Goal: Task Accomplishment & Management: Manage account settings

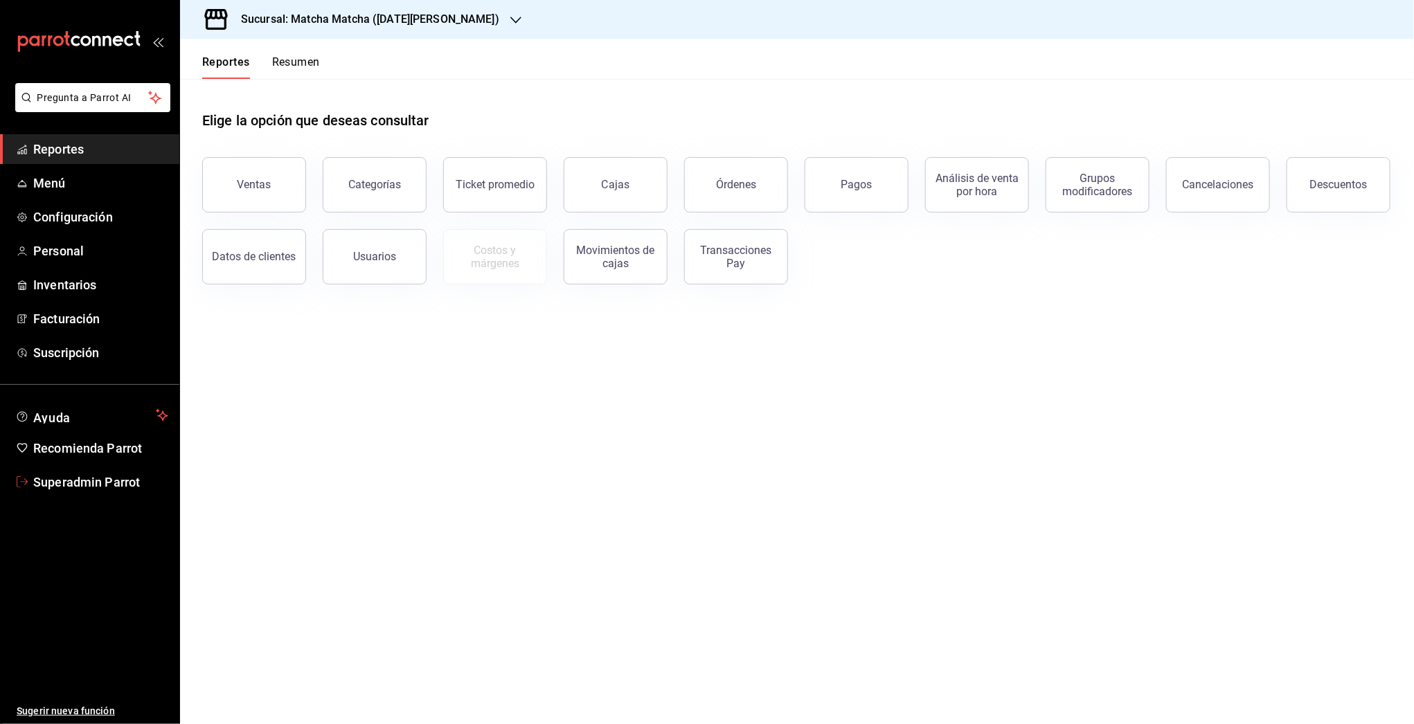
click at [100, 479] on span "Superadmin Parrot" at bounding box center [100, 482] width 135 height 19
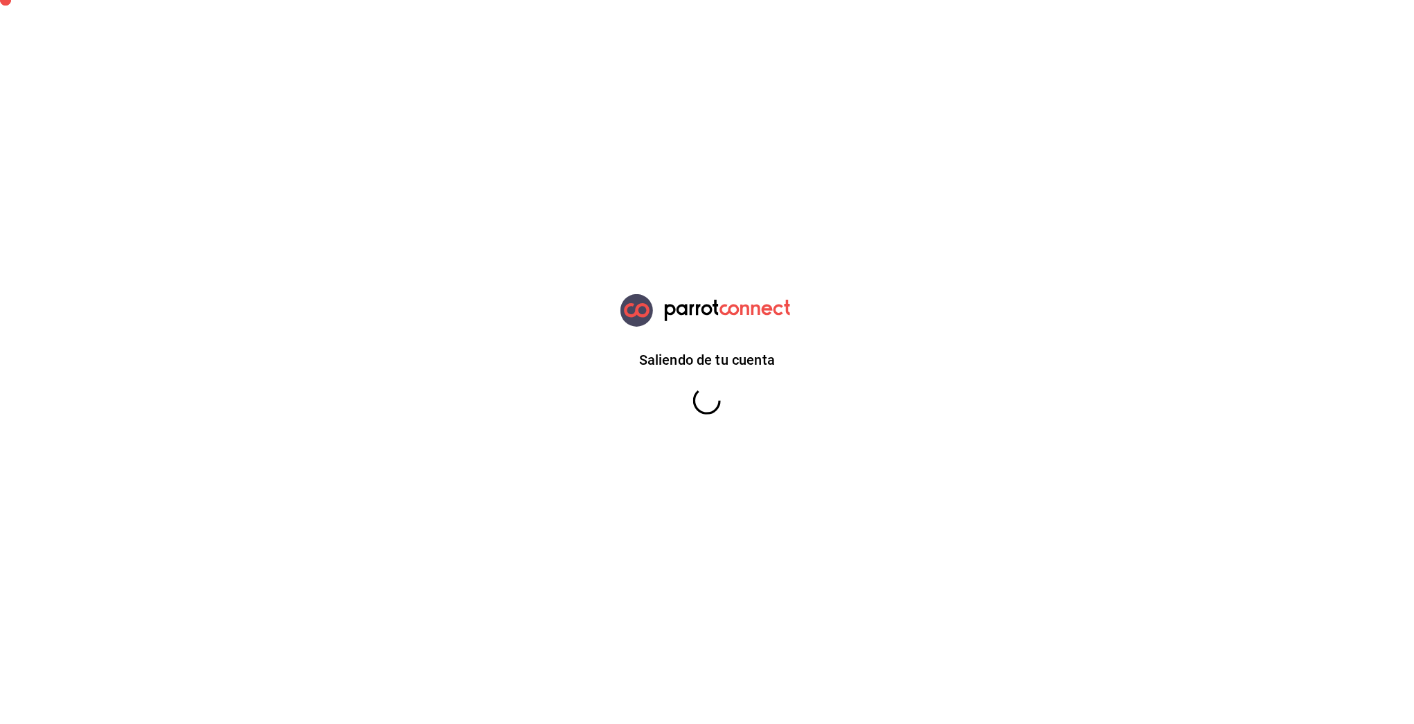
click at [100, 0] on html "Saliendo de tu cuenta GANA 1 MES GRATIS EN TU SUSCRIPCIÓN AQUÍ ¿Recuerdas cómo …" at bounding box center [707, 0] width 1414 height 0
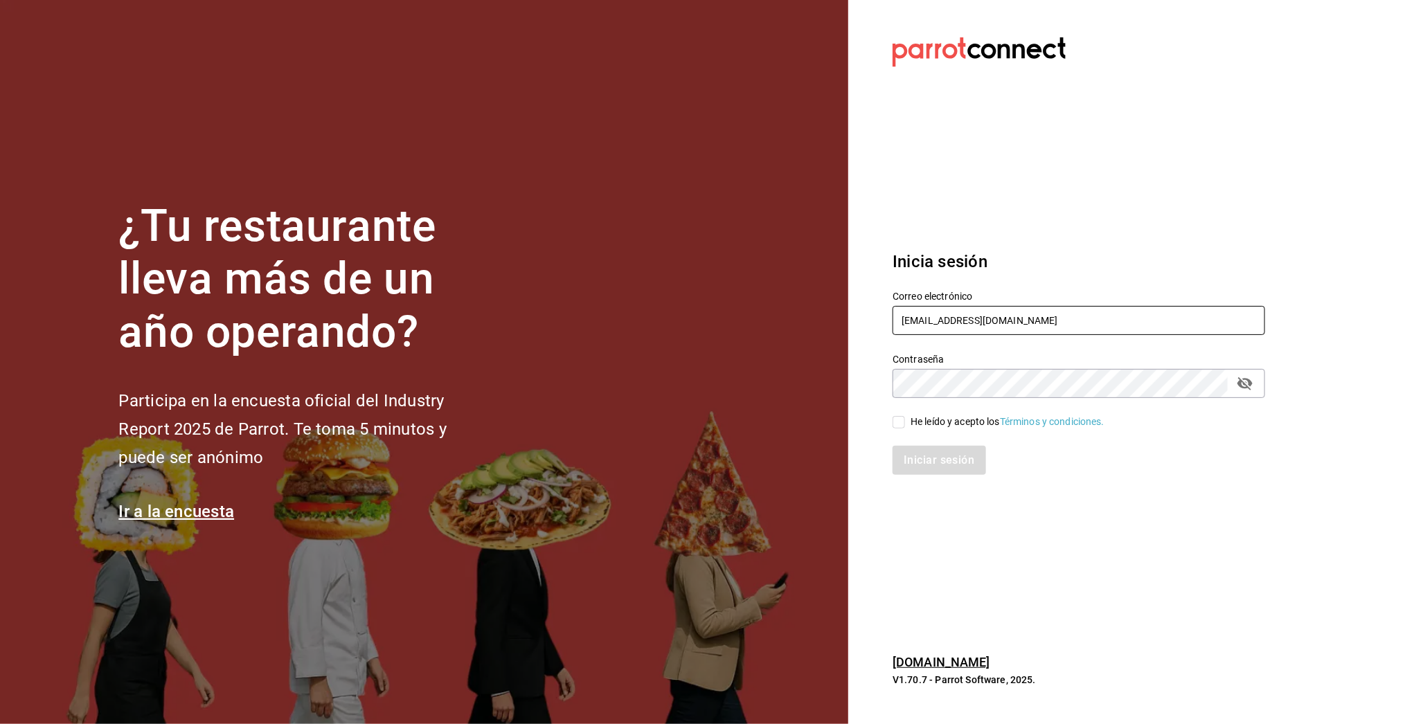
click at [967, 316] on input "multiuser@matchamatcha.com" at bounding box center [1079, 320] width 373 height 29
click at [952, 316] on input "multiuser@matchamatcha.com" at bounding box center [1079, 320] width 373 height 29
type input "l"
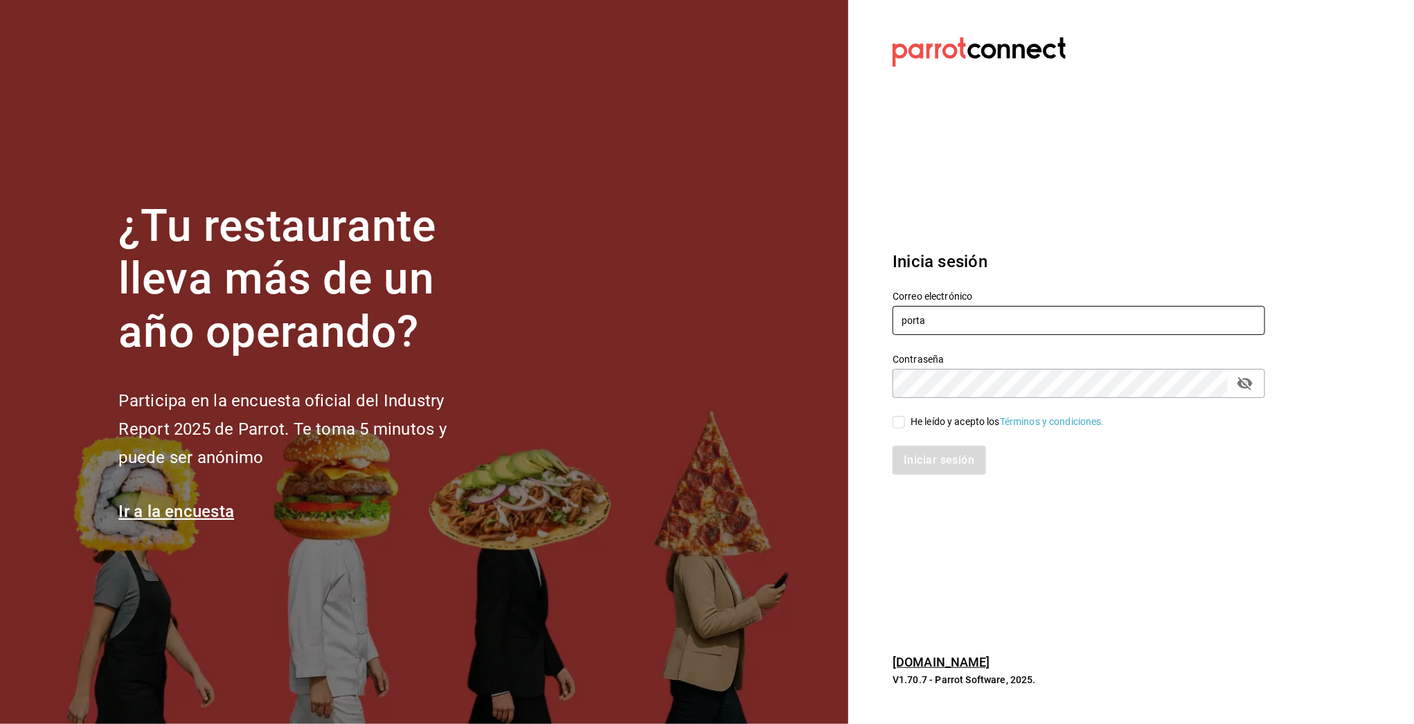
click at [955, 321] on input "porta" at bounding box center [1079, 320] width 373 height 29
drag, startPoint x: 952, startPoint y: 320, endPoint x: 844, endPoint y: 320, distance: 108.0
click at [853, 321] on section "Datos incorrectos. Verifica que tu Correo o Contraseña estén bien escritos. Ini…" at bounding box center [1073, 362] width 450 height 724
paste input "Parr0tConnec7"
drag, startPoint x: 988, startPoint y: 323, endPoint x: 724, endPoint y: 306, distance: 265.1
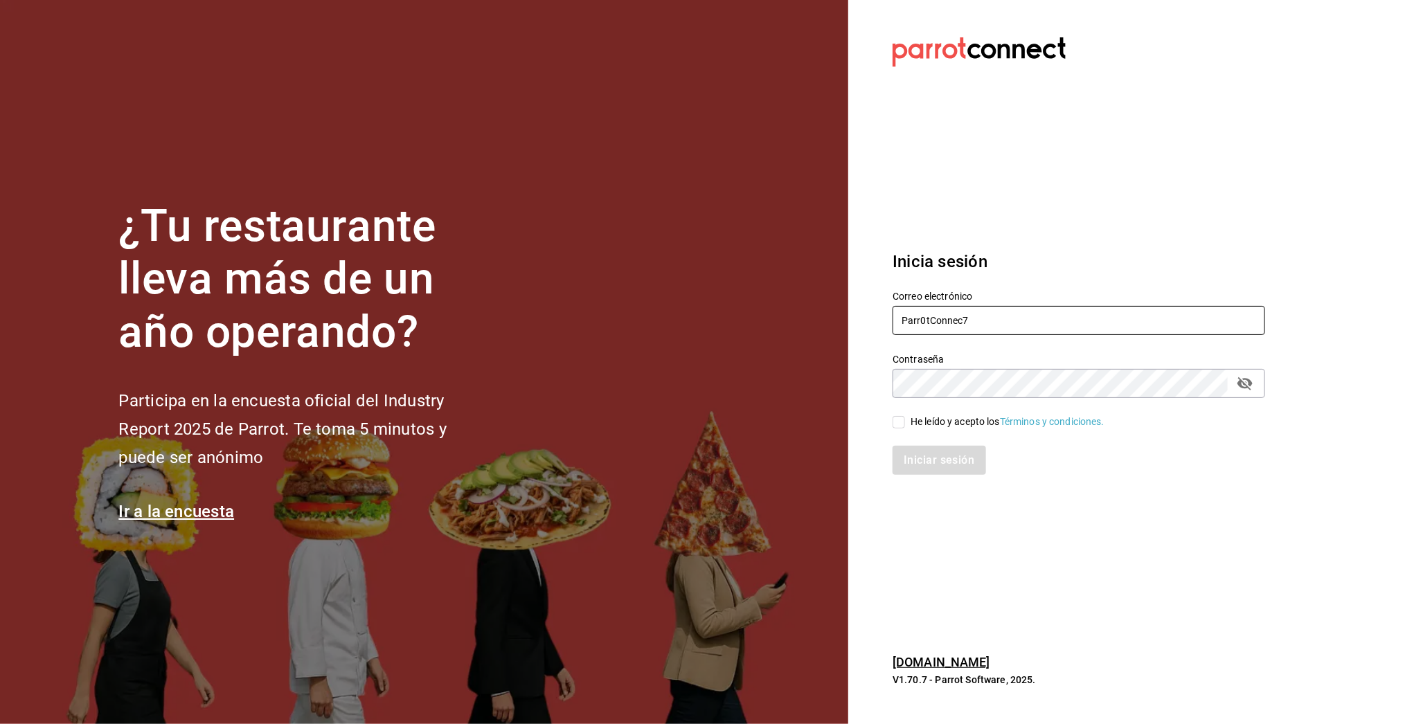
click at [829, 310] on div "¿Tu restaurante lleva más de un año operando? Participa en la encuesta oficial …" at bounding box center [707, 362] width 1414 height 724
click at [1049, 332] on input "Parr0tConnec7" at bounding box center [1079, 320] width 373 height 29
drag, startPoint x: 1034, startPoint y: 323, endPoint x: 871, endPoint y: 327, distance: 162.8
click at [871, 327] on section "Datos incorrectos. Verifica que tu Correo o Contraseña estén bien escritos. Ini…" at bounding box center [1073, 362] width 450 height 724
click at [918, 313] on input "Parr0tConnec7" at bounding box center [1079, 320] width 373 height 29
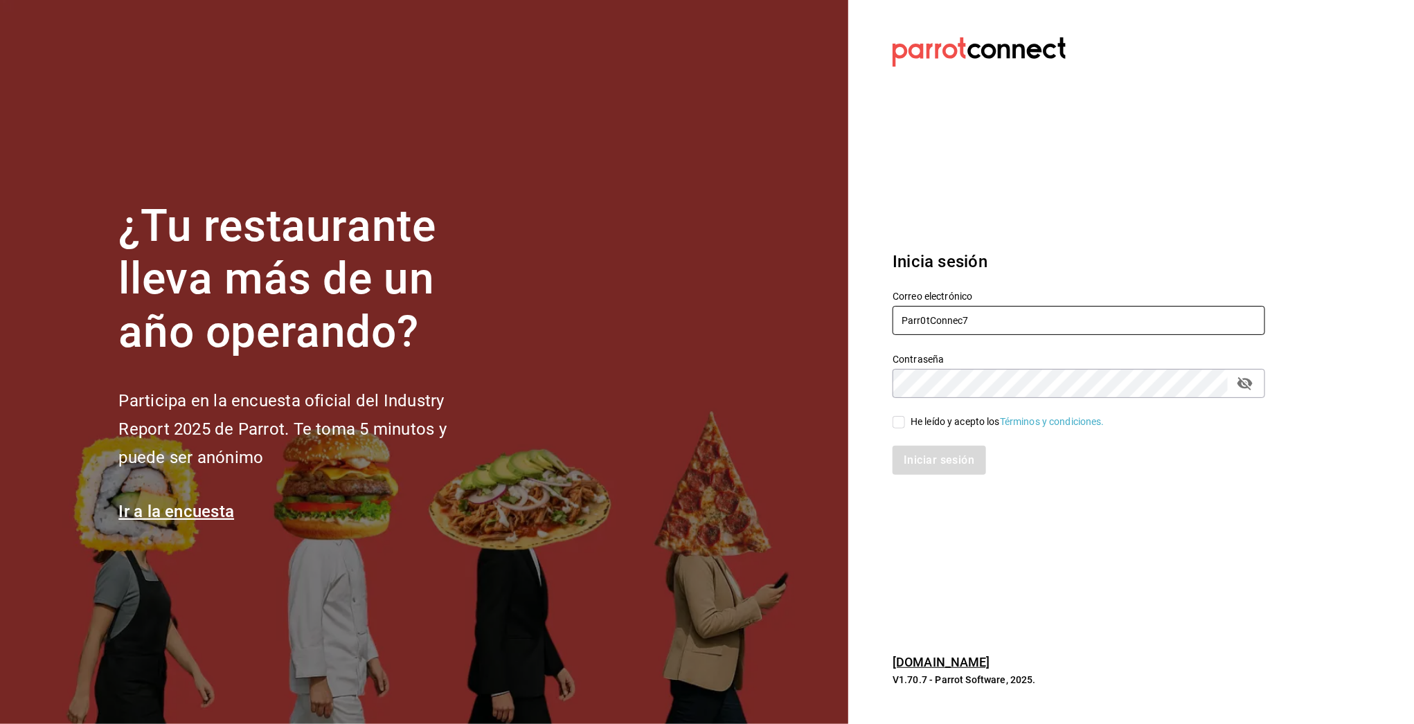
click at [918, 313] on input "Parr0tConnec7" at bounding box center [1079, 320] width 373 height 29
drag, startPoint x: 1051, startPoint y: 318, endPoint x: 878, endPoint y: 310, distance: 173.3
click at [878, 310] on div "Correo electrónico Parr0tConnec7" at bounding box center [1070, 305] width 389 height 63
paste input "losportalesdeboca@veracruz.com"
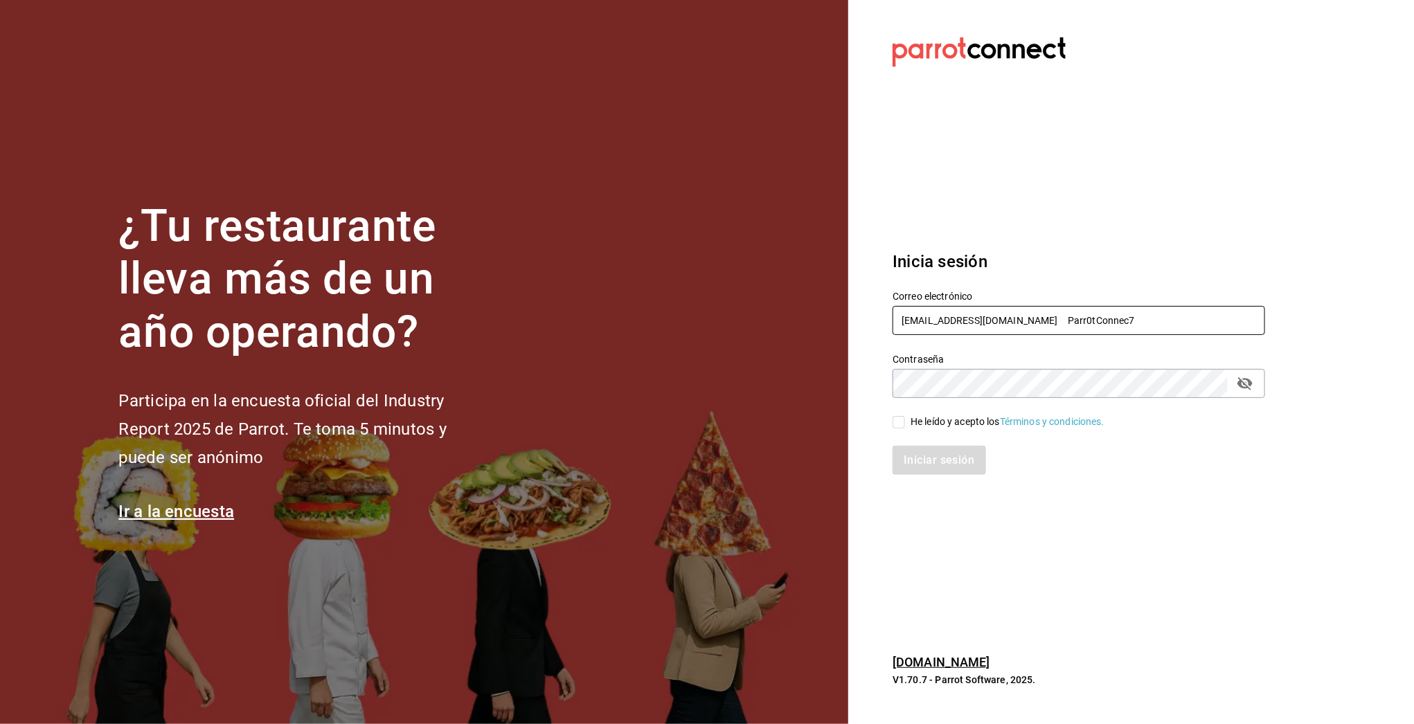
drag, startPoint x: 1061, startPoint y: 322, endPoint x: 1076, endPoint y: 322, distance: 14.5
click at [1076, 322] on input "losportalesdeboca@veracruz.com Parr0tConnec7" at bounding box center [1079, 320] width 373 height 29
click at [1077, 321] on input "losportalesdeboca@veracruz.com Parr0tConnec7" at bounding box center [1079, 320] width 373 height 29
click at [1077, 322] on input "losportalesdeboca@veracruz.com Parr0tConnec7" at bounding box center [1079, 320] width 373 height 29
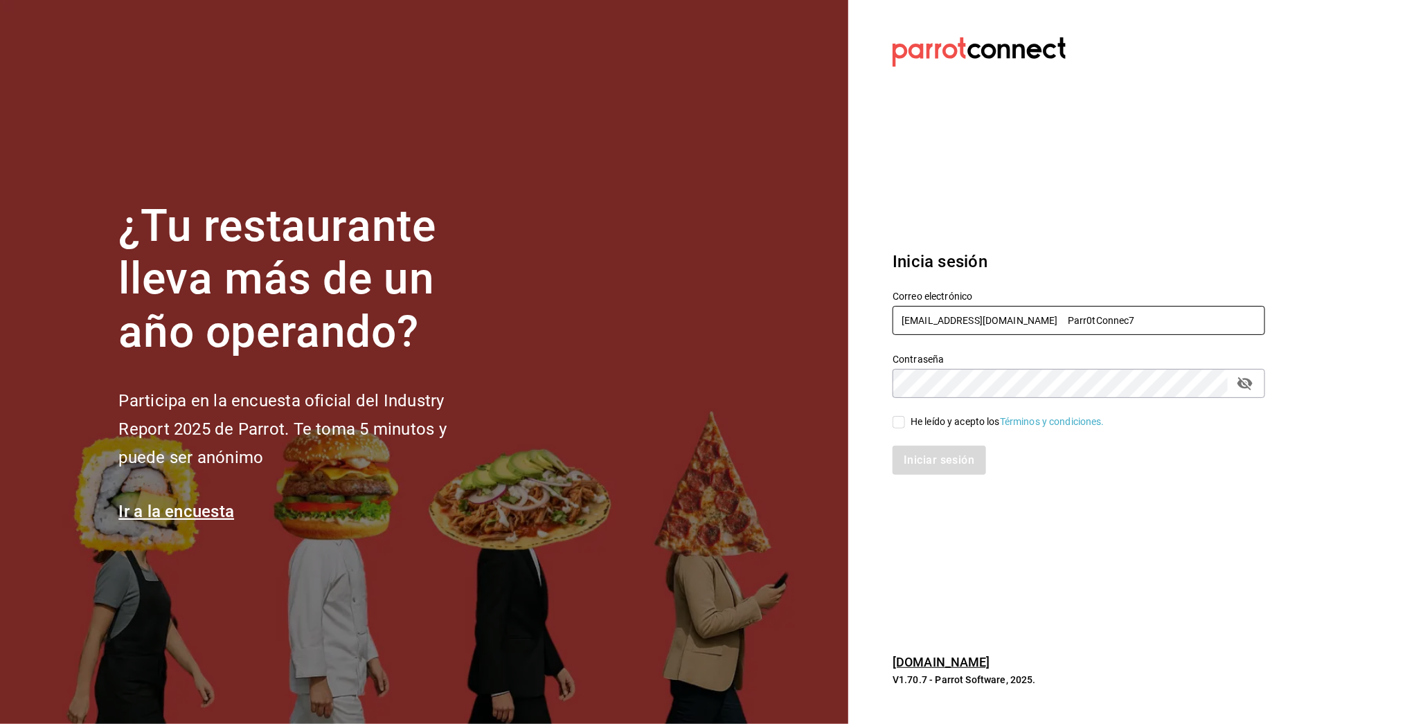
click at [1077, 322] on input "losportalesdeboca@veracruz.com Parr0tConnec7" at bounding box center [1079, 320] width 373 height 29
drag, startPoint x: 1077, startPoint y: 322, endPoint x: 1071, endPoint y: 326, distance: 7.5
click at [1077, 322] on input "losportalesdeboca@veracruz.com Parr0tConnec7" at bounding box center [1079, 320] width 373 height 29
click at [1059, 356] on label "Contraseña" at bounding box center [1079, 360] width 373 height 10
click at [1253, 389] on icon "passwordField" at bounding box center [1245, 383] width 17 height 17
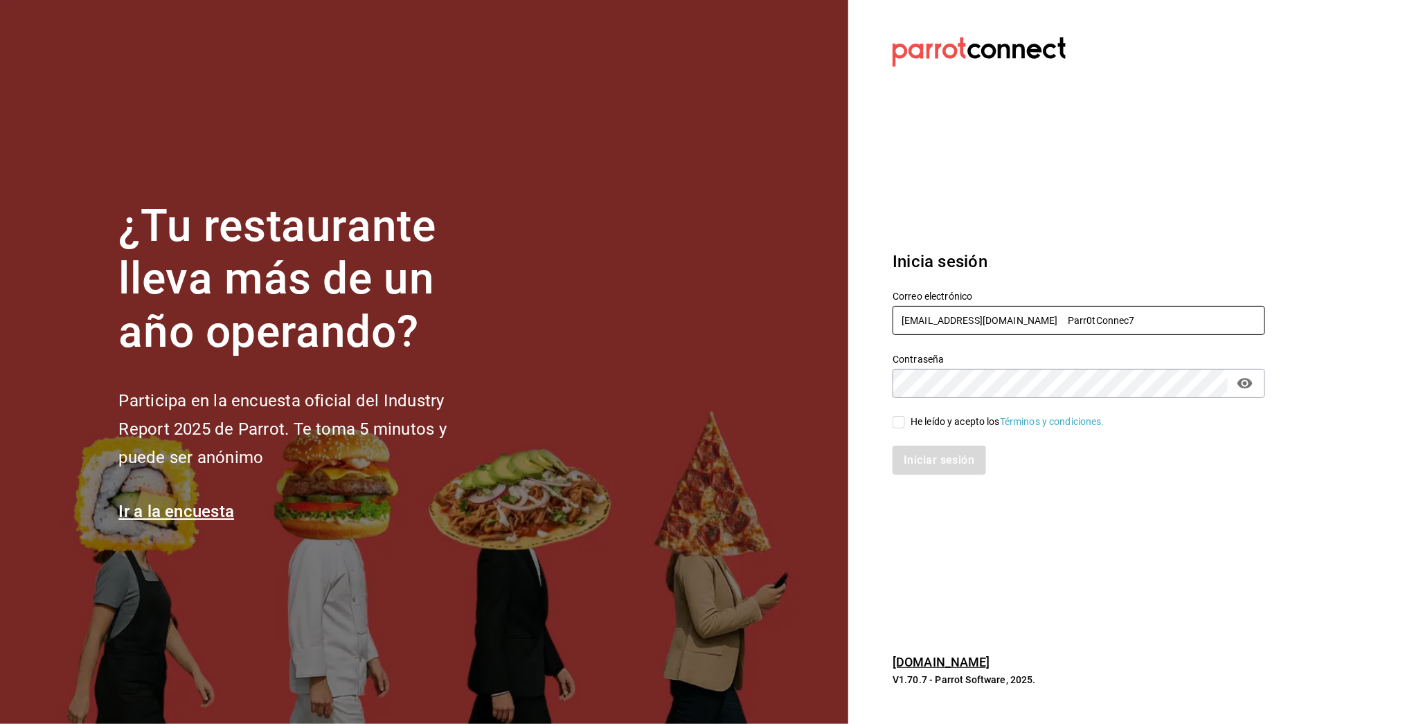
click at [1102, 325] on input "losportalesdeboca@veracruz.com Parr0tConnec7" at bounding box center [1079, 320] width 373 height 29
click at [1101, 324] on input "losportalesdeboca@veracruz.com Parr0tConnec7" at bounding box center [1079, 320] width 373 height 29
type input "losportalesdeboca@veracruz.coM"
click at [936, 422] on div "He leído y acepto los Términos y condiciones." at bounding box center [1008, 422] width 194 height 15
click at [905, 422] on input "He leído y acepto los Términos y condiciones." at bounding box center [899, 422] width 12 height 12
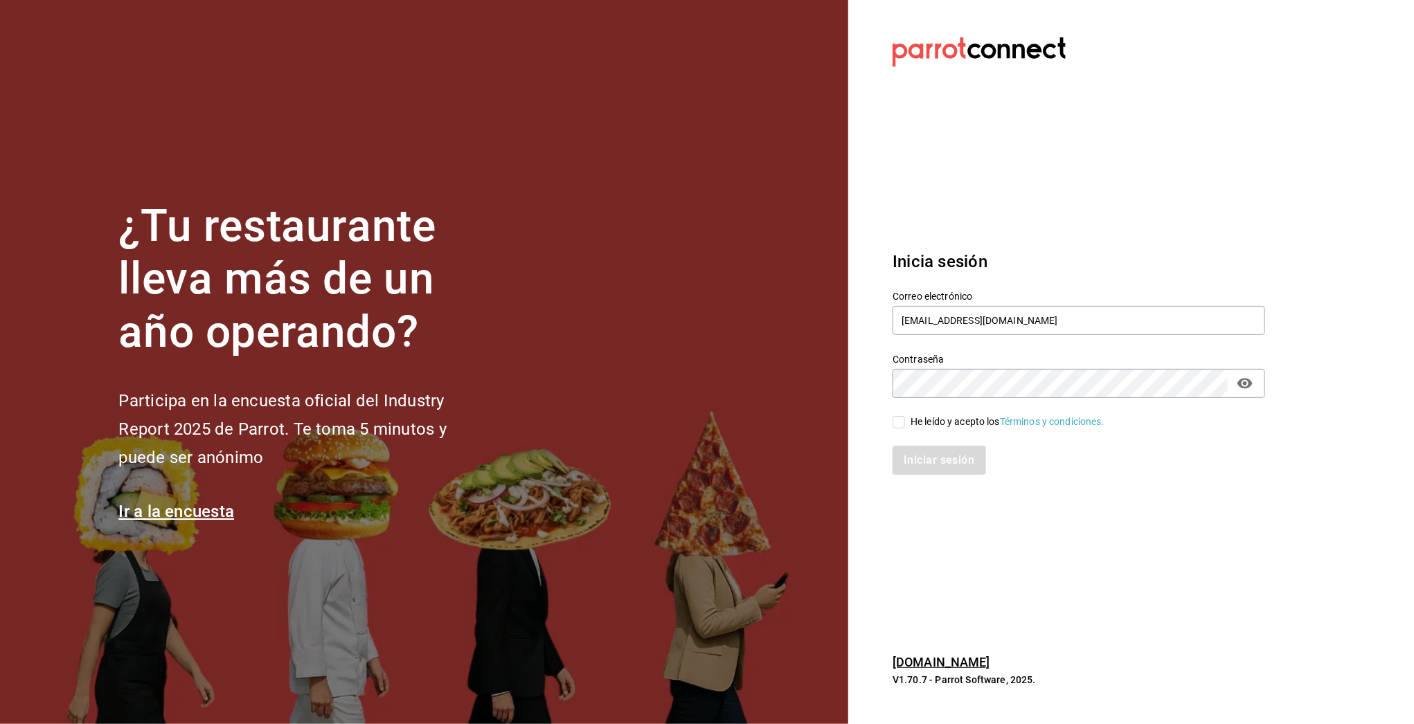
checkbox input "true"
click at [934, 457] on button "Iniciar sesión" at bounding box center [940, 460] width 94 height 29
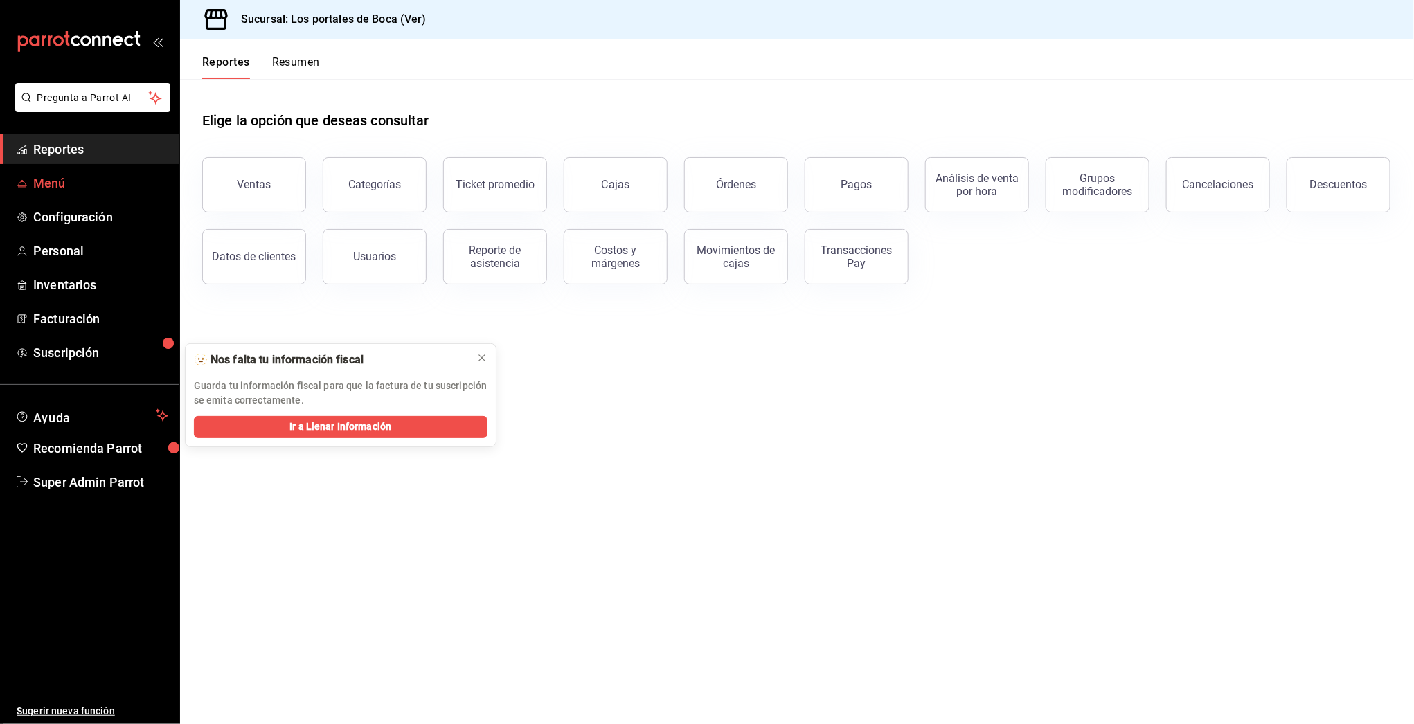
click at [51, 179] on span "Menú" at bounding box center [100, 183] width 135 height 19
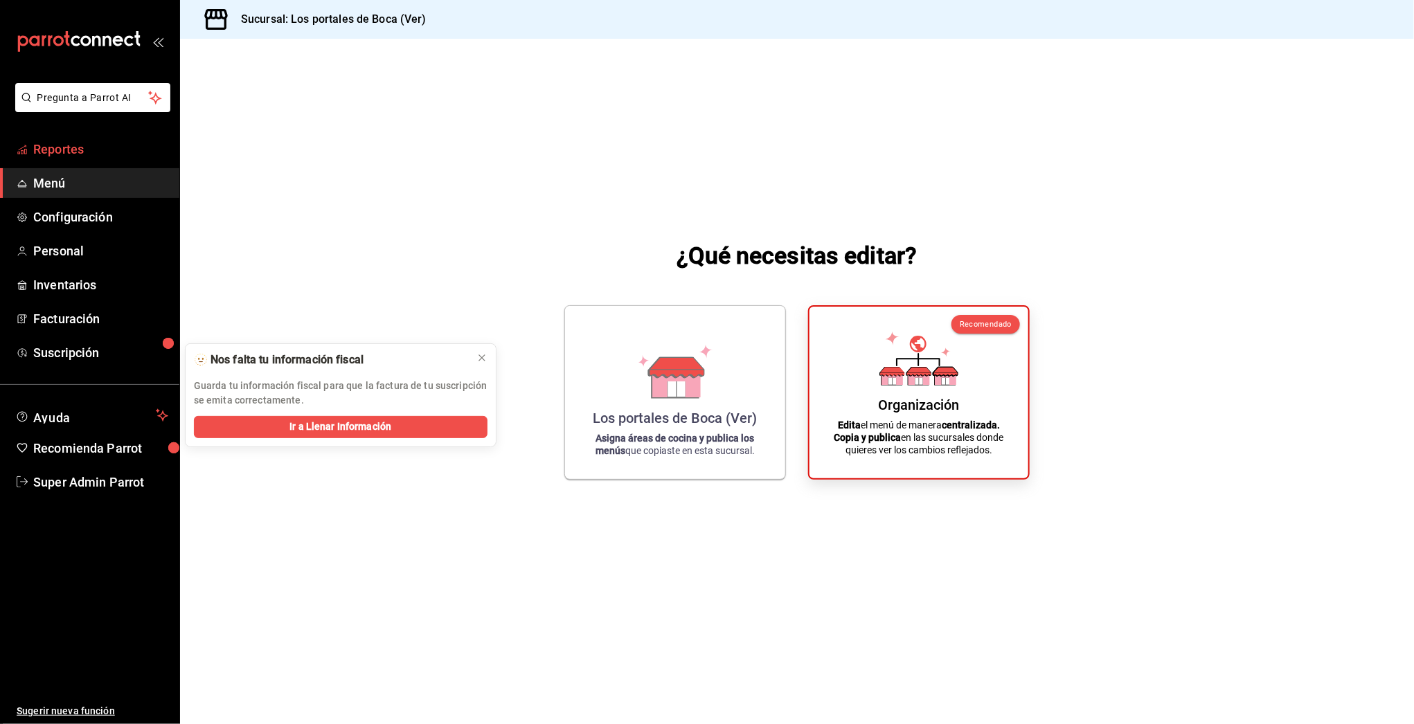
click at [56, 140] on span "Reportes" at bounding box center [100, 149] width 135 height 19
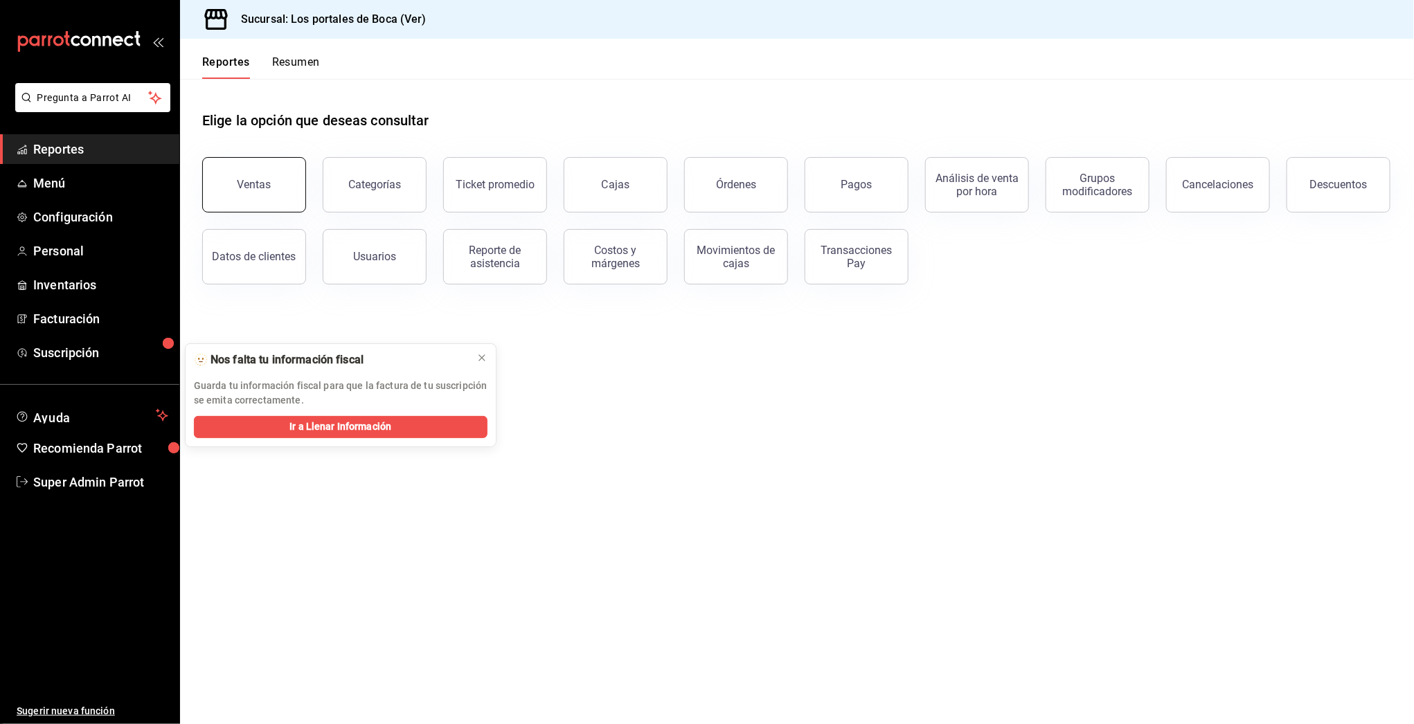
click at [260, 200] on button "Ventas" at bounding box center [254, 184] width 104 height 55
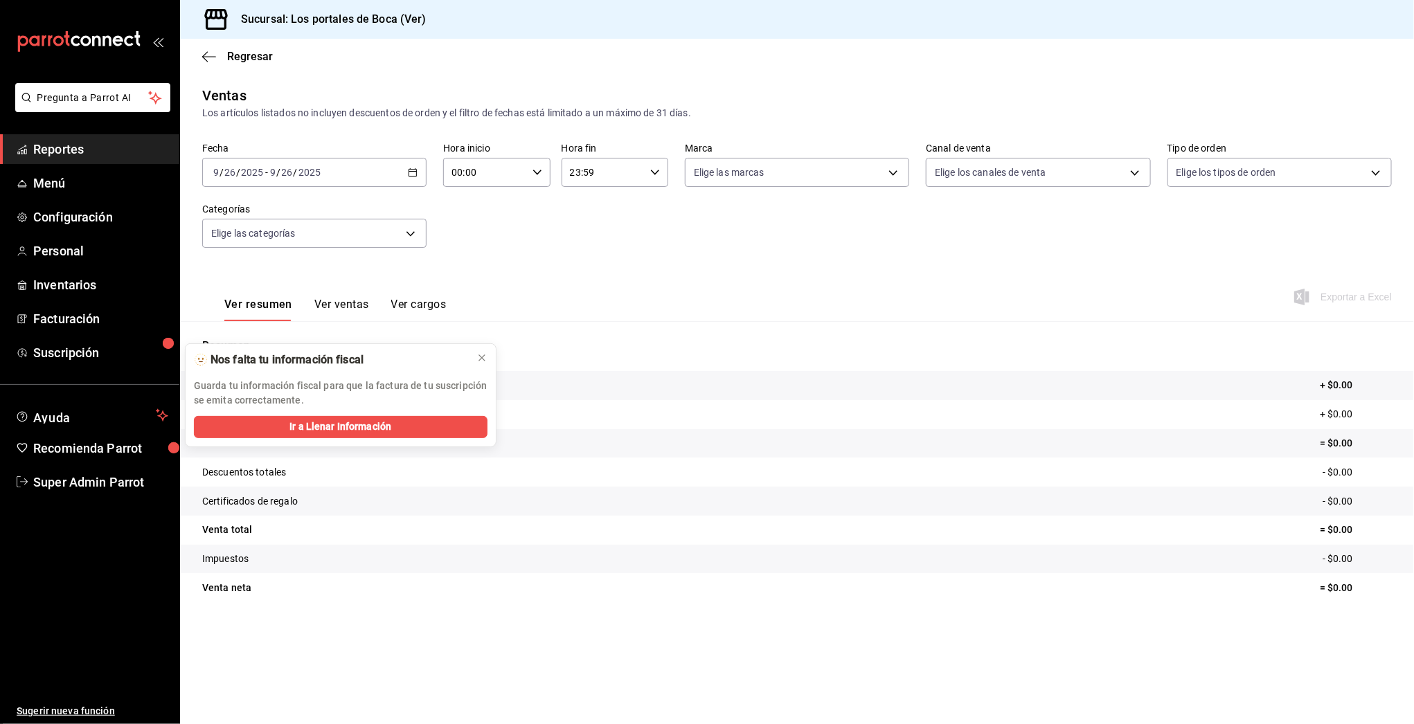
click at [413, 176] on \(Stroke\) "button" at bounding box center [413, 173] width 8 height 8
click at [484, 359] on icon at bounding box center [481, 358] width 11 height 11
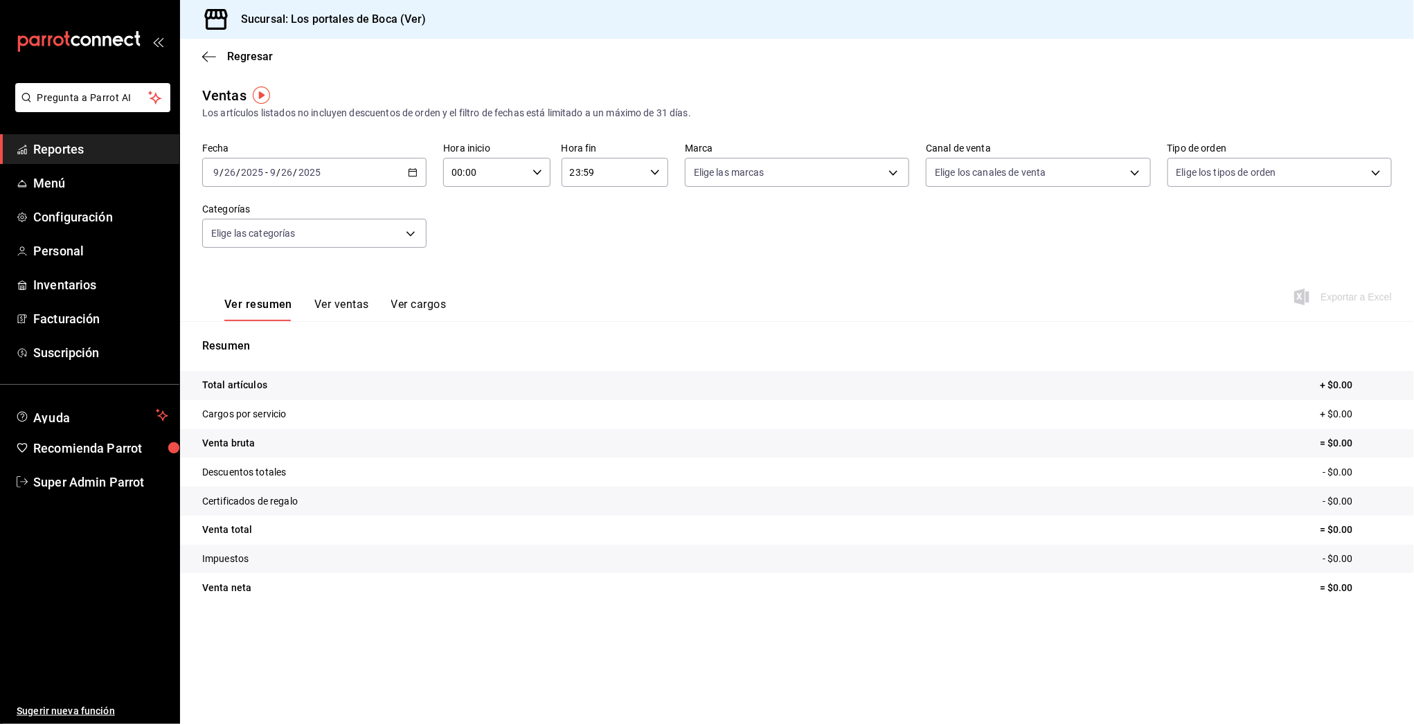
click at [410, 172] on icon "button" at bounding box center [413, 173] width 10 height 10
click at [68, 143] on span "Reportes" at bounding box center [100, 149] width 135 height 19
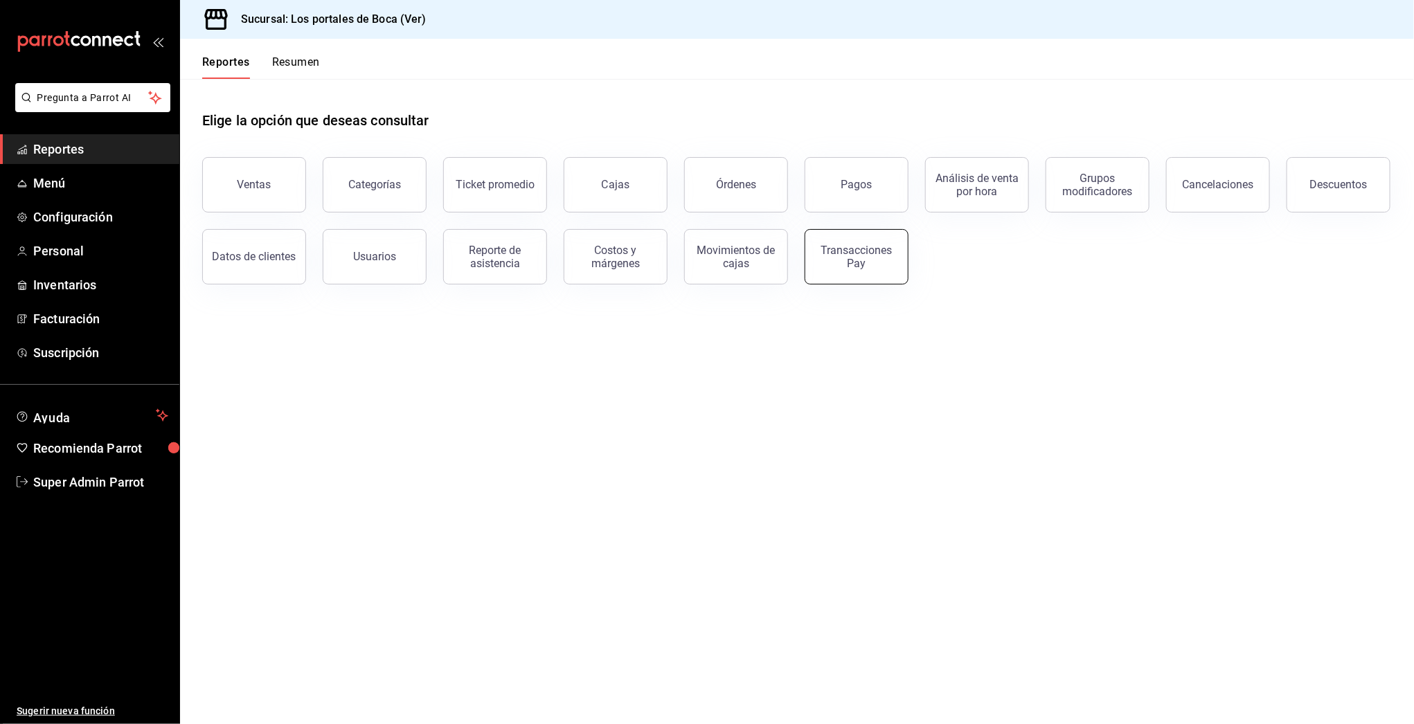
click at [853, 262] on div "Transacciones Pay" at bounding box center [857, 257] width 86 height 26
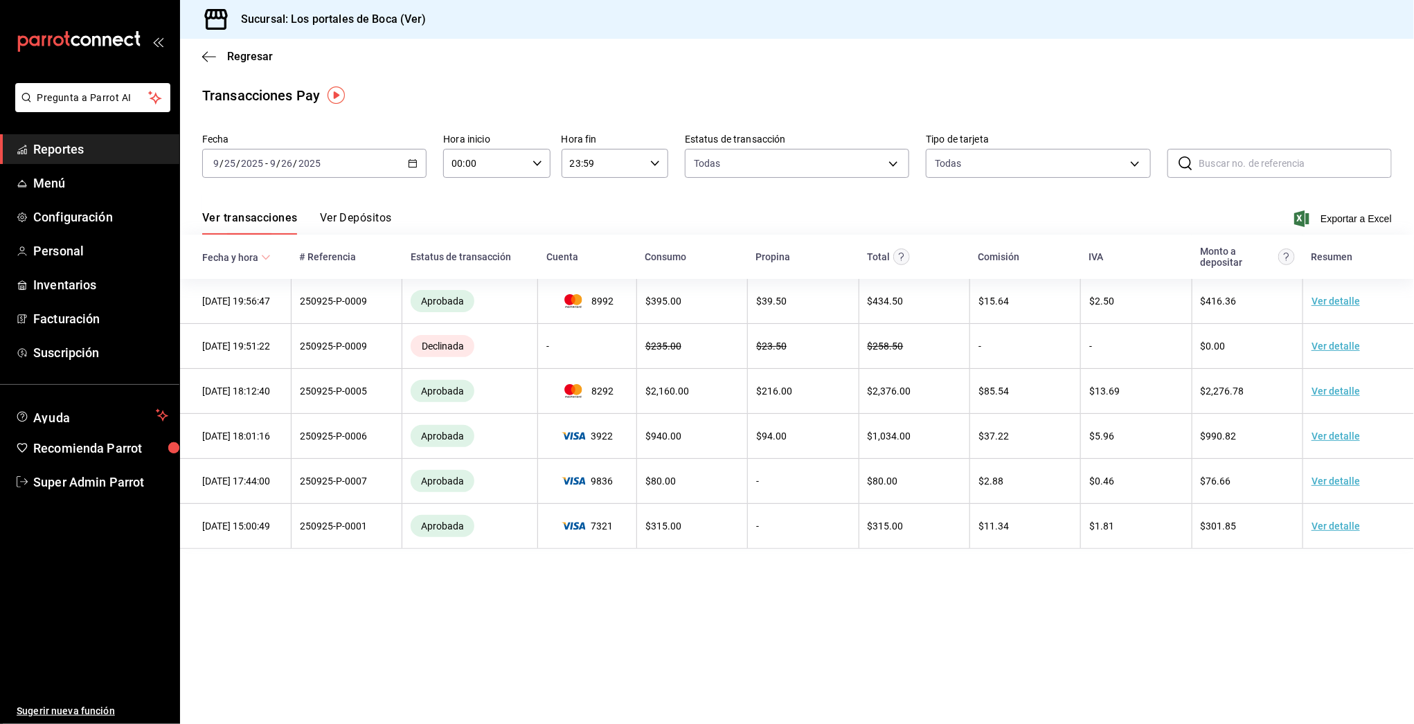
click at [406, 161] on div "2025-09-25 9 / 25 / 2025 - 2025-09-26 9 / 26 / 2025" at bounding box center [314, 163] width 224 height 29
click at [249, 262] on span "Semana actual" at bounding box center [267, 267] width 107 height 15
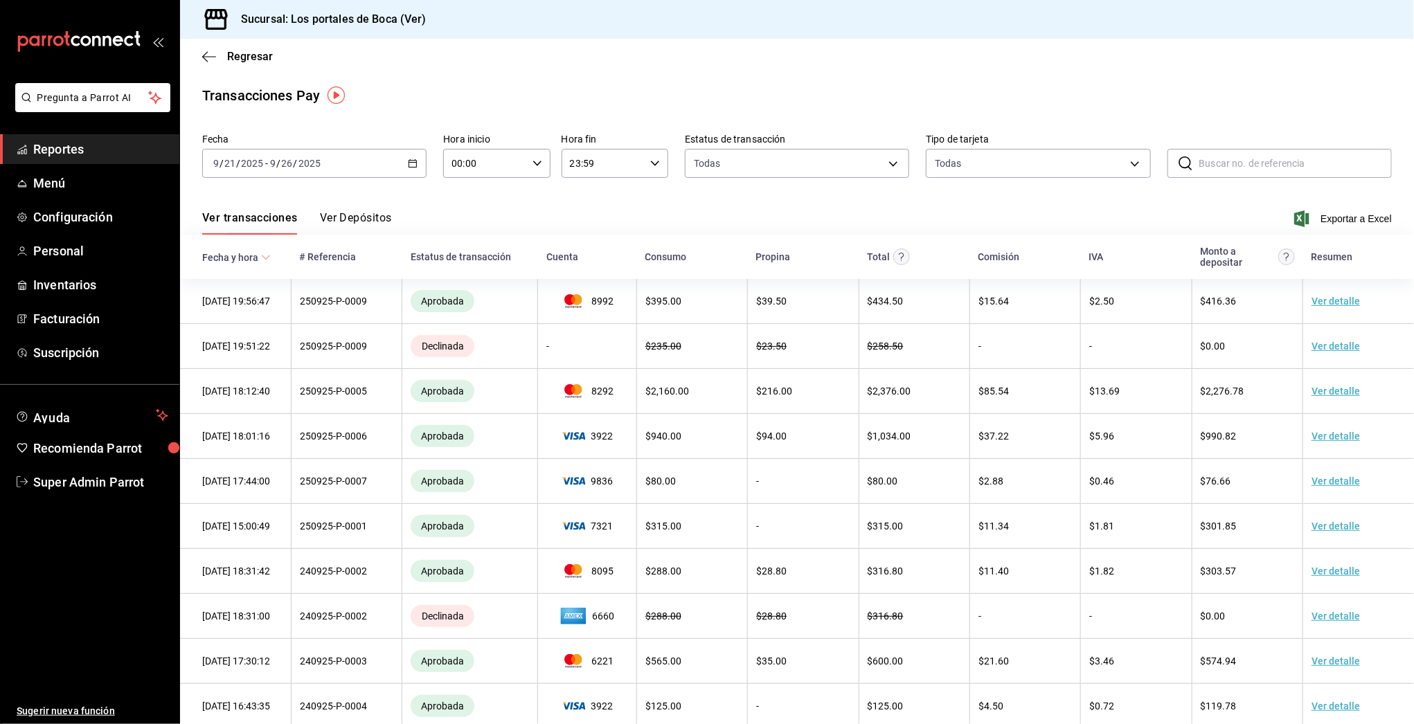
click at [358, 222] on button "Ver Depósitos" at bounding box center [356, 223] width 72 height 24
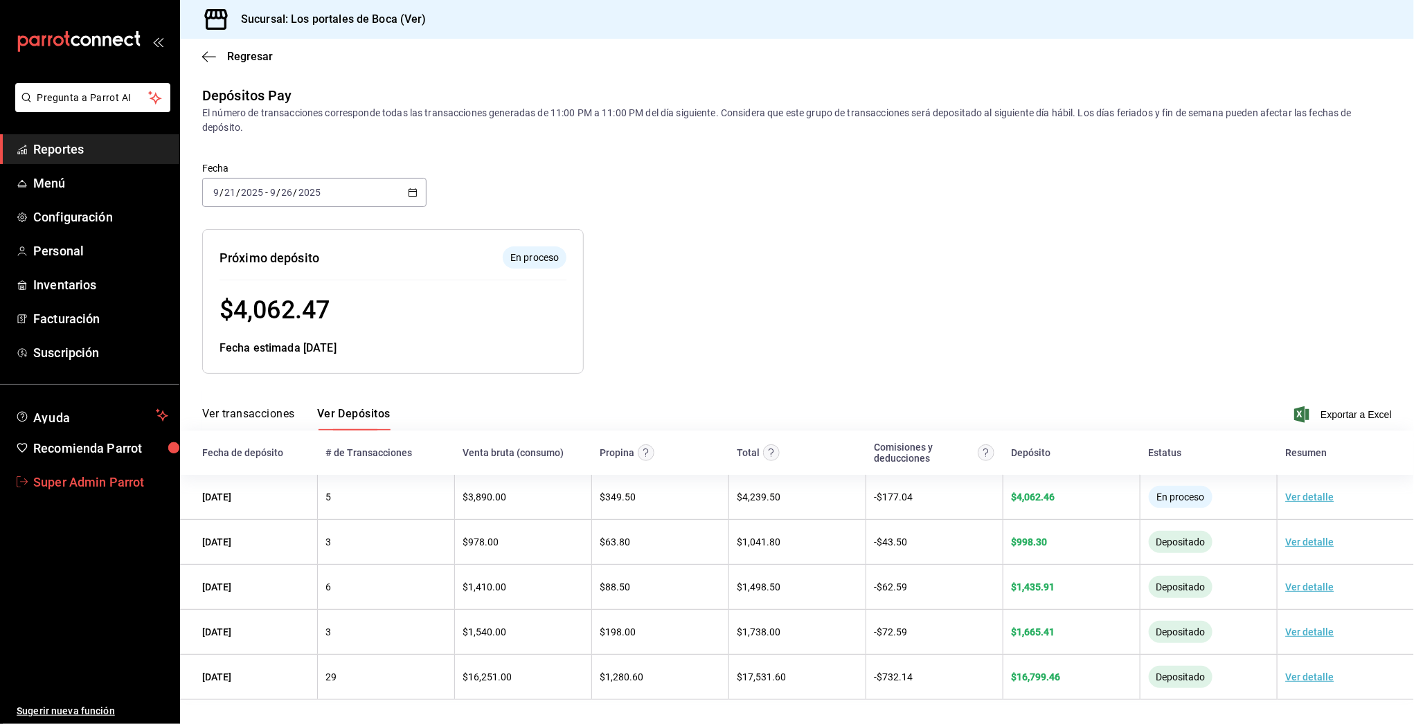
click at [91, 483] on span "Super Admin Parrot" at bounding box center [100, 482] width 135 height 19
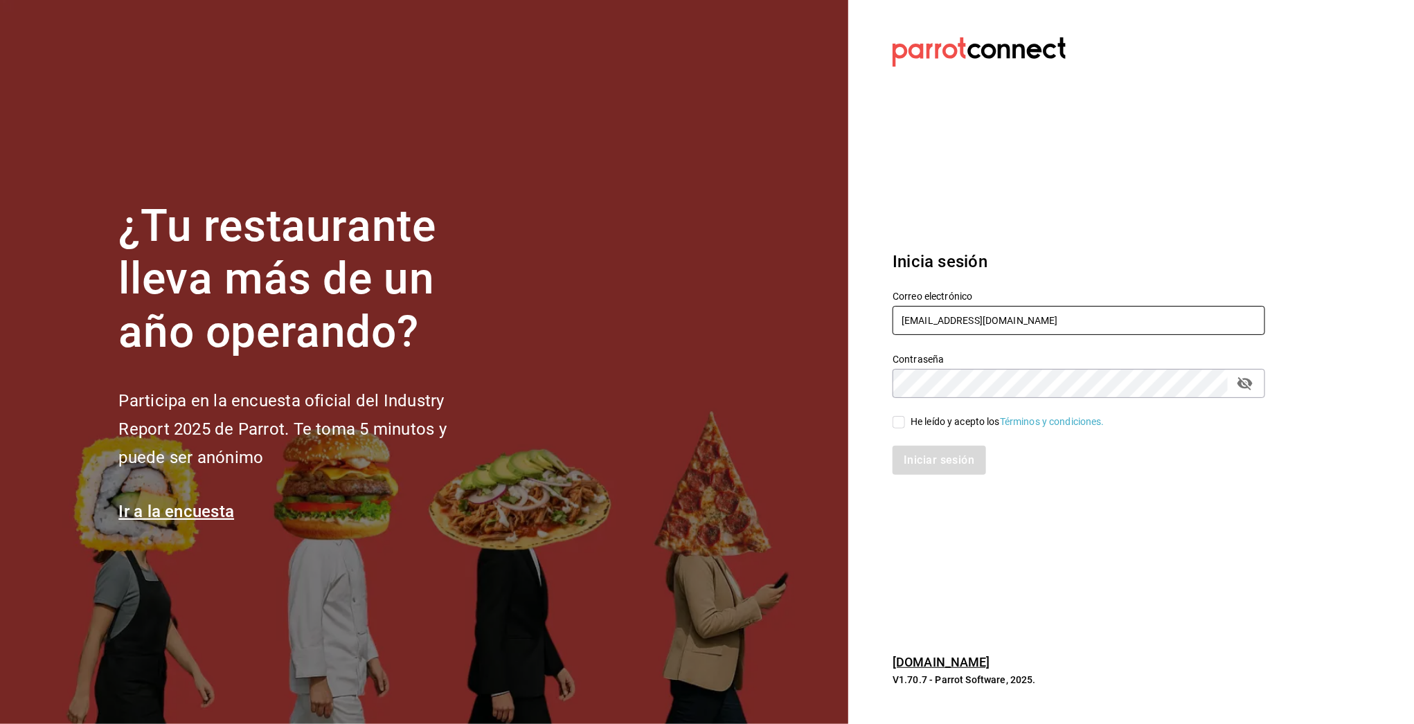
click at [915, 321] on input "losportalesdeboca@veracruz.coM" at bounding box center [1079, 320] width 373 height 29
type input "[EMAIL_ADDRESS][DOMAIN_NAME]"
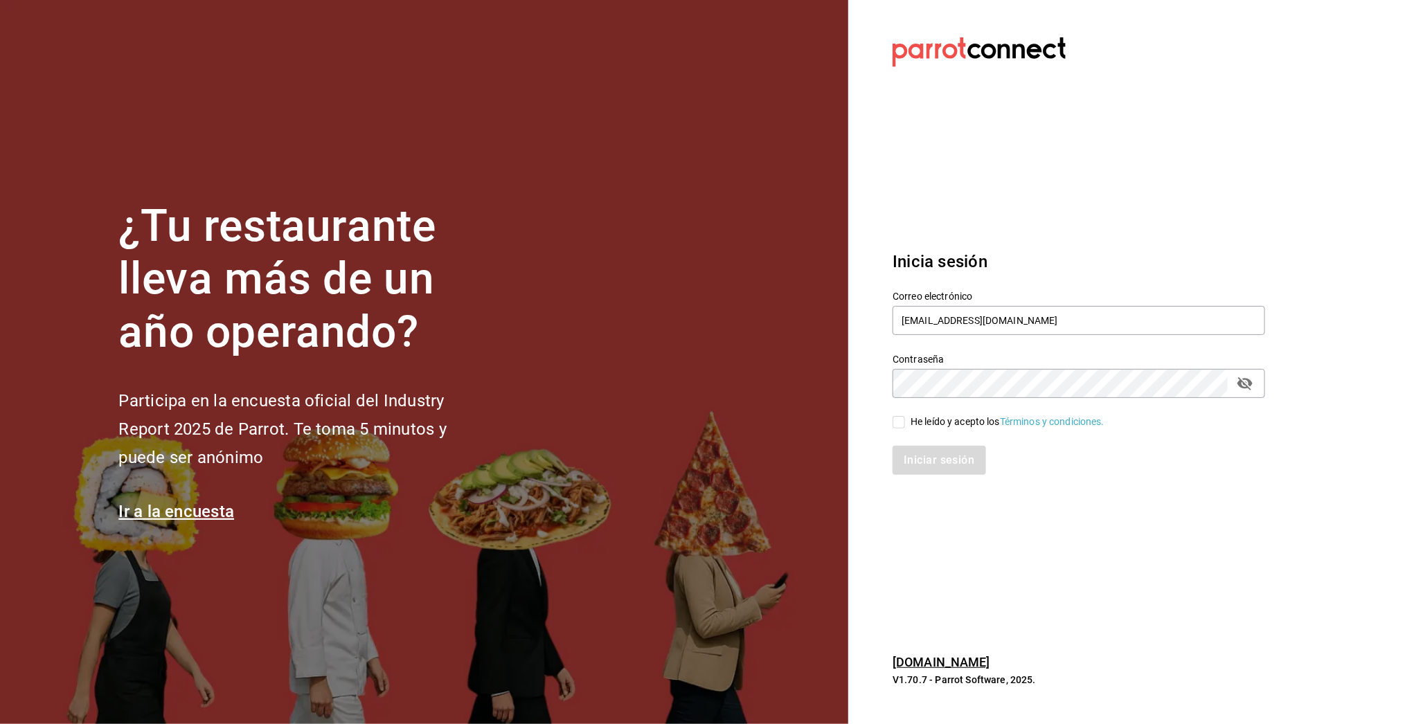
click at [947, 422] on div "He leído y acepto los Términos y condiciones." at bounding box center [1008, 422] width 194 height 15
click at [905, 422] on input "He leído y acepto los Términos y condiciones." at bounding box center [899, 422] width 12 height 12
checkbox input "true"
click at [940, 458] on button "Iniciar sesión" at bounding box center [940, 460] width 94 height 29
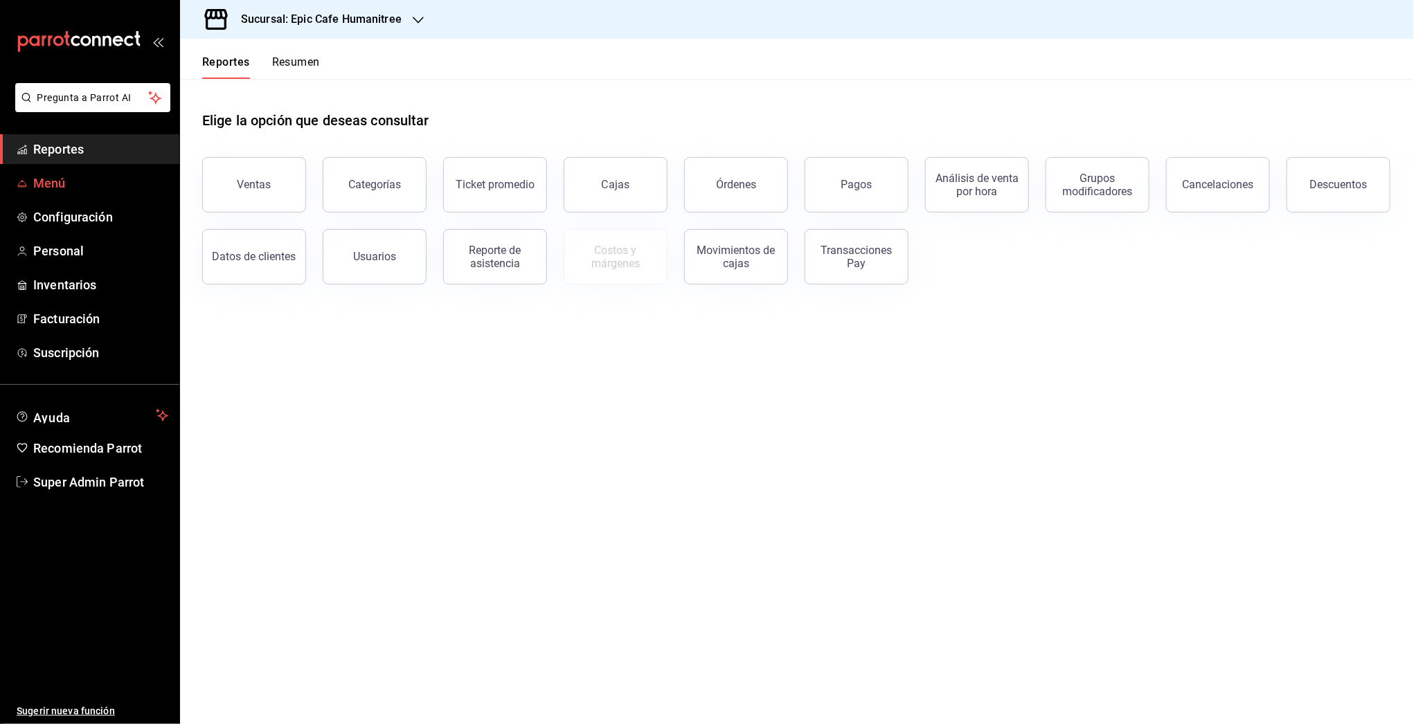
click at [44, 185] on span "Menú" at bounding box center [100, 183] width 135 height 19
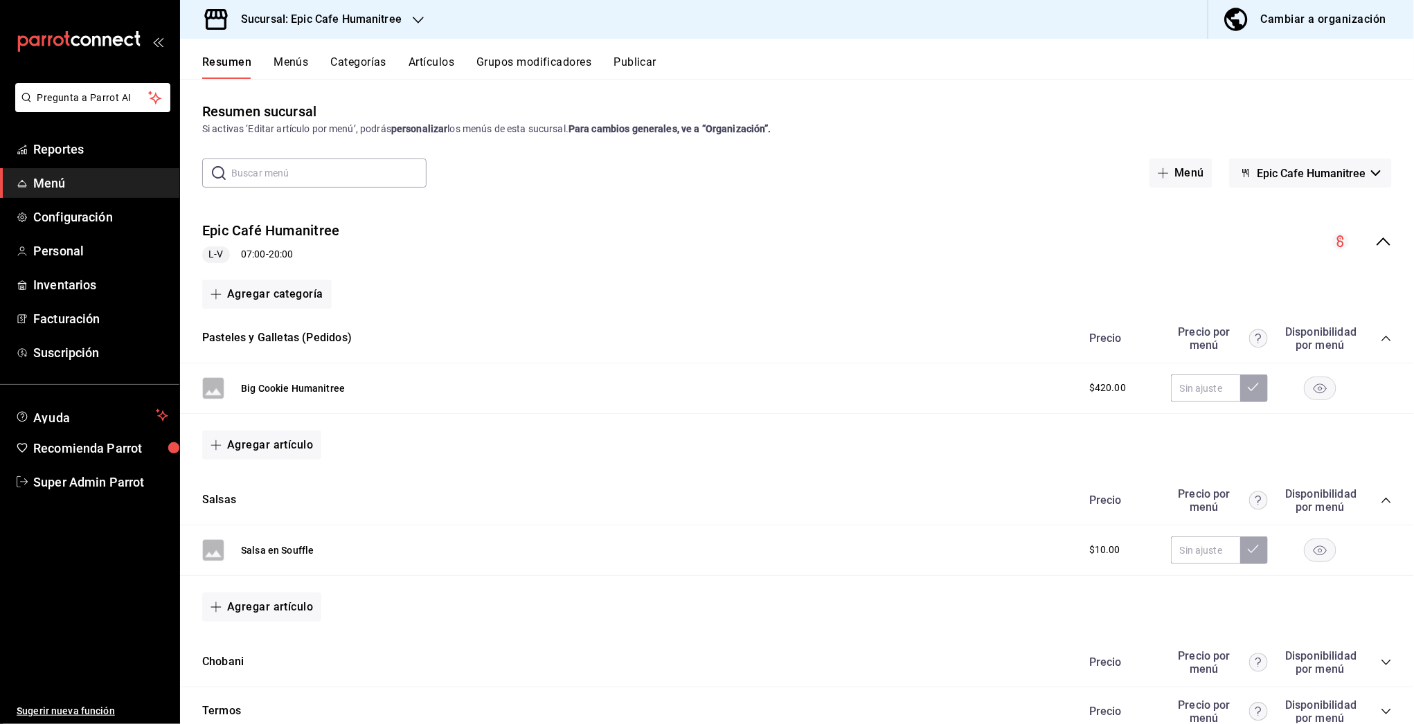
click at [1344, 175] on span "Epic Cafe Humanitree" at bounding box center [1311, 173] width 109 height 13
click at [1344, 175] on div at bounding box center [707, 362] width 1414 height 724
click at [377, 13] on h3 "Sucursal: Epic Cafe Humanitree" at bounding box center [316, 19] width 172 height 17
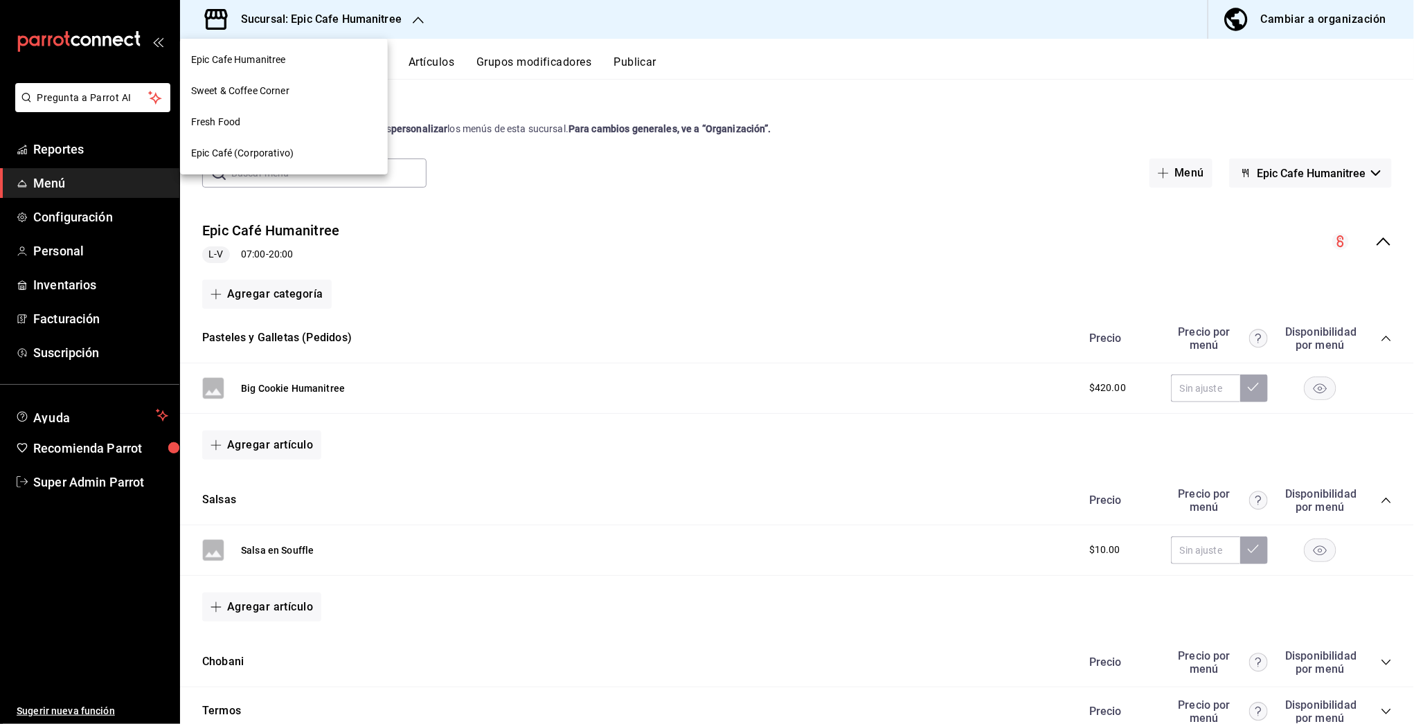
click at [235, 116] on span "Fresh Food" at bounding box center [215, 122] width 49 height 15
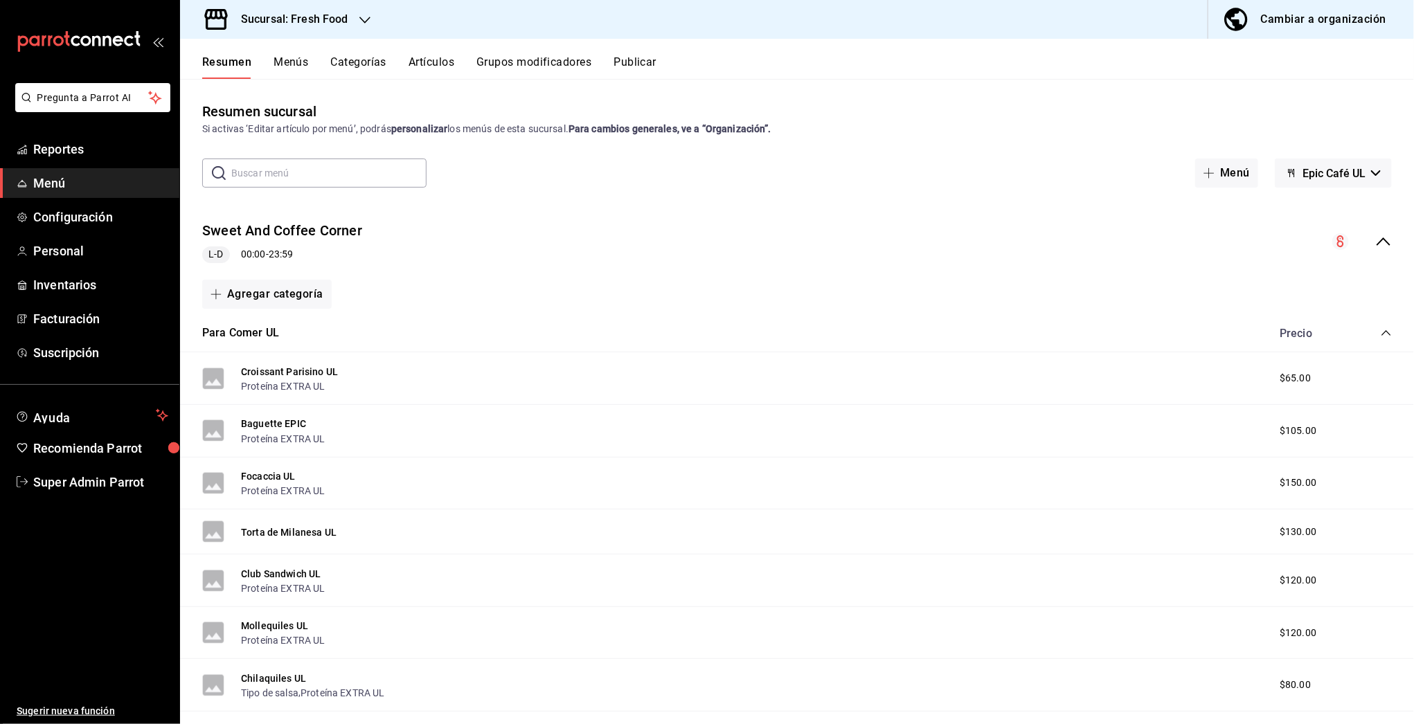
click at [1375, 239] on icon "collapse-menu-row" at bounding box center [1383, 241] width 17 height 17
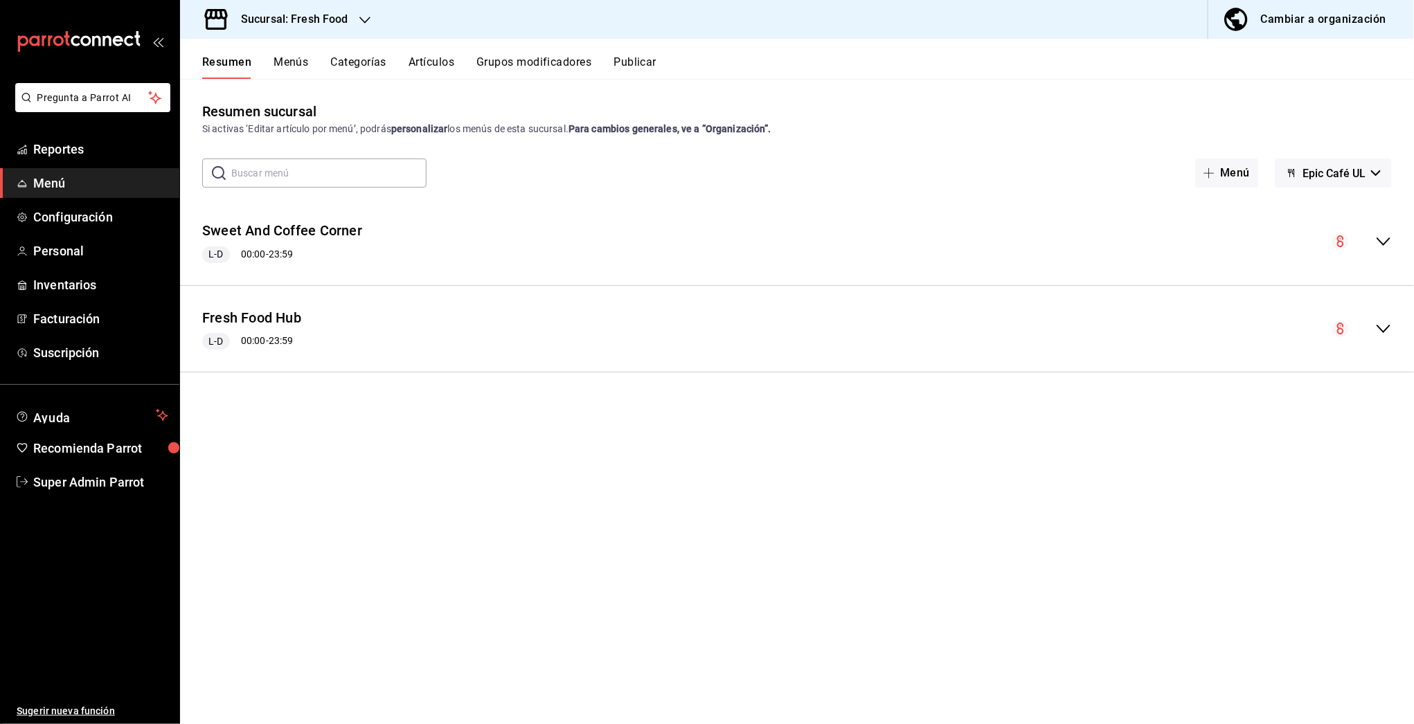
click at [1375, 328] on div "collapse-menu-row" at bounding box center [1362, 329] width 60 height 17
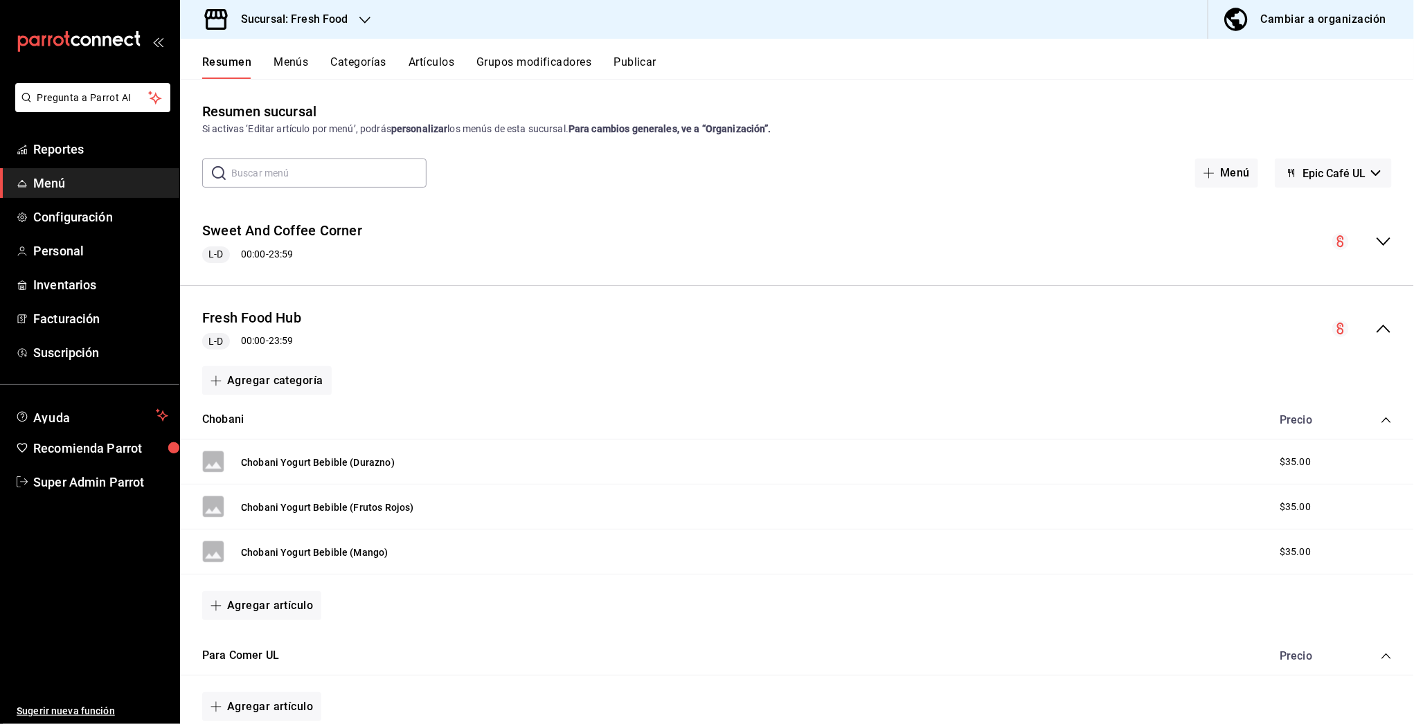
click at [1376, 242] on icon "collapse-menu-row" at bounding box center [1383, 241] width 17 height 17
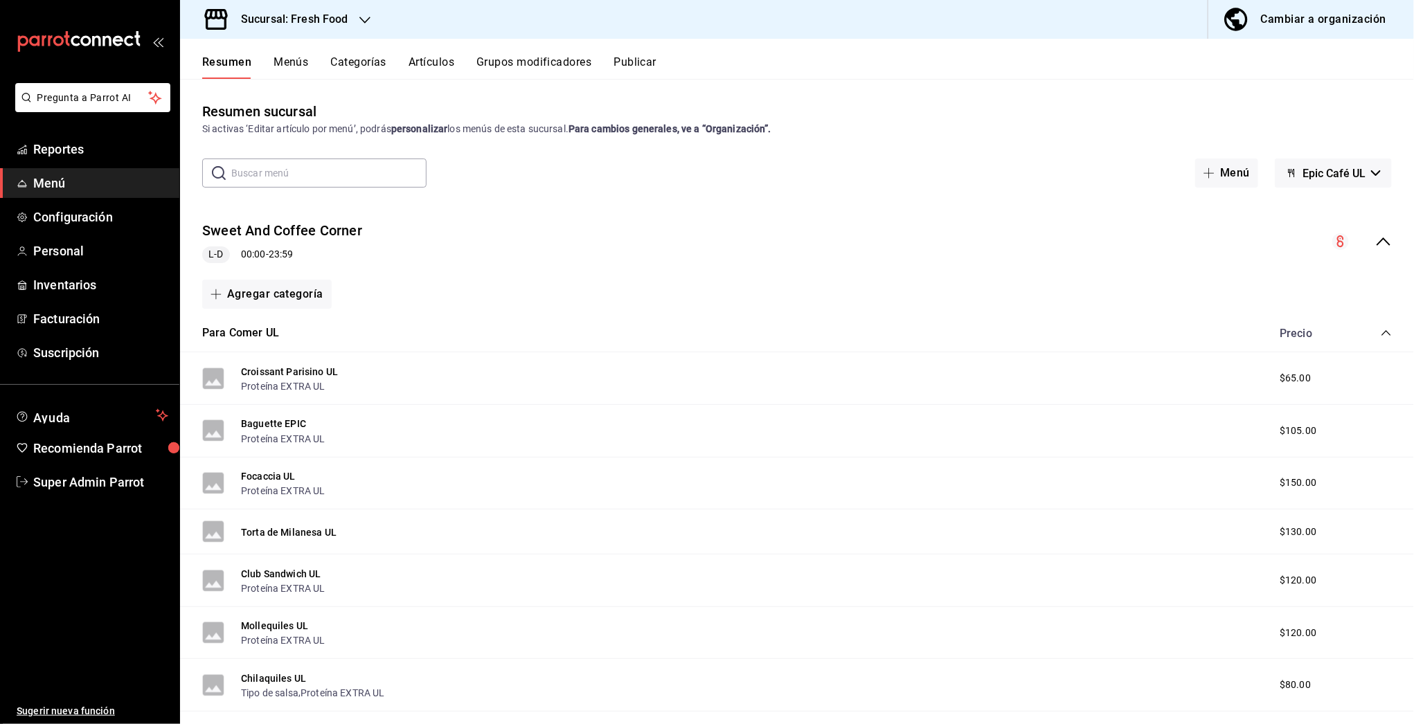
click at [1377, 241] on icon "collapse-menu-row" at bounding box center [1384, 242] width 14 height 8
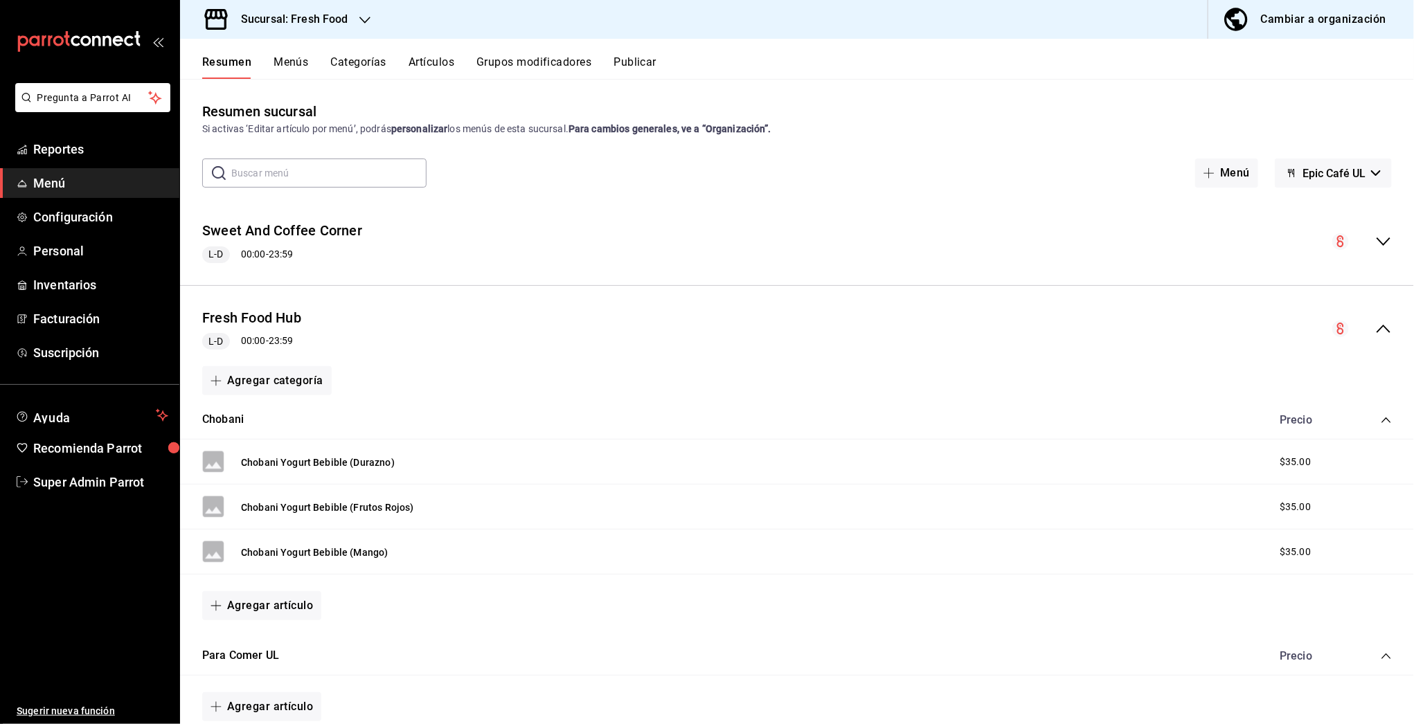
click at [1377, 335] on icon "collapse-menu-row" at bounding box center [1383, 329] width 17 height 17
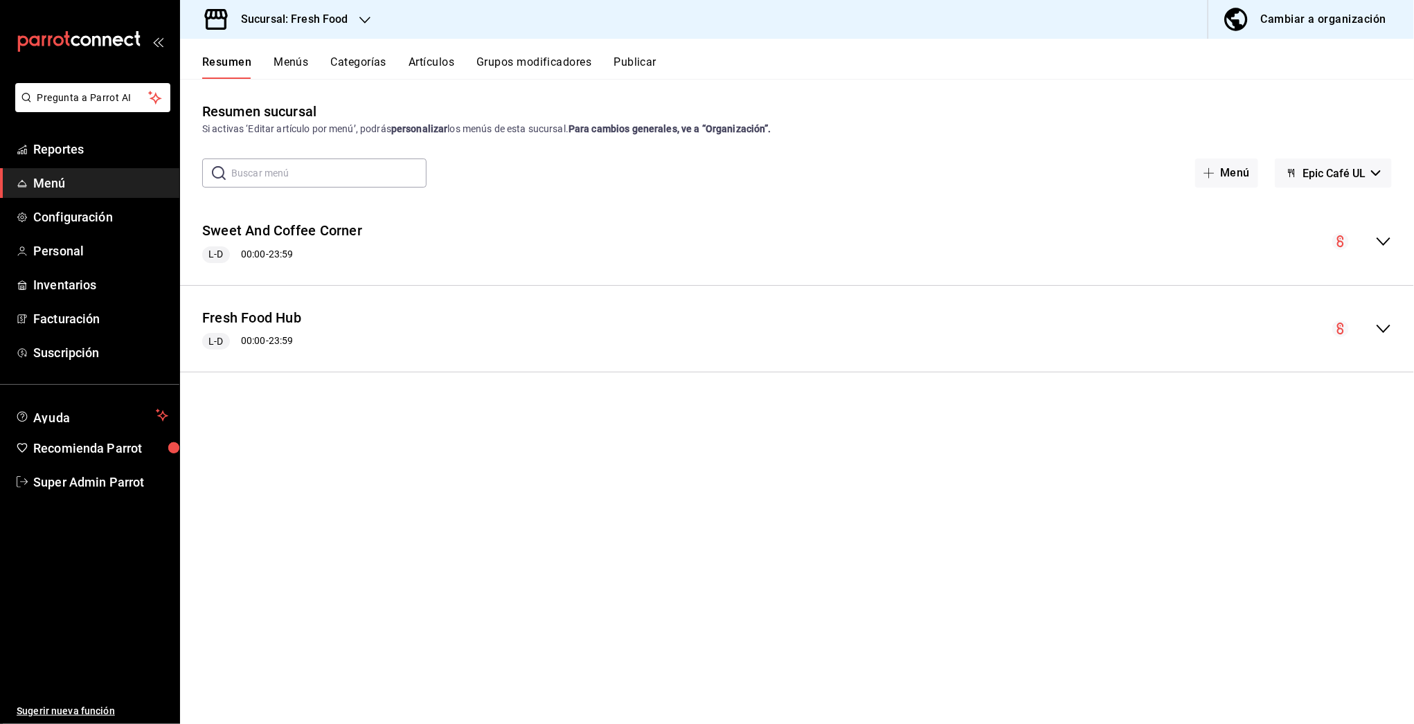
click at [1357, 175] on span "Epic Café UL" at bounding box center [1334, 173] width 63 height 13
click at [1357, 175] on div at bounding box center [707, 362] width 1414 height 724
click at [1321, 172] on span "Epic Café UL" at bounding box center [1334, 173] width 63 height 13
click at [1321, 172] on div at bounding box center [707, 362] width 1414 height 724
click at [1324, 168] on span "Epic Café UL" at bounding box center [1334, 173] width 63 height 13
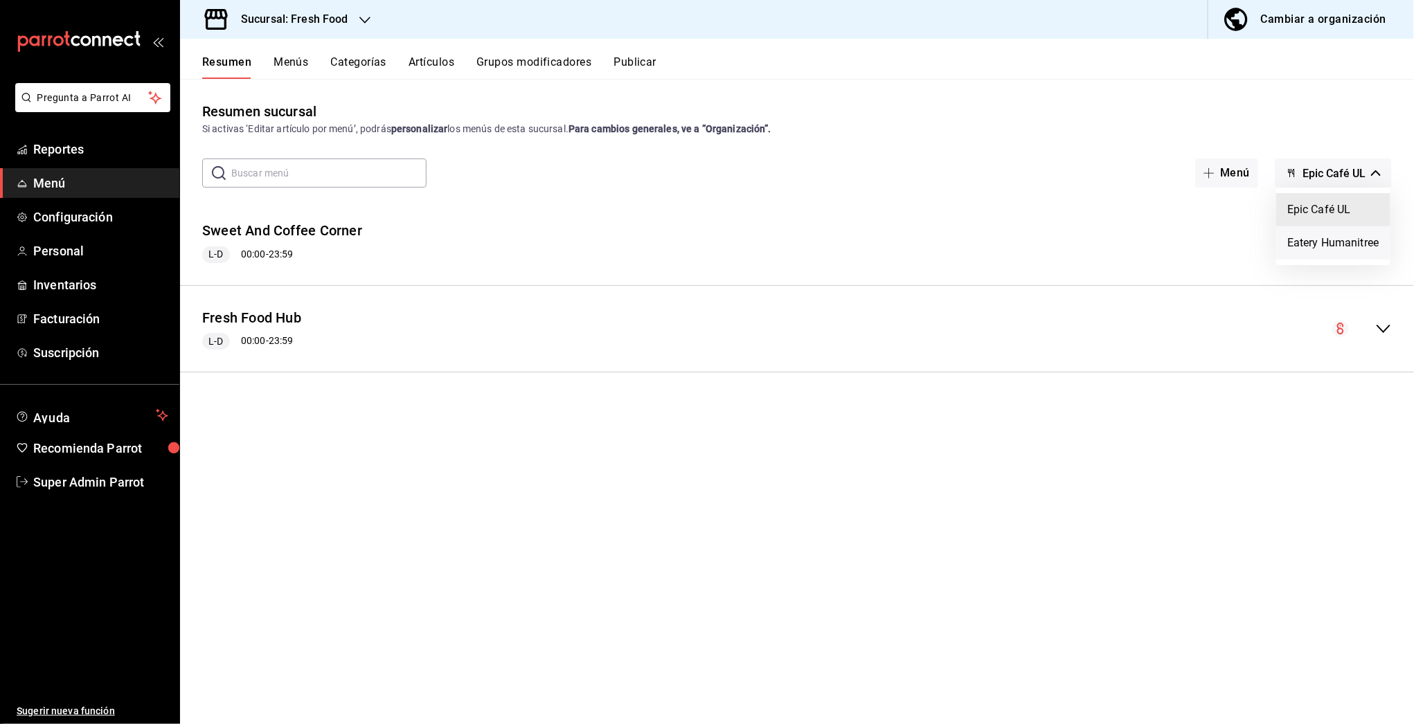
click at [1301, 244] on li "Eatery Humanitree" at bounding box center [1333, 242] width 114 height 33
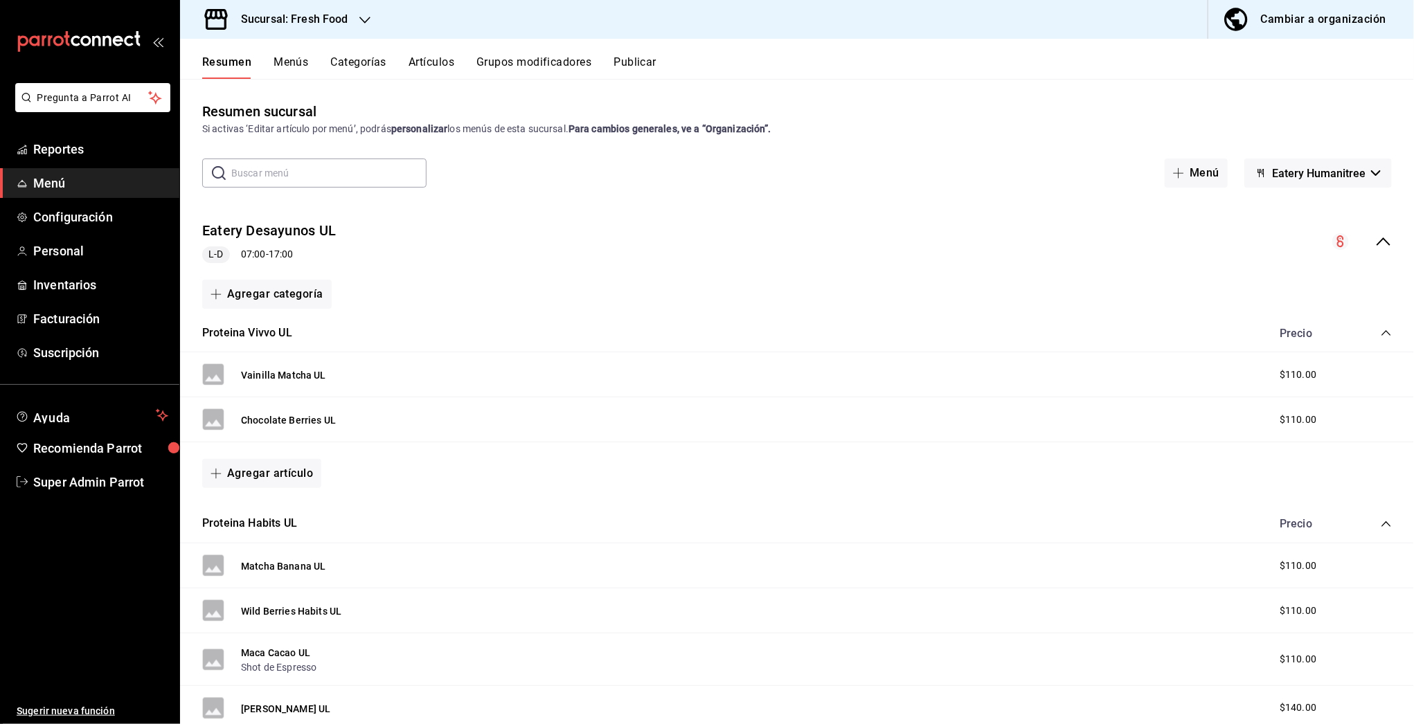
click at [1375, 244] on icon "collapse-menu-row" at bounding box center [1383, 241] width 17 height 17
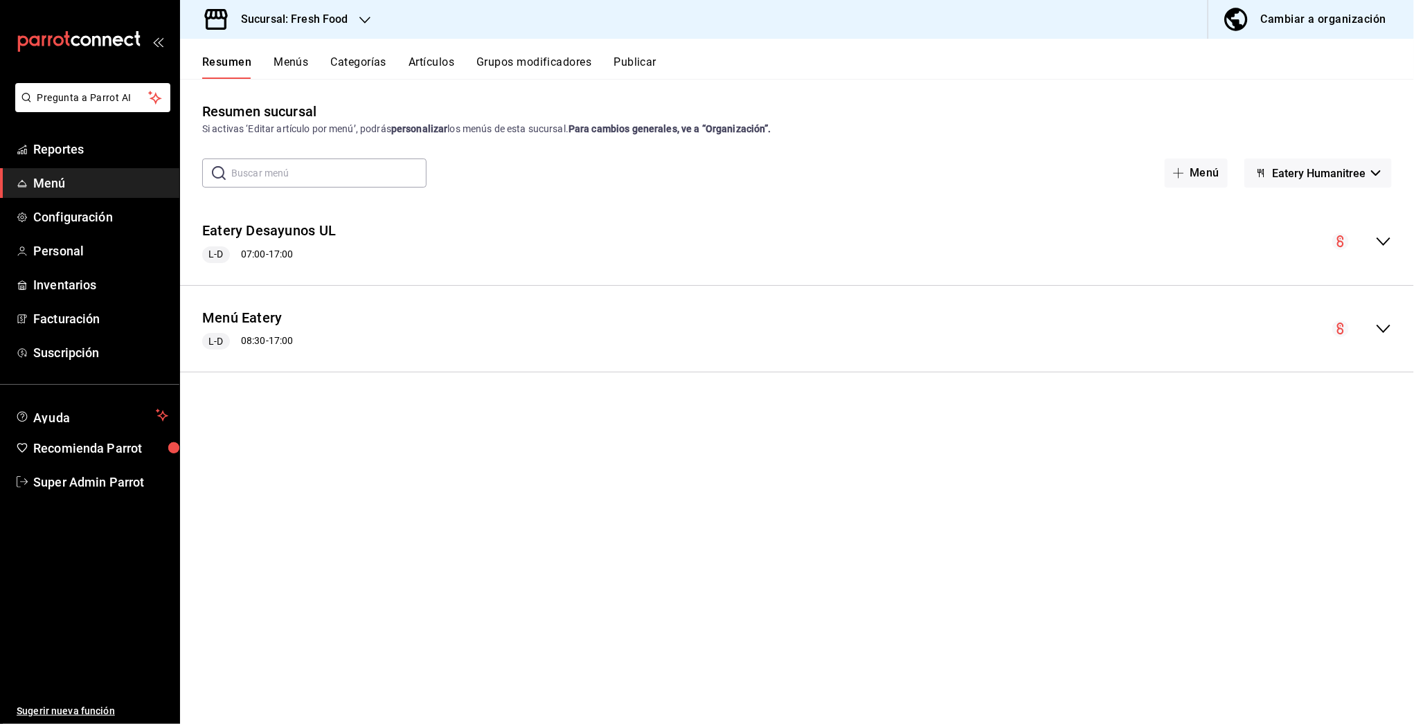
click at [292, 66] on button "Menús" at bounding box center [291, 67] width 35 height 24
click at [217, 67] on button "Resumen" at bounding box center [226, 67] width 48 height 24
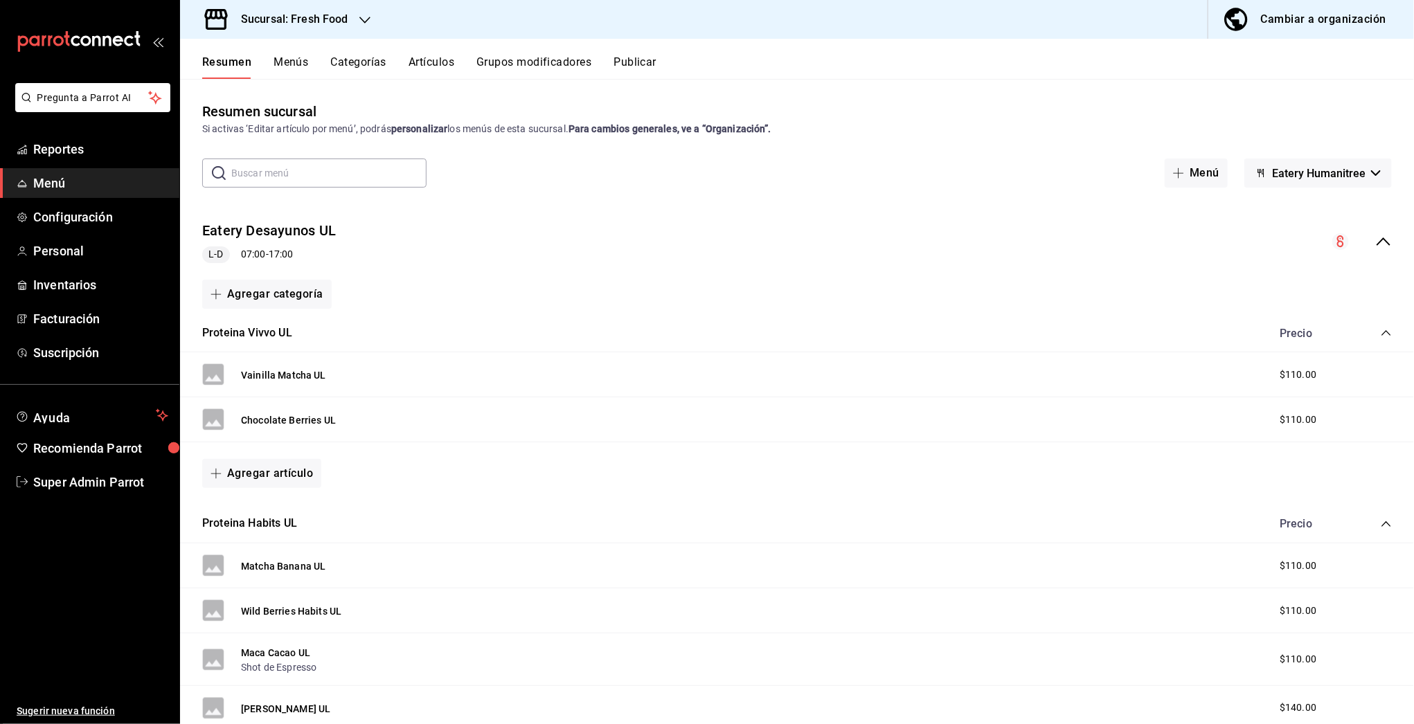
click at [1278, 175] on span "Eatery Humanitree" at bounding box center [1318, 173] width 93 height 13
click at [1276, 208] on li "Epic Café UL" at bounding box center [1306, 209] width 114 height 33
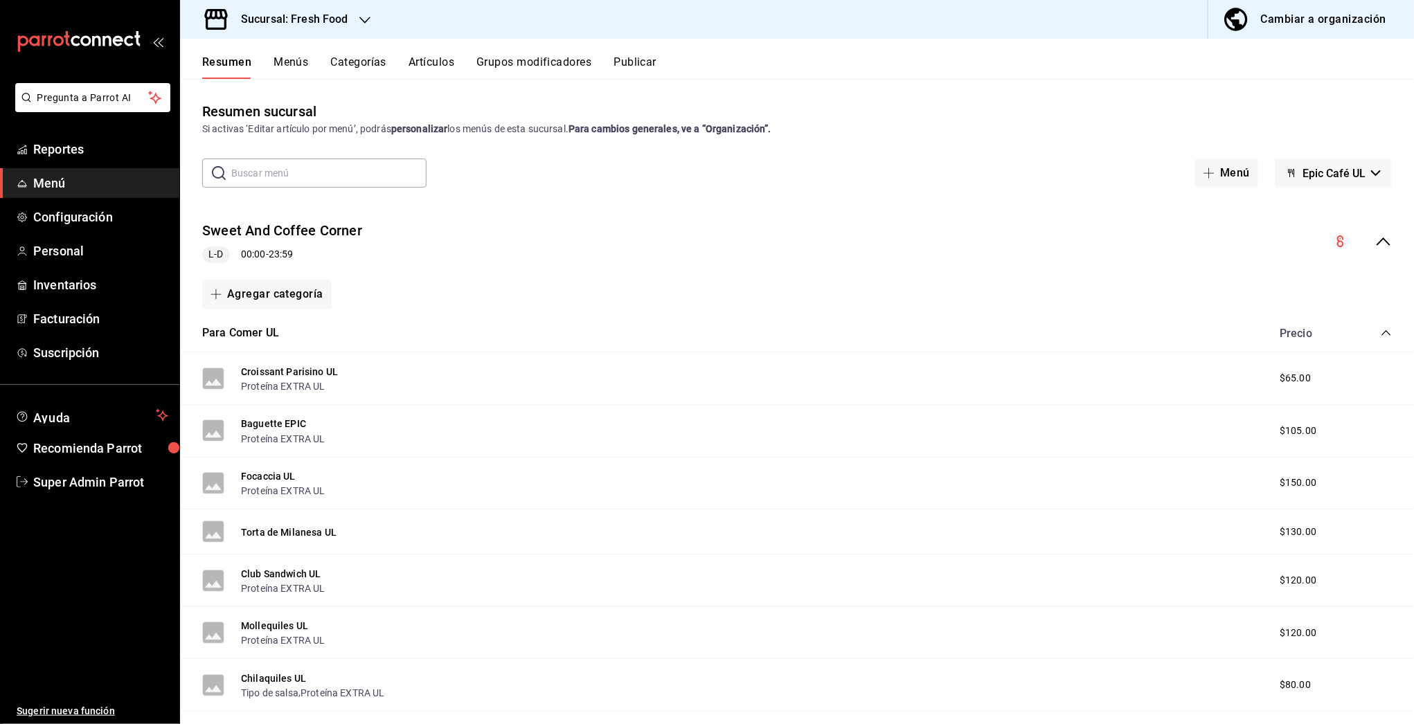
click at [1375, 246] on icon "collapse-menu-row" at bounding box center [1383, 241] width 17 height 17
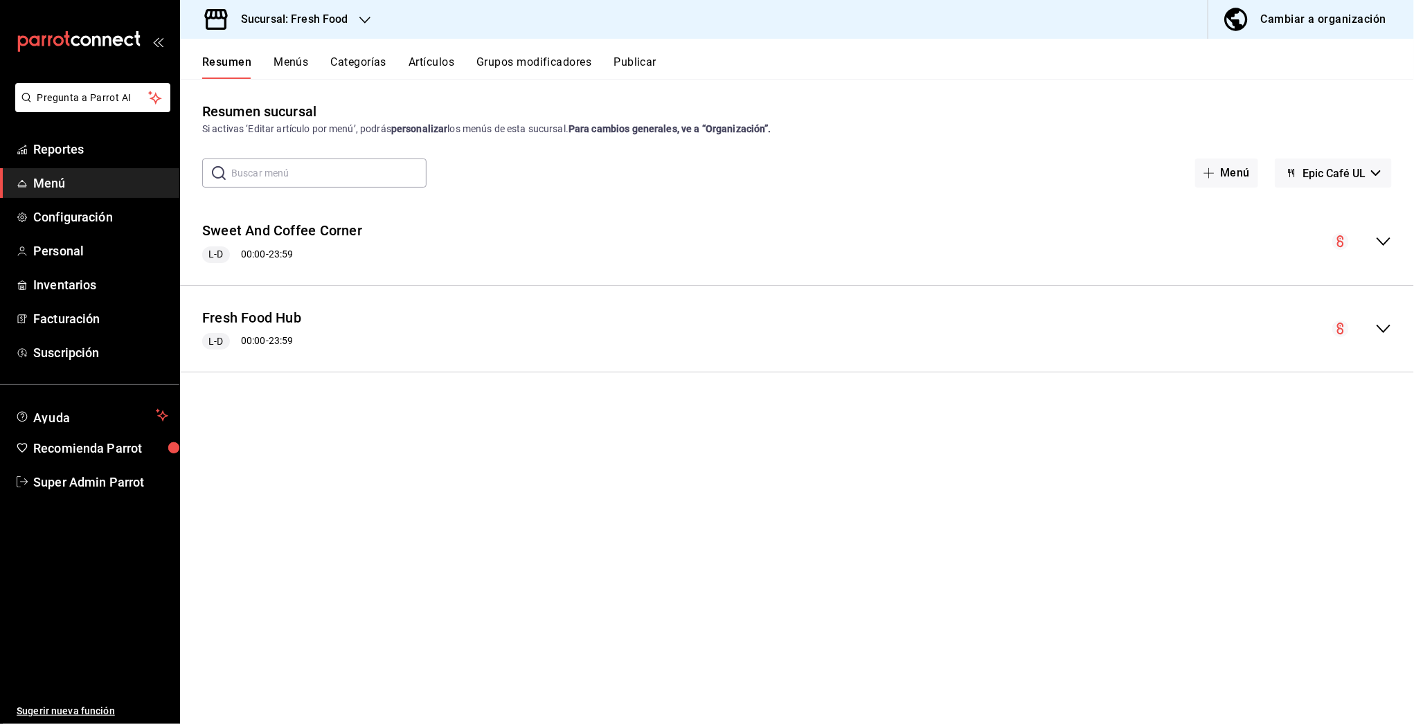
click at [1374, 334] on div "collapse-menu-row" at bounding box center [1362, 329] width 60 height 17
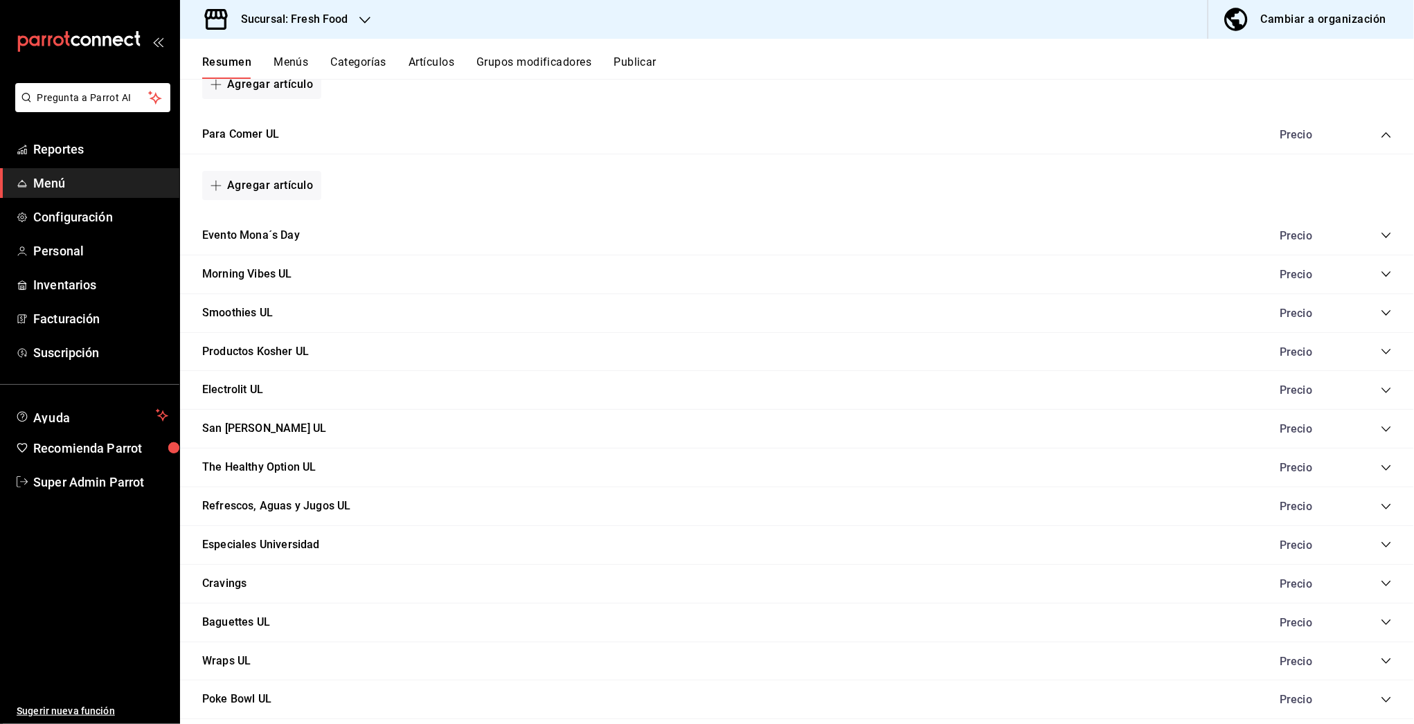
scroll to position [638, 0]
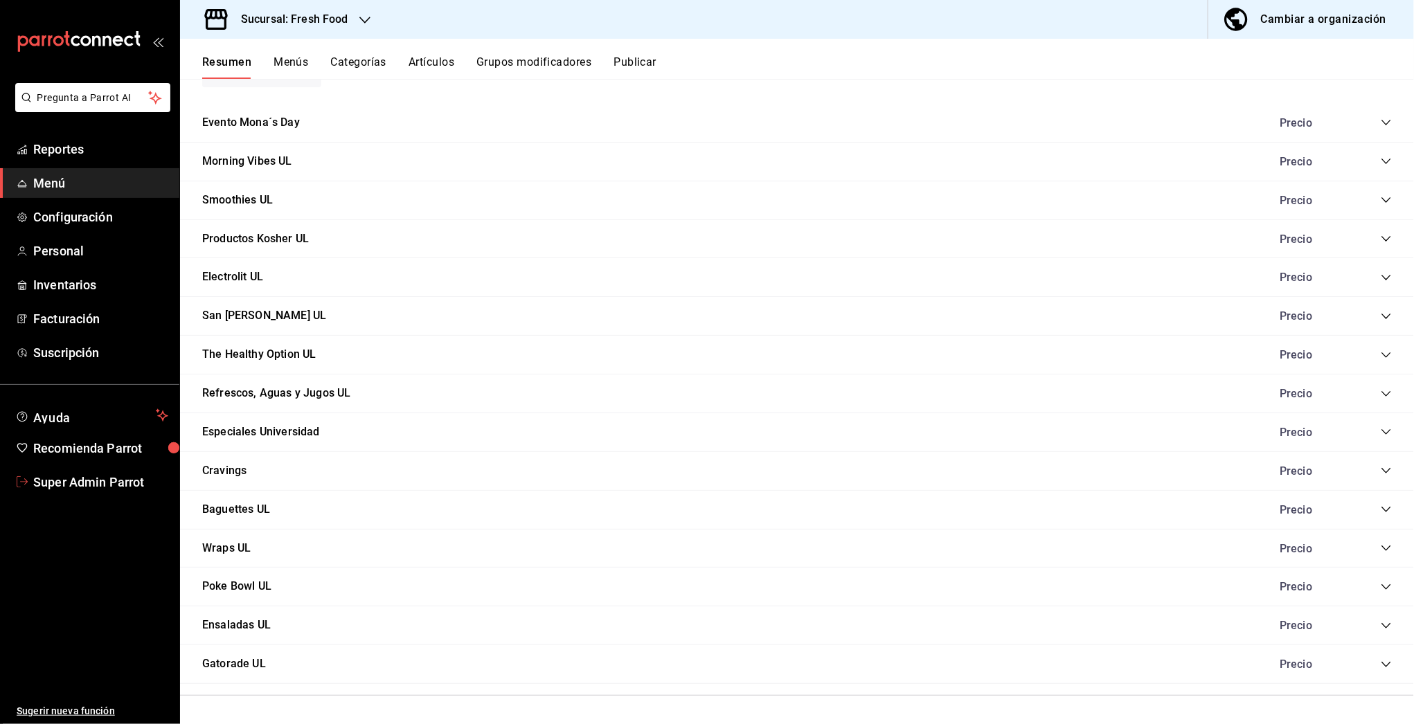
drag, startPoint x: 29, startPoint y: 469, endPoint x: 37, endPoint y: 475, distance: 9.8
click at [29, 469] on link "Super Admin Parrot" at bounding box center [89, 482] width 179 height 30
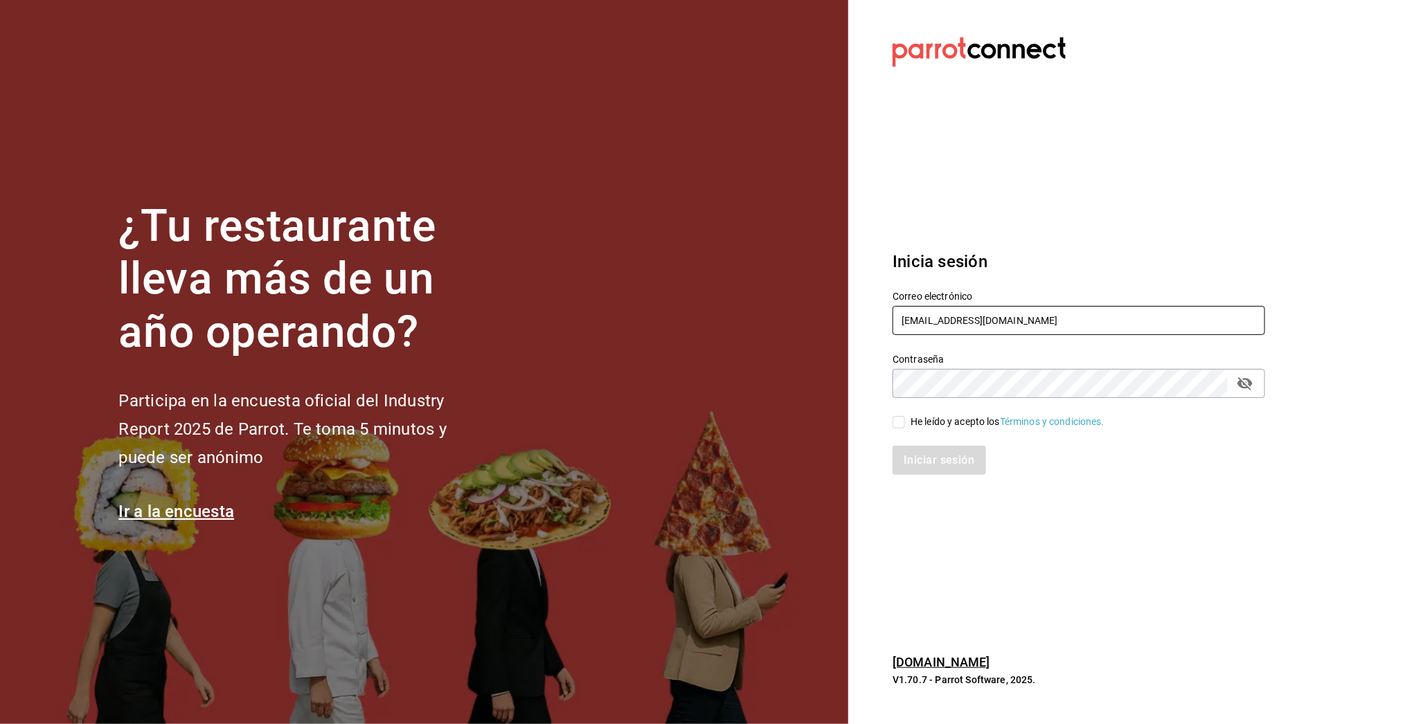
click at [961, 312] on input "multiuser@humanitree.com" at bounding box center [1079, 320] width 373 height 29
drag, startPoint x: 952, startPoint y: 319, endPoint x: 1256, endPoint y: 321, distance: 303.3
click at [1256, 321] on input "multiuser@humanitree.com" at bounding box center [1079, 320] width 373 height 29
type input "multiuser@habanerito.com"
click at [952, 431] on div "Iniciar sesión" at bounding box center [1070, 452] width 389 height 46
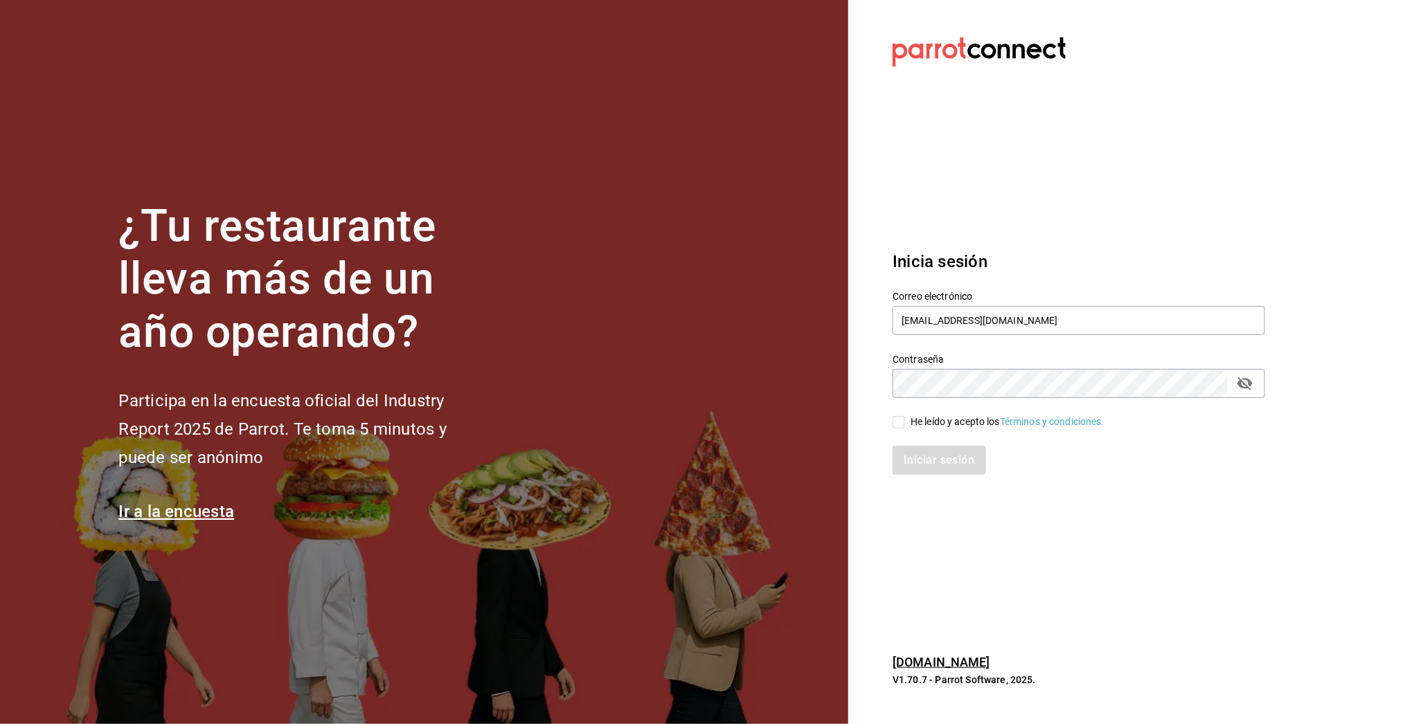
click at [943, 418] on div "He leído y acepto los Términos y condiciones." at bounding box center [1008, 422] width 194 height 15
click at [905, 418] on input "He leído y acepto los Términos y condiciones." at bounding box center [899, 422] width 12 height 12
checkbox input "true"
click at [925, 456] on button "Iniciar sesión" at bounding box center [940, 460] width 94 height 29
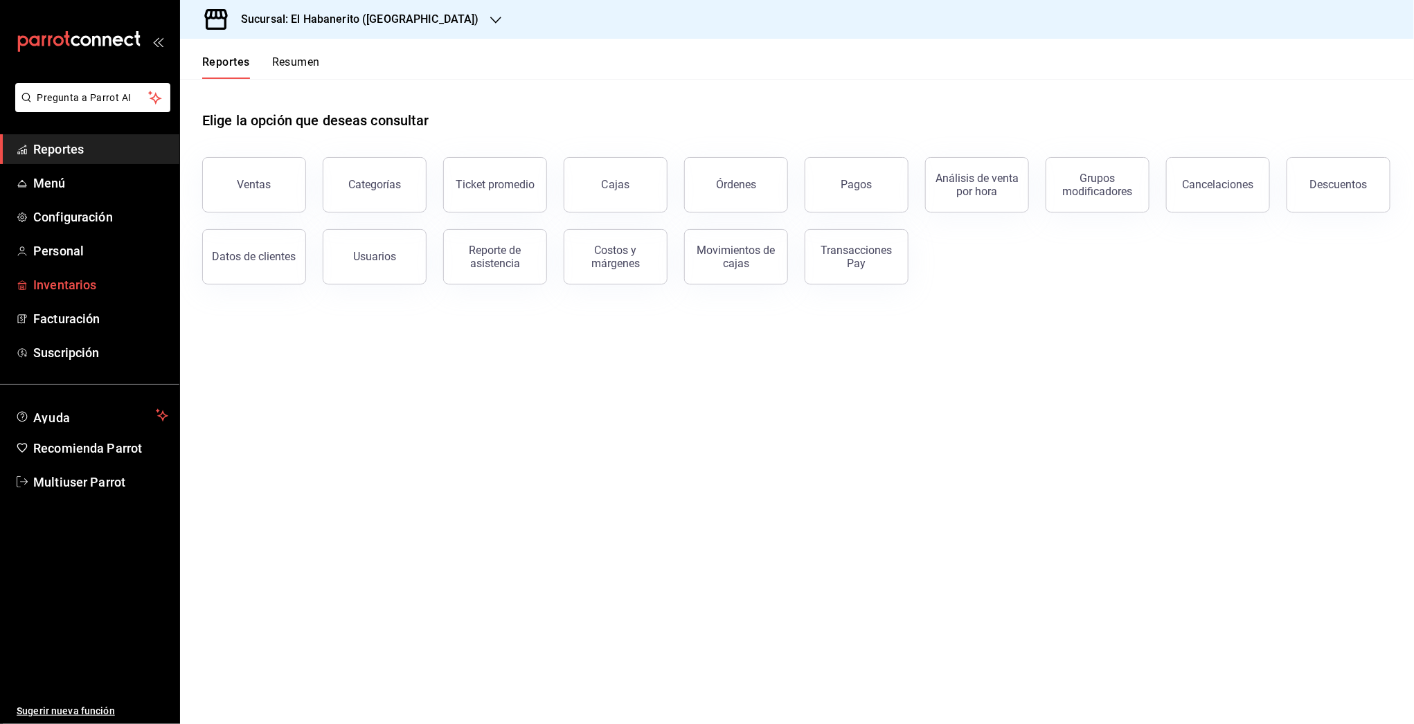
click at [50, 287] on span "Inventarios" at bounding box center [100, 285] width 135 height 19
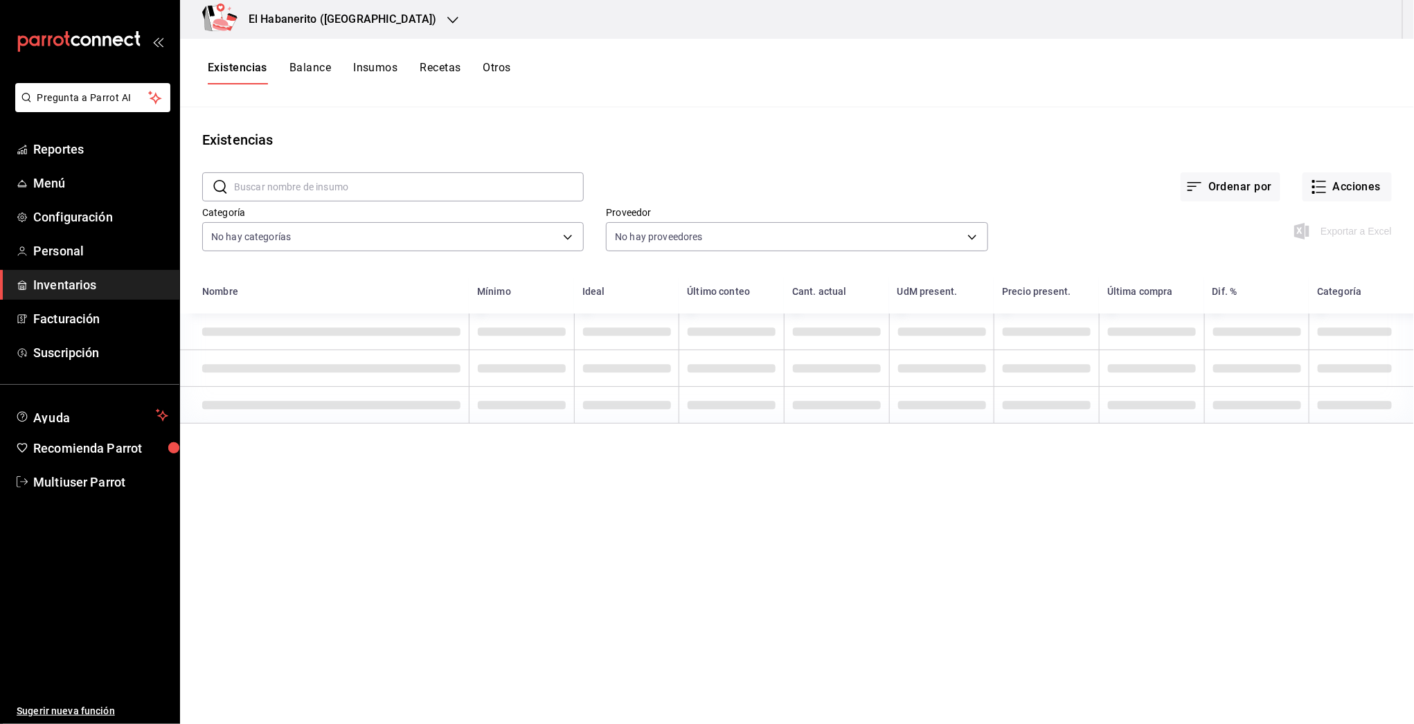
click at [377, 80] on button "Insumos" at bounding box center [375, 73] width 44 height 24
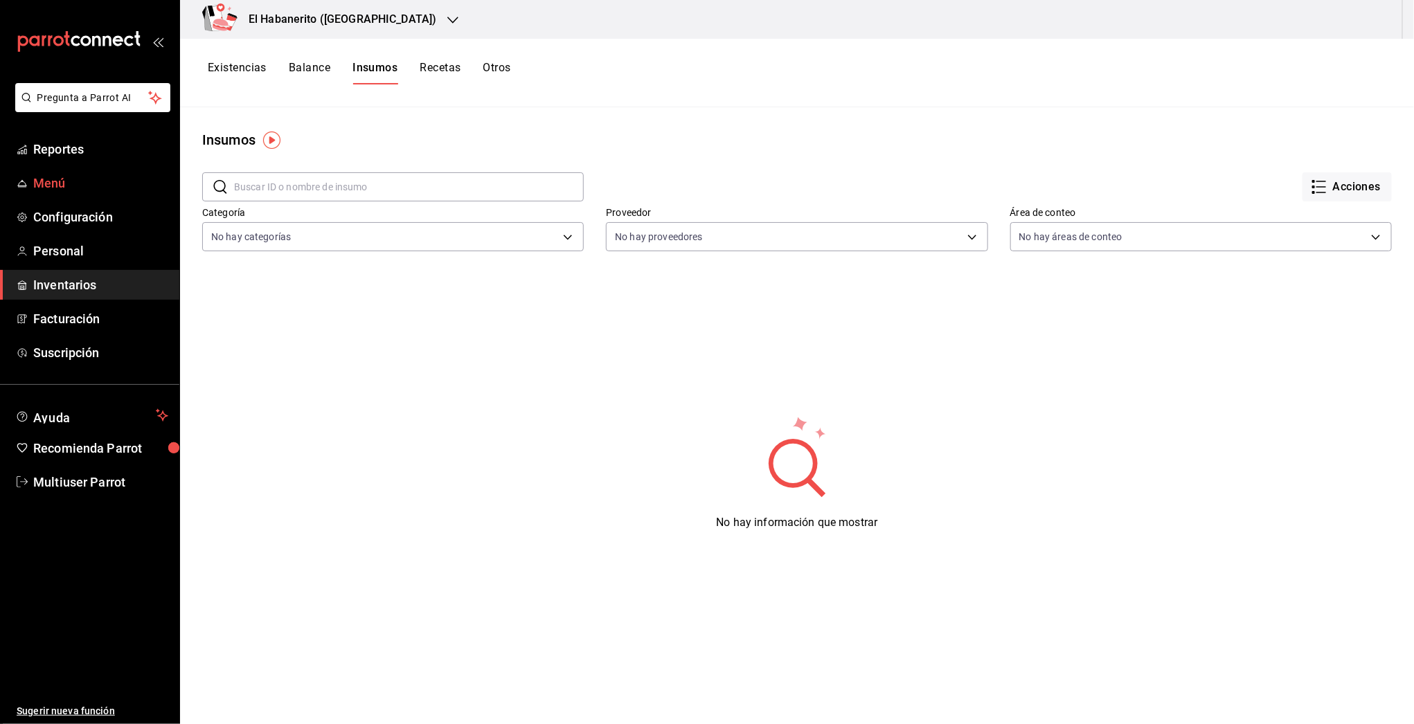
click at [48, 190] on span "Menú" at bounding box center [100, 183] width 135 height 19
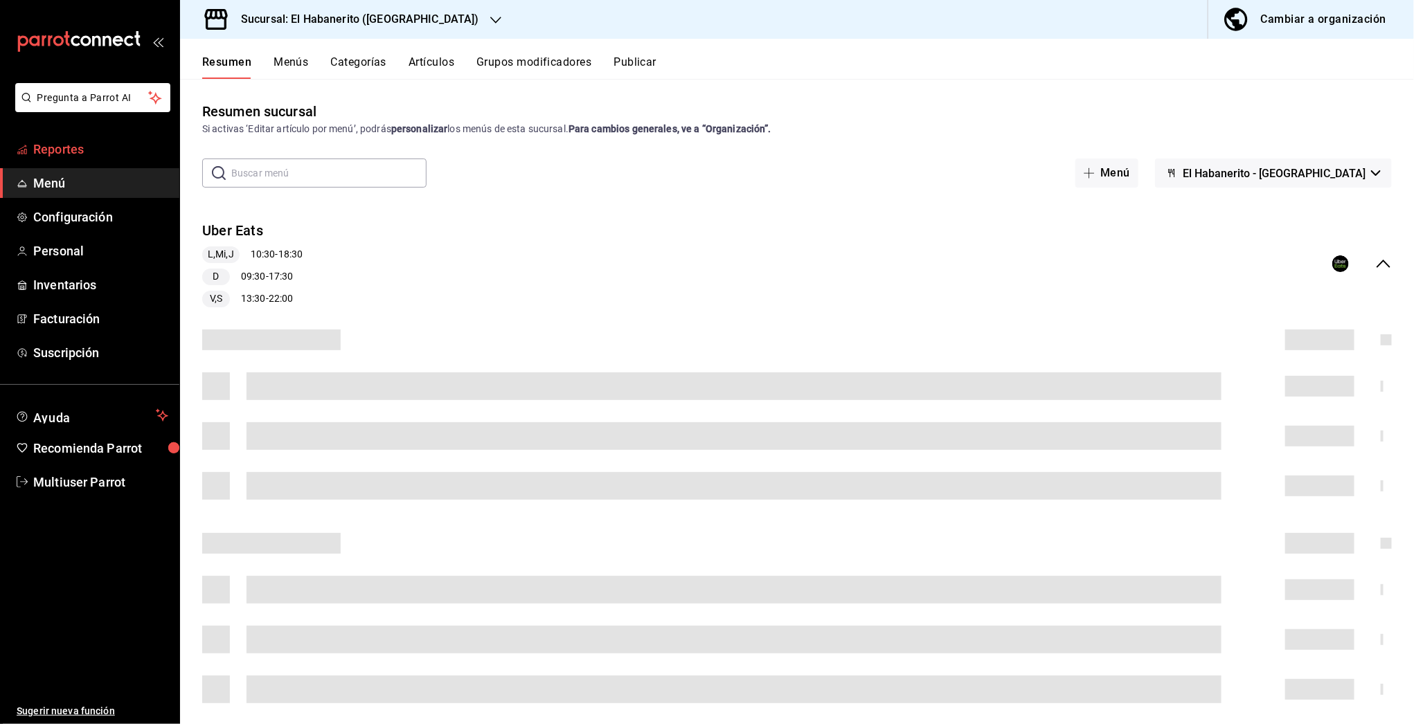
click at [87, 157] on span "Reportes" at bounding box center [100, 149] width 135 height 19
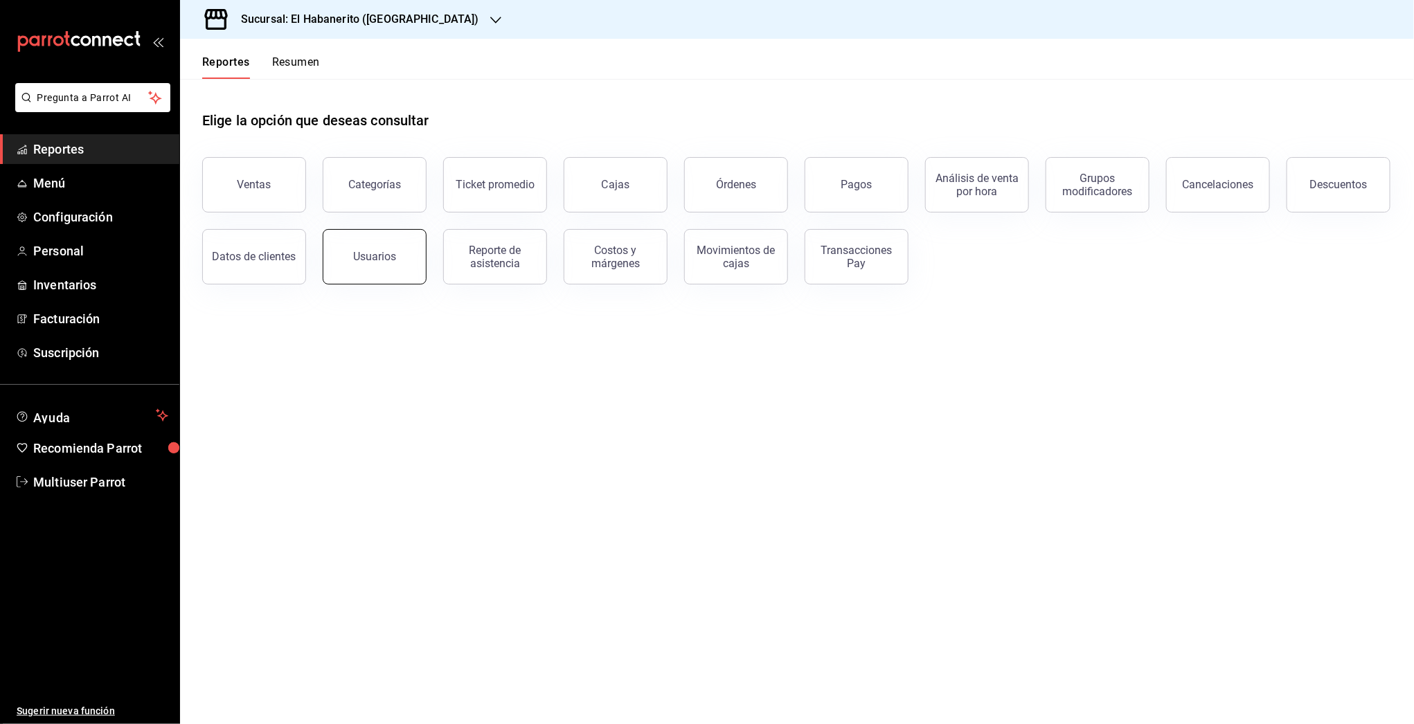
click at [373, 269] on button "Usuarios" at bounding box center [375, 256] width 104 height 55
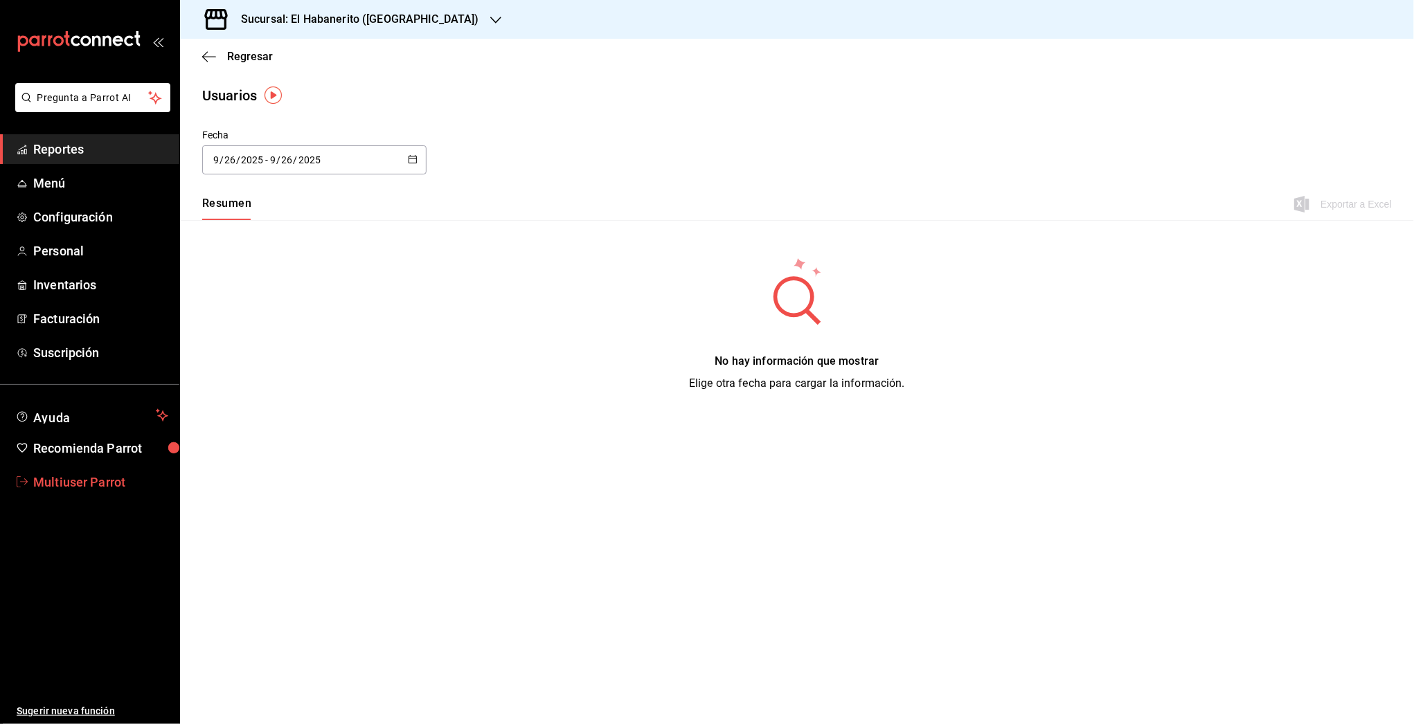
click at [64, 485] on span "Multiuser Parrot" at bounding box center [100, 482] width 135 height 19
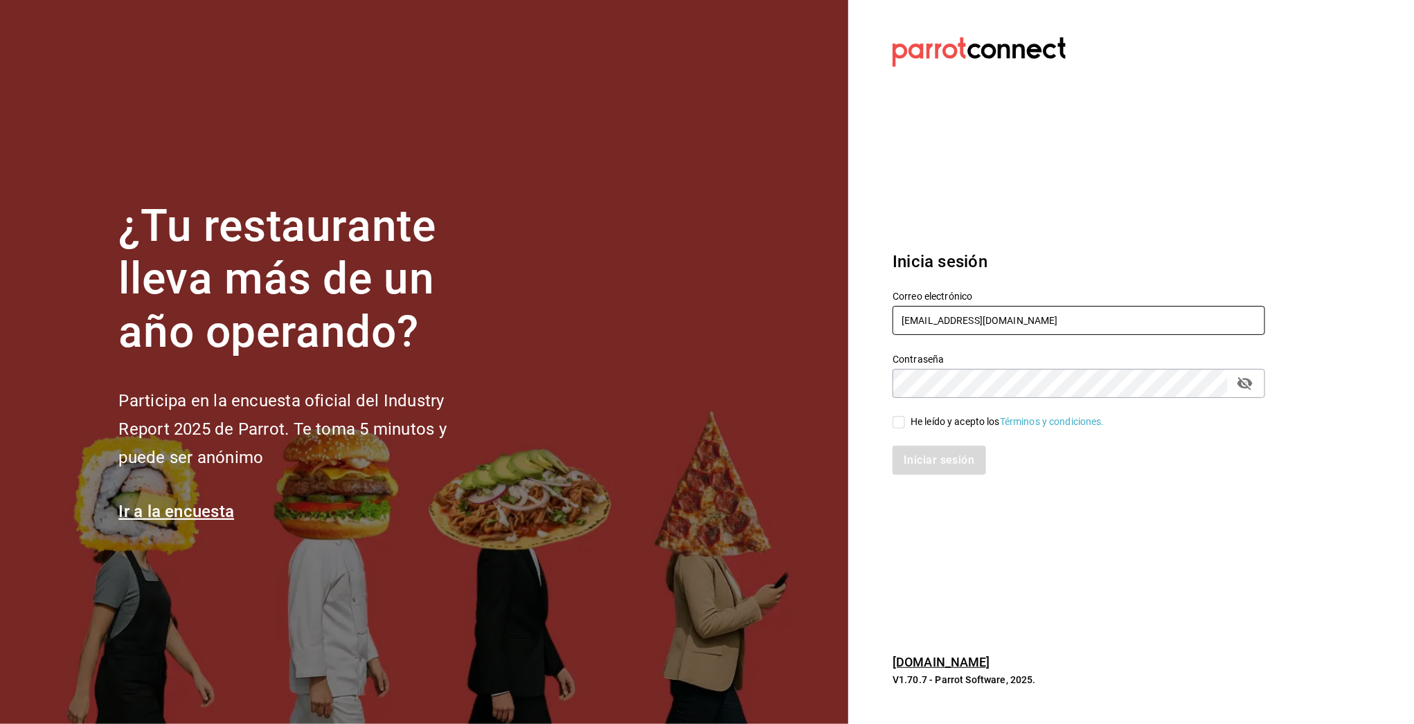
drag, startPoint x: 959, startPoint y: 321, endPoint x: 1107, endPoint y: 321, distance: 148.2
click at [1110, 321] on input "[EMAIL_ADDRESS][DOMAIN_NAME]" at bounding box center [1079, 320] width 373 height 29
type input "[EMAIL_ADDRESS][DOMAIN_NAME]"
click at [952, 418] on div "He leído y acepto los Términos y condiciones." at bounding box center [1008, 422] width 194 height 15
click at [905, 418] on input "He leído y acepto los Términos y condiciones." at bounding box center [899, 422] width 12 height 12
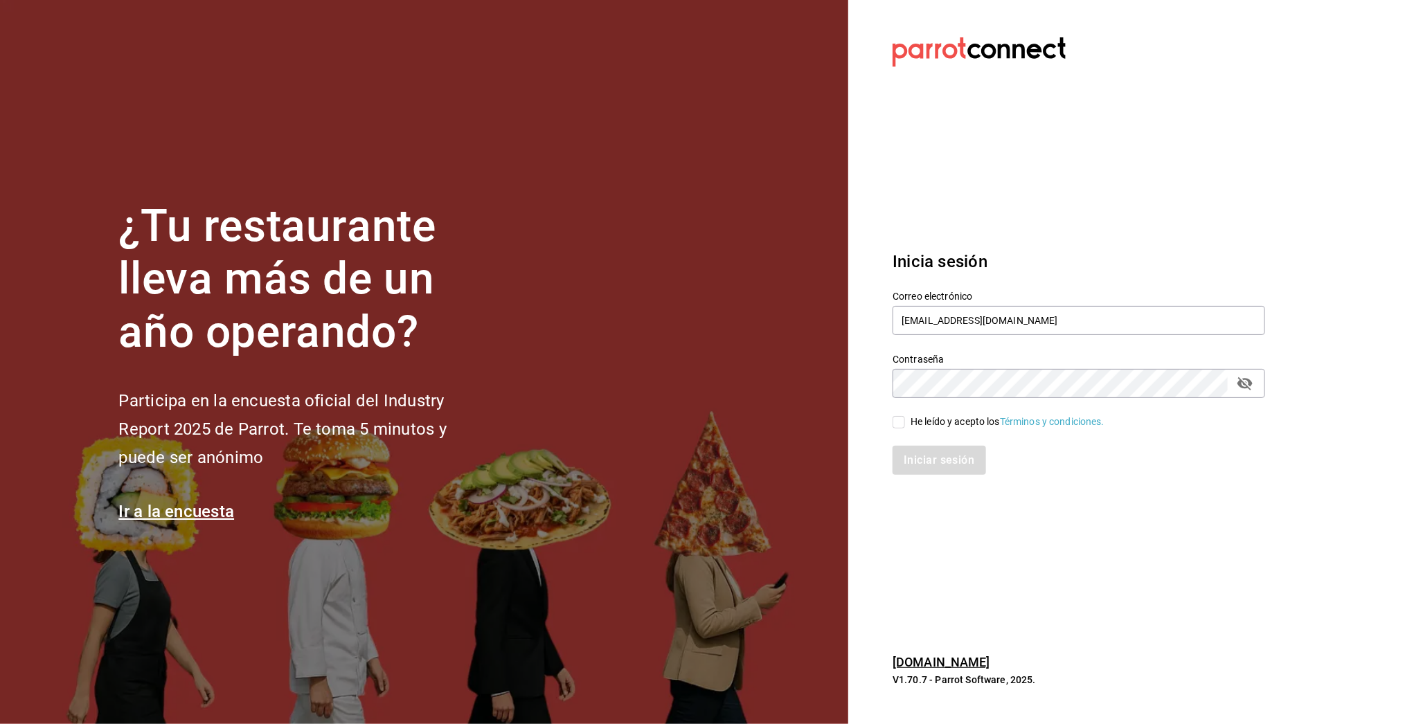
checkbox input "true"
click at [945, 467] on button "Iniciar sesión" at bounding box center [940, 460] width 94 height 29
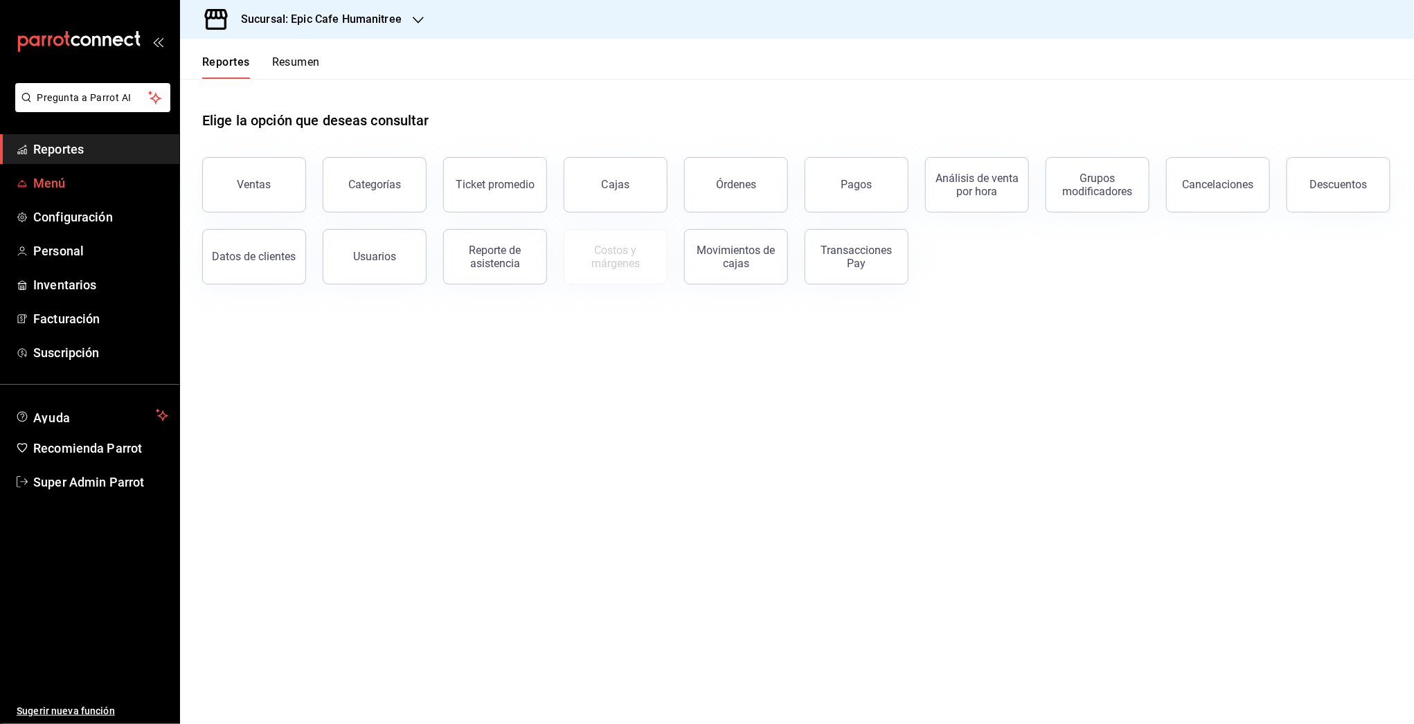
click at [86, 172] on link "Menú" at bounding box center [89, 183] width 179 height 30
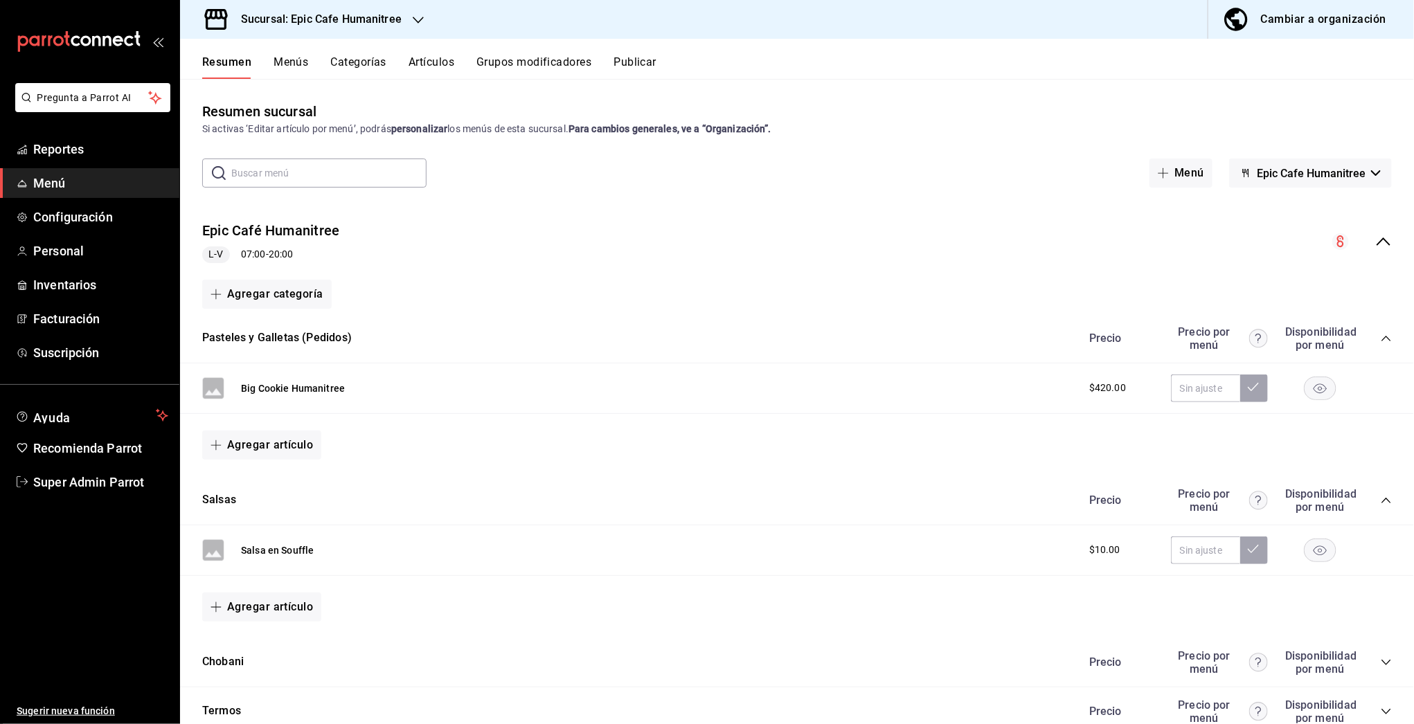
click at [1377, 242] on icon "collapse-menu-row" at bounding box center [1383, 241] width 17 height 17
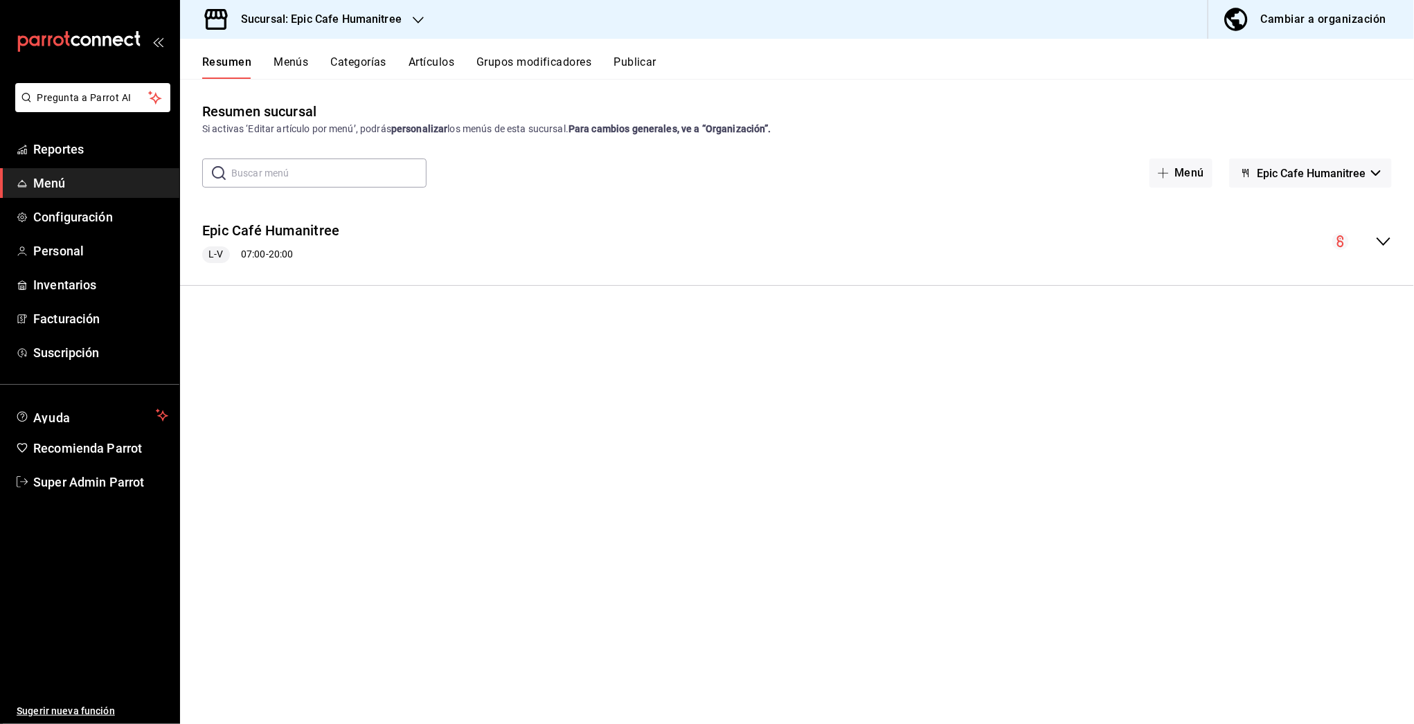
click at [1365, 181] on button "Epic Cafe Humanitree" at bounding box center [1310, 173] width 163 height 29
click at [1303, 242] on li "Eatery Humanitree" at bounding box center [1311, 242] width 130 height 33
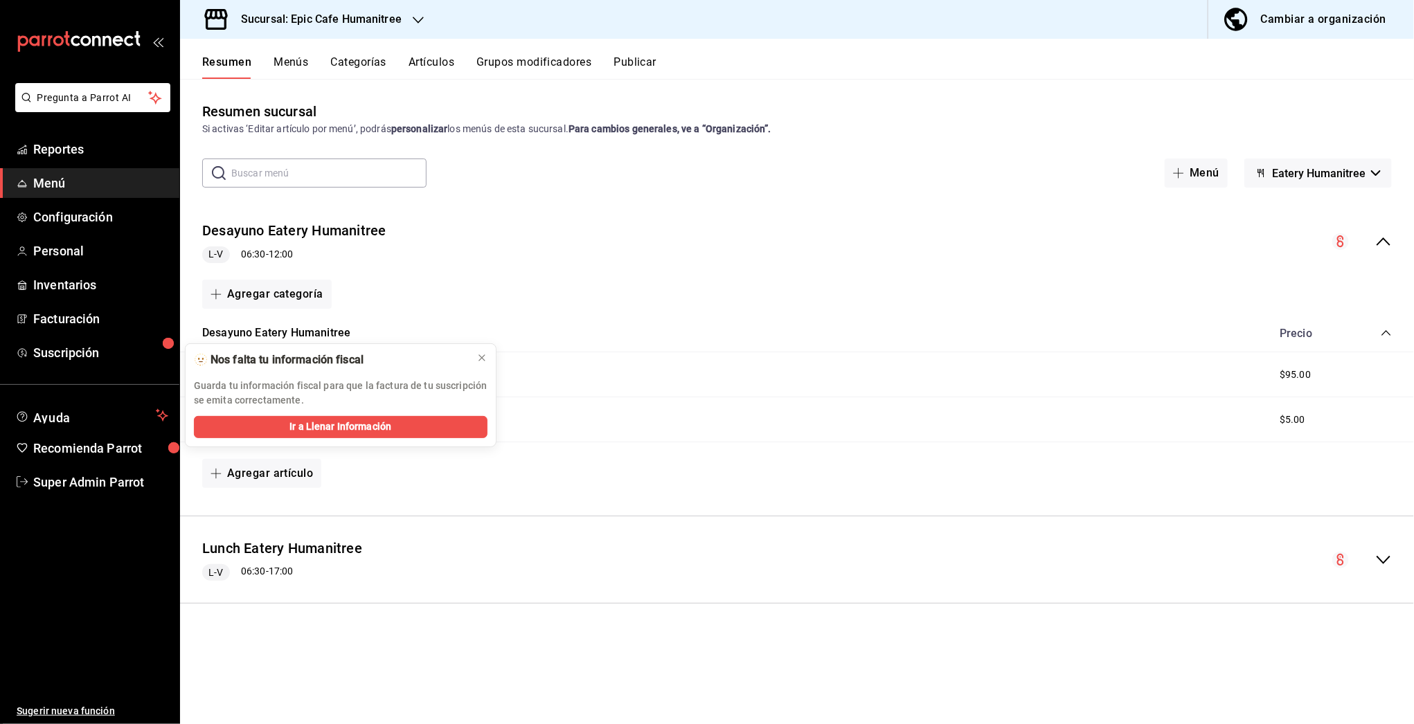
click at [1369, 245] on div "collapse-menu-row" at bounding box center [1362, 241] width 60 height 17
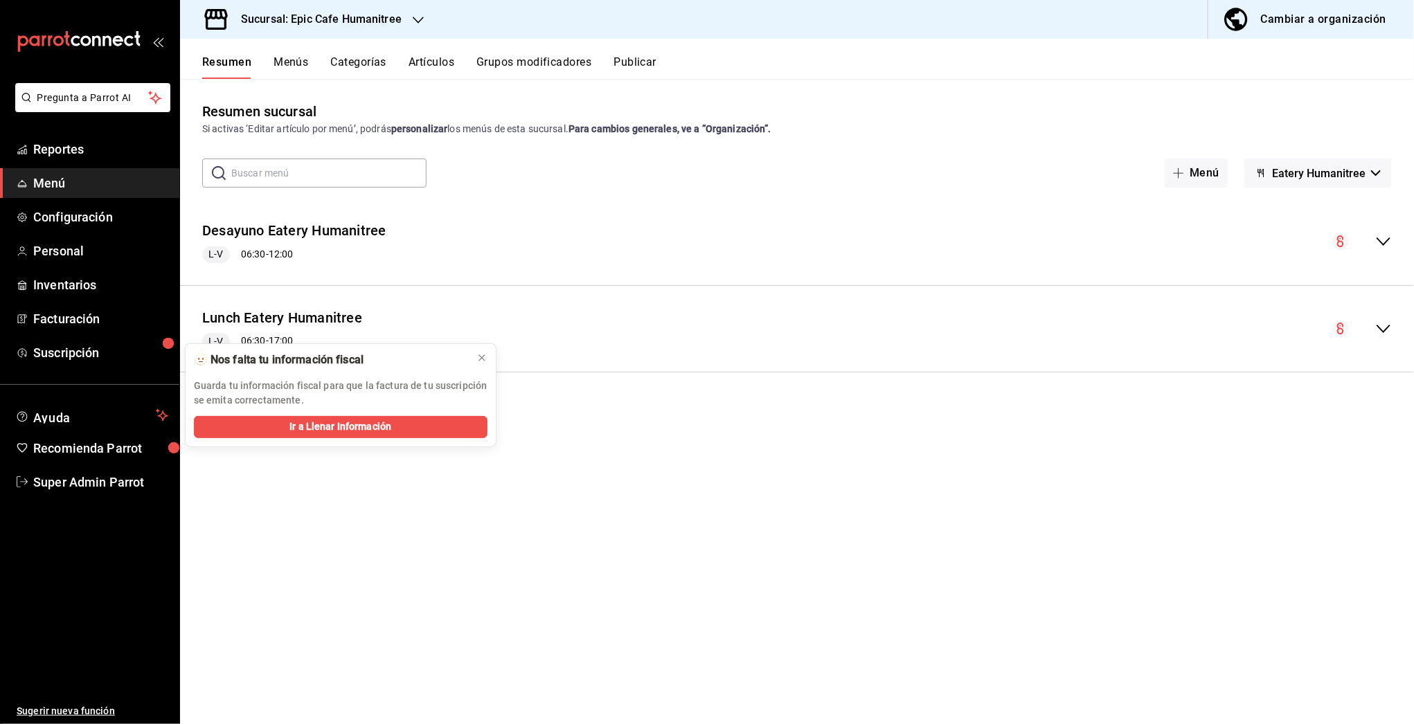
click at [395, 25] on h3 "Sucursal: Epic Cafe Humanitree" at bounding box center [316, 19] width 172 height 17
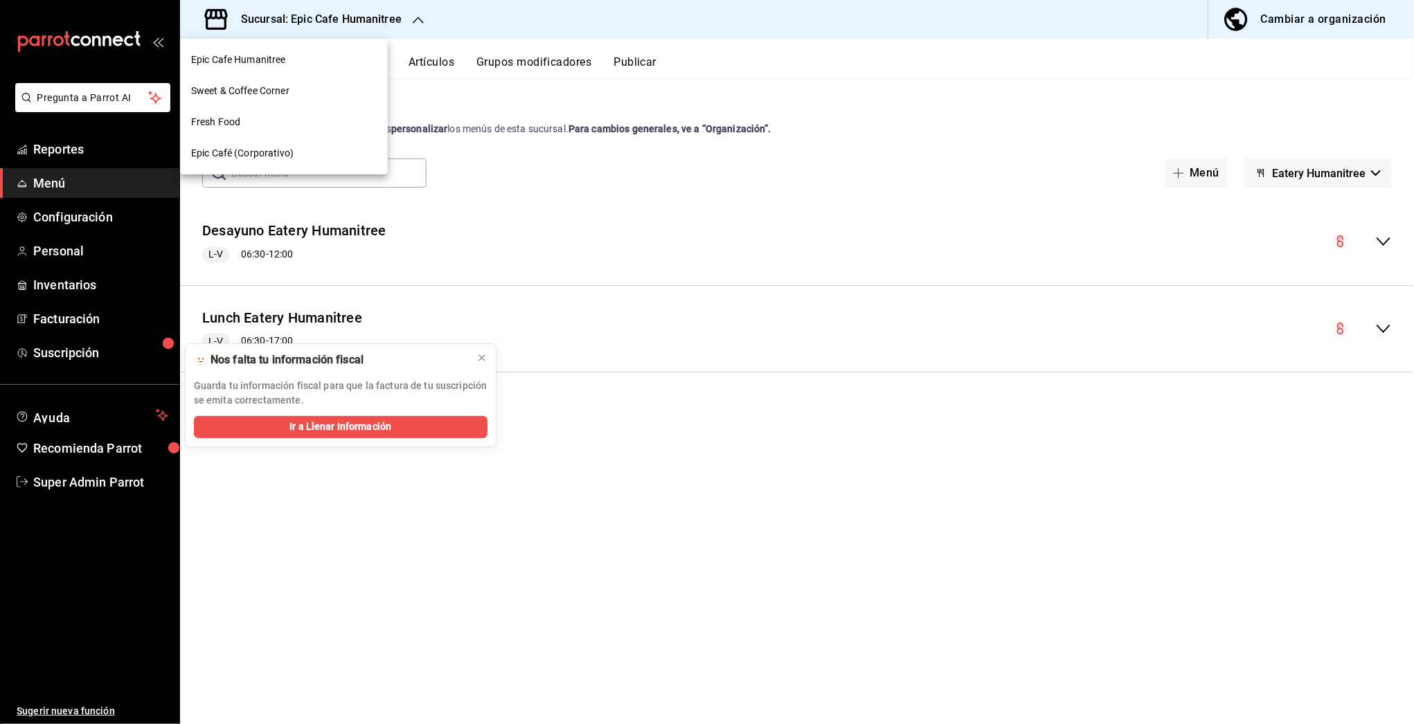
click at [277, 115] on div "Fresh Food" at bounding box center [284, 122] width 186 height 15
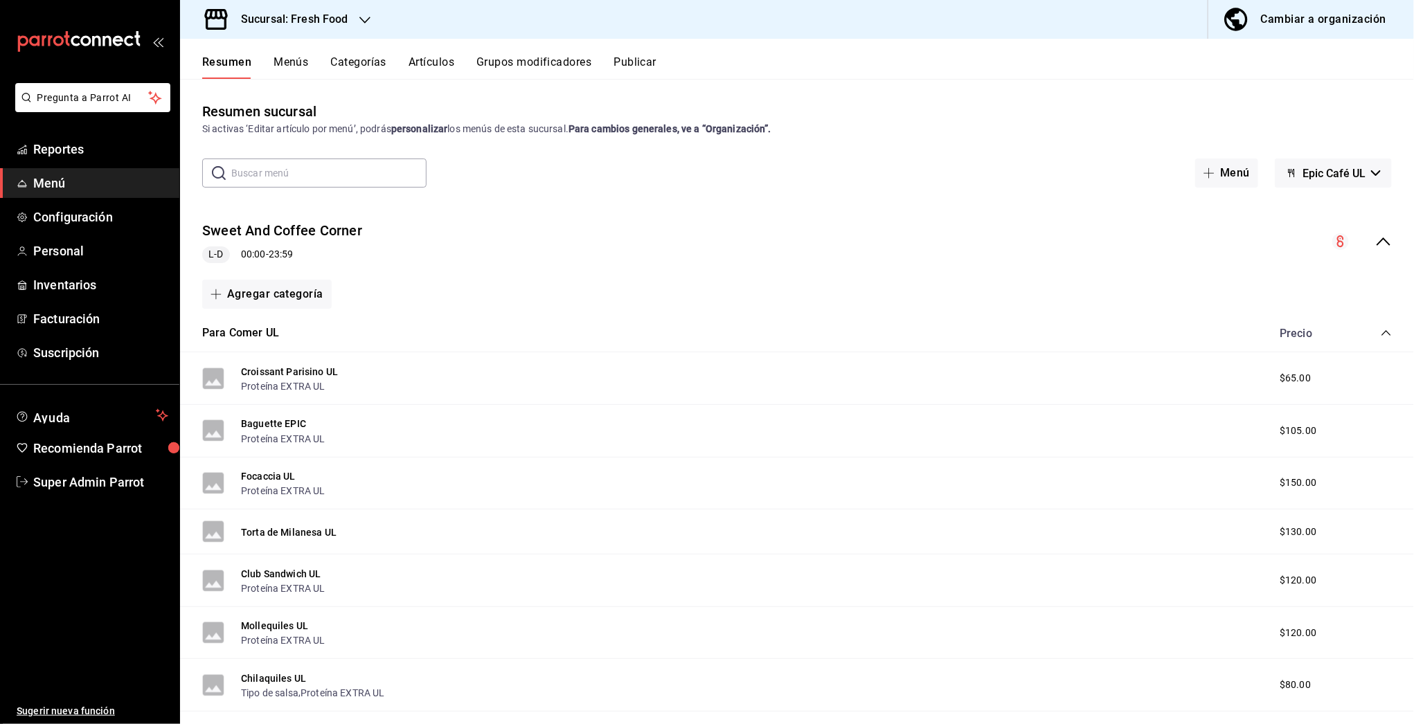
click at [1375, 237] on icon "collapse-menu-row" at bounding box center [1383, 241] width 17 height 17
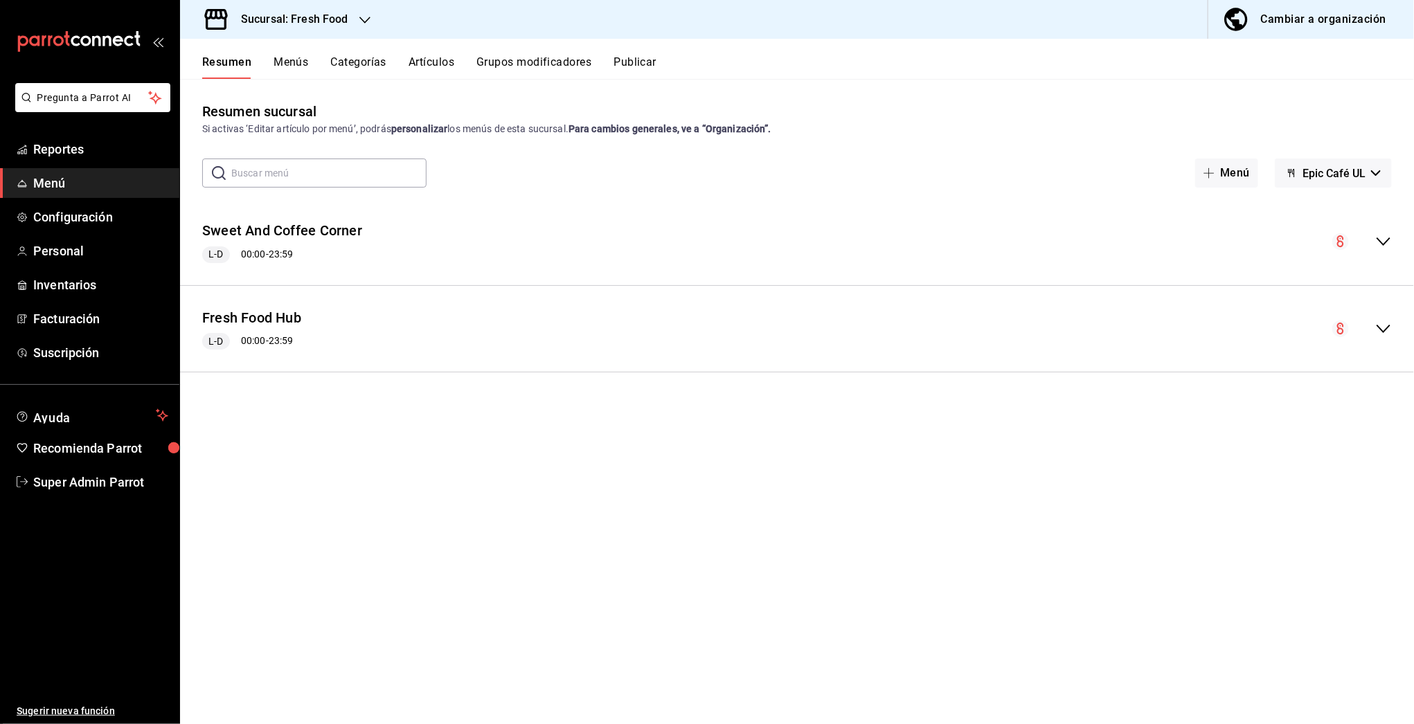
click at [1329, 181] on button "Epic Café UL" at bounding box center [1333, 173] width 117 height 29
click at [1206, 409] on div at bounding box center [707, 362] width 1414 height 724
click at [415, 64] on button "Artículos" at bounding box center [432, 67] width 46 height 24
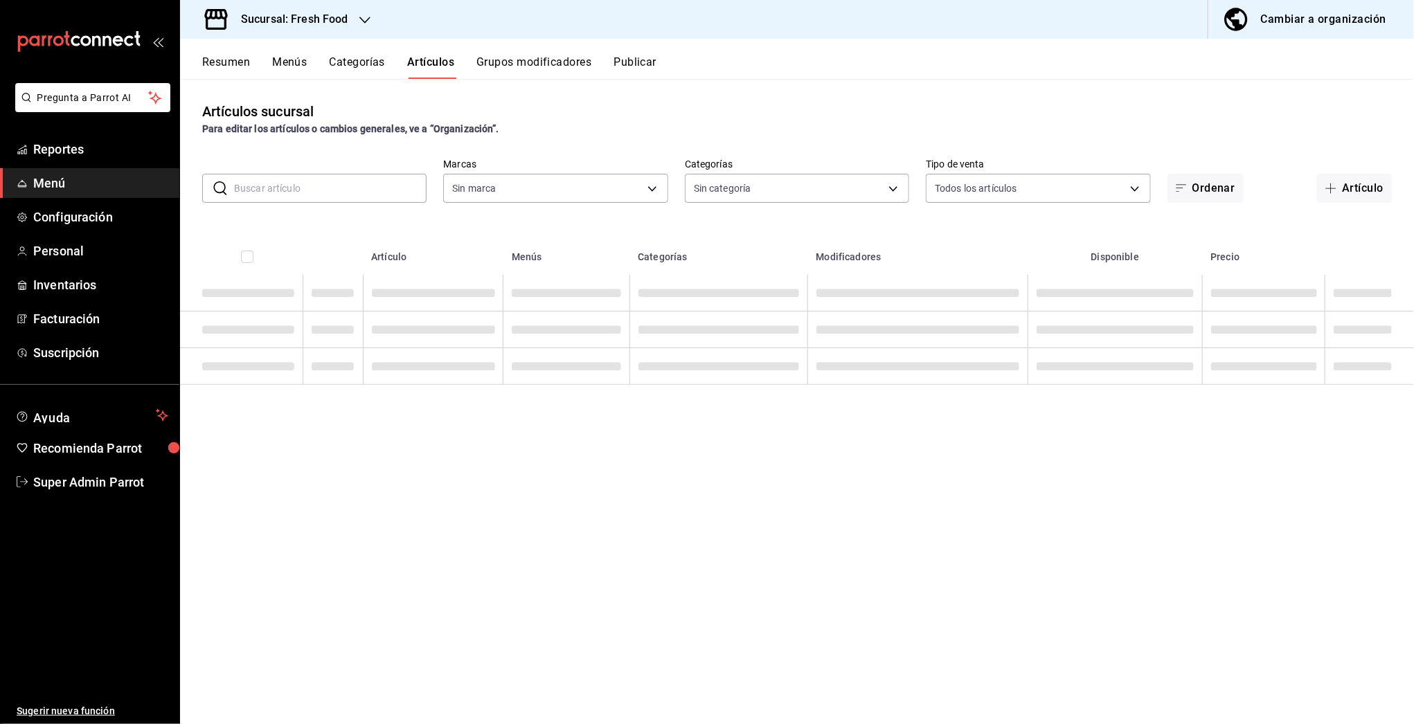
type input "8ab046c6-0e56-43ef-b272-b6267400ac64,c832d7f2-bfd0-461e-be2e-c17eaf69f67d"
type input "1cde57bd-aec0-4f41-acad-ecf5164cb5ed,607205d8-3a2d-4c2e-9df3-51caed97f767,0b460…"
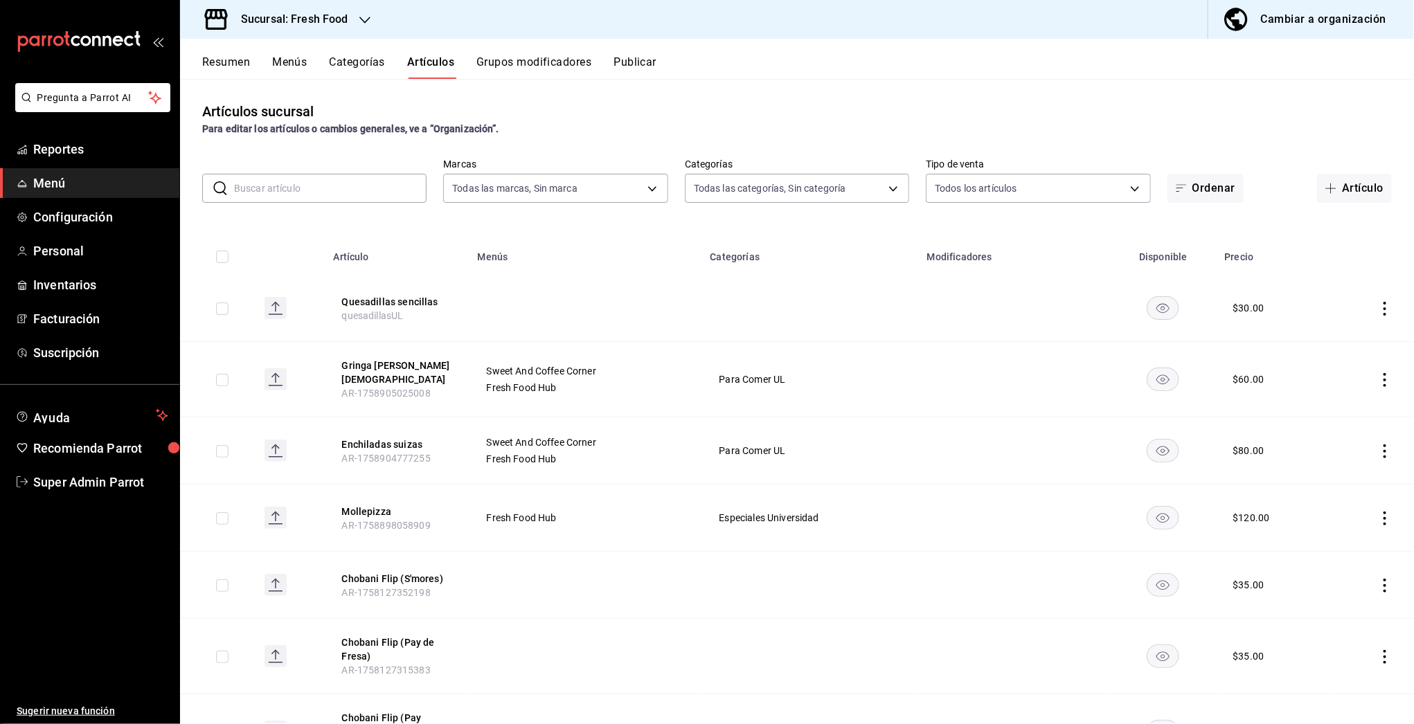
click at [291, 193] on input "text" at bounding box center [330, 189] width 193 height 28
paste input "sincronizadas"
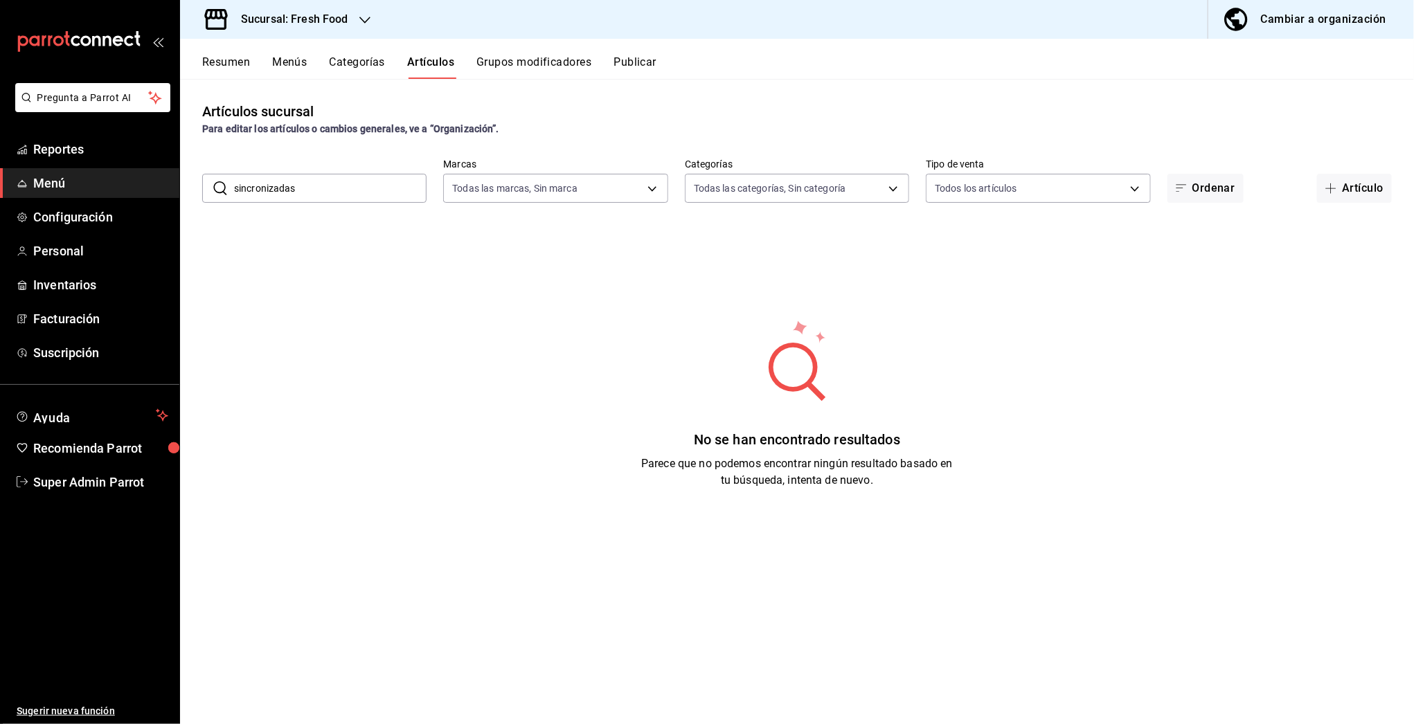
click at [265, 197] on input "sincronizadas" at bounding box center [330, 189] width 193 height 28
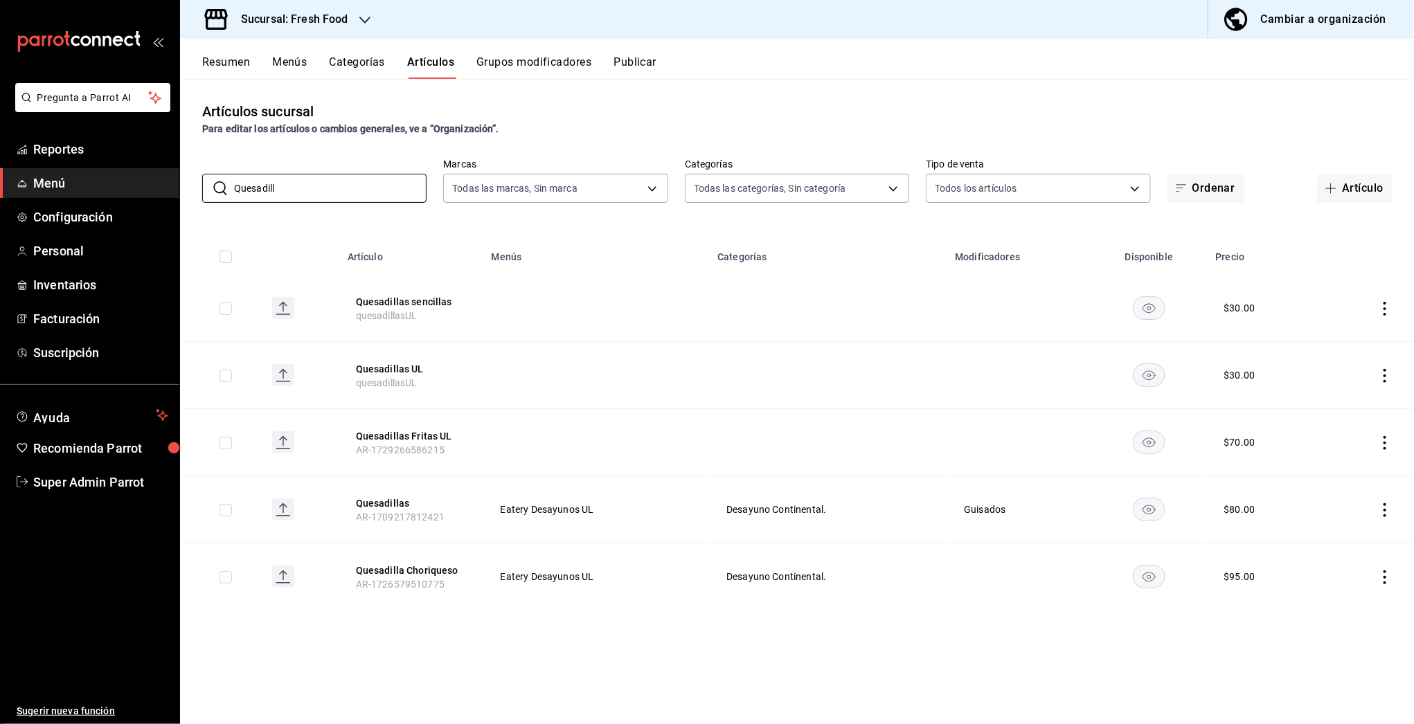
type input "Quesadill"
click at [220, 55] on button "Resumen" at bounding box center [226, 67] width 48 height 24
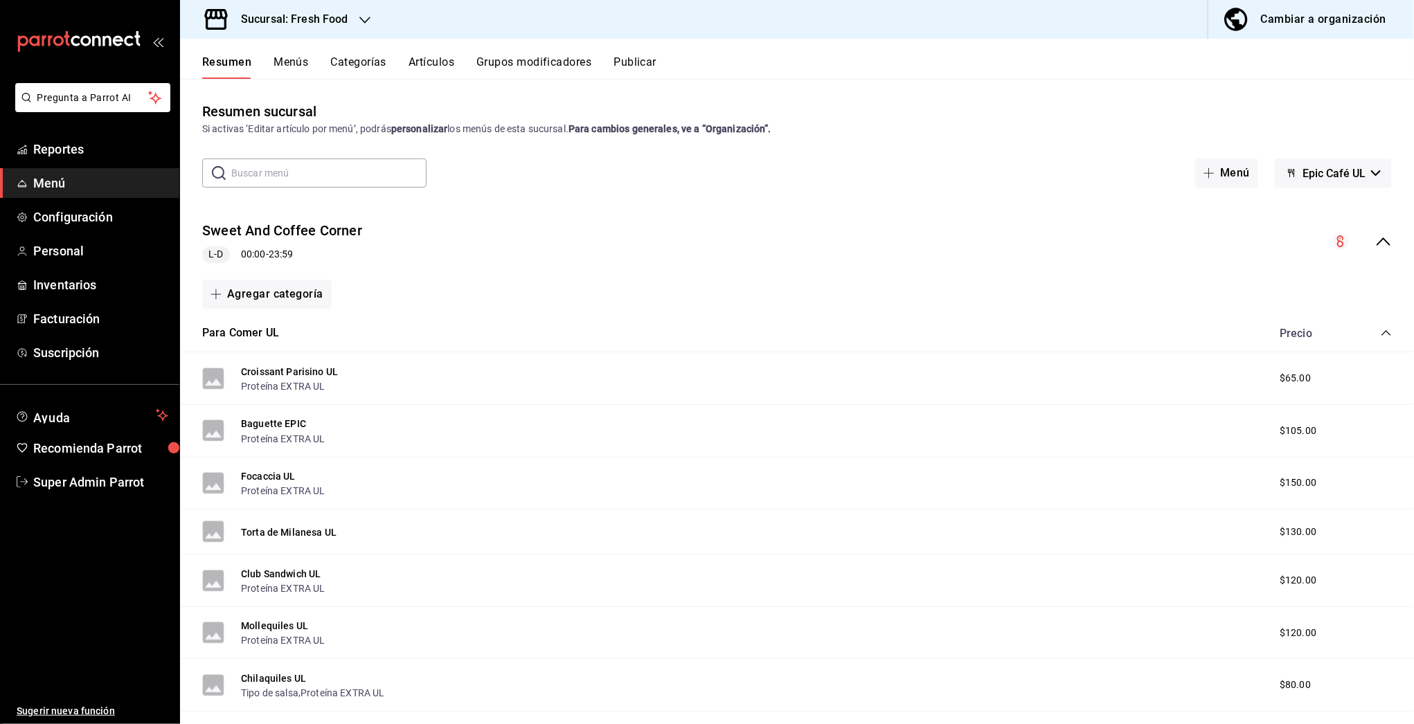
click at [1358, 242] on div "collapse-menu-row" at bounding box center [1362, 241] width 60 height 17
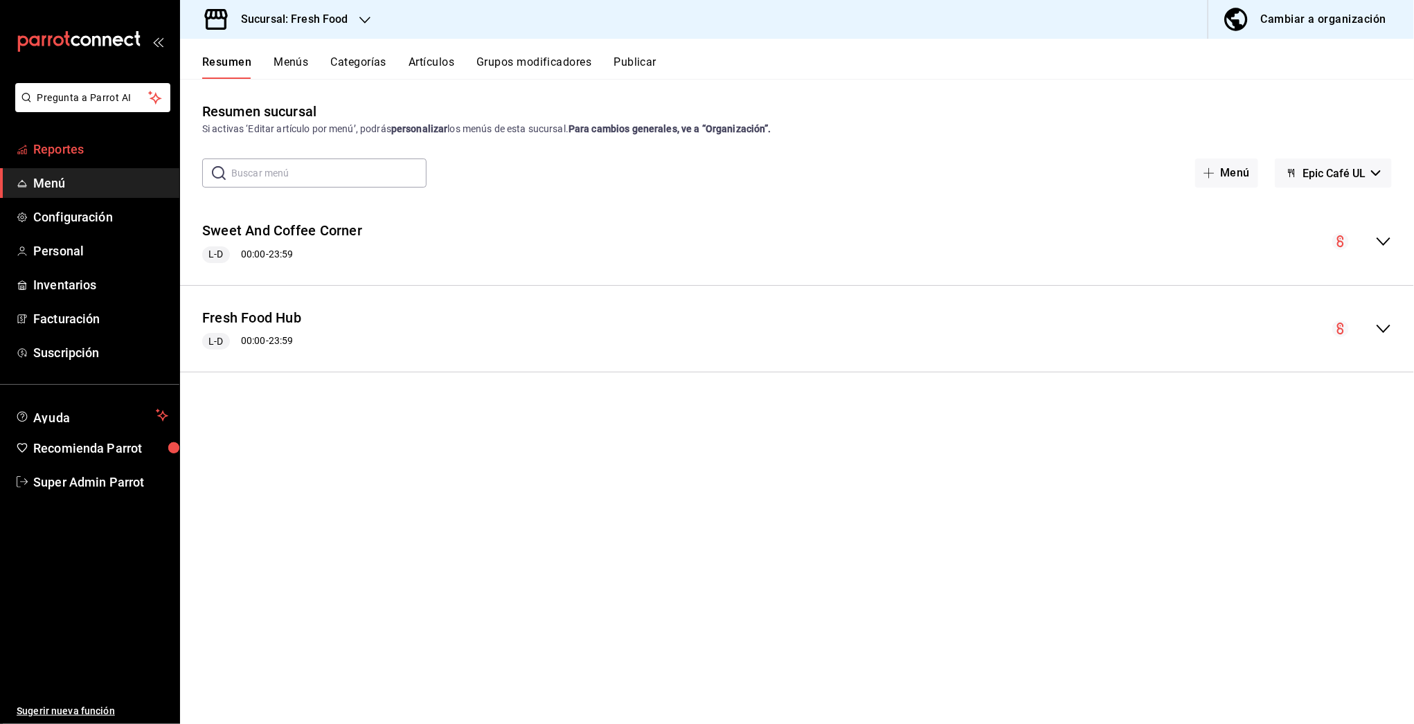
click at [57, 144] on span "Reportes" at bounding box center [100, 149] width 135 height 19
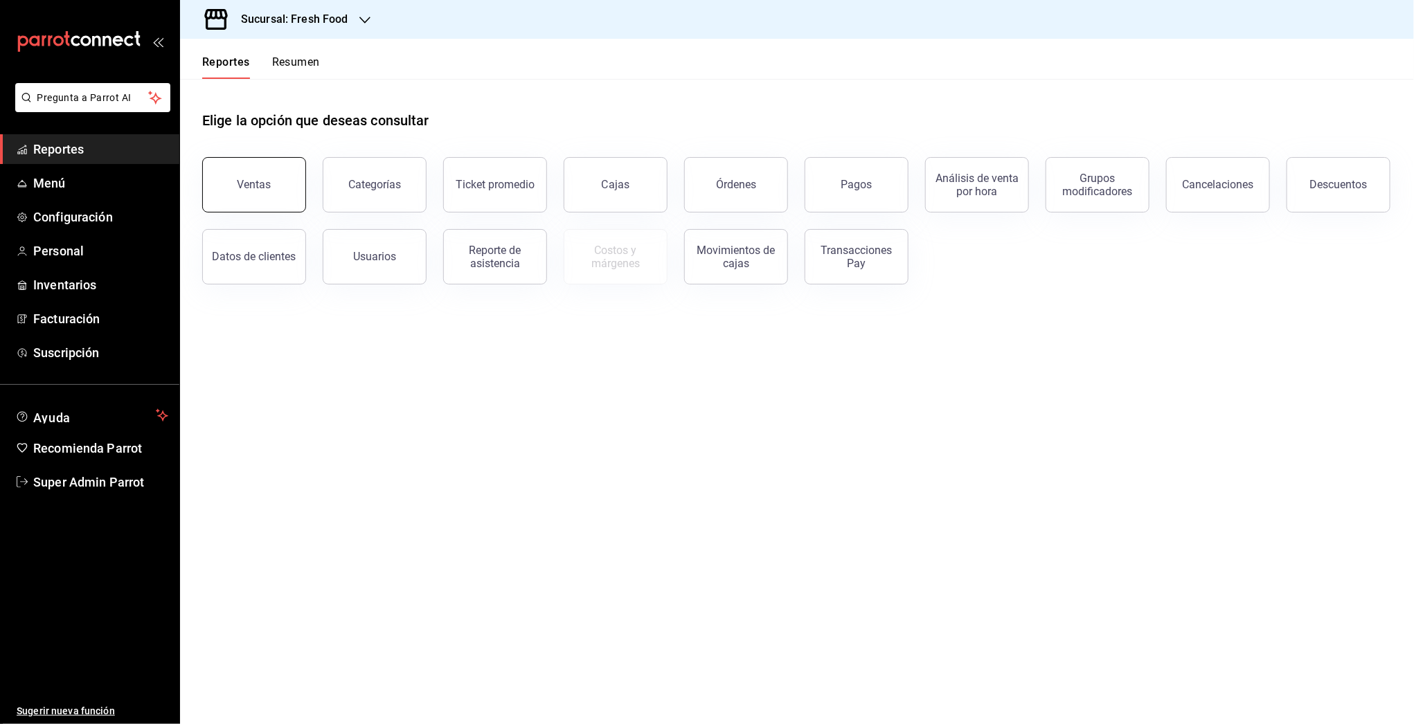
click at [263, 204] on button "Ventas" at bounding box center [254, 184] width 104 height 55
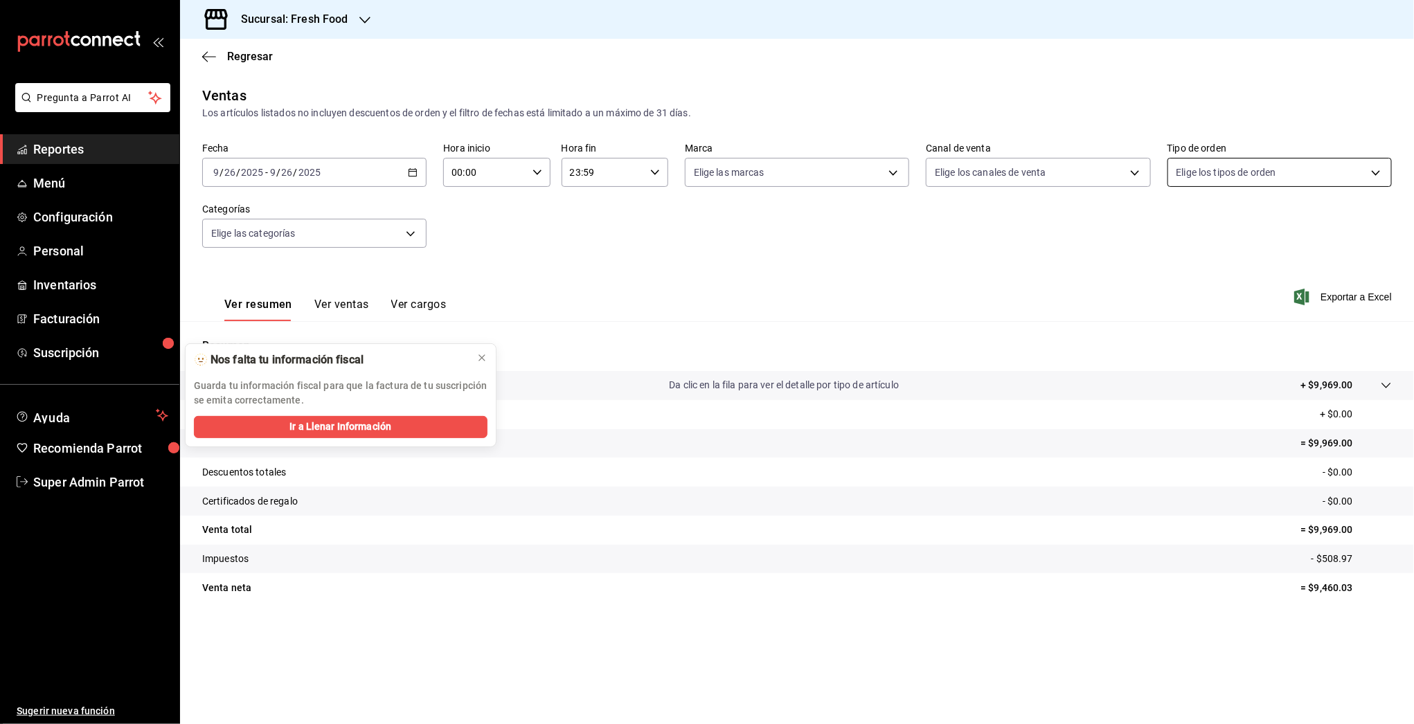
click at [1250, 181] on body "Pregunta a Parrot AI Reportes Menú Configuración Personal Inventarios Facturaci…" at bounding box center [707, 362] width 1414 height 724
click at [794, 182] on div at bounding box center [707, 362] width 1414 height 724
click at [785, 159] on body "Pregunta a Parrot AI Reportes Menú Configuración Personal Inventarios Facturaci…" at bounding box center [707, 362] width 1414 height 724
click at [706, 273] on input "checkbox" at bounding box center [700, 273] width 12 height 12
checkbox input "true"
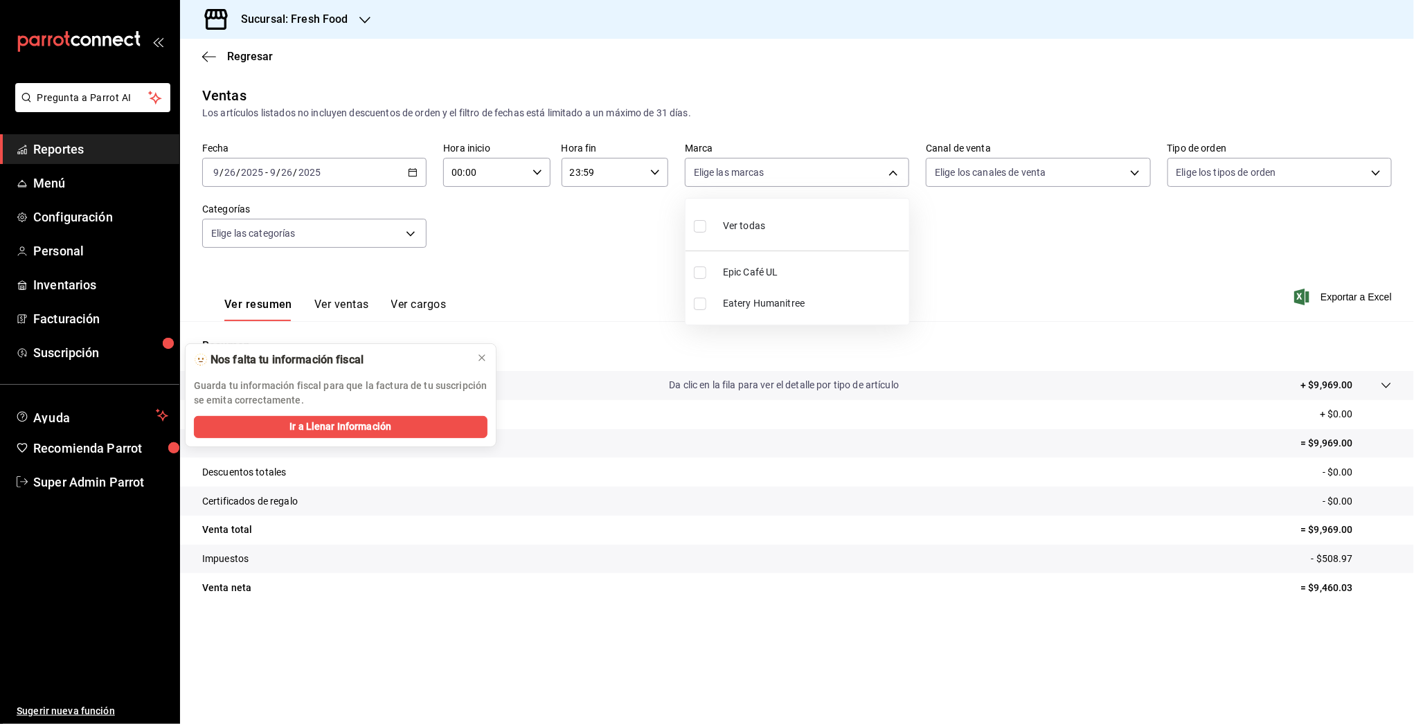
type input "8ab046c6-0e56-43ef-b272-b6267400ac64"
click at [478, 353] on icon at bounding box center [481, 358] width 11 height 11
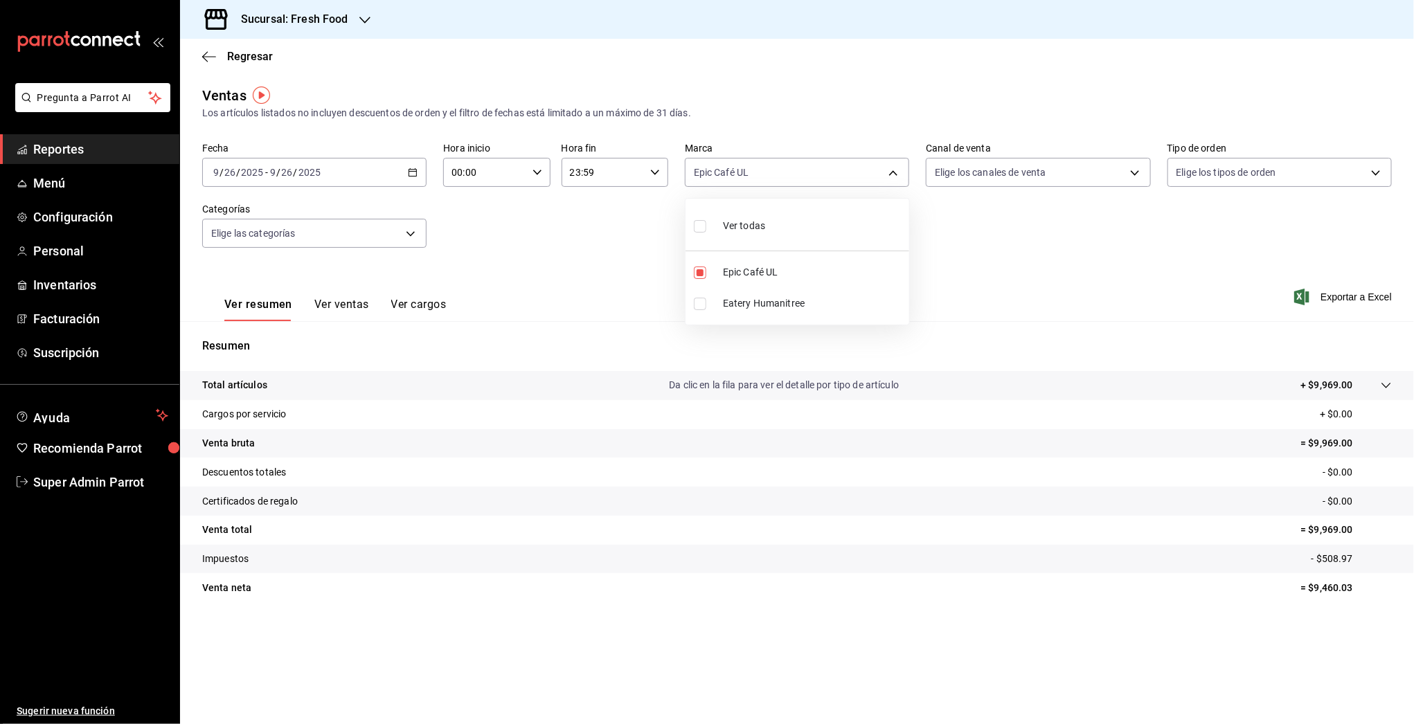
click at [314, 305] on div at bounding box center [707, 362] width 1414 height 724
click at [328, 305] on button "Ver ventas" at bounding box center [341, 310] width 55 height 24
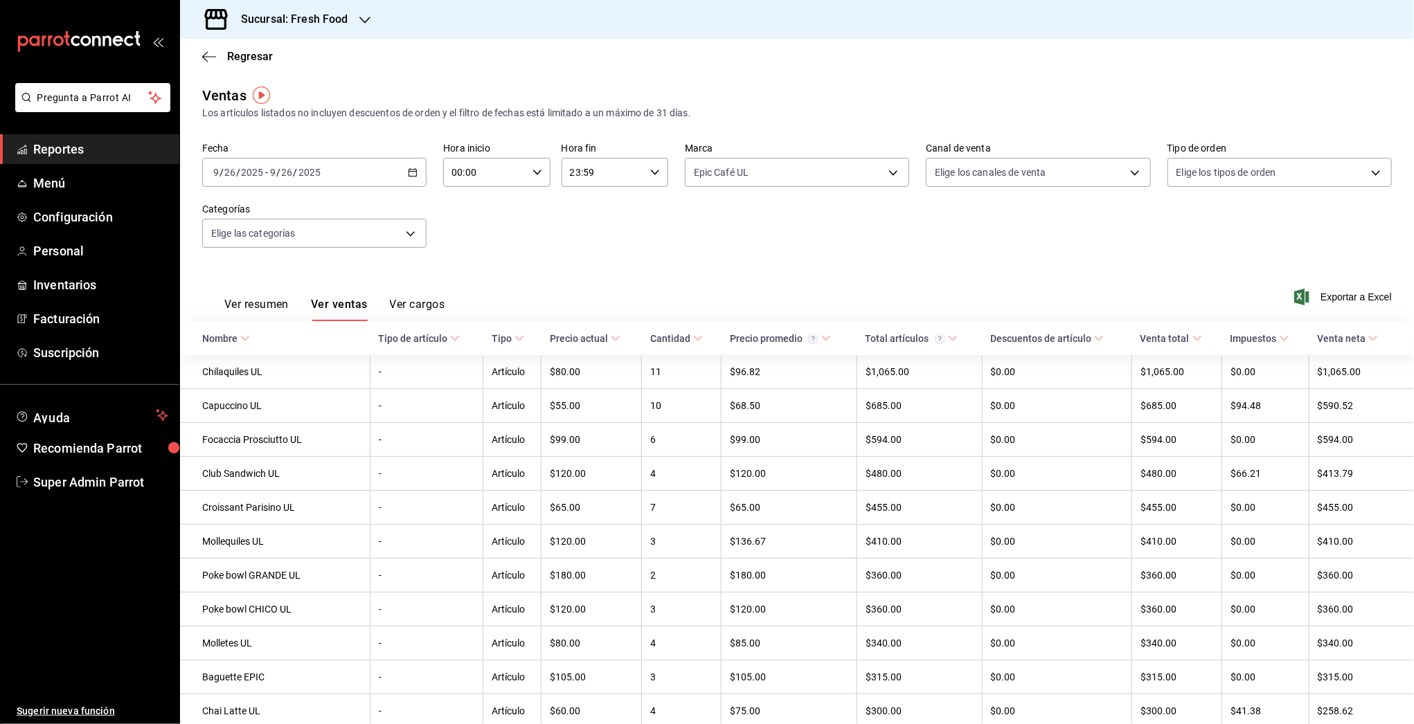
click at [414, 168] on icon "button" at bounding box center [413, 173] width 10 height 10
click at [263, 280] on span "Semana actual" at bounding box center [267, 276] width 107 height 15
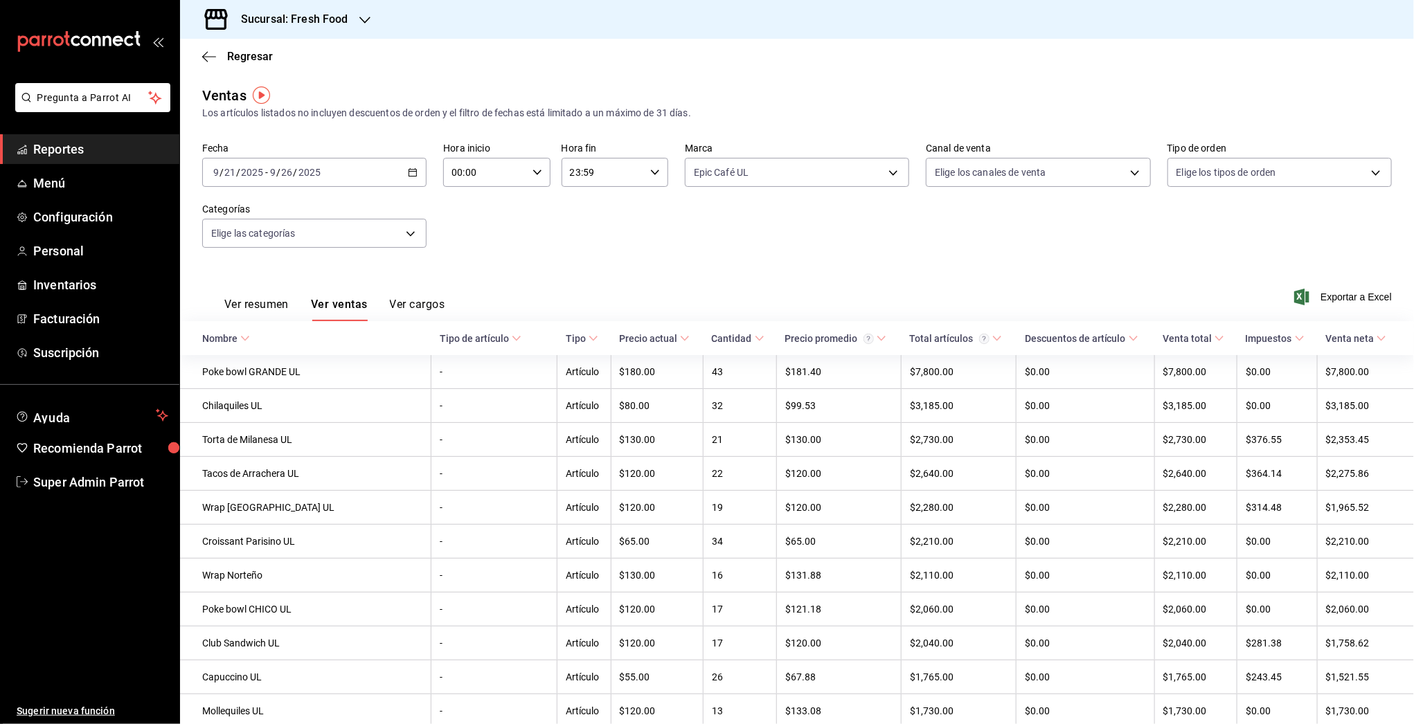
click at [408, 173] on icon "button" at bounding box center [413, 173] width 10 height 10
click at [236, 313] on span "Mes actual" at bounding box center [267, 308] width 107 height 15
click at [215, 54] on icon "button" at bounding box center [209, 57] width 14 height 12
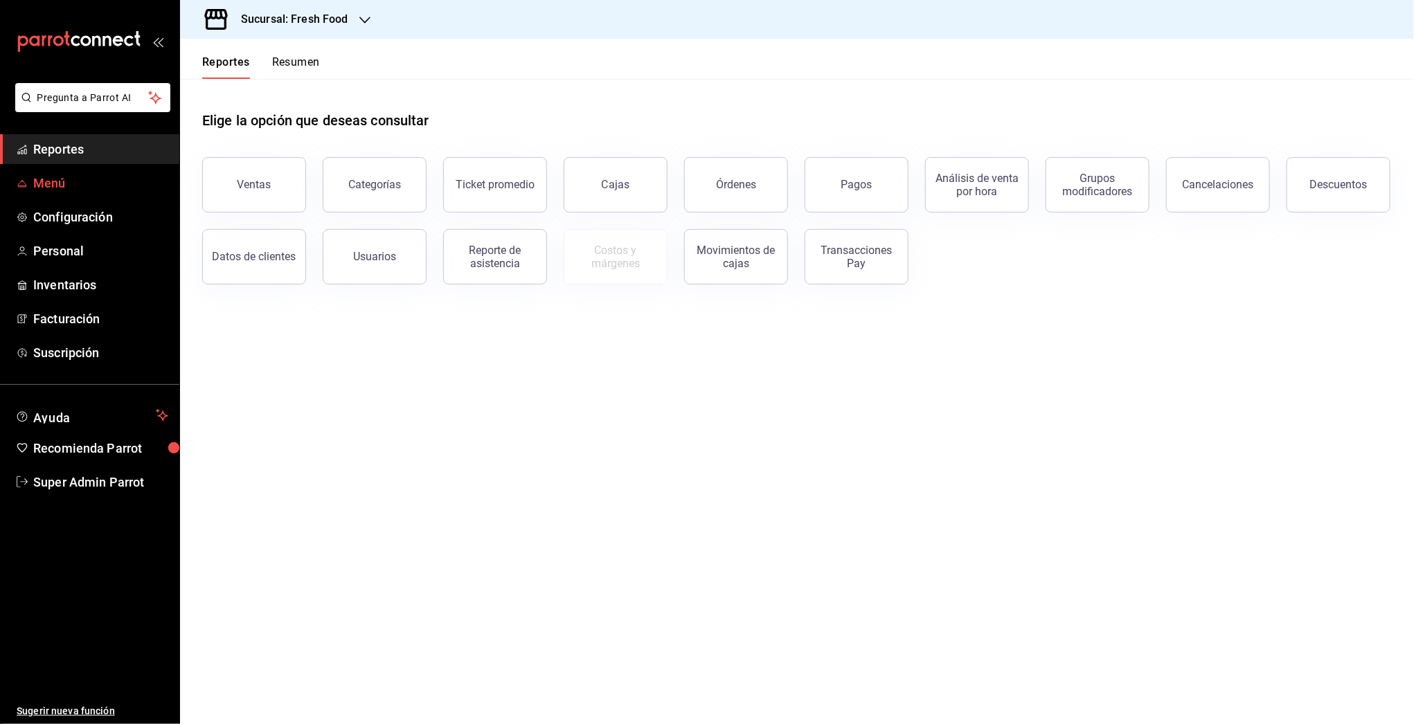
click at [39, 186] on span "Menú" at bounding box center [100, 183] width 135 height 19
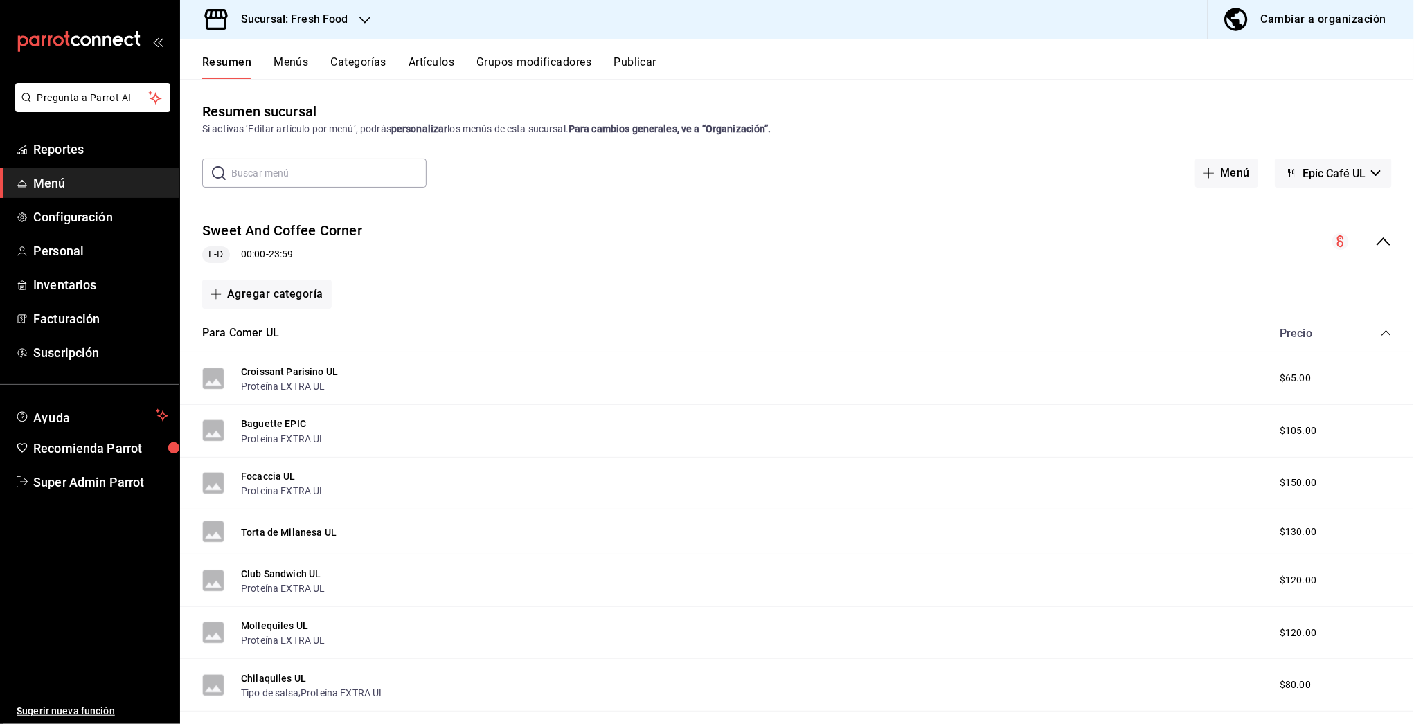
click at [430, 58] on button "Artículos" at bounding box center [432, 67] width 46 height 24
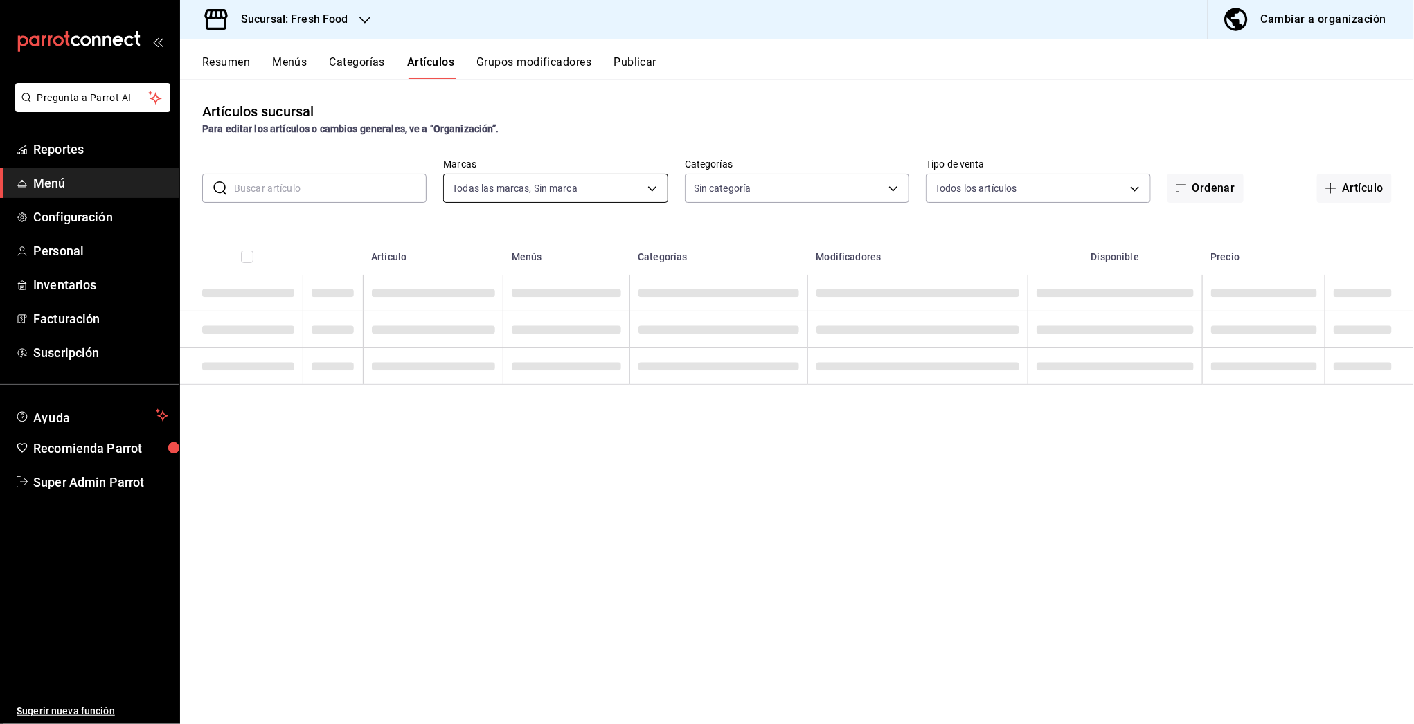
type input "8ab046c6-0e56-43ef-b272-b6267400ac64,c832d7f2-bfd0-461e-be2e-c17eaf69f67d"
type input "1cde57bd-aec0-4f41-acad-ecf5164cb5ed,607205d8-3a2d-4c2e-9df3-51caed97f767,0b460…"
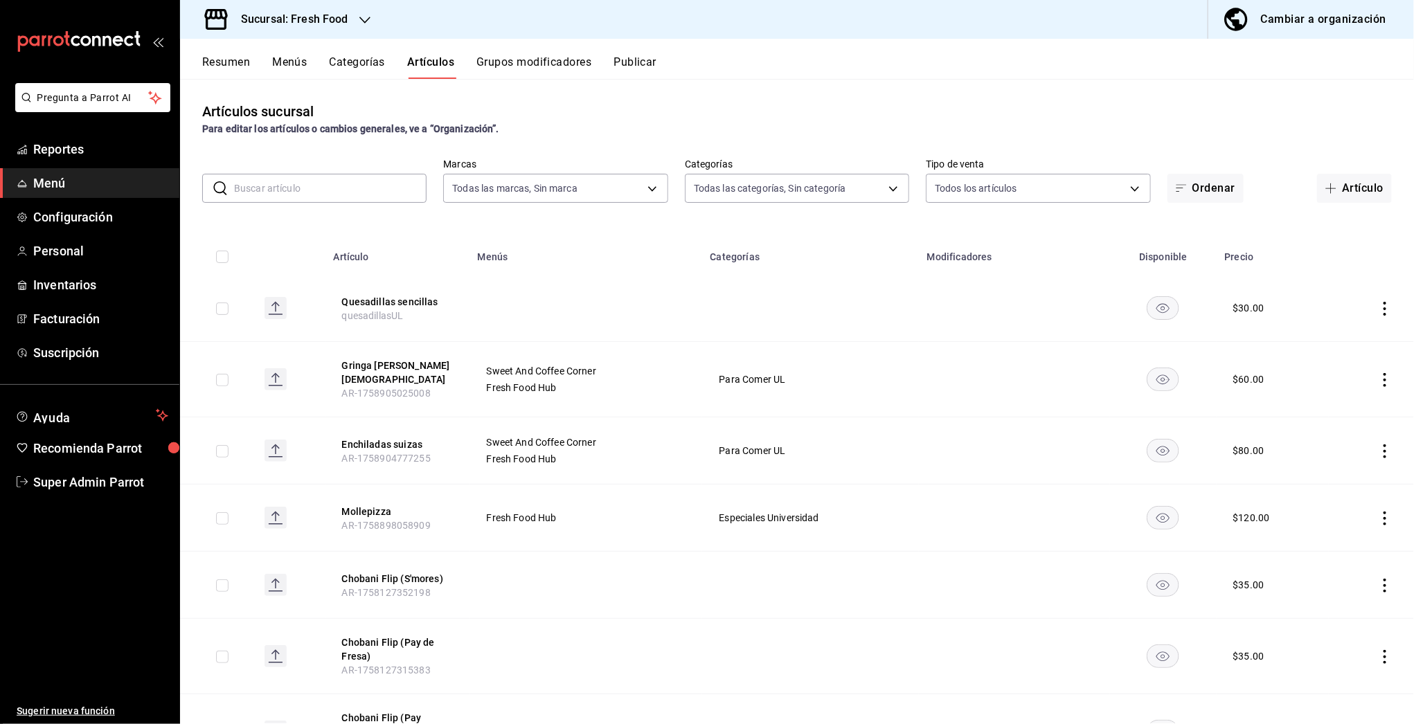
click at [346, 187] on input "text" at bounding box center [330, 189] width 193 height 28
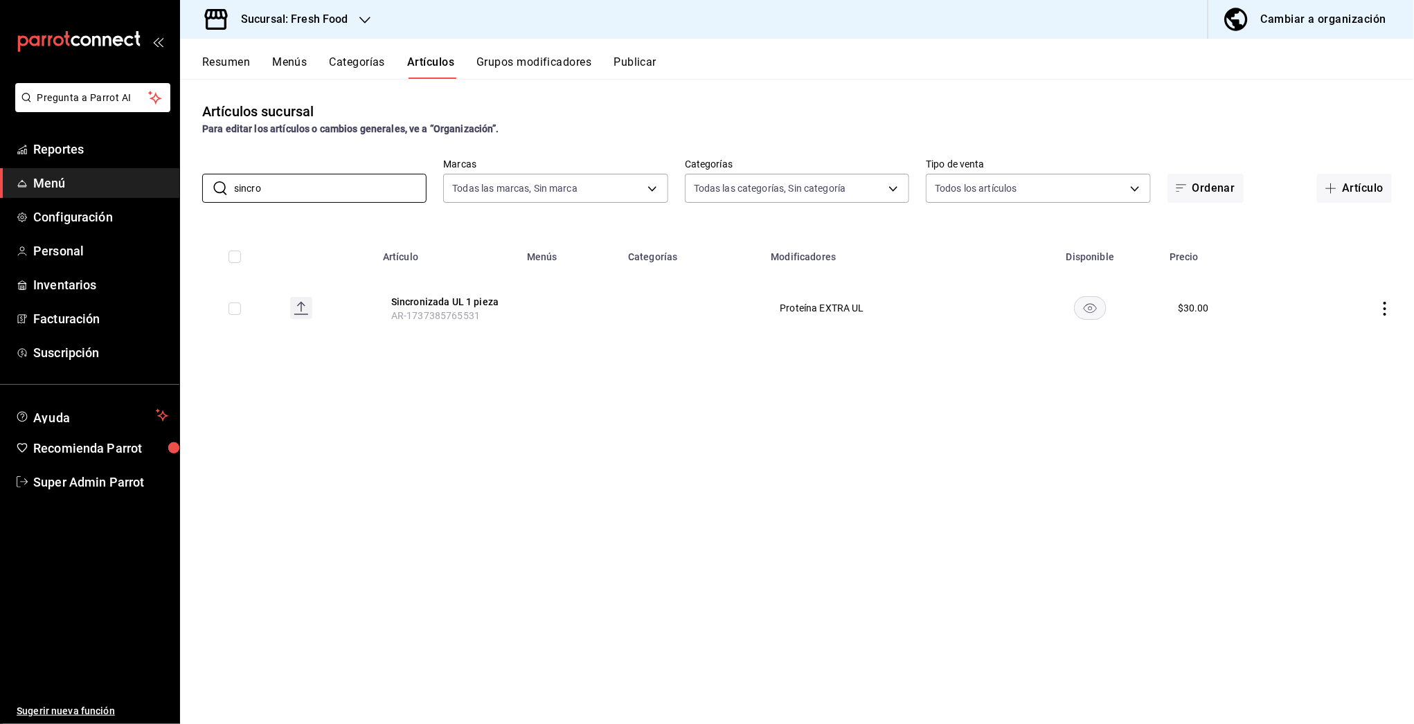
drag, startPoint x: 305, startPoint y: 186, endPoint x: 163, endPoint y: 186, distance: 142.7
click at [163, 186] on div "Pregunta a Parrot AI Reportes Menú Configuración Personal Inventarios Facturaci…" at bounding box center [707, 362] width 1414 height 724
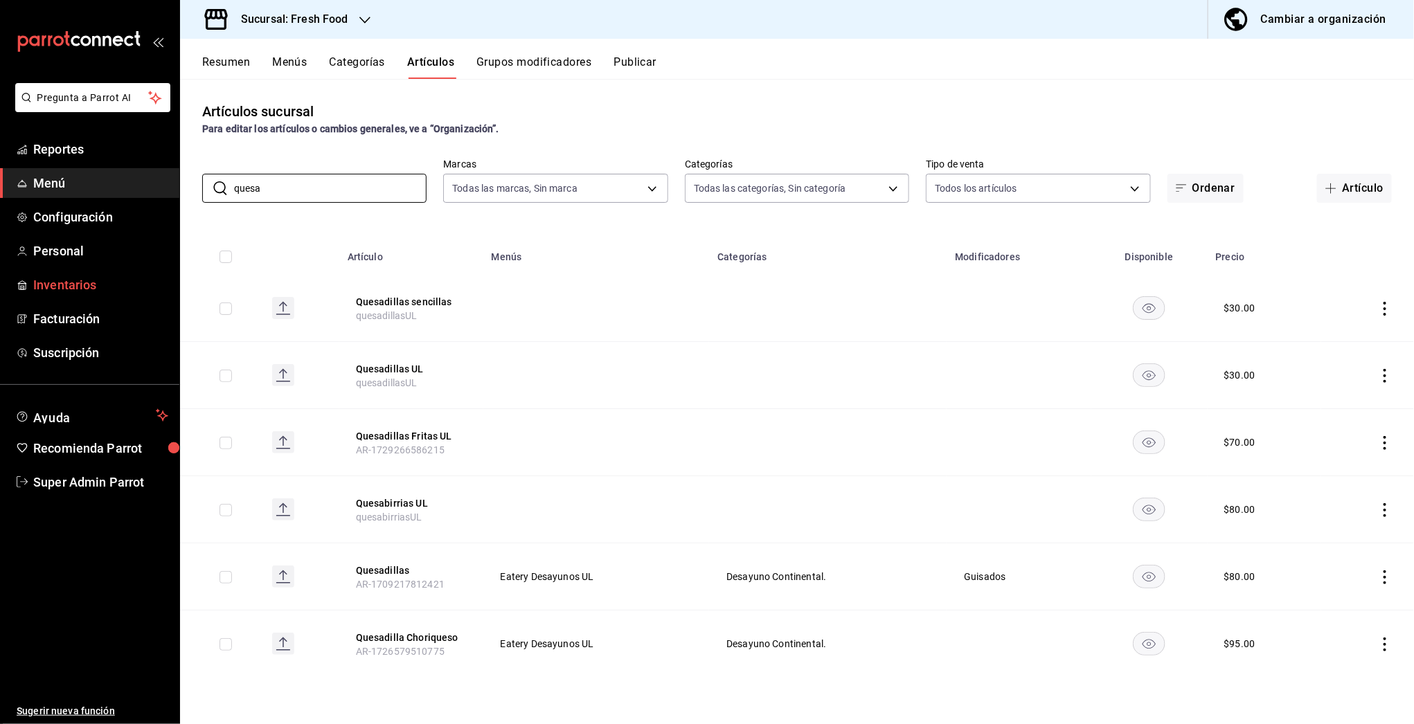
type input "quesa"
click at [78, 497] on ul "Sugerir nueva función" at bounding box center [89, 611] width 179 height 228
click at [79, 490] on span "Super Admin Parrot" at bounding box center [100, 482] width 135 height 19
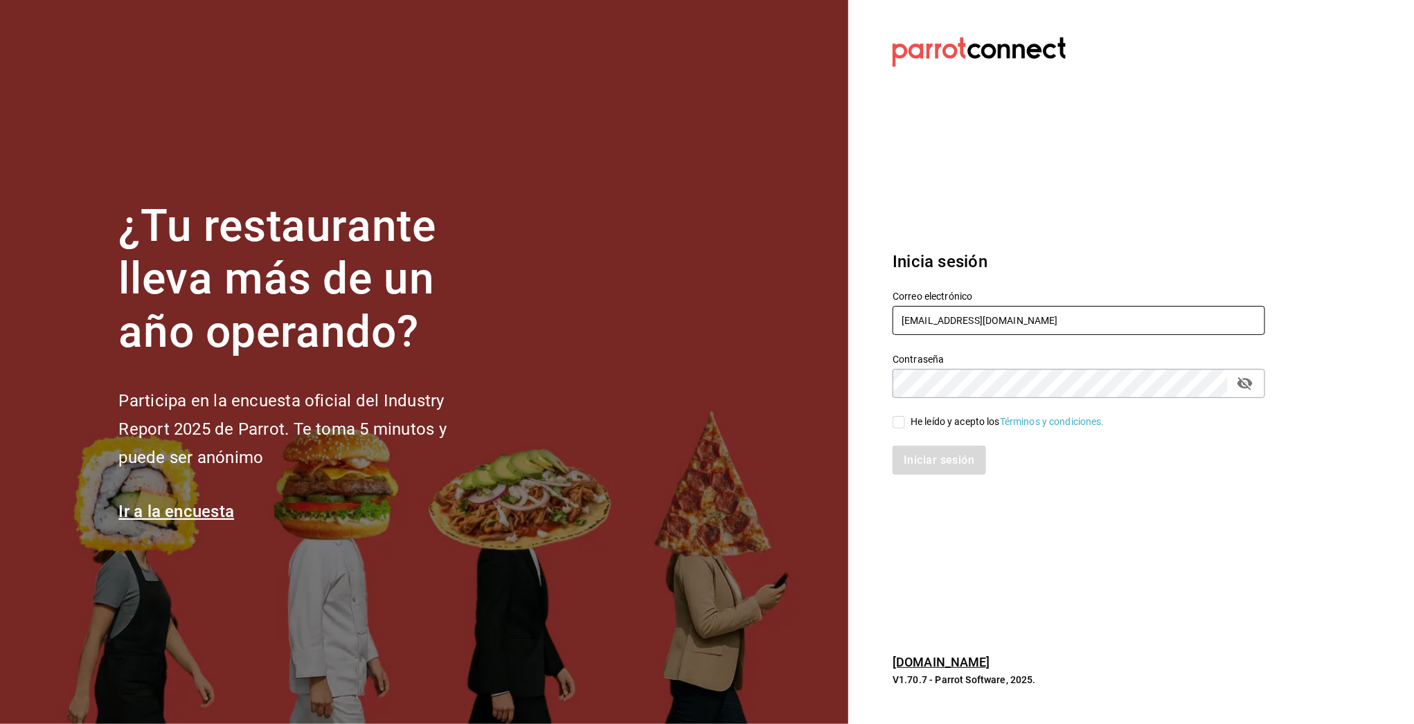
drag, startPoint x: 955, startPoint y: 319, endPoint x: 1140, endPoint y: 324, distance: 185.0
click at [1100, 325] on input "multiuser@humanitree.com" at bounding box center [1079, 320] width 373 height 29
type input "multiuser@cafecampos.com"
drag, startPoint x: 985, startPoint y: 412, endPoint x: 972, endPoint y: 424, distance: 17.7
click at [985, 412] on div "He leído y acepto los Términos y condiciones." at bounding box center [1070, 414] width 389 height 32
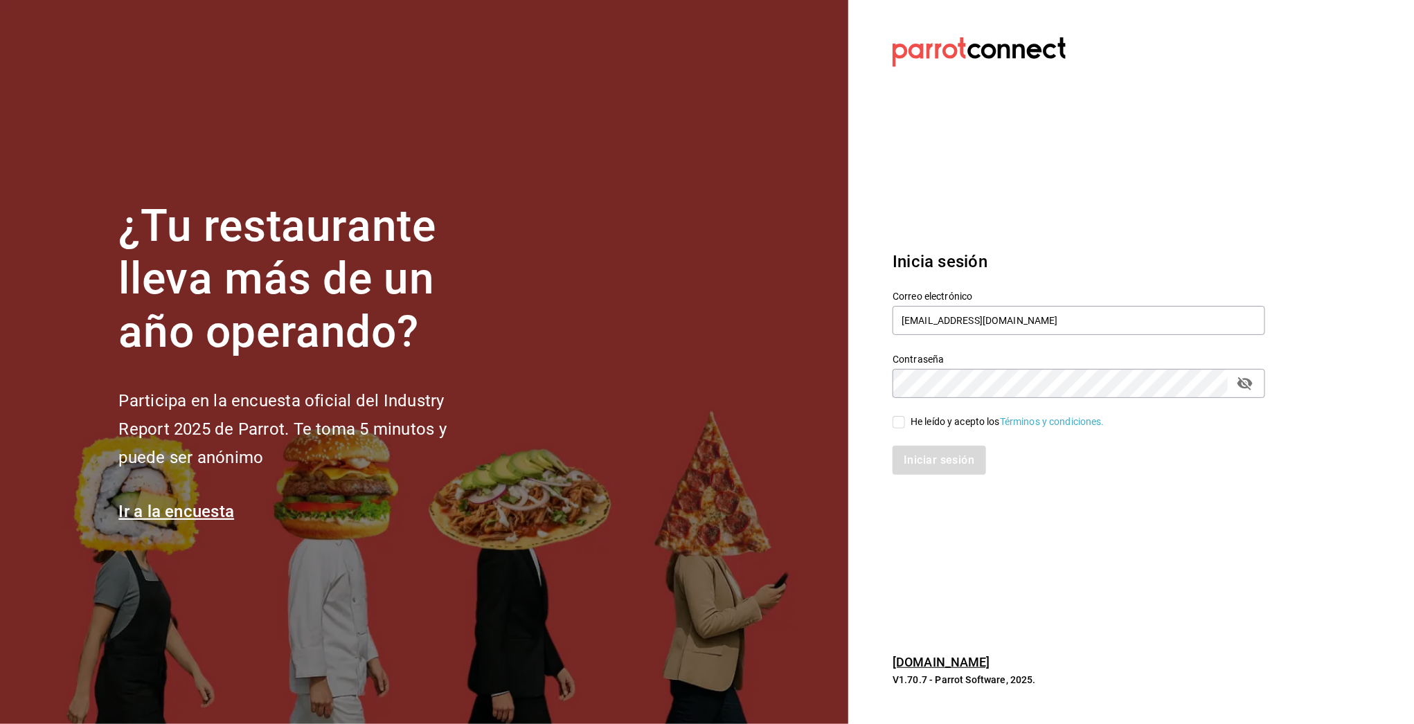
click at [966, 426] on div "He leído y acepto los Términos y condiciones." at bounding box center [1008, 422] width 194 height 15
click at [905, 426] on input "He leído y acepto los Términos y condiciones." at bounding box center [899, 422] width 12 height 12
checkbox input "true"
click at [929, 459] on button "Iniciar sesión" at bounding box center [940, 460] width 94 height 29
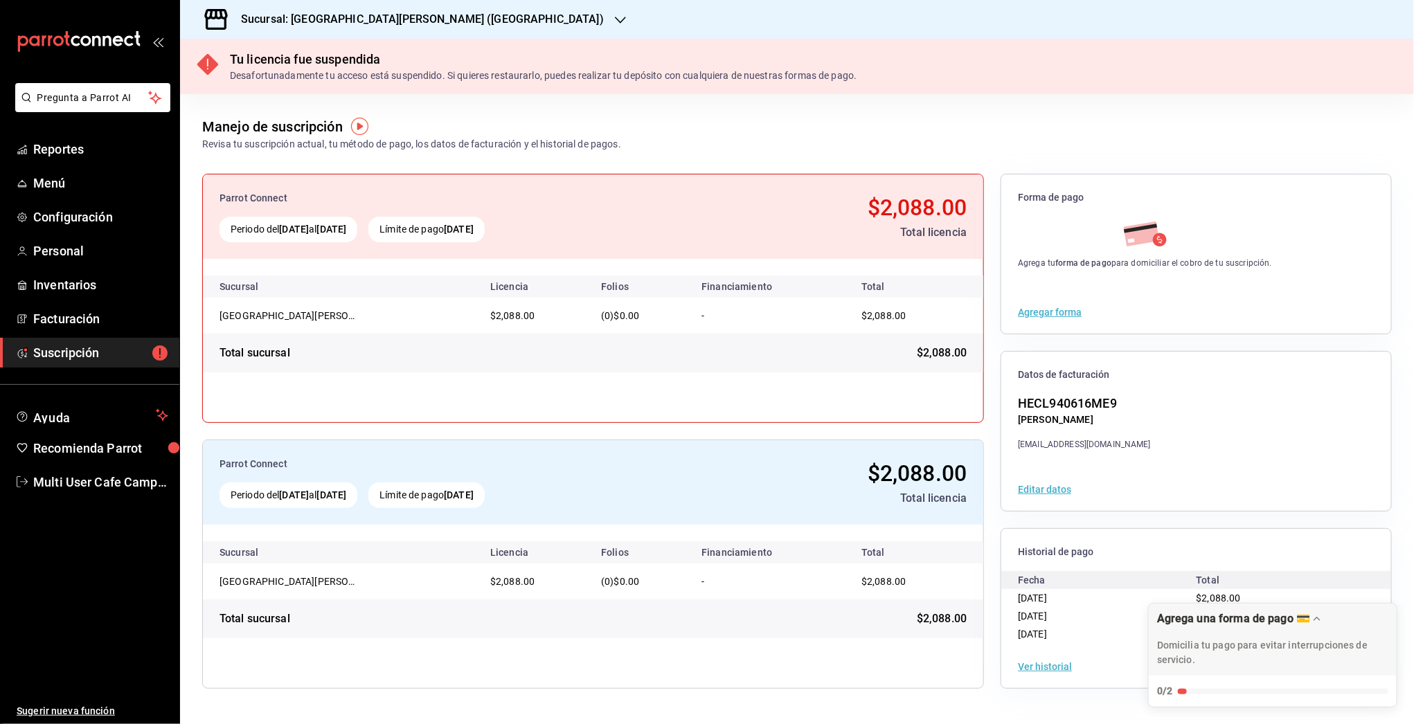
click at [420, 30] on div "Sucursal: [GEOGRAPHIC_DATA][PERSON_NAME] ([GEOGRAPHIC_DATA])" at bounding box center [411, 19] width 440 height 39
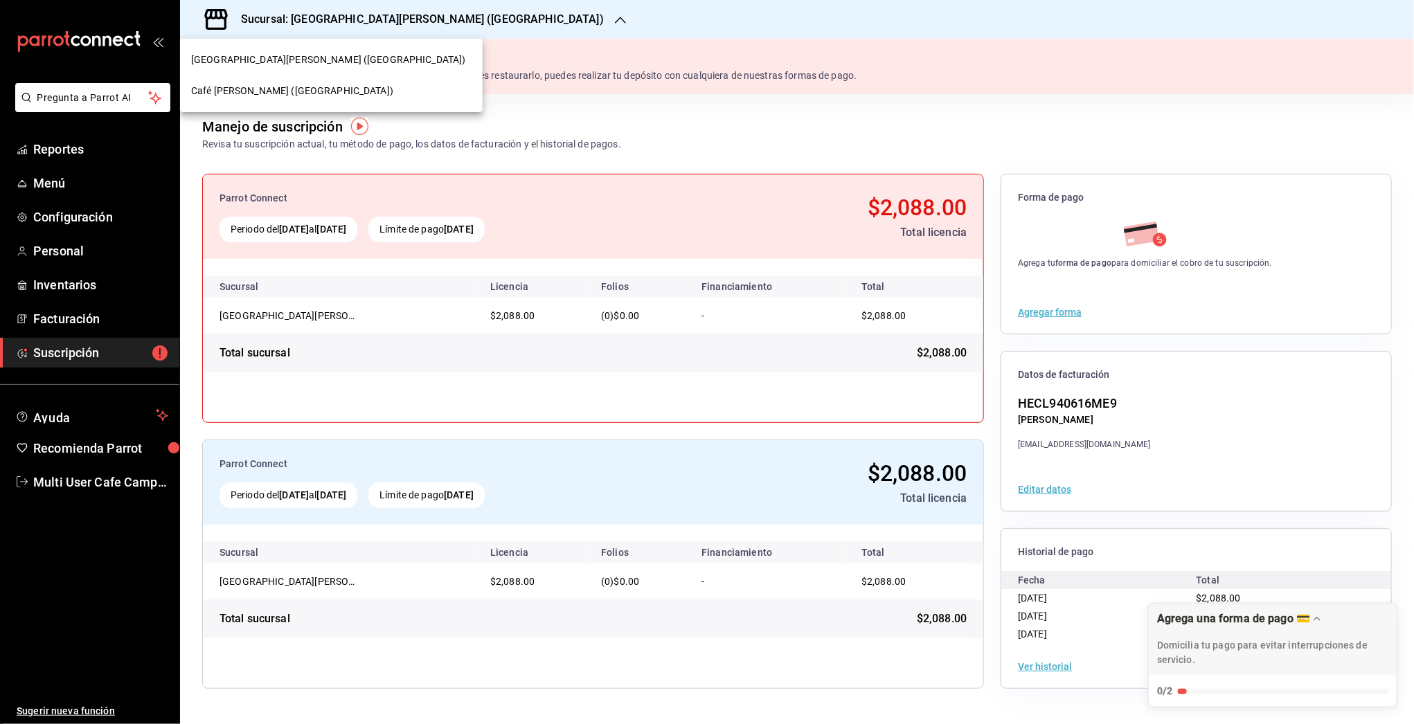
click at [242, 84] on span "Café [PERSON_NAME] ([GEOGRAPHIC_DATA])" at bounding box center [292, 91] width 202 height 15
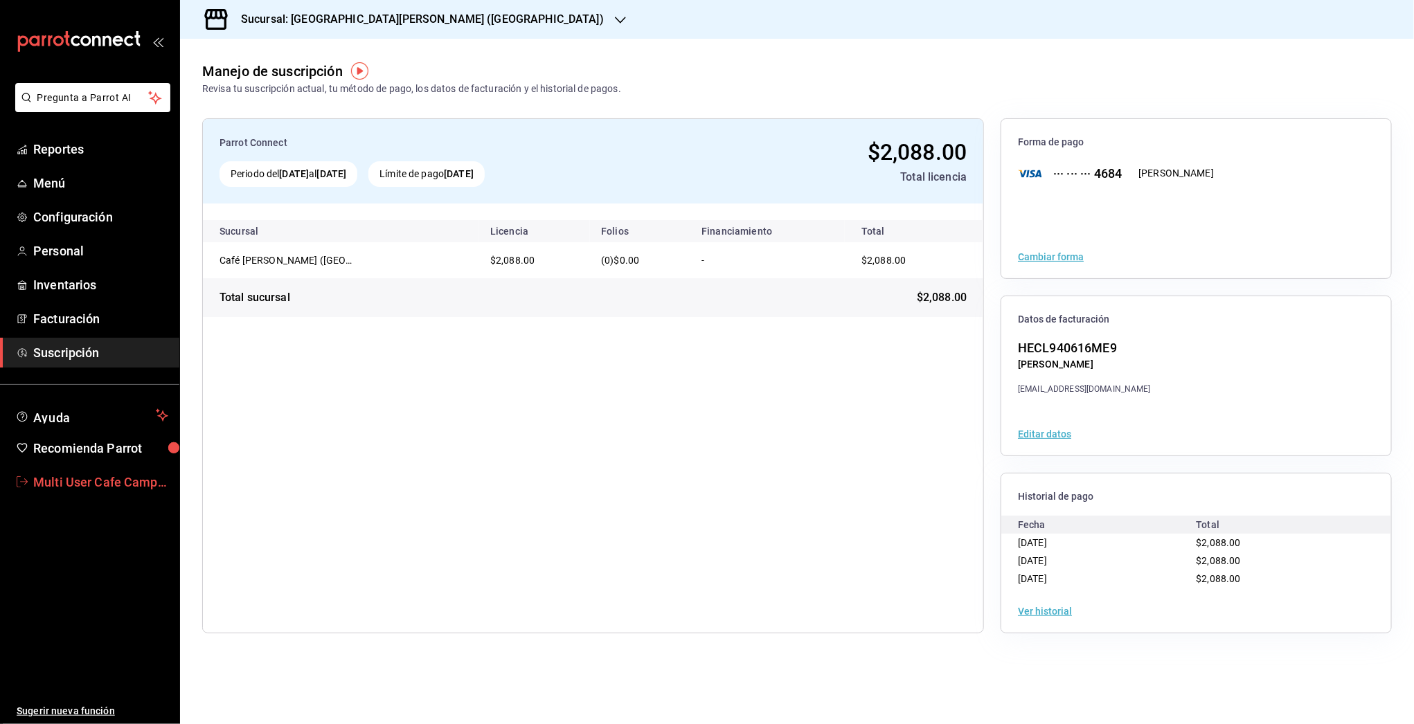
click at [106, 476] on span "Multi User Cafe Campos" at bounding box center [100, 482] width 135 height 19
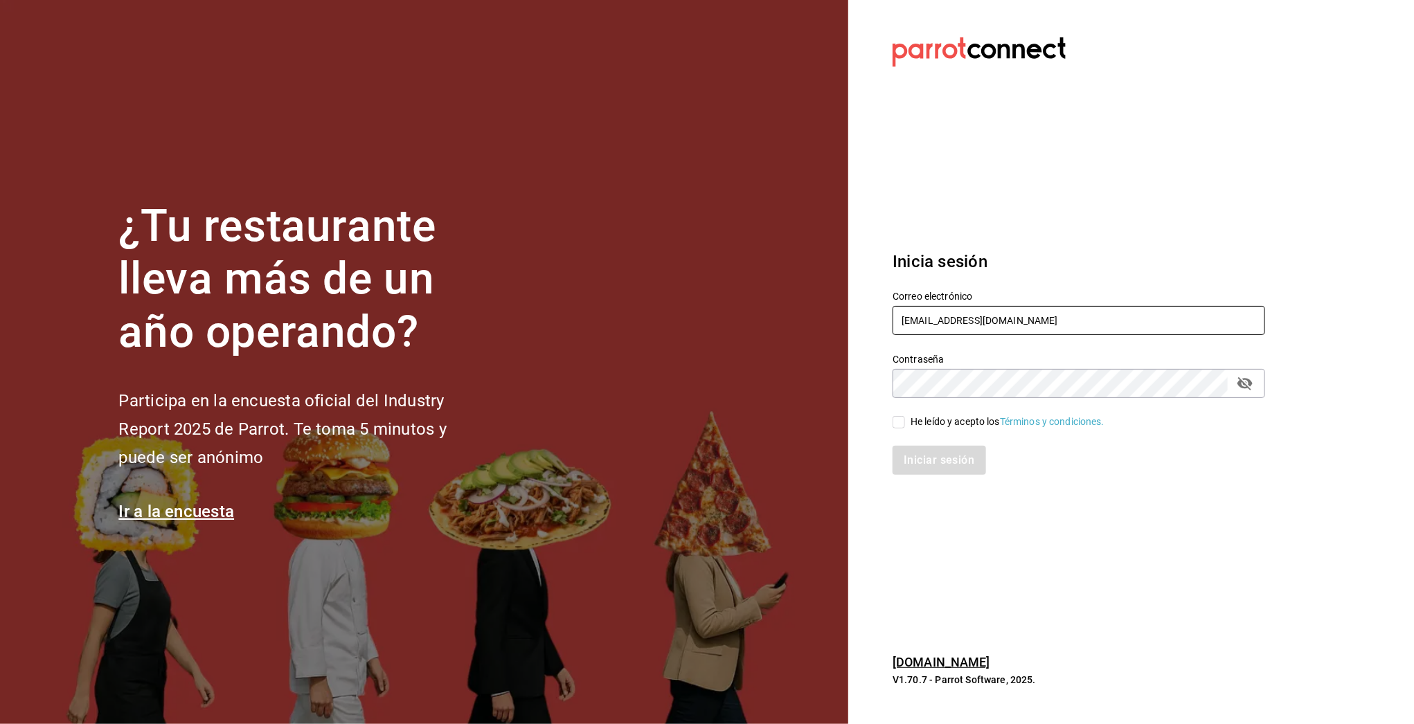
click at [927, 321] on input "[EMAIL_ADDRESS][DOMAIN_NAME]" at bounding box center [1079, 320] width 373 height 29
type input "p"
type input "m"
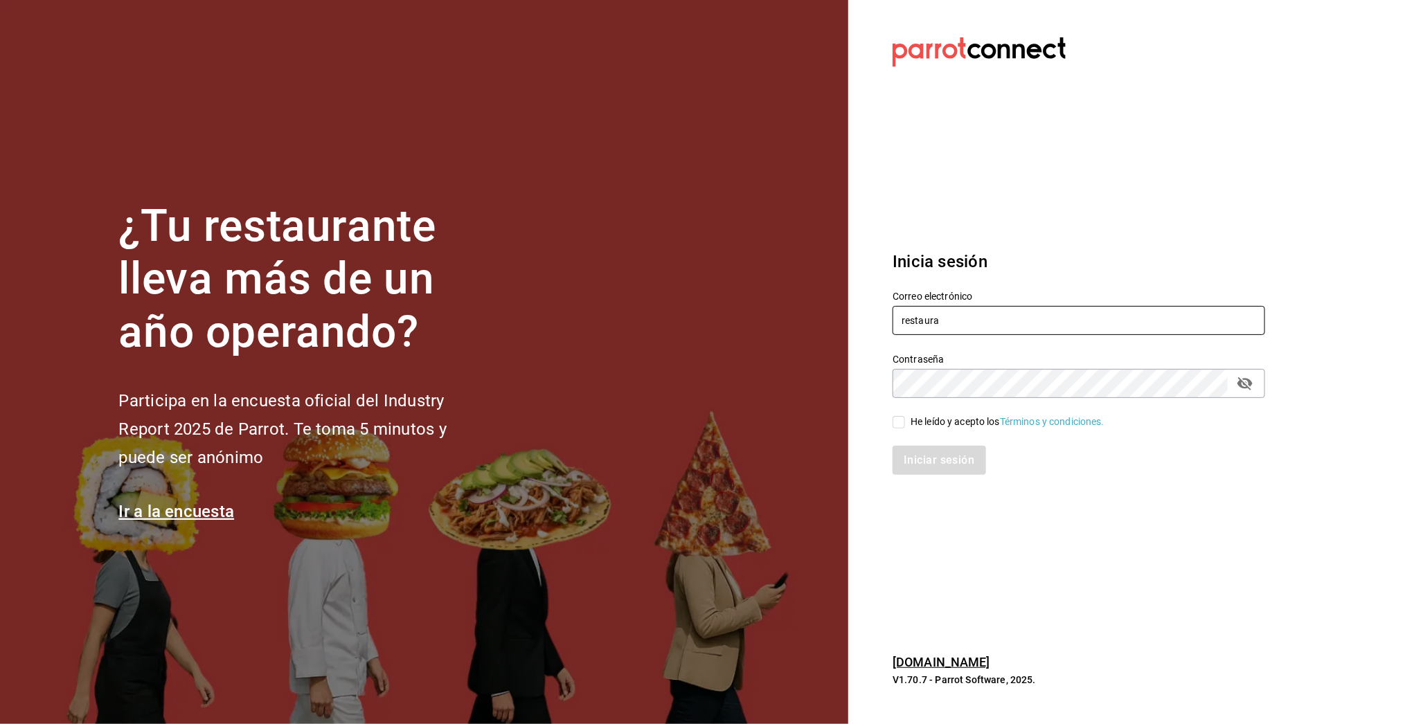
type input "[EMAIL_ADDRESS][DOMAIN_NAME]"
click at [944, 419] on div "He leído y acepto los Términos y condiciones." at bounding box center [1008, 422] width 194 height 15
click at [905, 419] on input "He leído y acepto los Términos y condiciones." at bounding box center [899, 422] width 12 height 12
checkbox input "true"
click at [931, 451] on button "Iniciar sesión" at bounding box center [940, 460] width 94 height 29
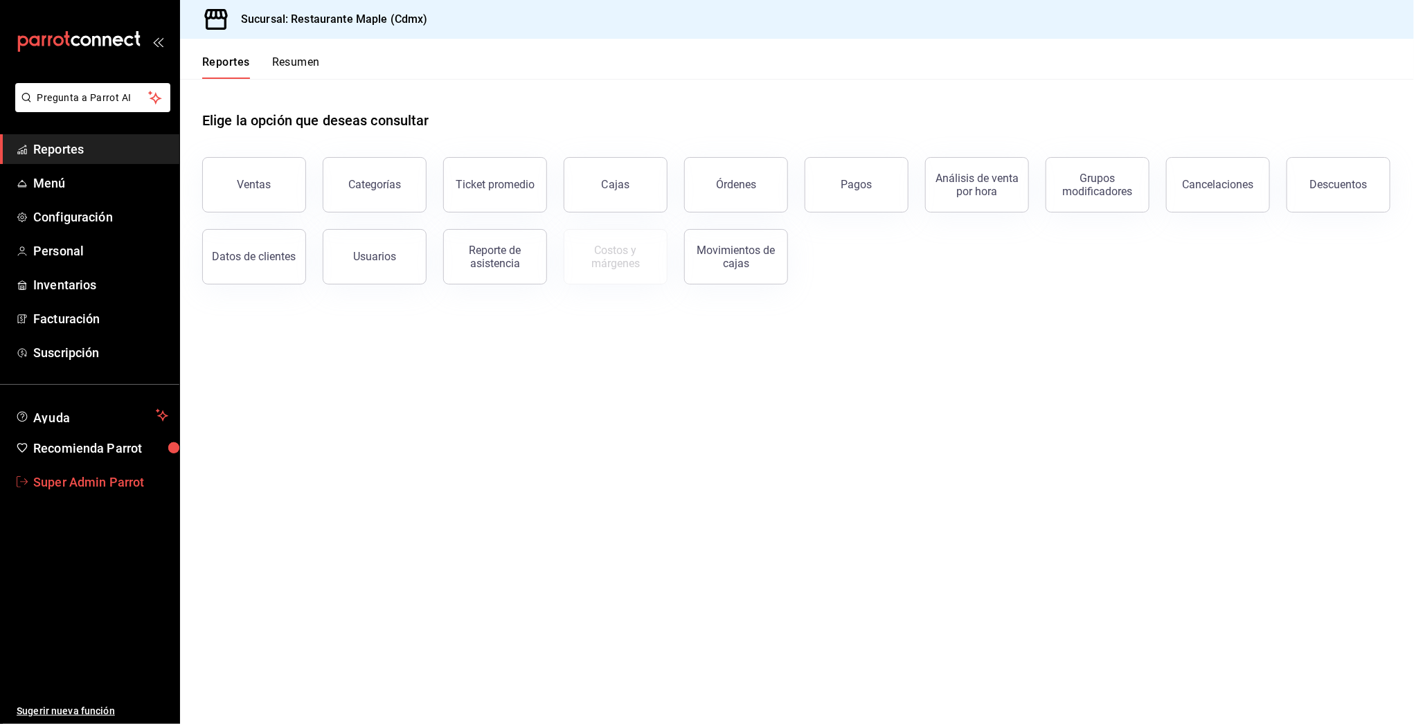
click at [80, 482] on span "Super Admin Parrot" at bounding box center [100, 482] width 135 height 19
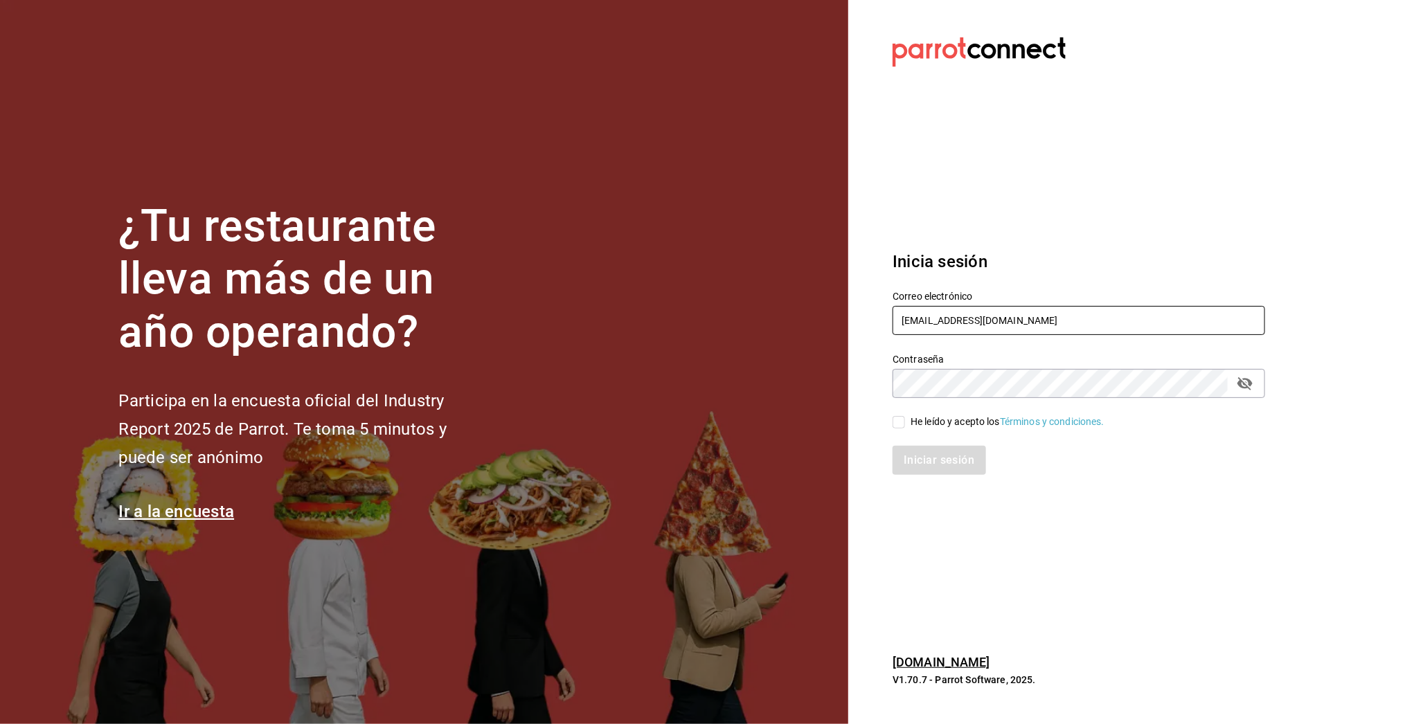
click at [947, 327] on input "[EMAIL_ADDRESS][DOMAIN_NAME]" at bounding box center [1079, 320] width 373 height 29
type input "[EMAIL_ADDRESS][DOMAIN_NAME]"
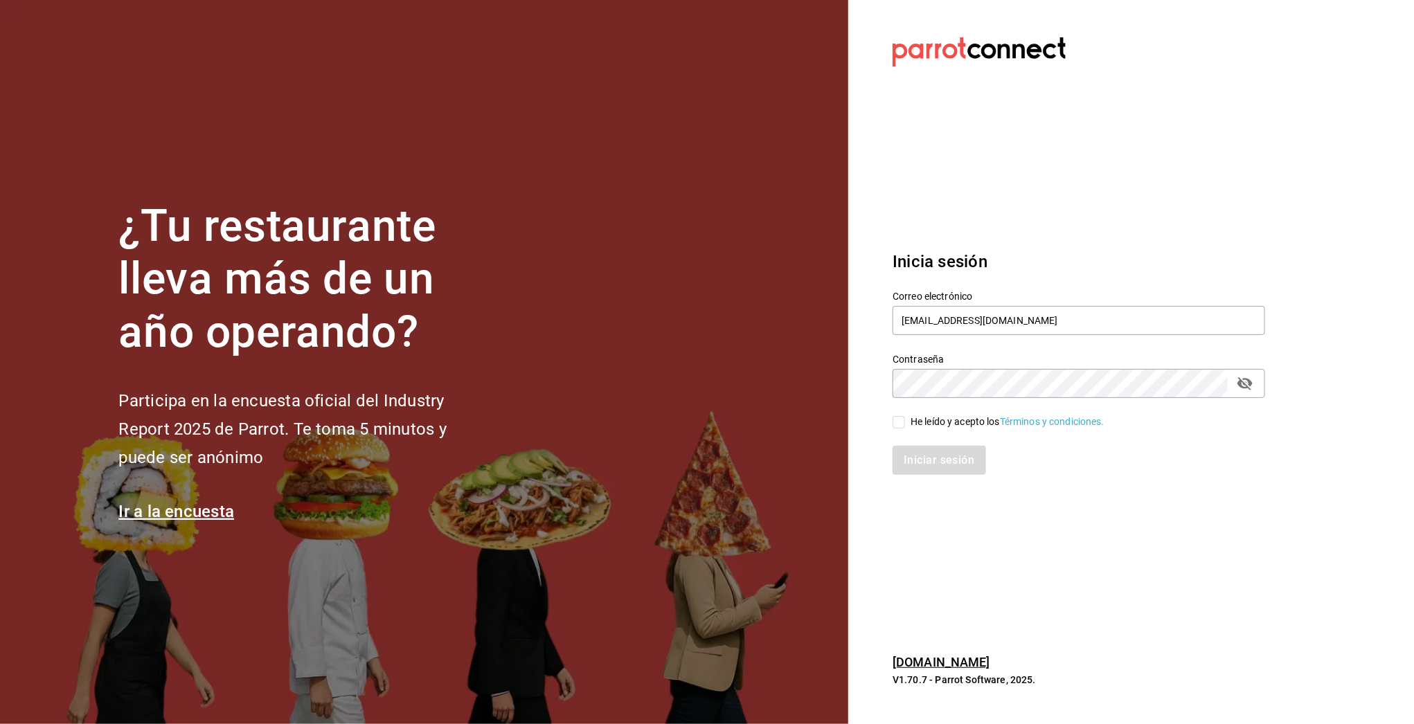
click at [908, 420] on span "He leído y acepto los Términos y condiciones." at bounding box center [1004, 422] width 199 height 15
click at [905, 420] on input "He leído y acepto los Términos y condiciones." at bounding box center [899, 422] width 12 height 12
checkbox input "true"
click at [916, 461] on button "Iniciar sesión" at bounding box center [940, 460] width 94 height 29
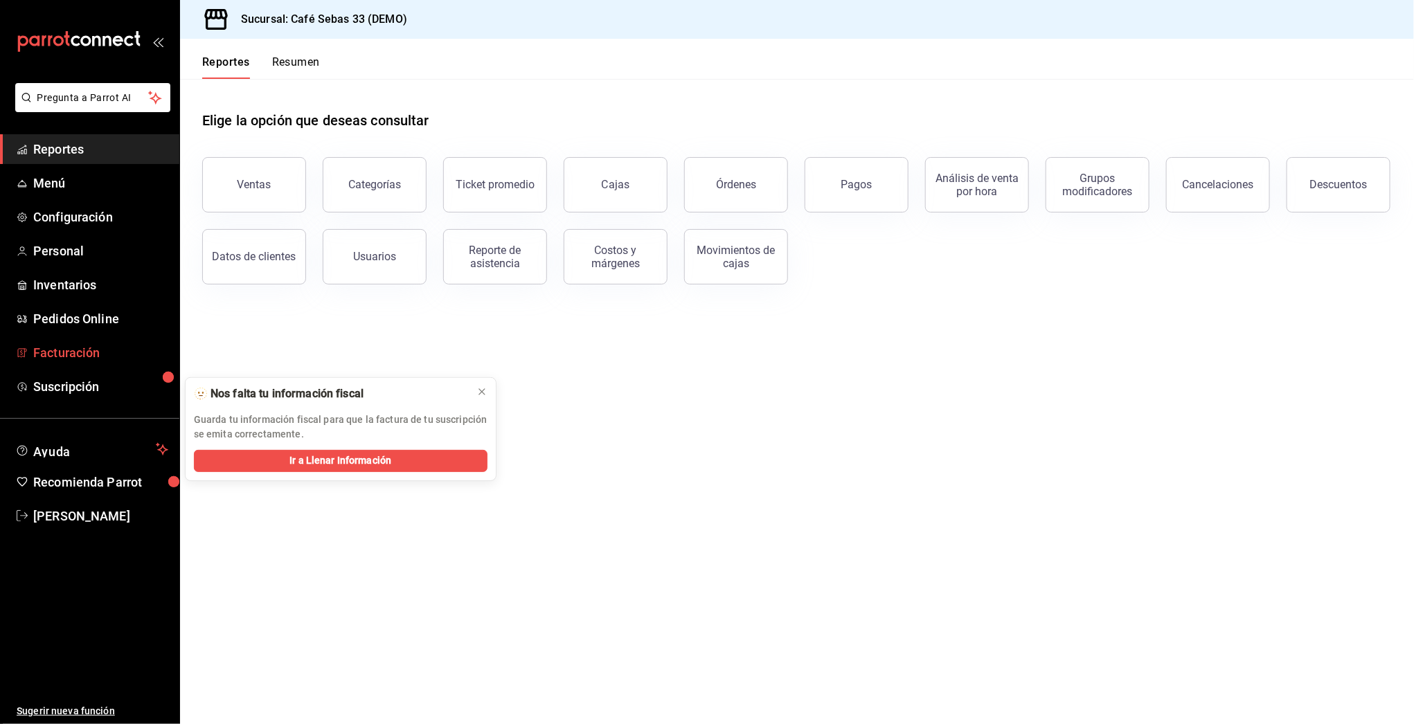
click at [69, 355] on span "Facturación" at bounding box center [100, 353] width 135 height 19
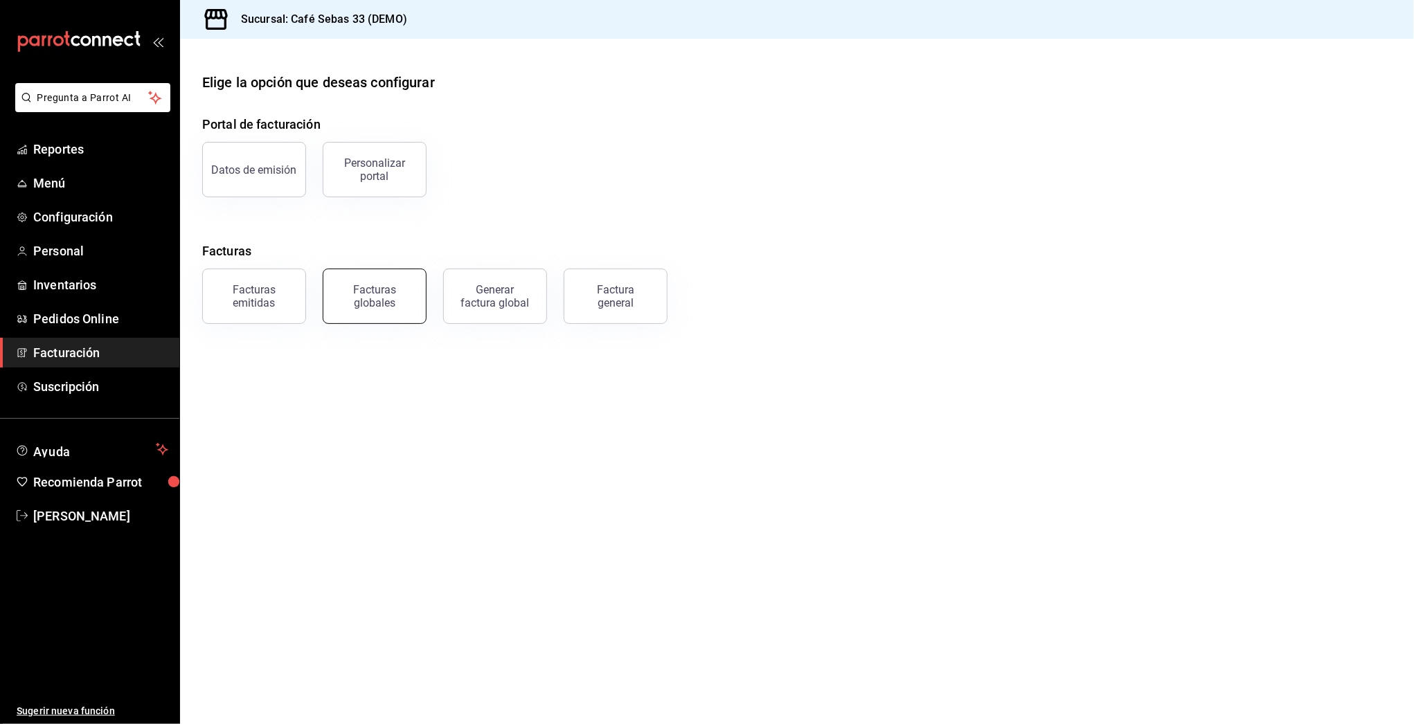
click at [380, 299] on div "Facturas globales" at bounding box center [375, 296] width 86 height 26
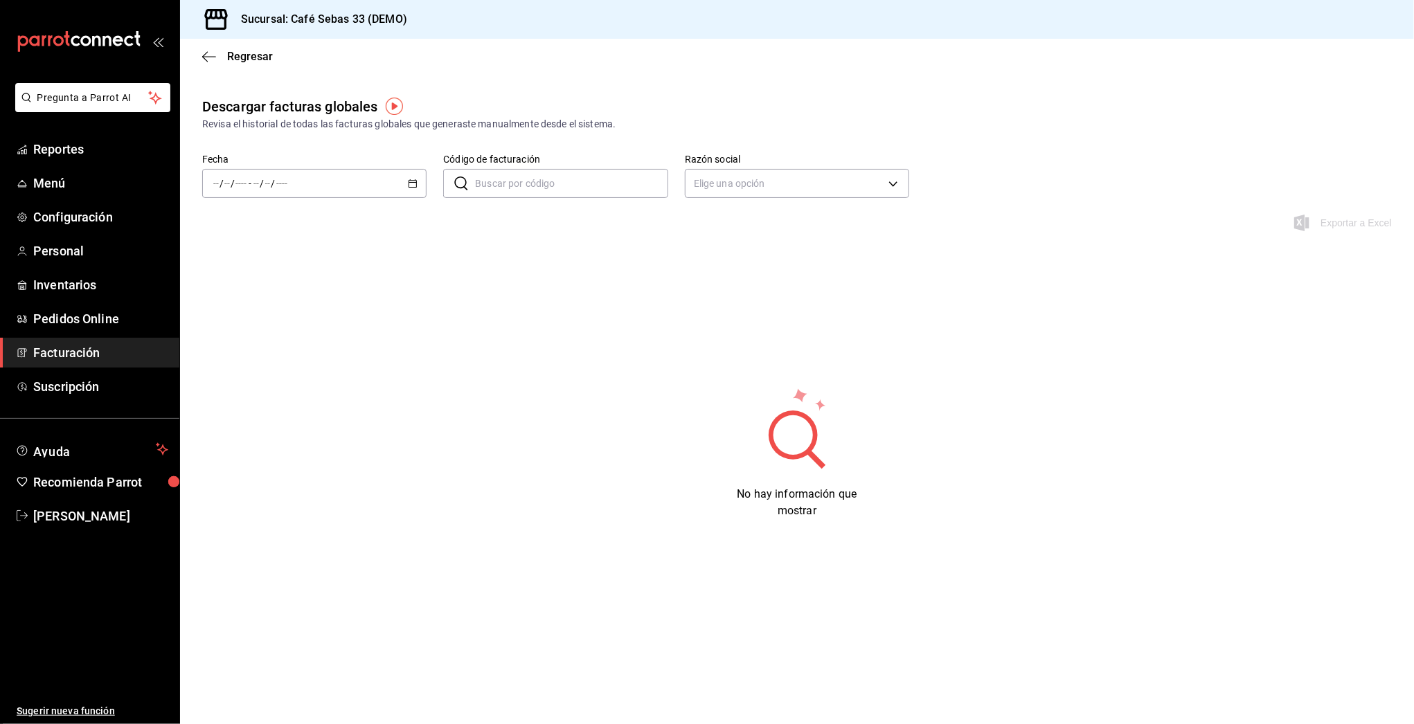
click at [200, 55] on div "Regresar" at bounding box center [797, 56] width 1234 height 35
click at [204, 54] on icon "button" at bounding box center [205, 56] width 6 height 10
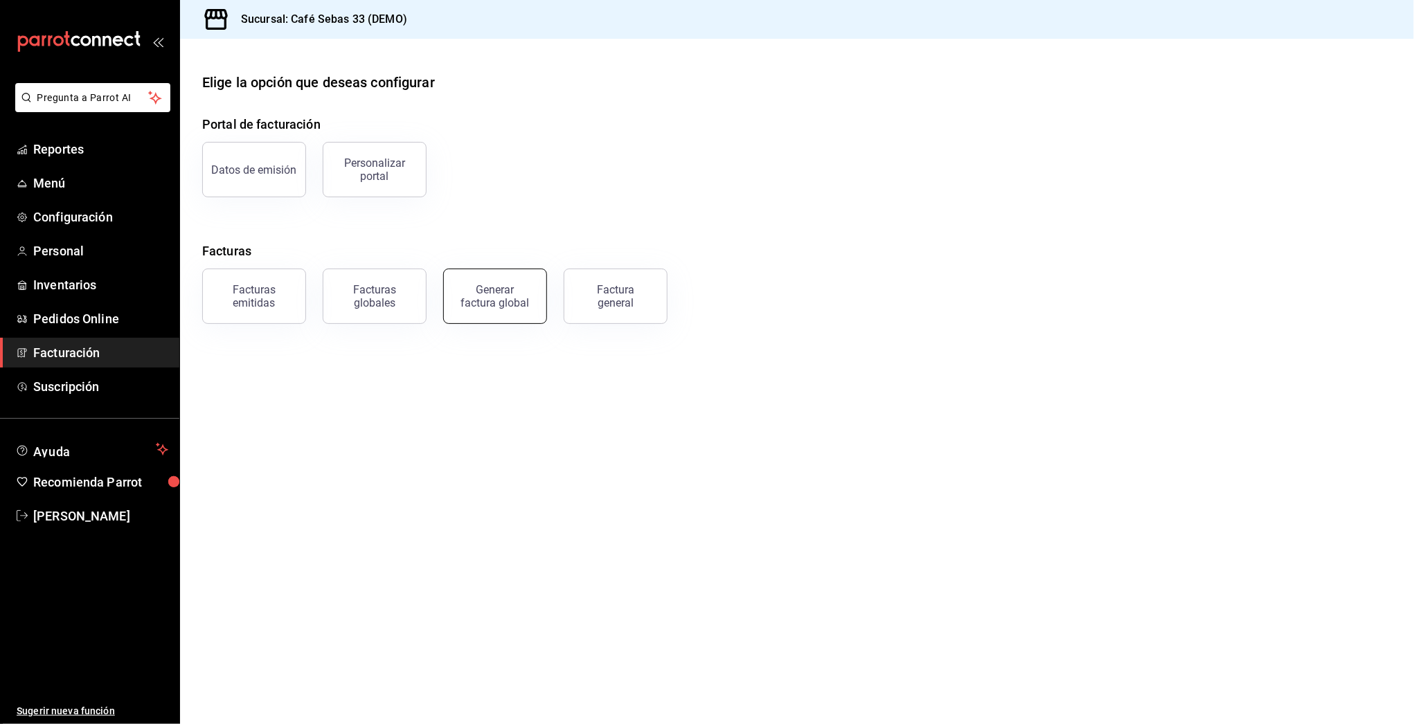
click at [526, 297] on button "Generar factura global" at bounding box center [495, 296] width 104 height 55
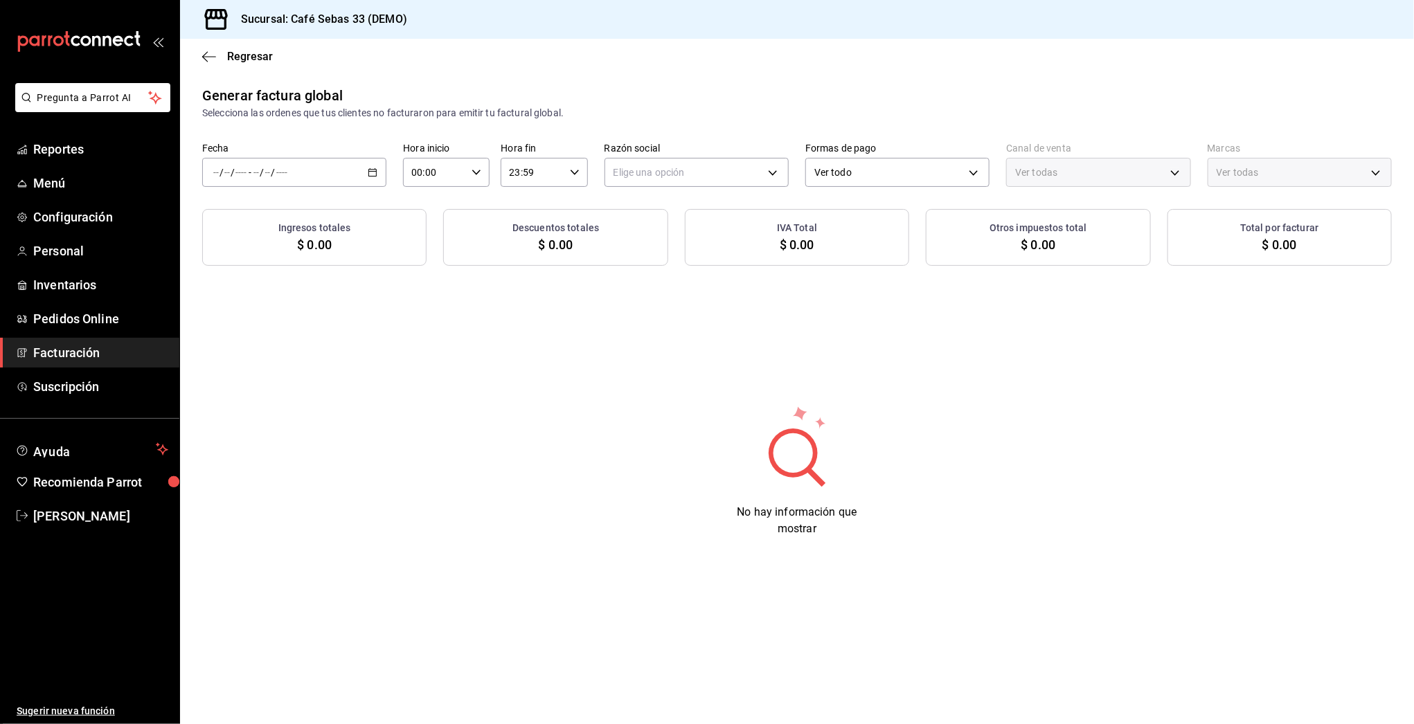
type input "PARROT,UBER_EATS,RAPPI,DIDI_FOOD,ONLINE"
click at [909, 170] on body "Pregunta a Parrot AI Reportes Menú Configuración Personal Inventarios Pedidos O…" at bounding box center [707, 362] width 1414 height 724
click at [1128, 398] on div at bounding box center [707, 362] width 1414 height 724
click at [78, 217] on span "Configuración" at bounding box center [100, 217] width 135 height 19
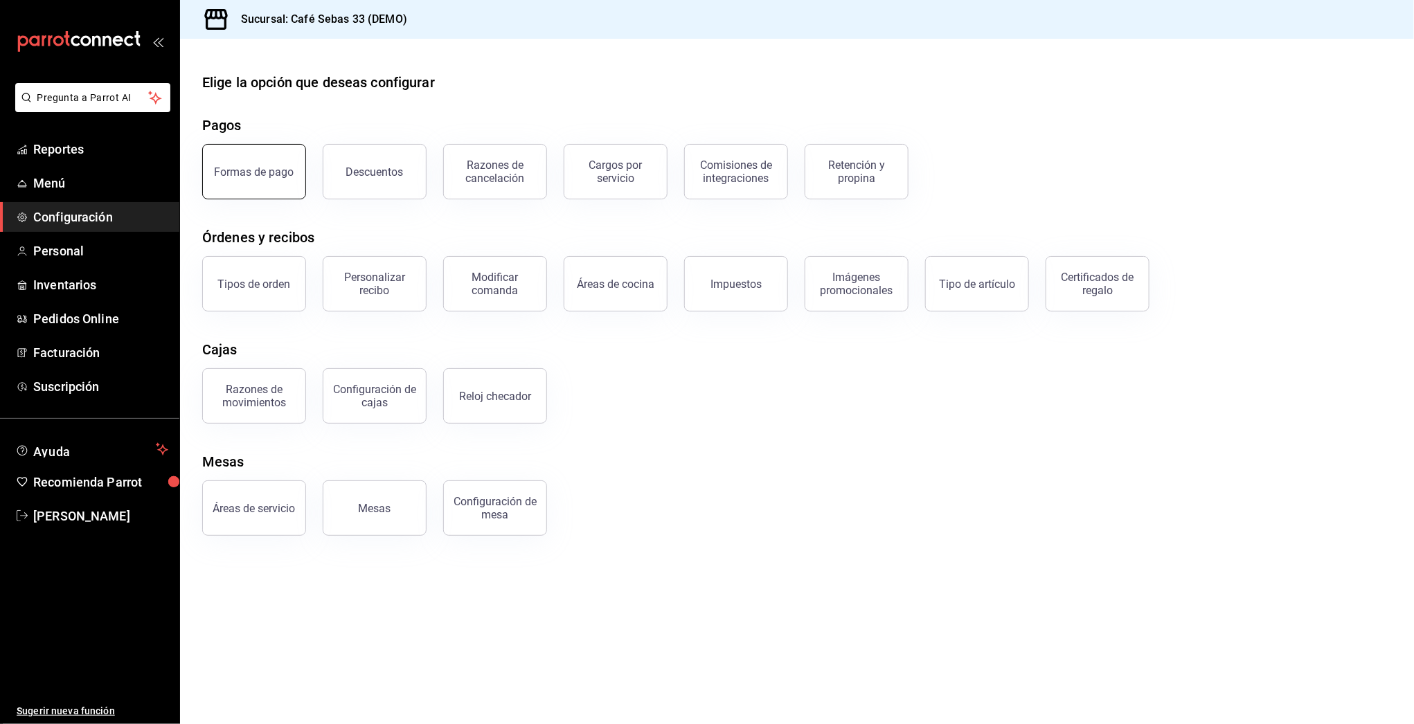
click at [249, 157] on button "Formas de pago" at bounding box center [254, 171] width 104 height 55
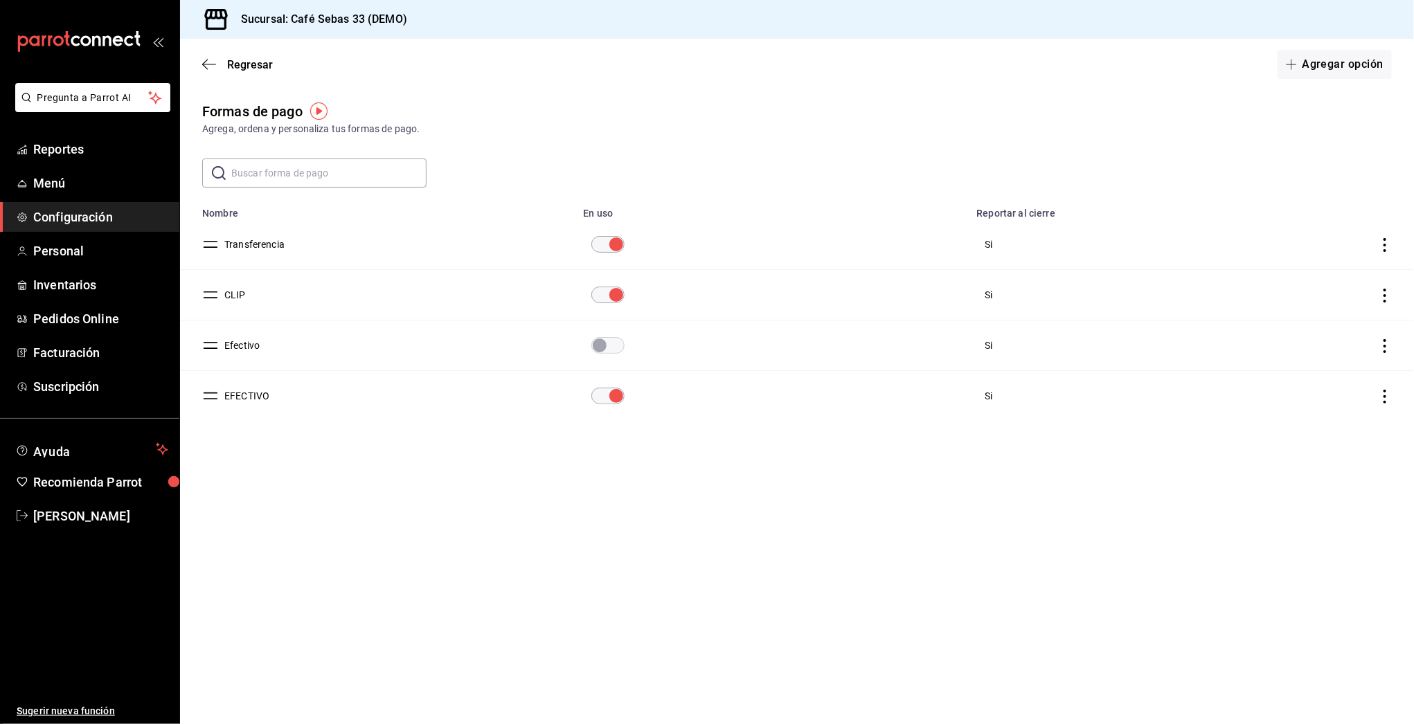
click at [1330, 80] on div "Regresar Agregar opción" at bounding box center [797, 64] width 1234 height 51
click at [1328, 65] on button "Agregar opción" at bounding box center [1335, 64] width 114 height 29
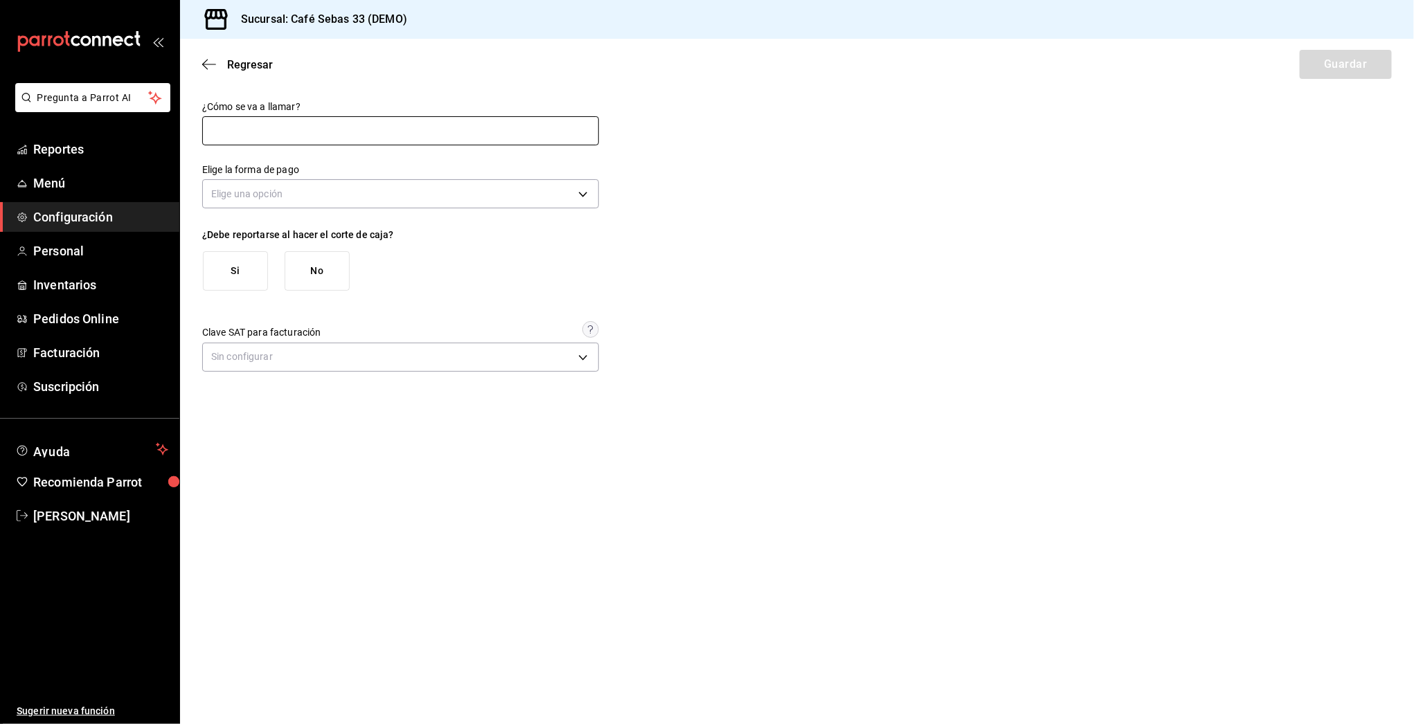
paste input "pagos en efectivo que se van a facturar"
type input "pagos en efectivo que se van a facturar"
click at [283, 192] on body "Pregunta a Parrot AI Reportes Menú Configuración Personal Inventarios Pedidos O…" at bounding box center [707, 362] width 1414 height 724
click at [226, 238] on li "Efectivo" at bounding box center [400, 237] width 395 height 23
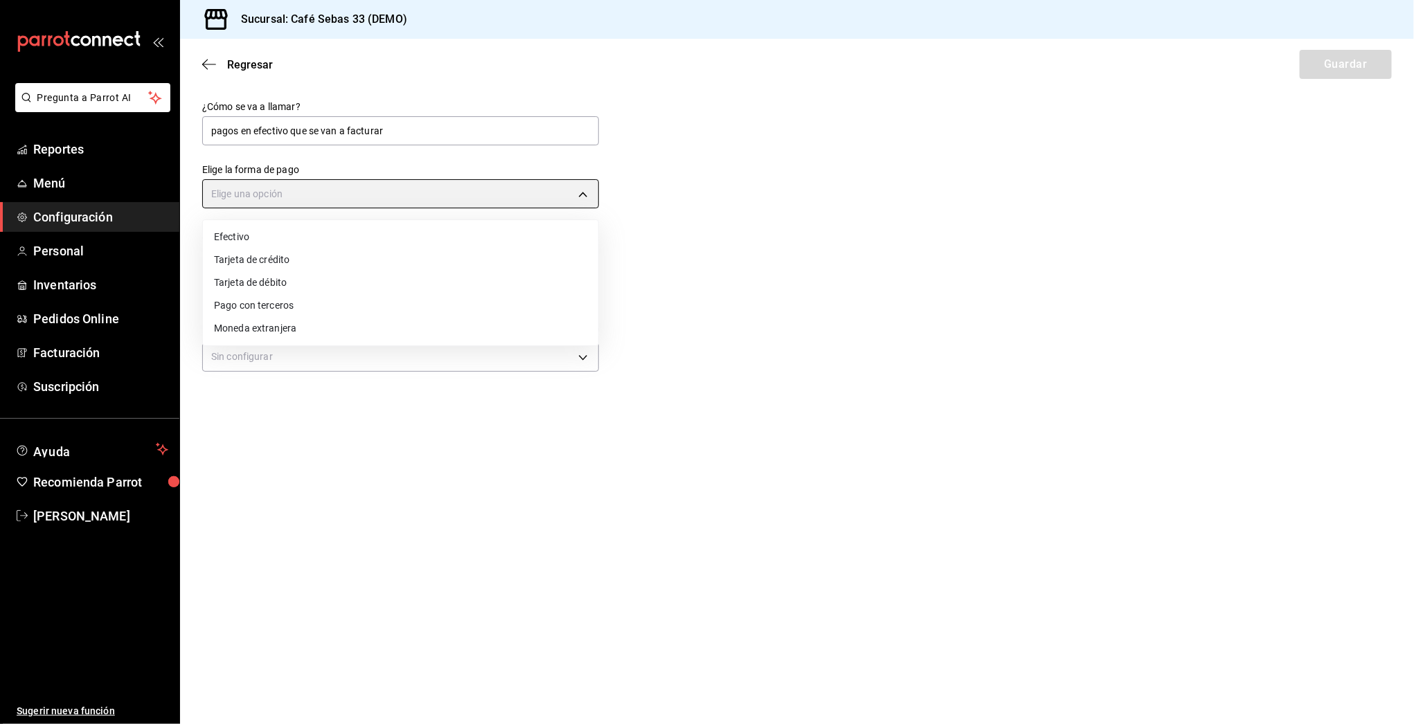
type input "CASH"
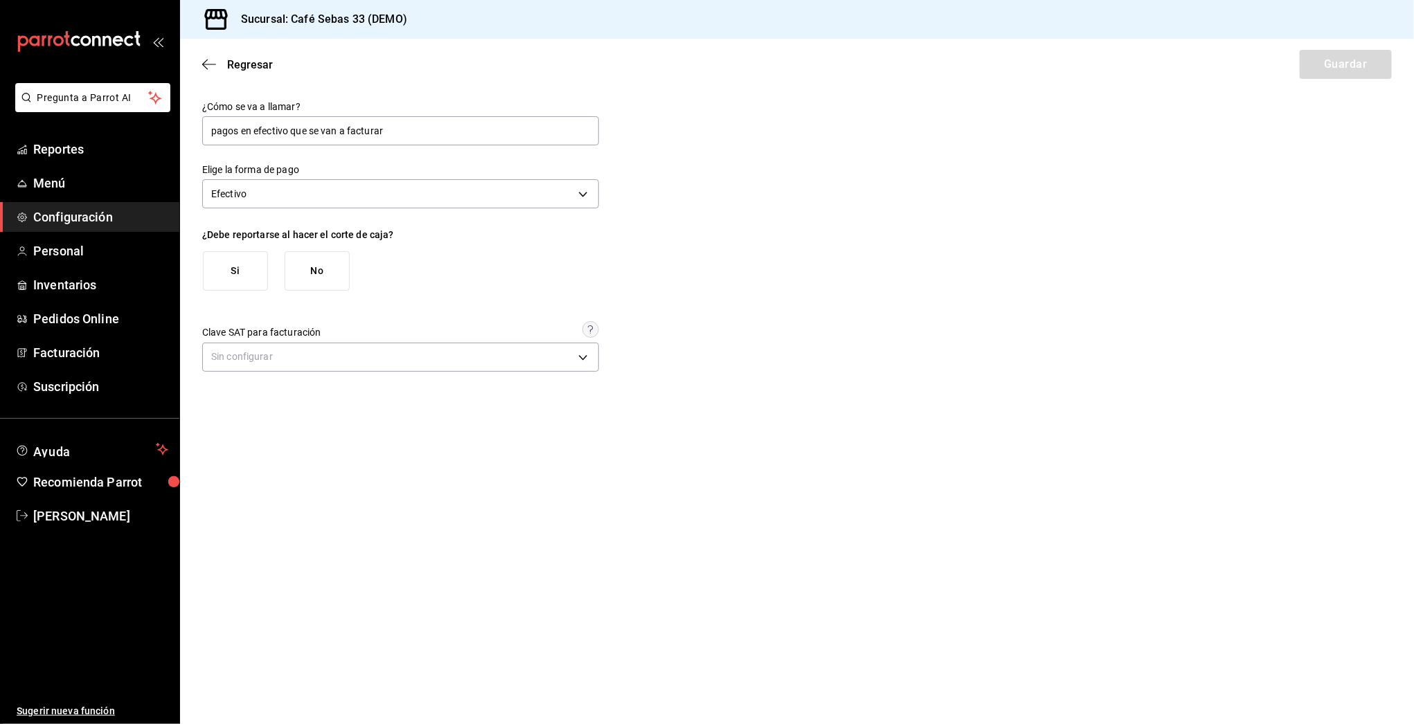
click at [227, 276] on button "Si" at bounding box center [235, 270] width 65 height 39
click at [319, 366] on body "Pregunta a Parrot AI Reportes Menú Configuración Personal Inventarios Pedidos O…" at bounding box center [707, 362] width 1414 height 724
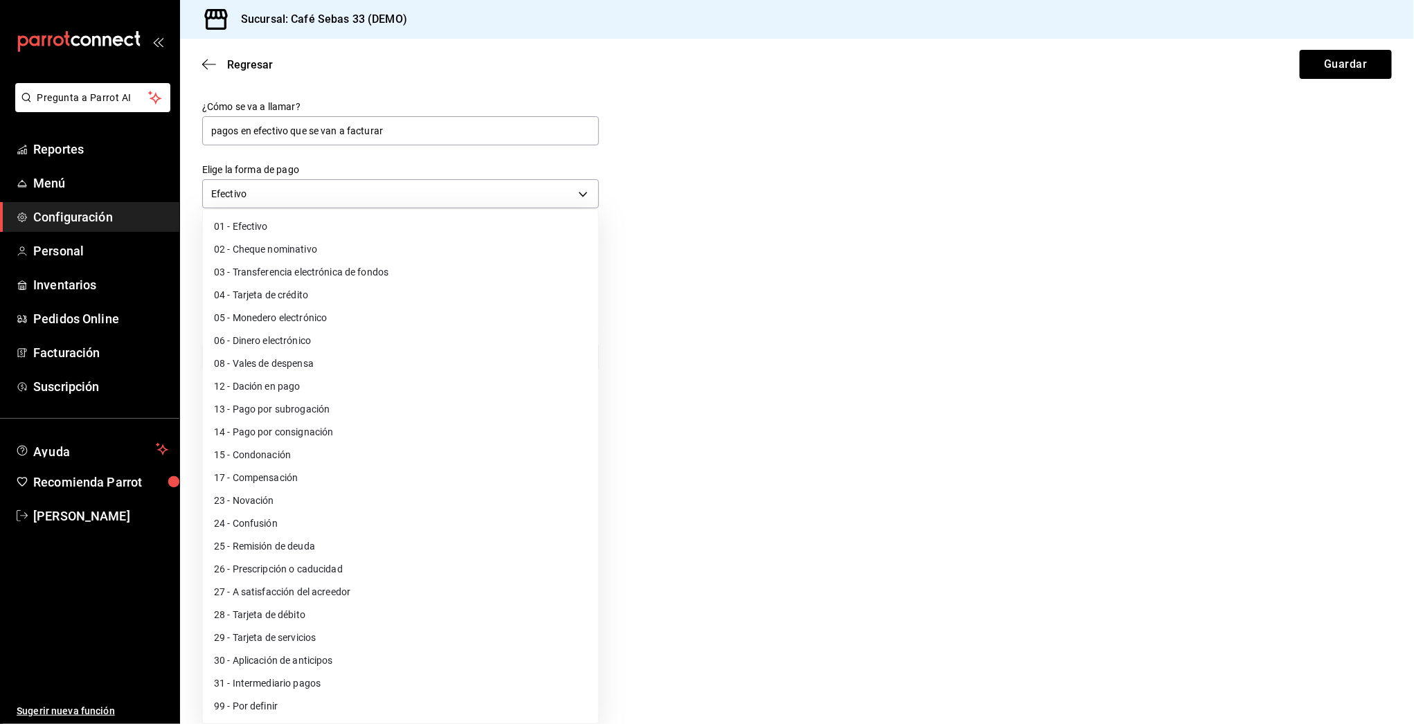
click at [248, 220] on li "01 - Efectivo" at bounding box center [400, 226] width 395 height 23
type input "01"
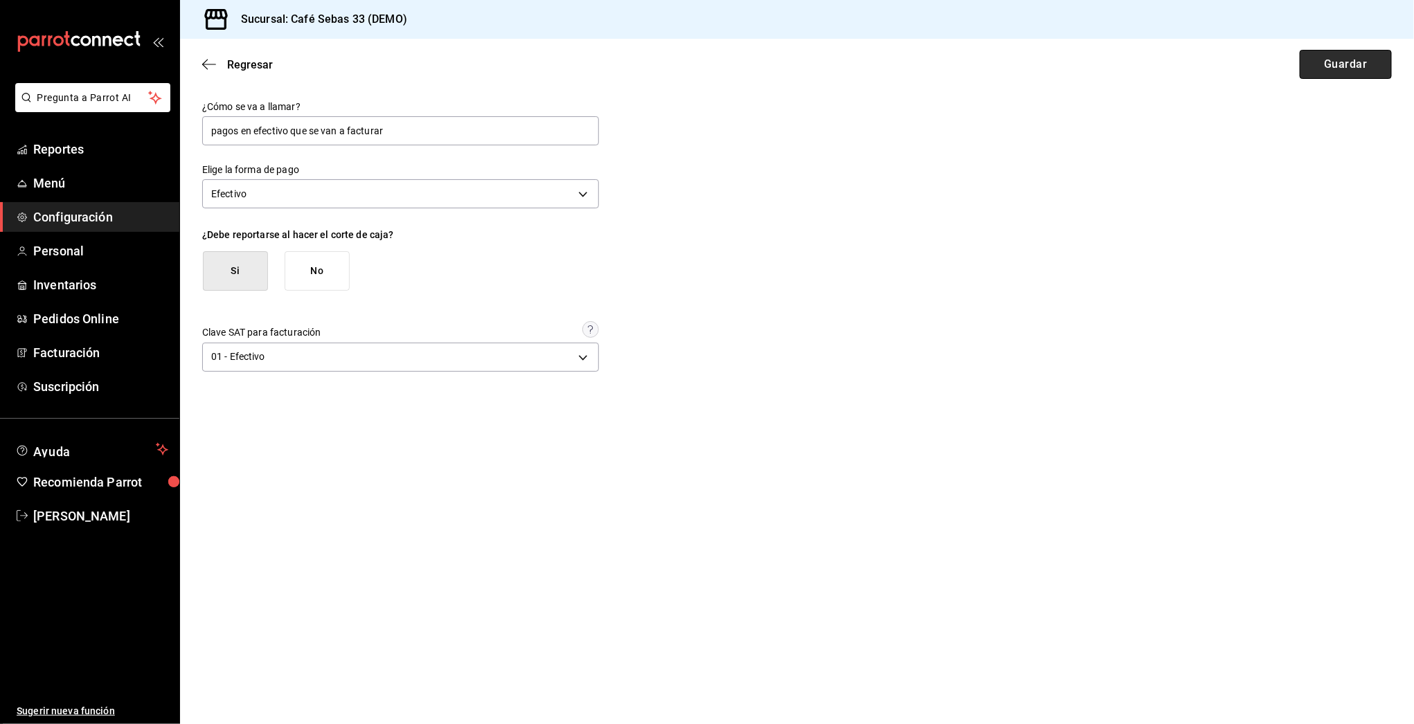
click at [1346, 62] on button "Guardar" at bounding box center [1346, 64] width 92 height 29
type input "pagos en efectivo que se van a facturar"
click at [435, 197] on body "Pregunta a Parrot AI Reportes Menú Configuración Personal Inventarios Pedidos O…" at bounding box center [707, 362] width 1414 height 724
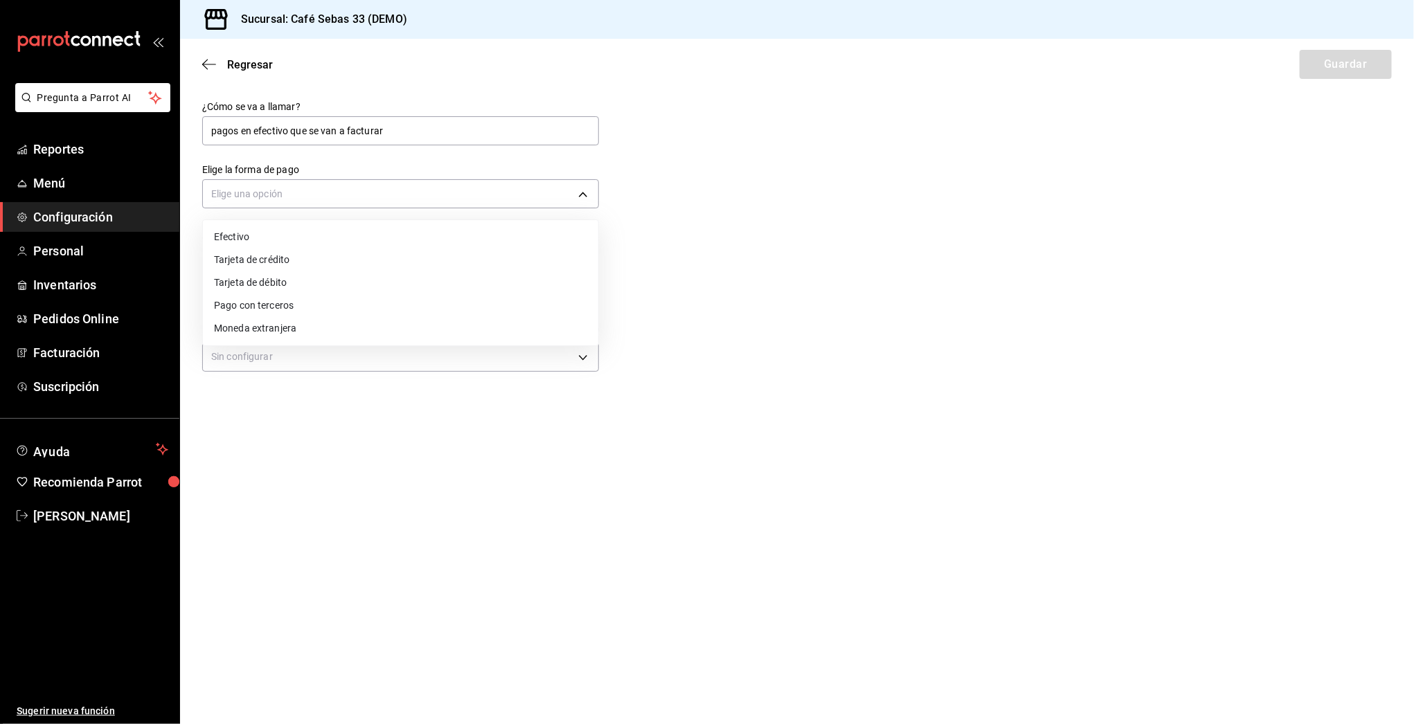
click at [244, 233] on li "Efectivo" at bounding box center [400, 237] width 395 height 23
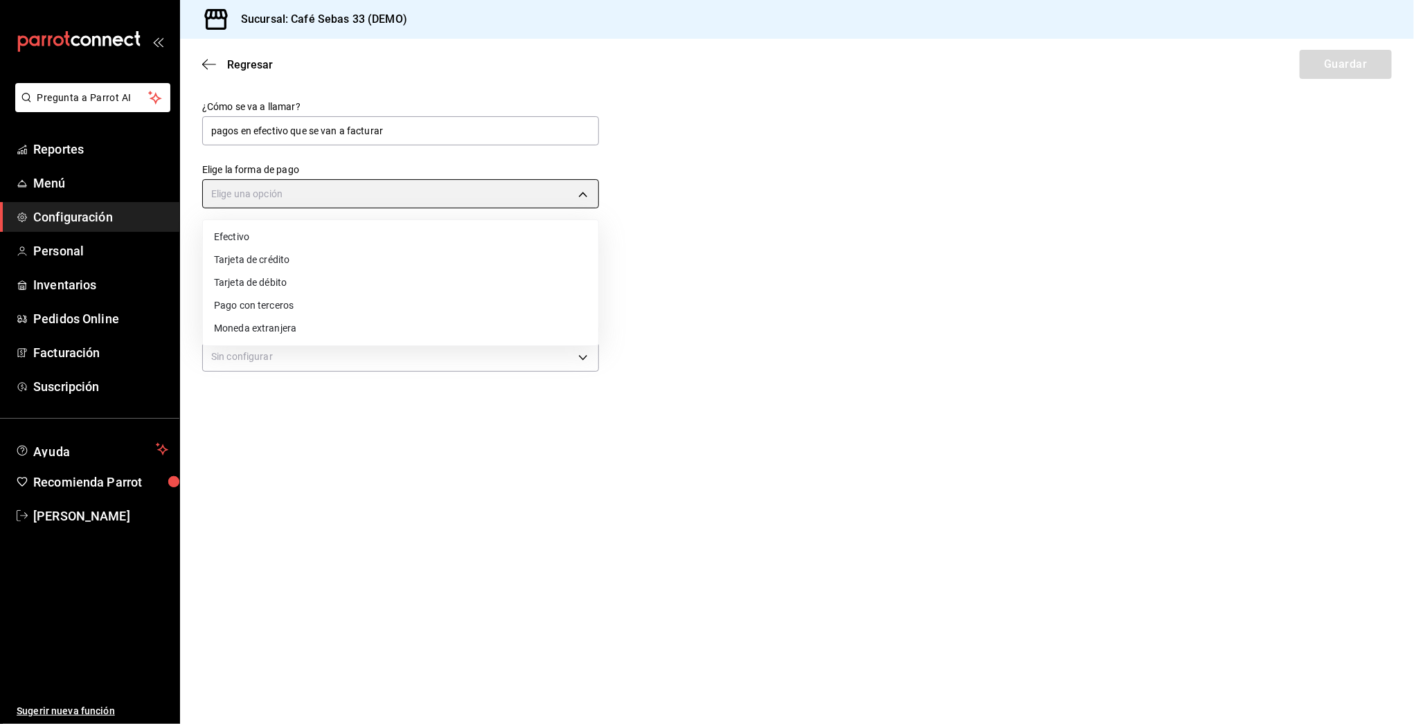
type input "CASH"
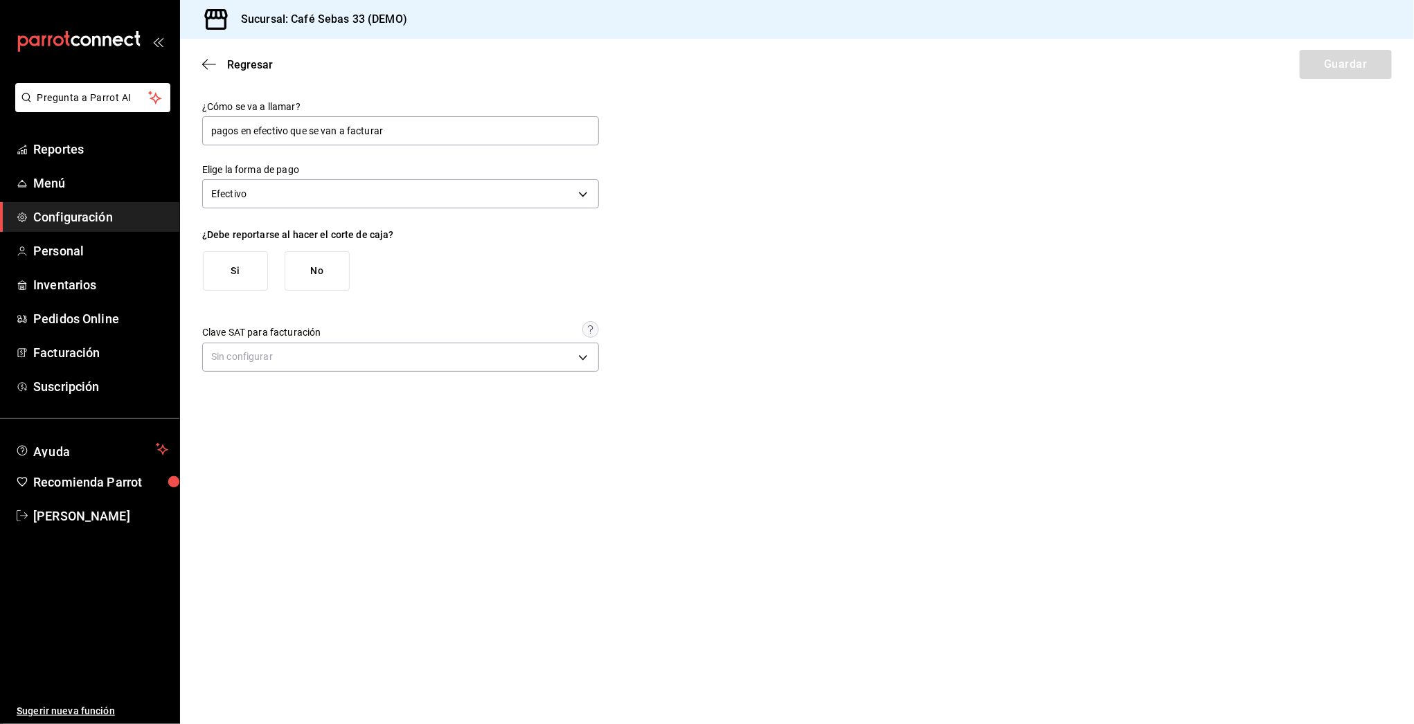
click at [233, 265] on button "Si" at bounding box center [235, 270] width 65 height 39
click at [265, 359] on body "Pregunta a Parrot AI Reportes Menú Configuración Personal Inventarios Pedidos O…" at bounding box center [707, 362] width 1414 height 724
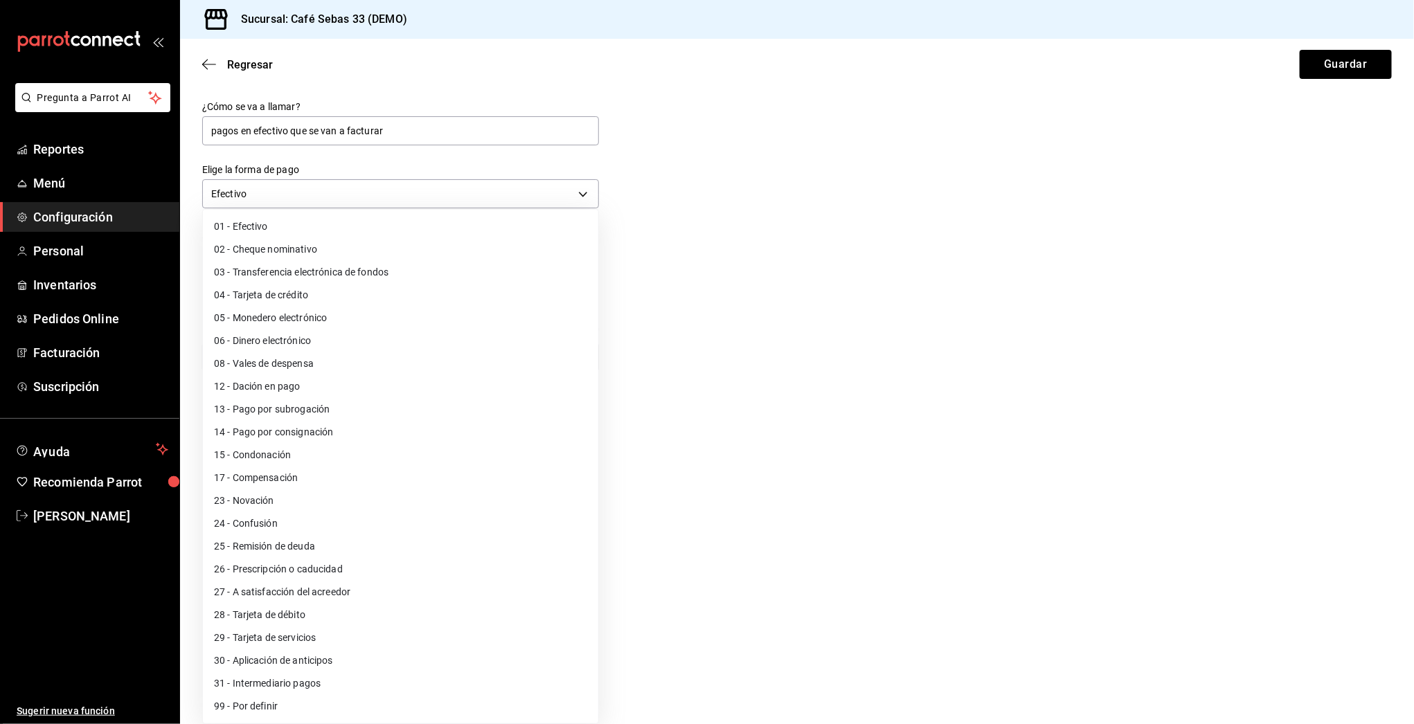
click at [240, 229] on li "01 - Efectivo" at bounding box center [400, 226] width 395 height 23
type input "01"
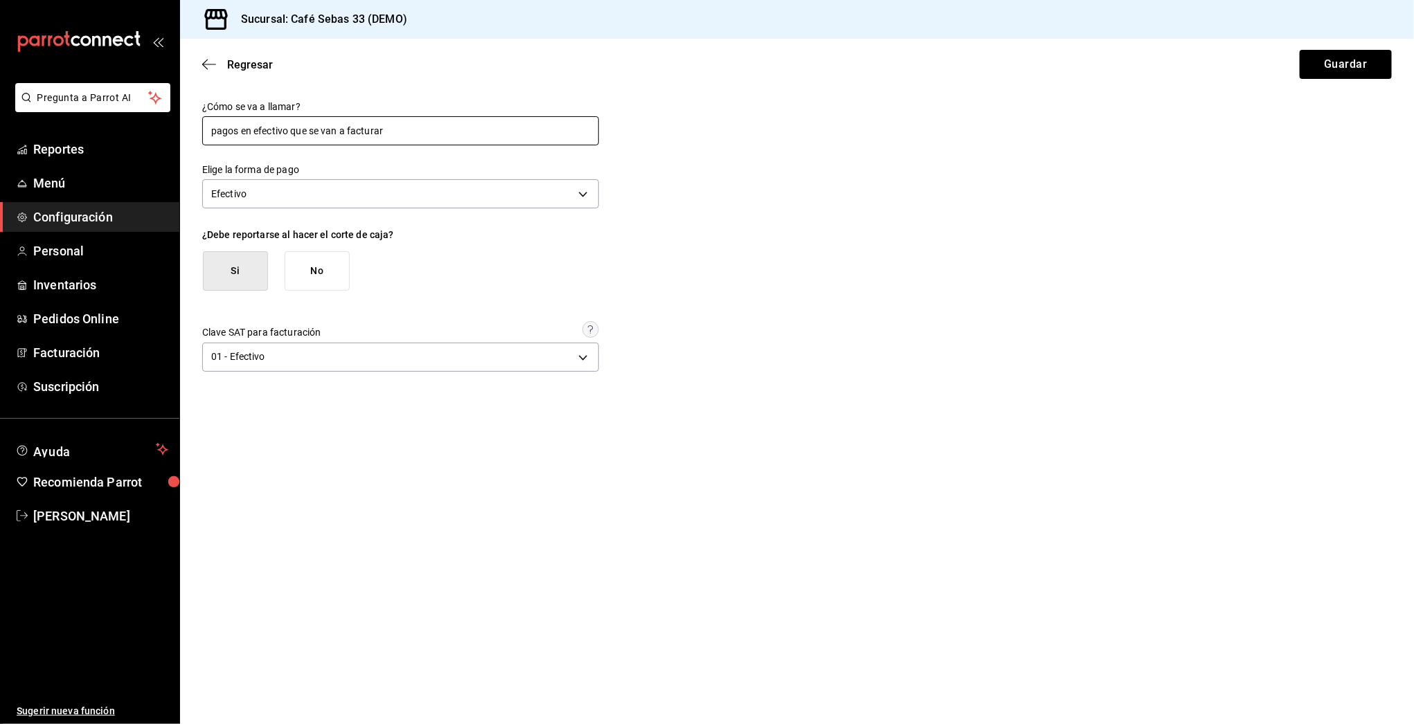
drag, startPoint x: 243, startPoint y: 129, endPoint x: 309, endPoint y: 131, distance: 65.8
click at [309, 131] on input "pagos en efectivo que se van a facturar" at bounding box center [400, 130] width 397 height 29
type input "pagos que se van a facturar"
click at [1371, 77] on button "Guardar" at bounding box center [1346, 64] width 92 height 29
type input "no se factura"
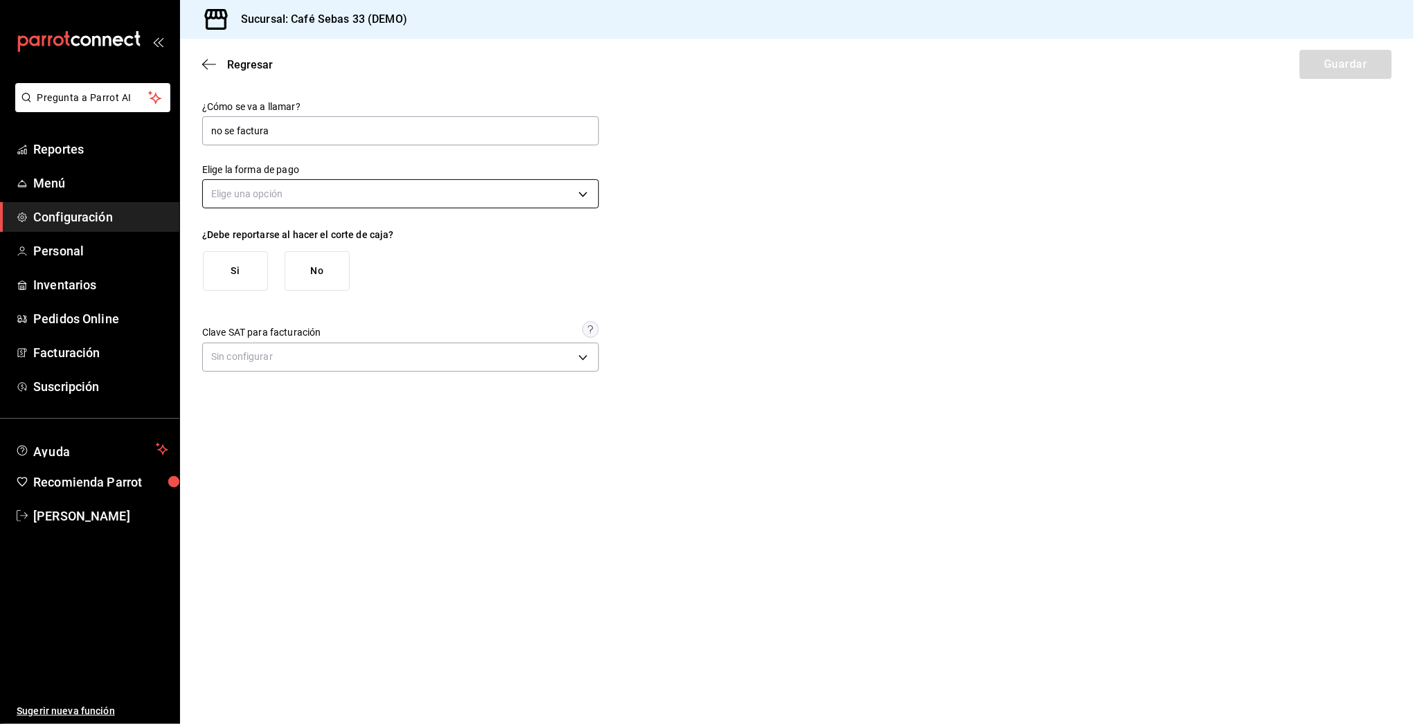
click at [262, 201] on body "Pregunta a Parrot AI Reportes Menú Configuración Personal Inventarios Pedidos O…" at bounding box center [707, 362] width 1414 height 724
click at [244, 229] on li "Efectivo" at bounding box center [400, 237] width 395 height 23
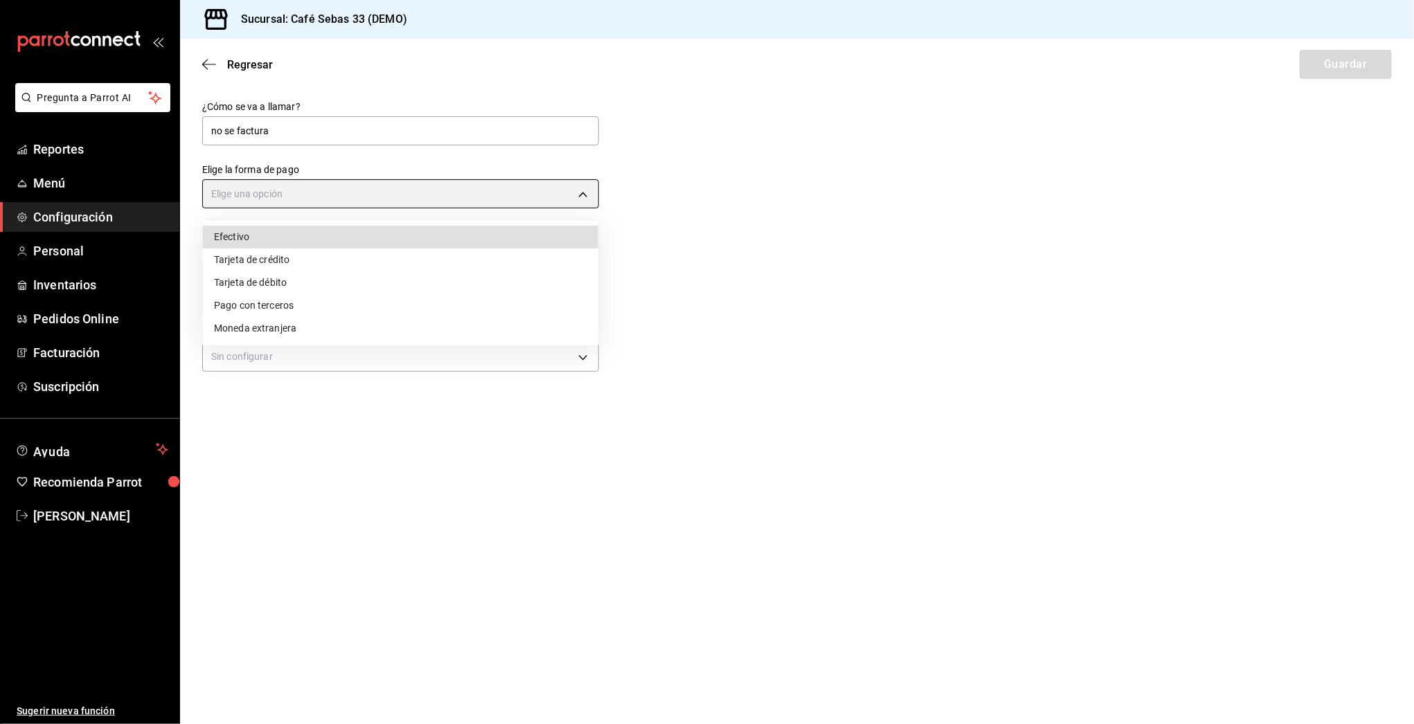
type input "CASH"
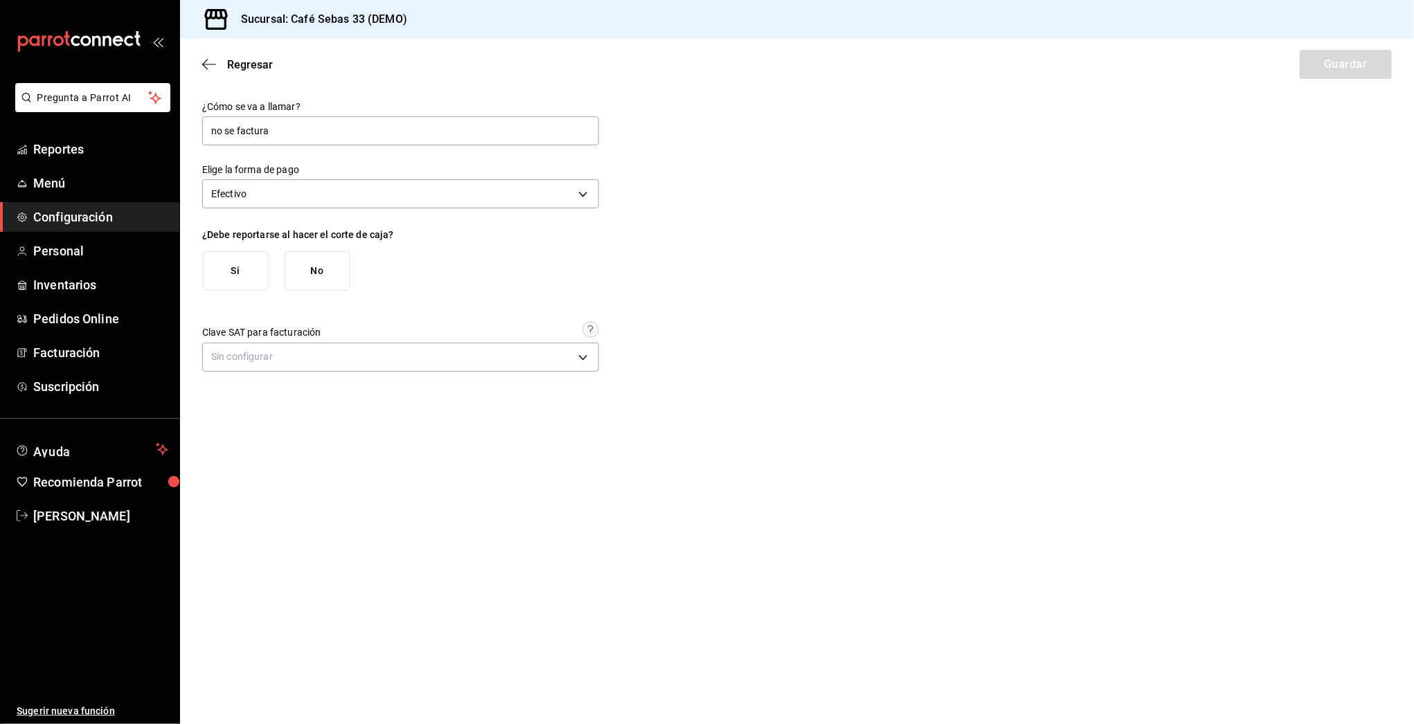
click at [235, 262] on button "Si" at bounding box center [235, 270] width 65 height 39
click at [244, 367] on body "Pregunta a Parrot AI Reportes Menú Configuración Personal Inventarios Pedidos O…" at bounding box center [707, 362] width 1414 height 724
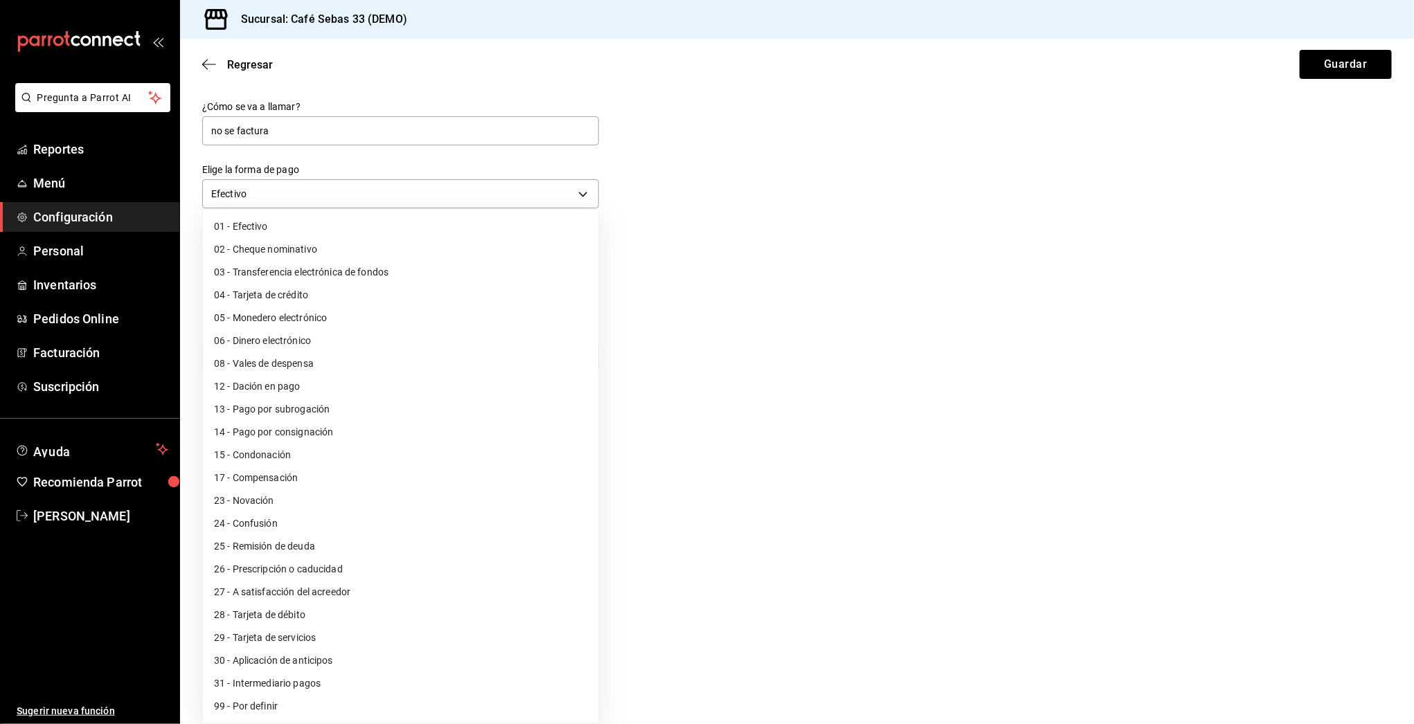
click at [267, 219] on li "01 - Efectivo" at bounding box center [400, 226] width 395 height 23
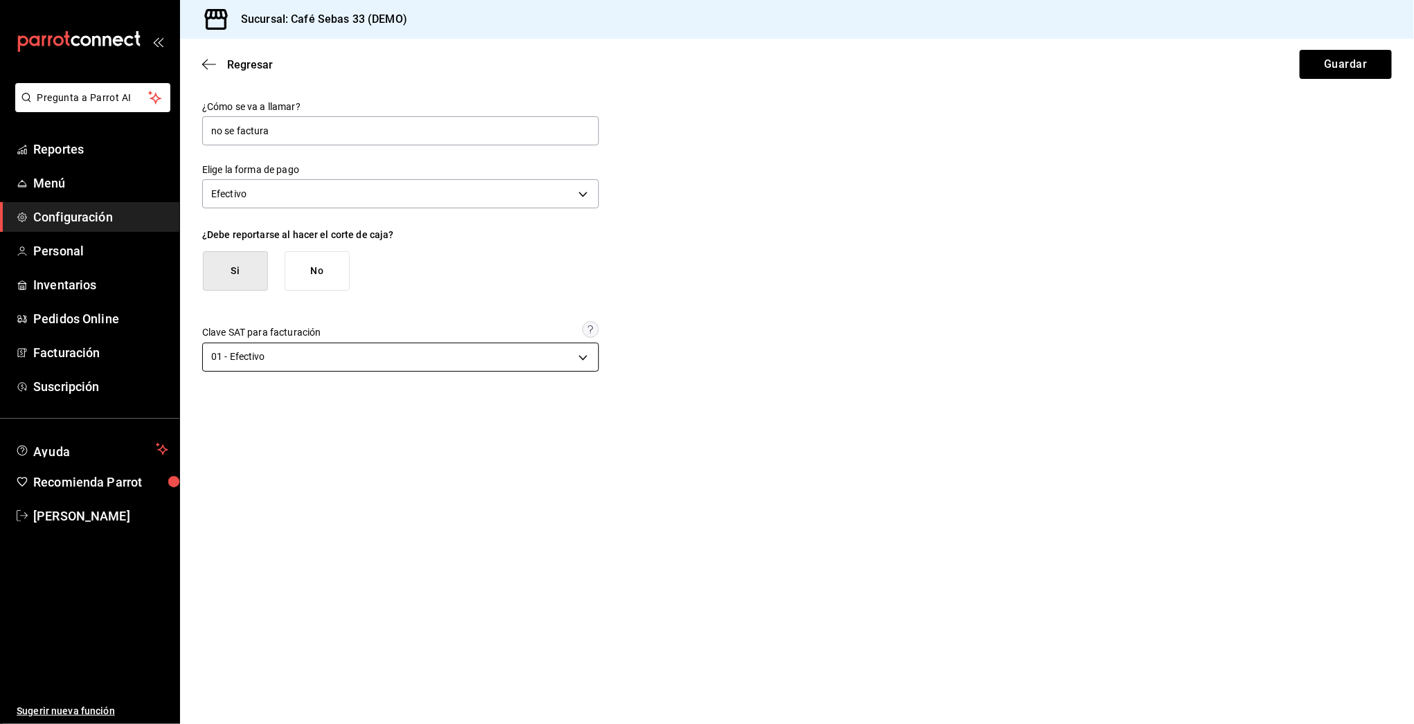
click at [444, 359] on body "Pregunta a Parrot AI Reportes Menú Configuración Personal Inventarios Pedidos O…" at bounding box center [707, 362] width 1414 height 724
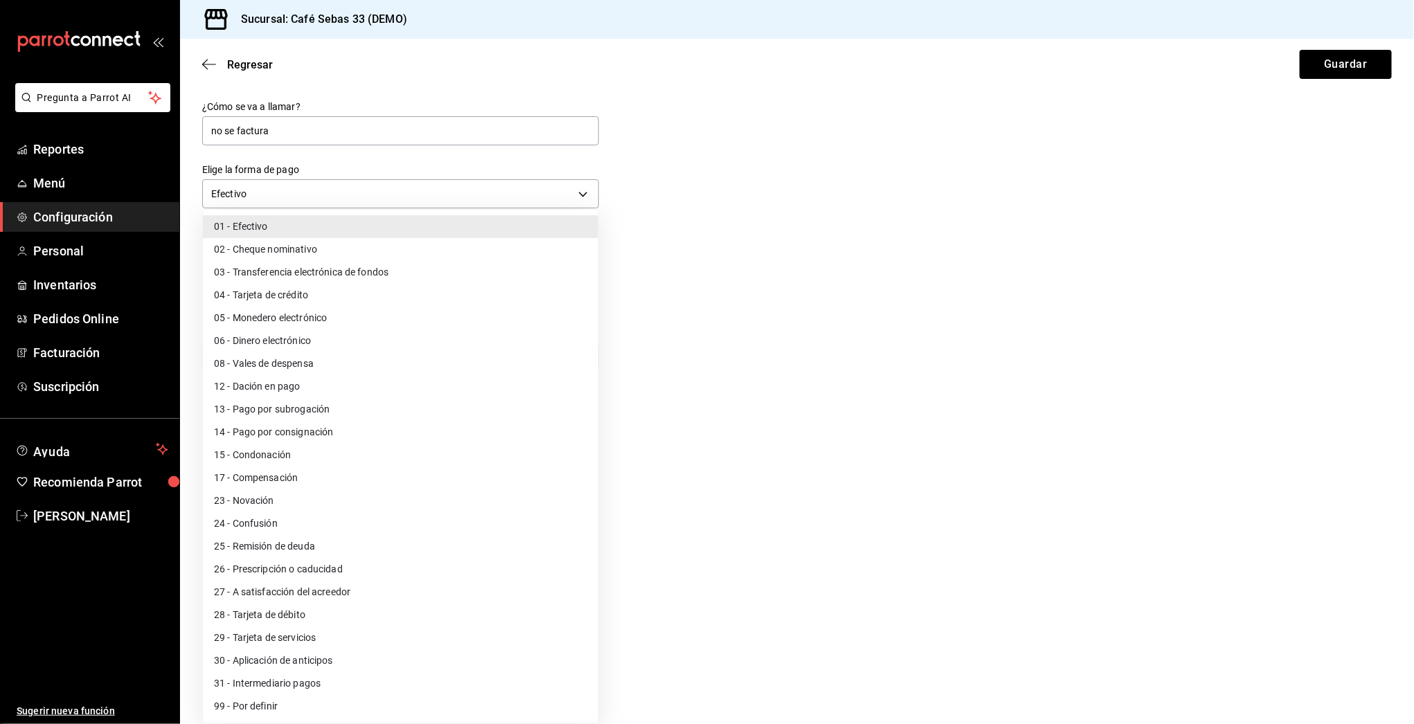
click at [519, 533] on li "24 - Confusión" at bounding box center [400, 523] width 395 height 23
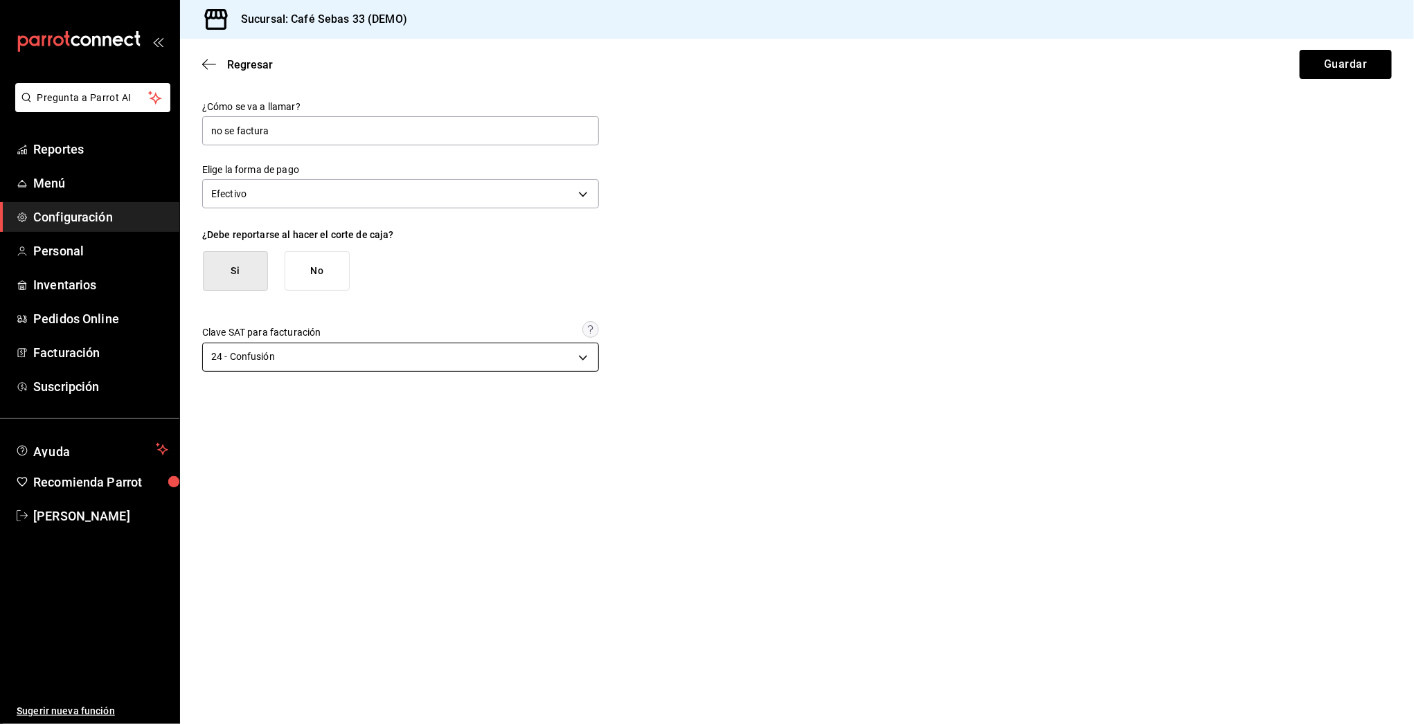
click at [249, 359] on body "Pregunta a Parrot AI Reportes Menú Configuración Personal Inventarios Pedidos O…" at bounding box center [707, 362] width 1414 height 724
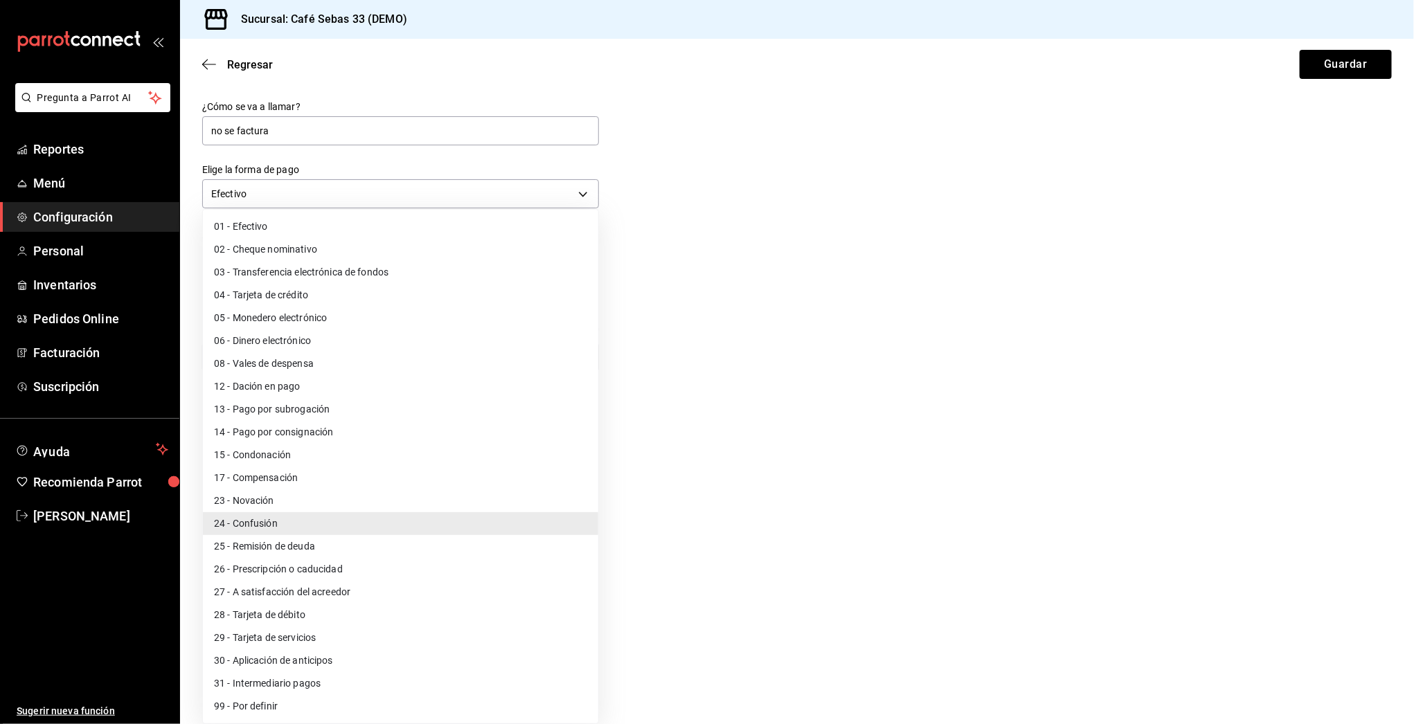
click at [259, 226] on li "01 - Efectivo" at bounding box center [400, 226] width 395 height 23
type input "01"
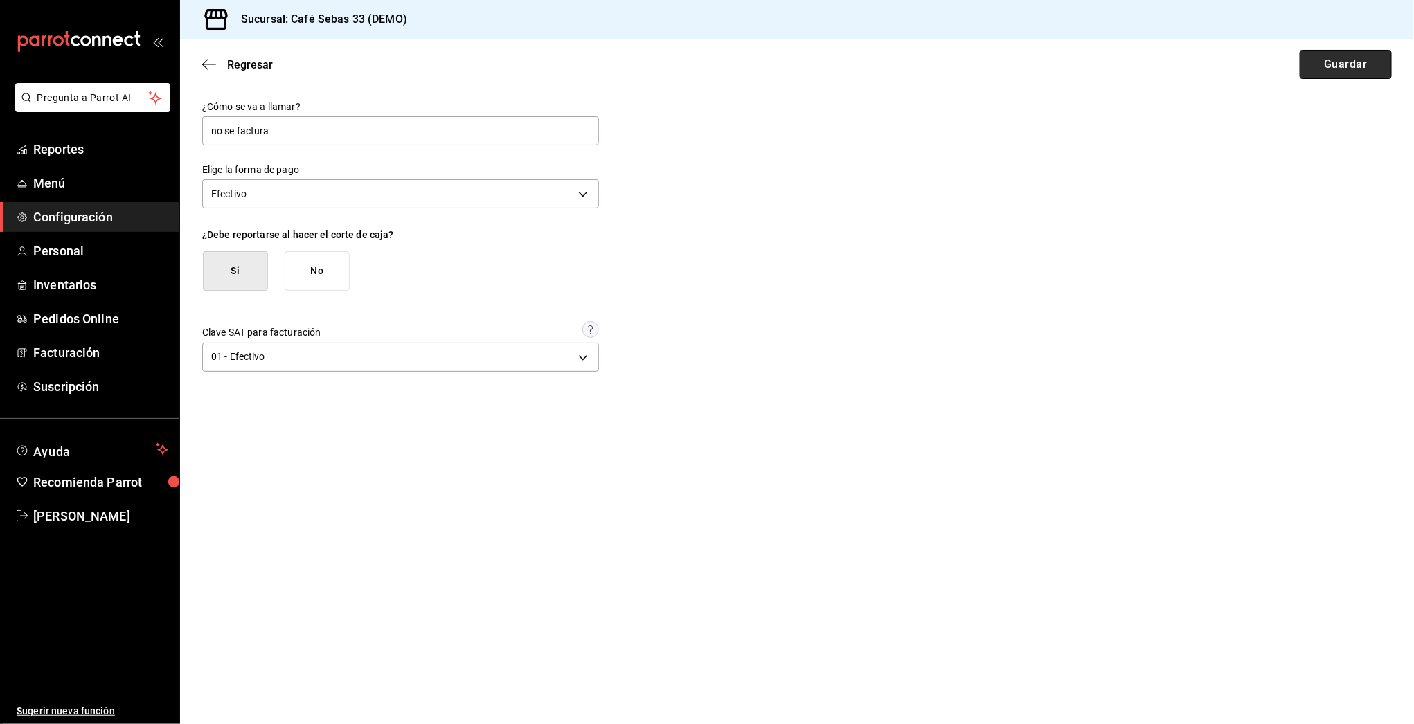
click at [1337, 63] on button "Guardar" at bounding box center [1346, 64] width 92 height 29
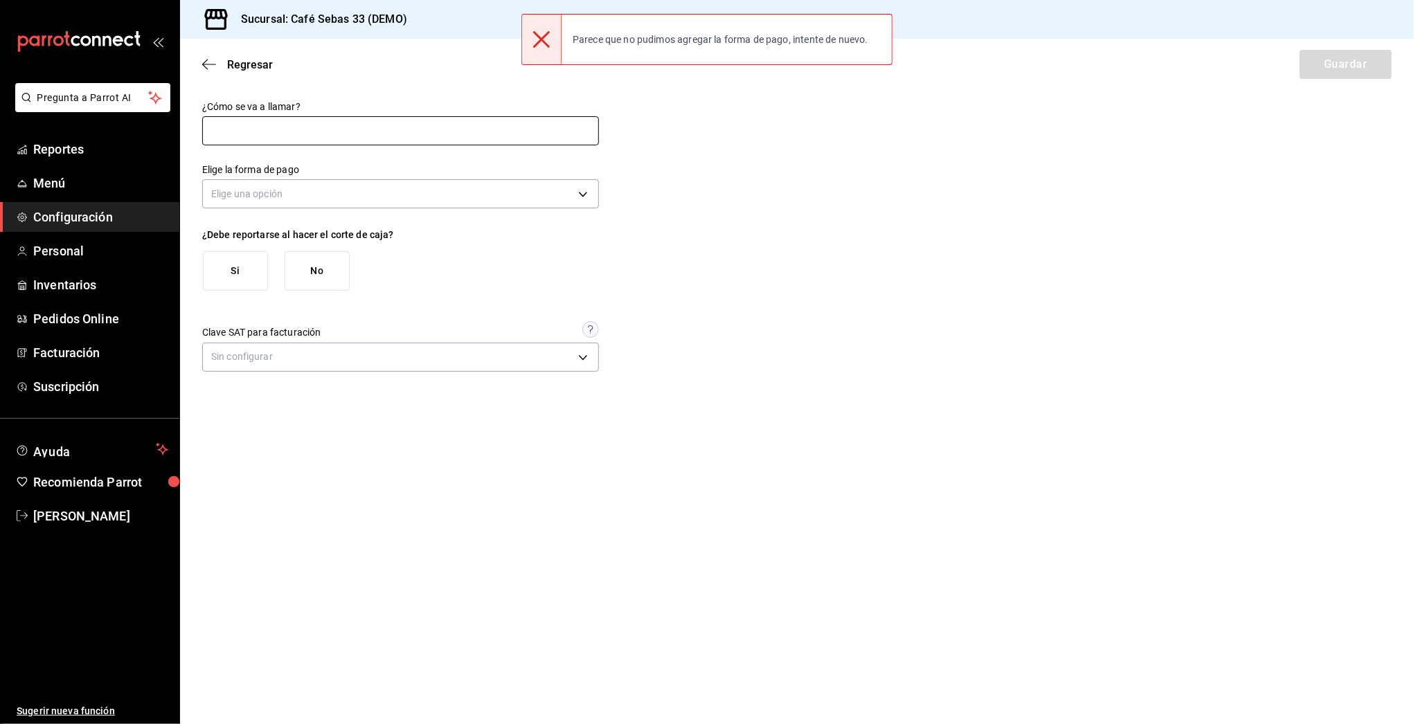
click at [394, 142] on input "text" at bounding box center [400, 130] width 397 height 29
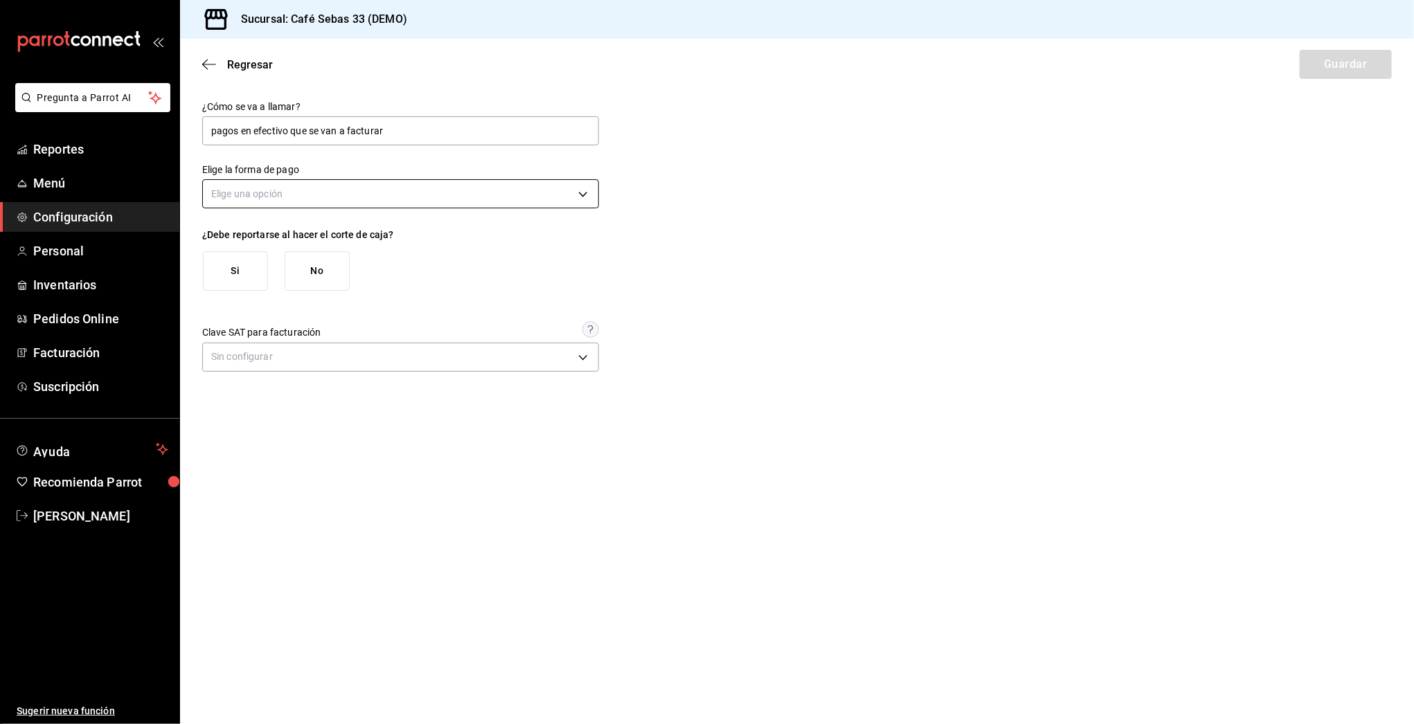
type input "pagos en efectivo que se van a facturar"
click at [249, 185] on body "Pregunta a Parrot AI Reportes Menú Configuración Personal Inventarios Pedidos O…" at bounding box center [707, 362] width 1414 height 724
click at [244, 238] on li "Efectivo" at bounding box center [400, 237] width 395 height 23
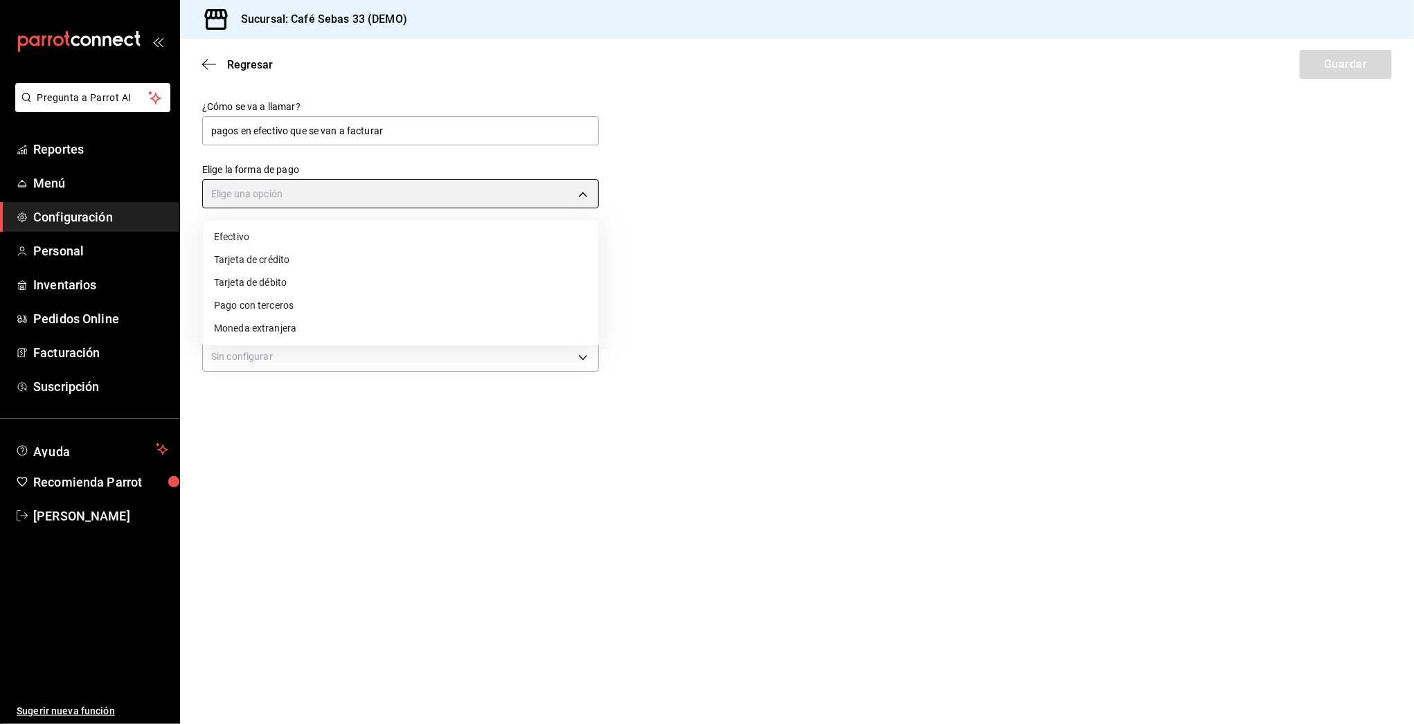
type input "CASH"
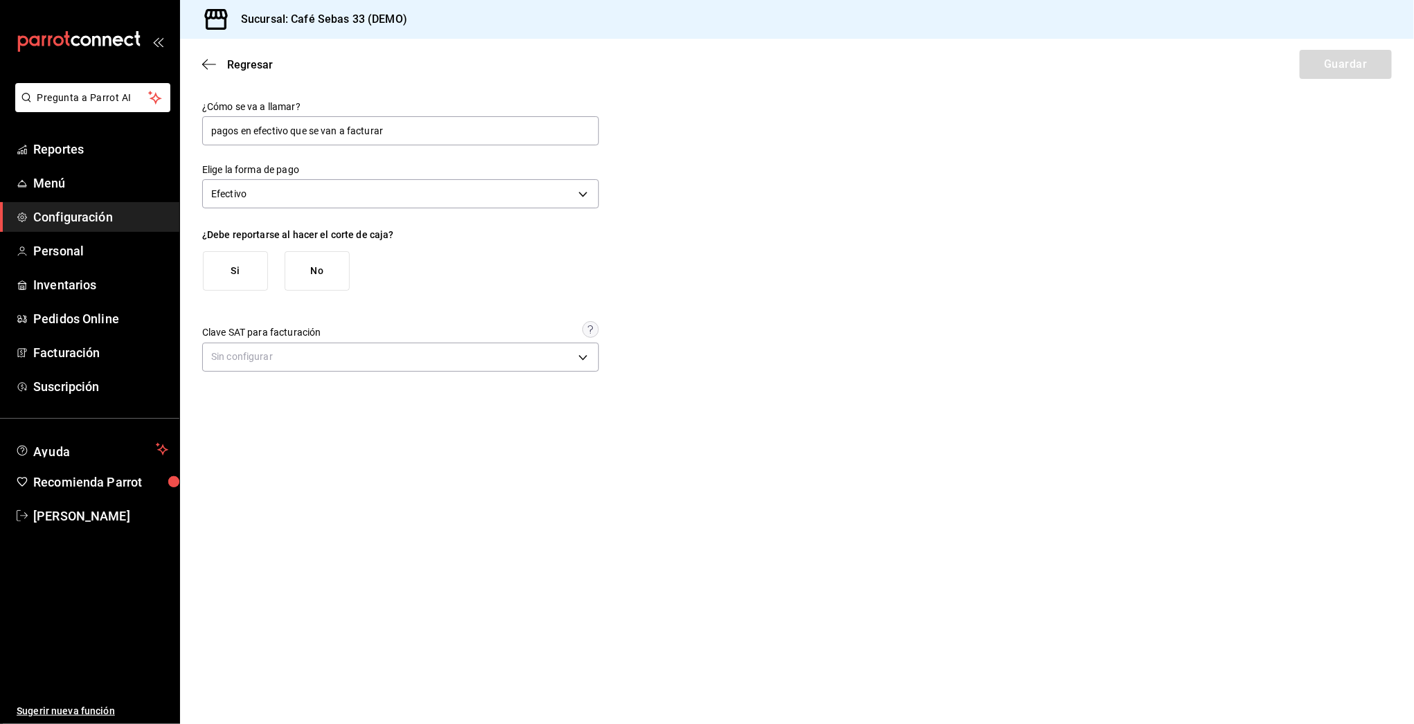
click at [242, 267] on button "Si" at bounding box center [235, 270] width 65 height 39
click at [1342, 69] on button "Guardar" at bounding box center [1346, 64] width 92 height 29
click at [280, 128] on input "text" at bounding box center [400, 130] width 397 height 29
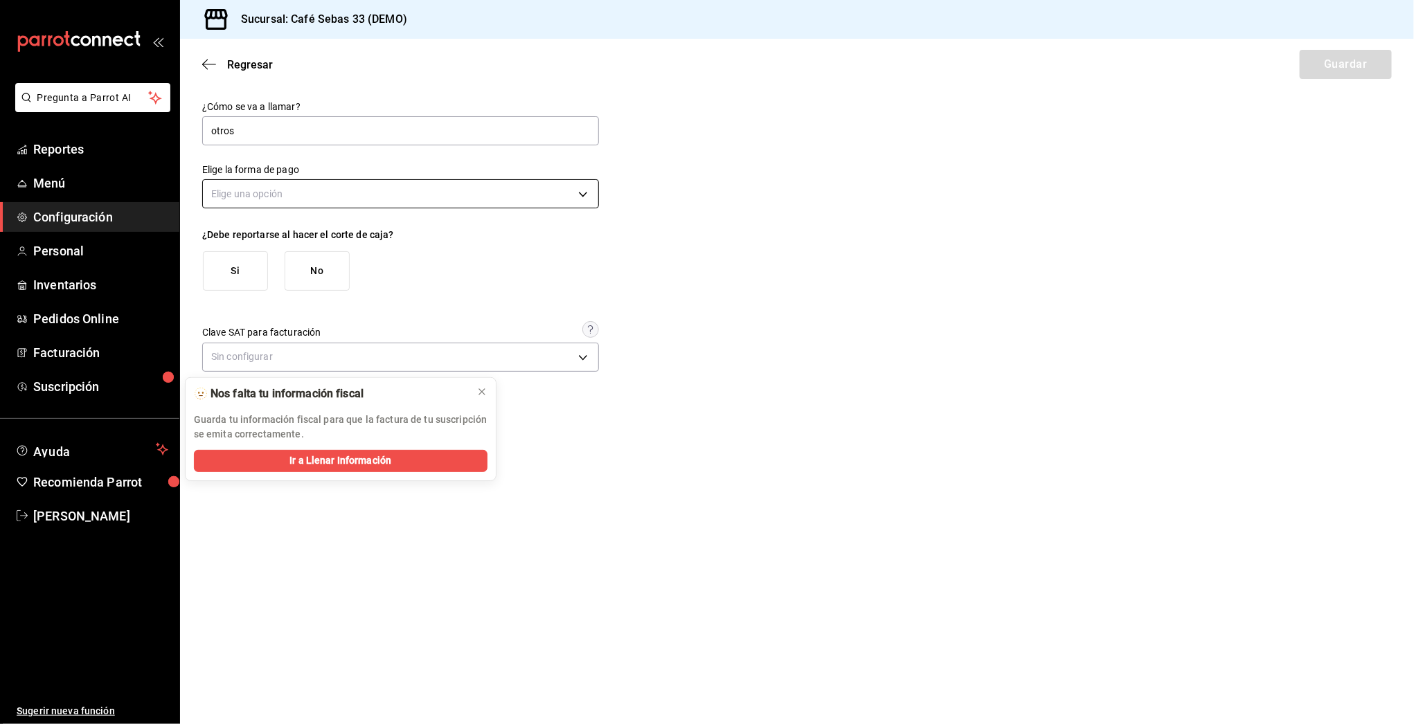
type input "otros"
click at [287, 195] on body "Pregunta a Parrot AI Reportes Menú Configuración Personal Inventarios Pedidos O…" at bounding box center [707, 362] width 1414 height 724
click at [233, 226] on li "Efectivo" at bounding box center [400, 237] width 395 height 23
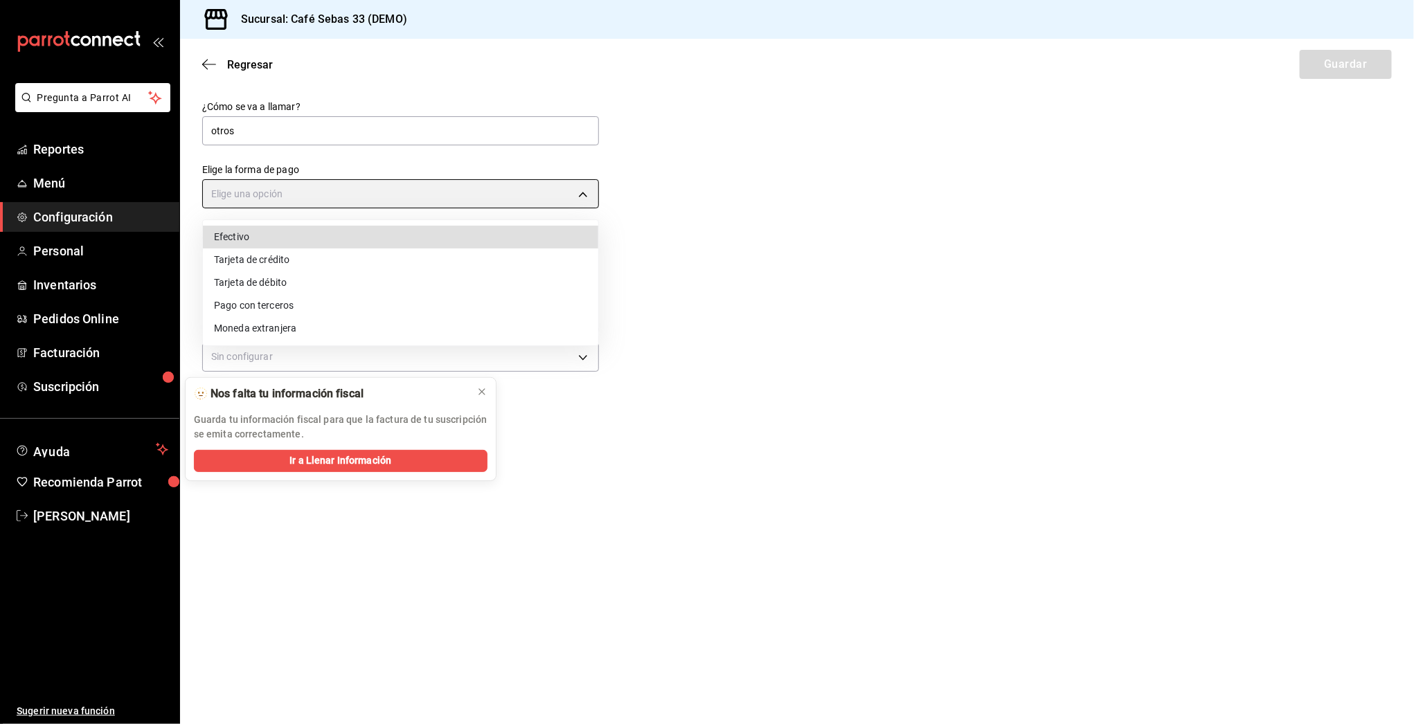
type input "CASH"
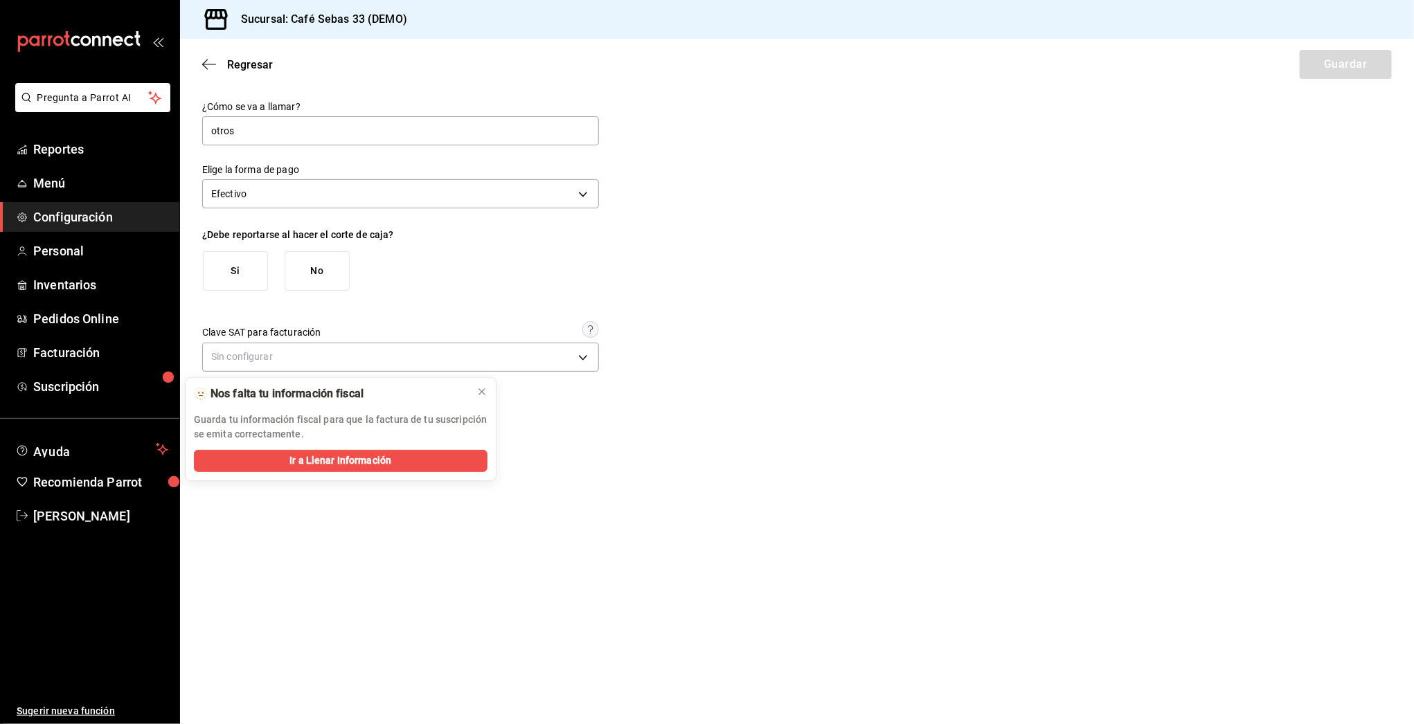
click at [230, 261] on button "Si" at bounding box center [235, 270] width 65 height 39
click at [1348, 57] on button "Guardar" at bounding box center [1346, 64] width 92 height 29
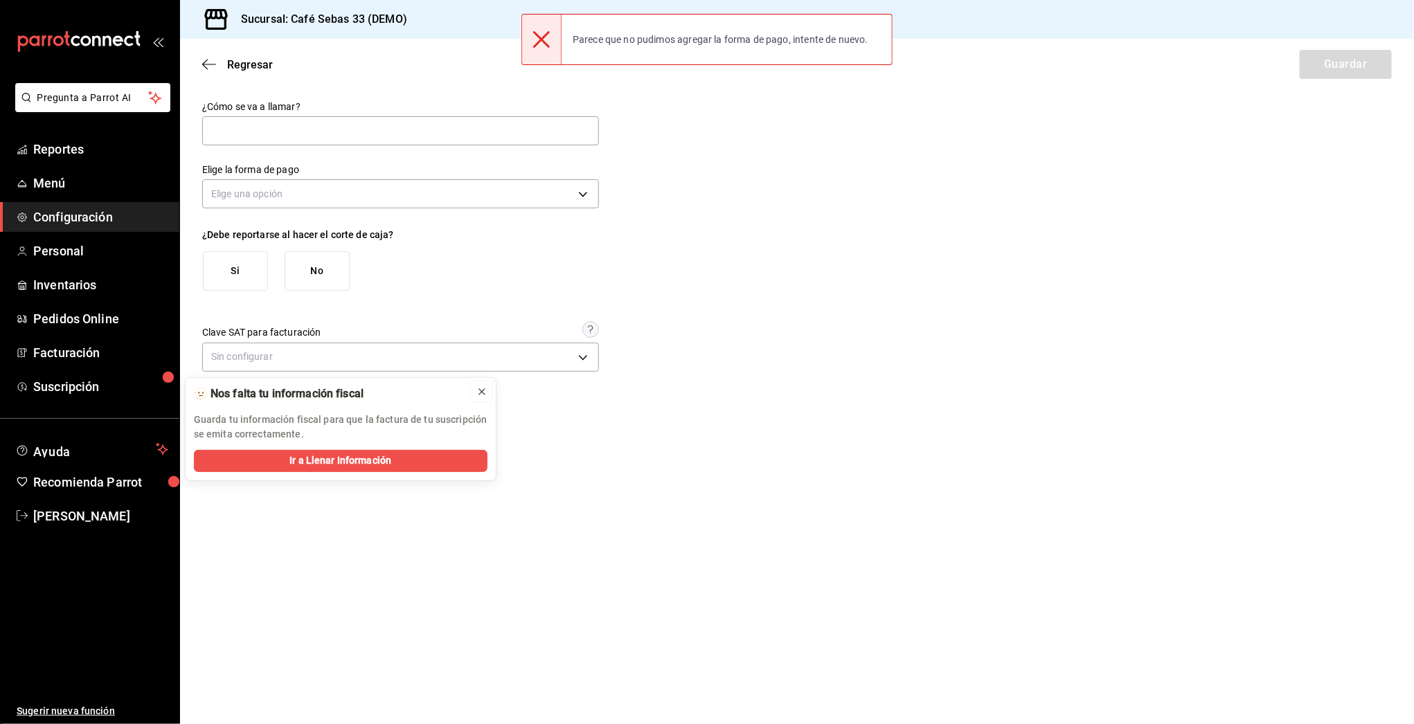
click at [475, 387] on button at bounding box center [482, 392] width 22 height 22
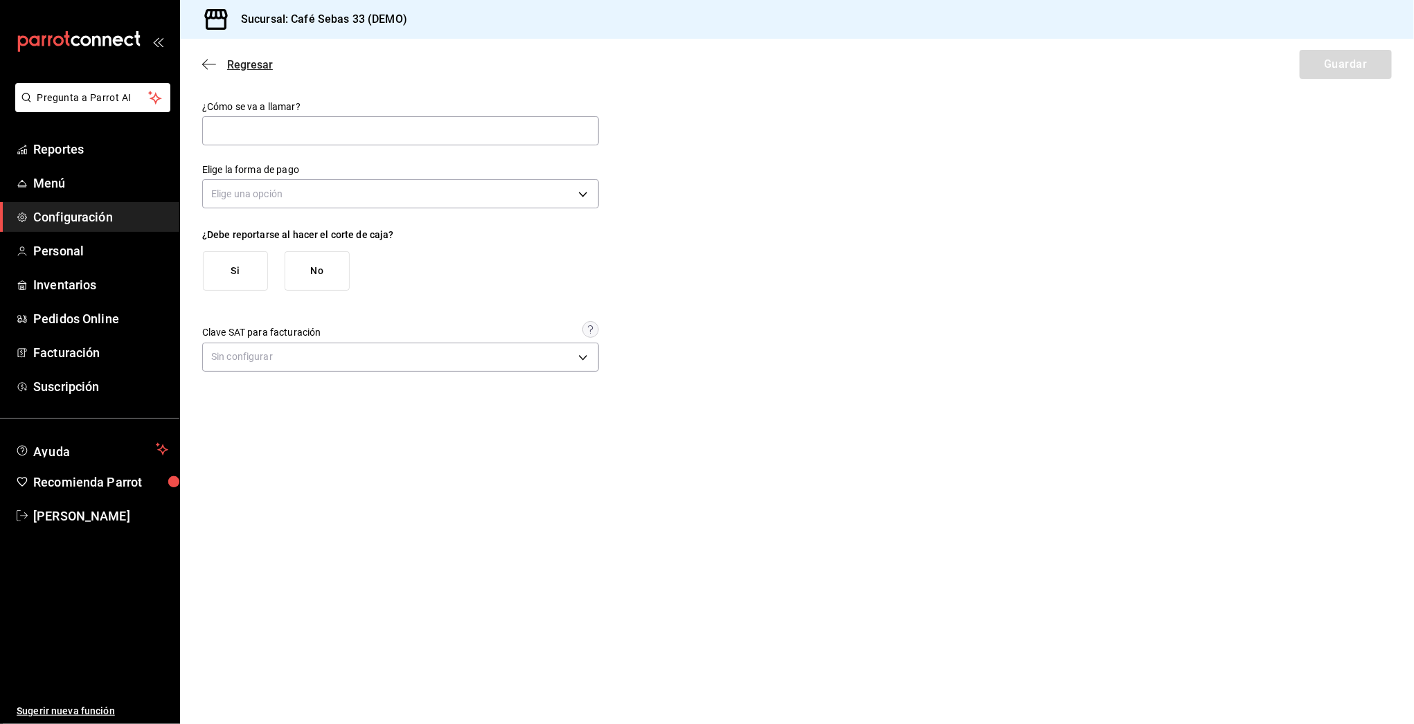
click at [210, 62] on icon "button" at bounding box center [209, 64] width 14 height 12
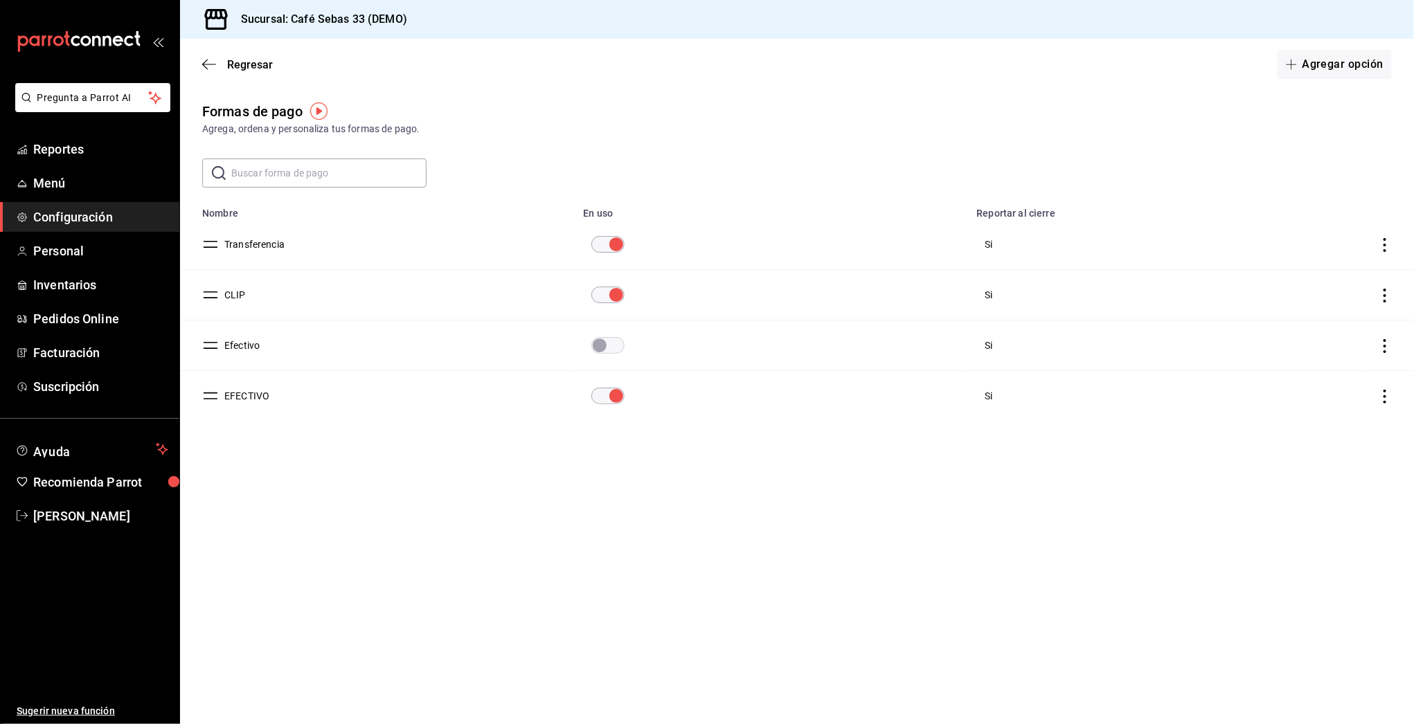
click at [1387, 397] on icon "actions" at bounding box center [1385, 397] width 14 height 14
click at [1312, 409] on span "Eliminar" at bounding box center [1322, 416] width 60 height 17
click at [1307, 441] on button "Eliminar" at bounding box center [1324, 451] width 92 height 29
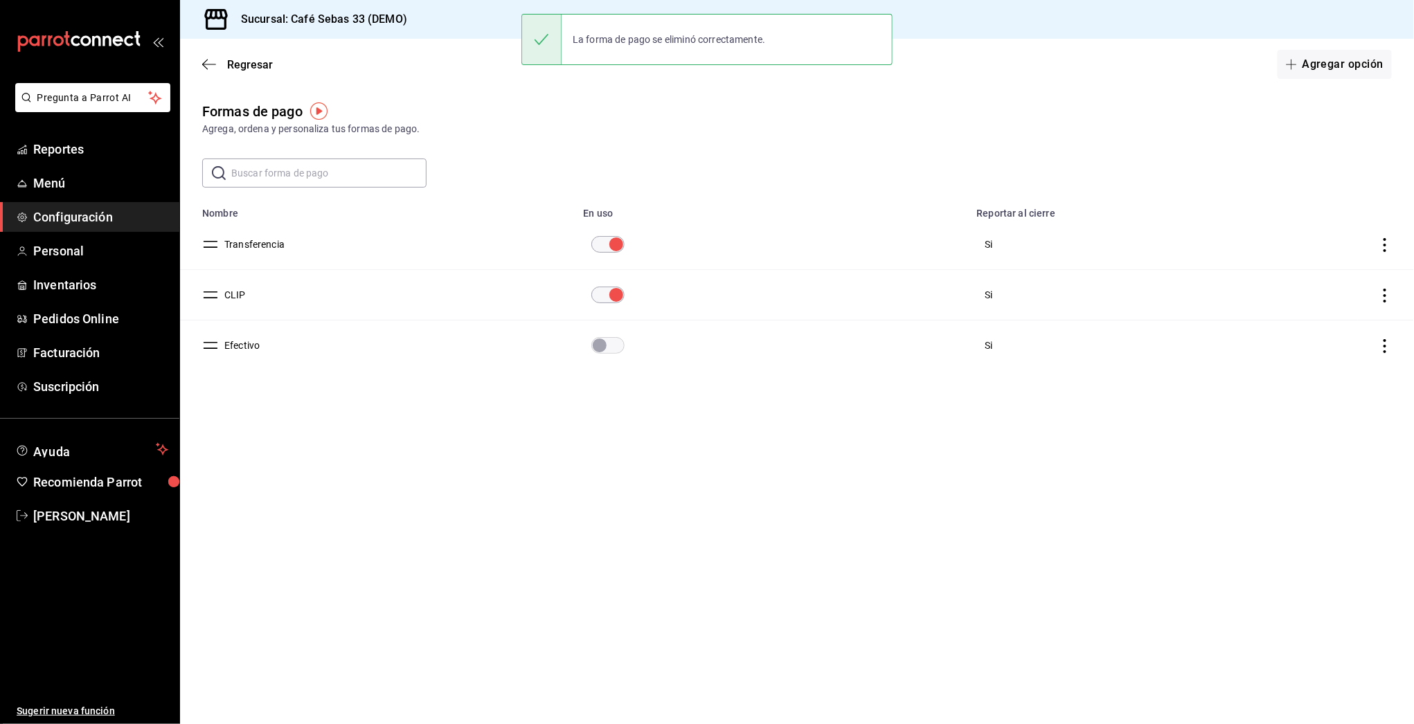
click at [614, 351] on input "paymentsTable" at bounding box center [600, 345] width 50 height 17
click at [1349, 61] on button "Agregar opción" at bounding box center [1335, 64] width 114 height 29
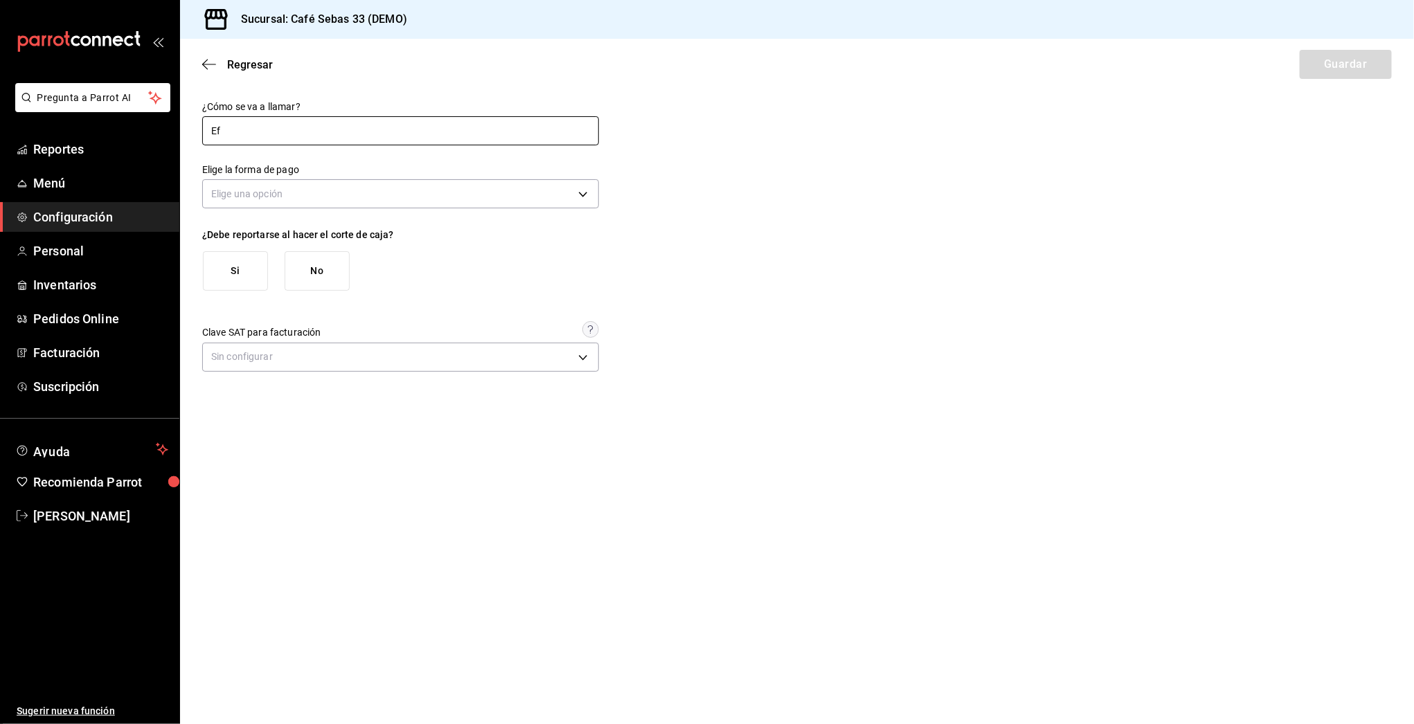
type input "E"
type input "Otros"
click at [275, 197] on body "Pregunta a Parrot AI Reportes Menú Configuración Personal Inventarios Pedidos O…" at bounding box center [707, 362] width 1414 height 724
click at [235, 231] on li "Efectivo" at bounding box center [400, 237] width 395 height 23
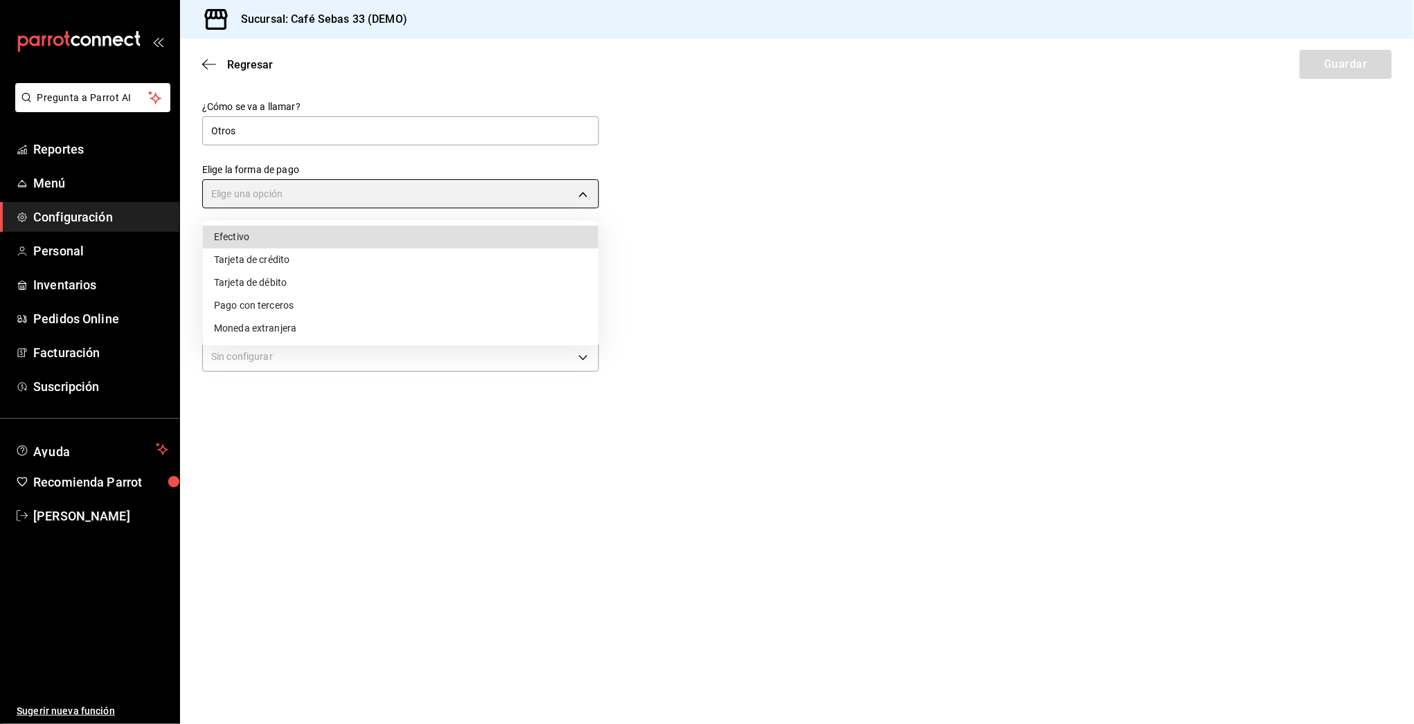
type input "CASH"
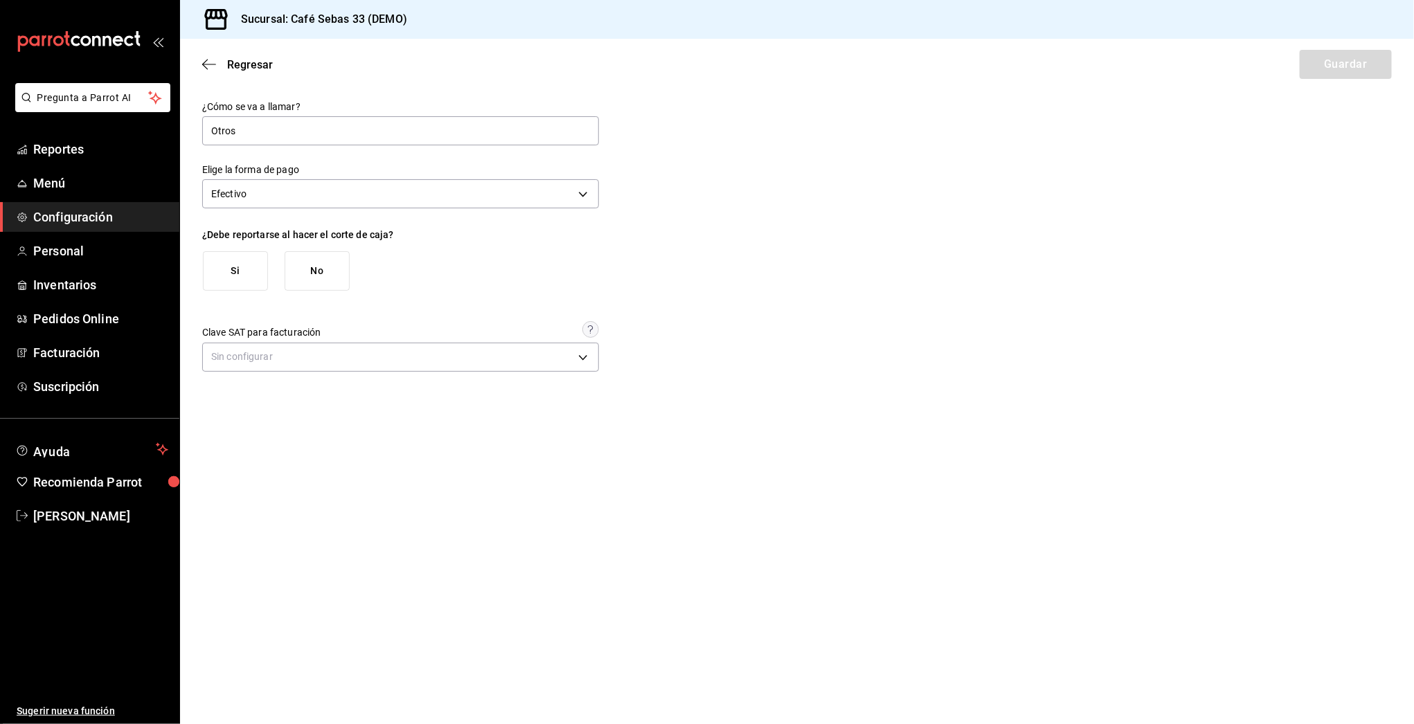
click at [235, 265] on button "Si" at bounding box center [235, 270] width 65 height 39
click at [275, 368] on body "Pregunta a Parrot AI Reportes Menú Configuración Personal Inventarios Pedidos O…" at bounding box center [707, 362] width 1414 height 724
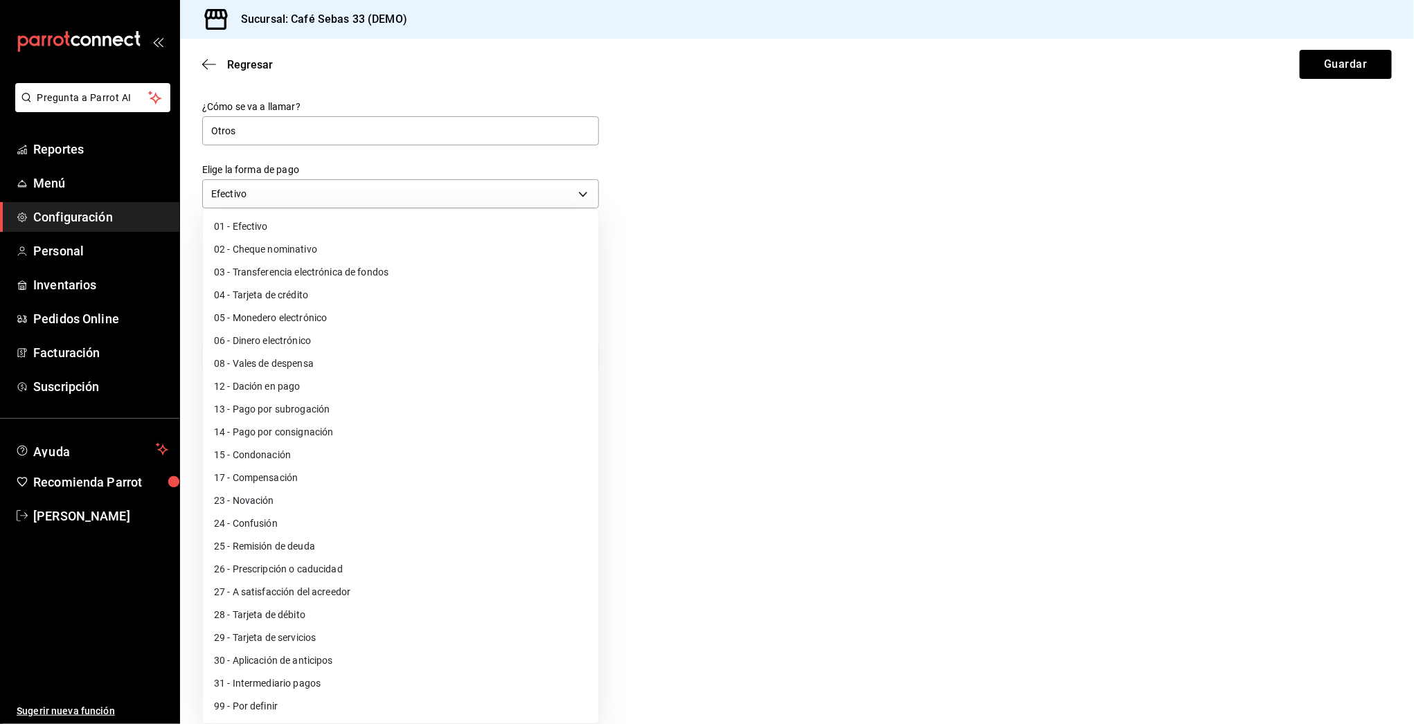
click at [1001, 299] on div at bounding box center [707, 362] width 1414 height 724
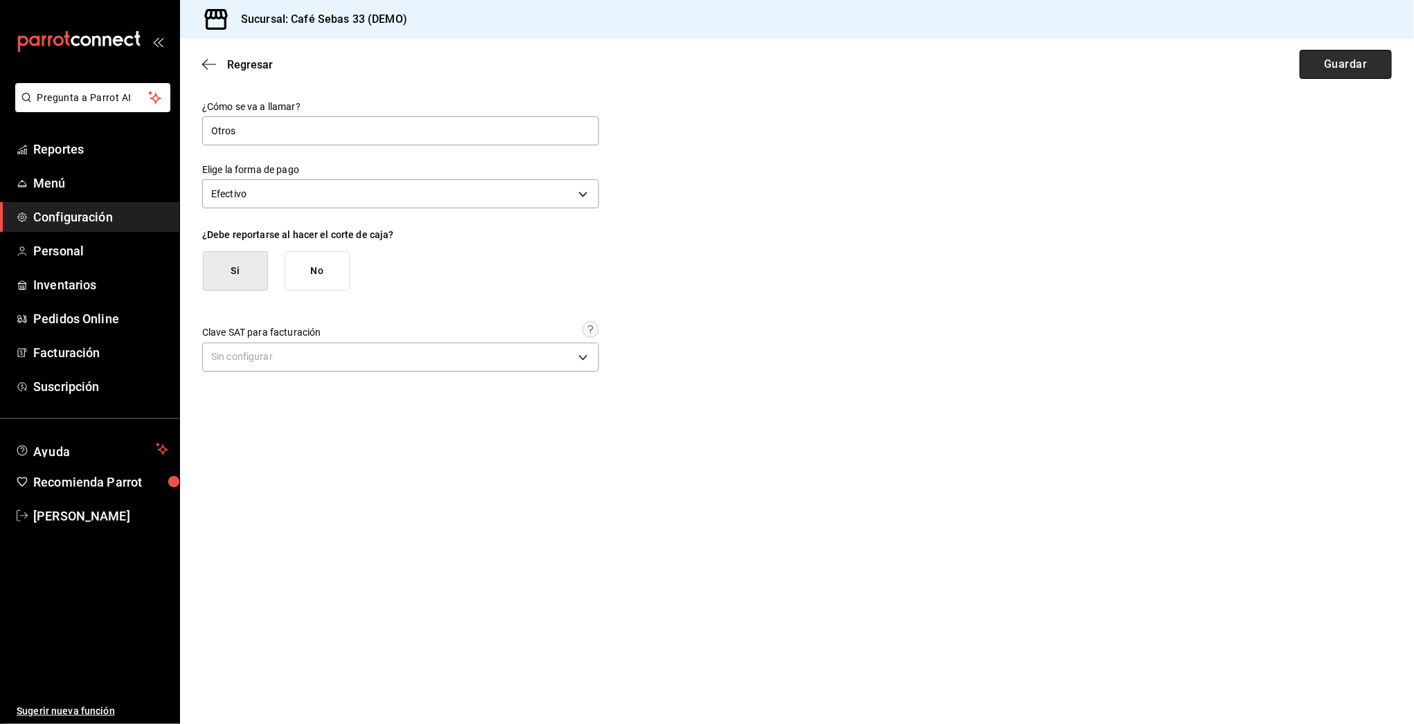
click at [1339, 51] on button "Guardar" at bounding box center [1346, 64] width 92 height 29
click at [242, 127] on input "text" at bounding box center [400, 130] width 397 height 29
type input "Transferencia"
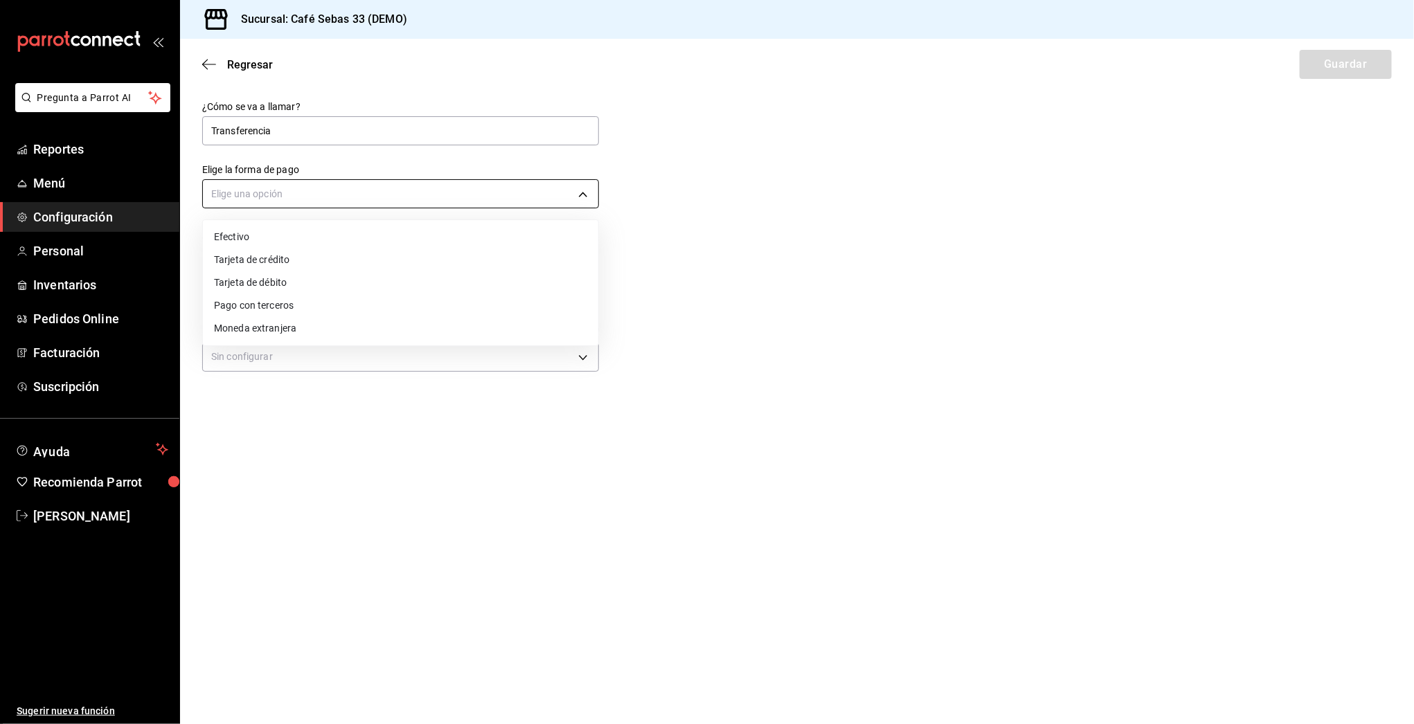
click at [279, 203] on body "Pregunta a Parrot AI Reportes Menú Configuración Personal Inventarios Pedidos O…" at bounding box center [707, 362] width 1414 height 724
click at [260, 261] on li "Tarjeta de crédito" at bounding box center [400, 260] width 395 height 23
type input "CREDIT_CARD"
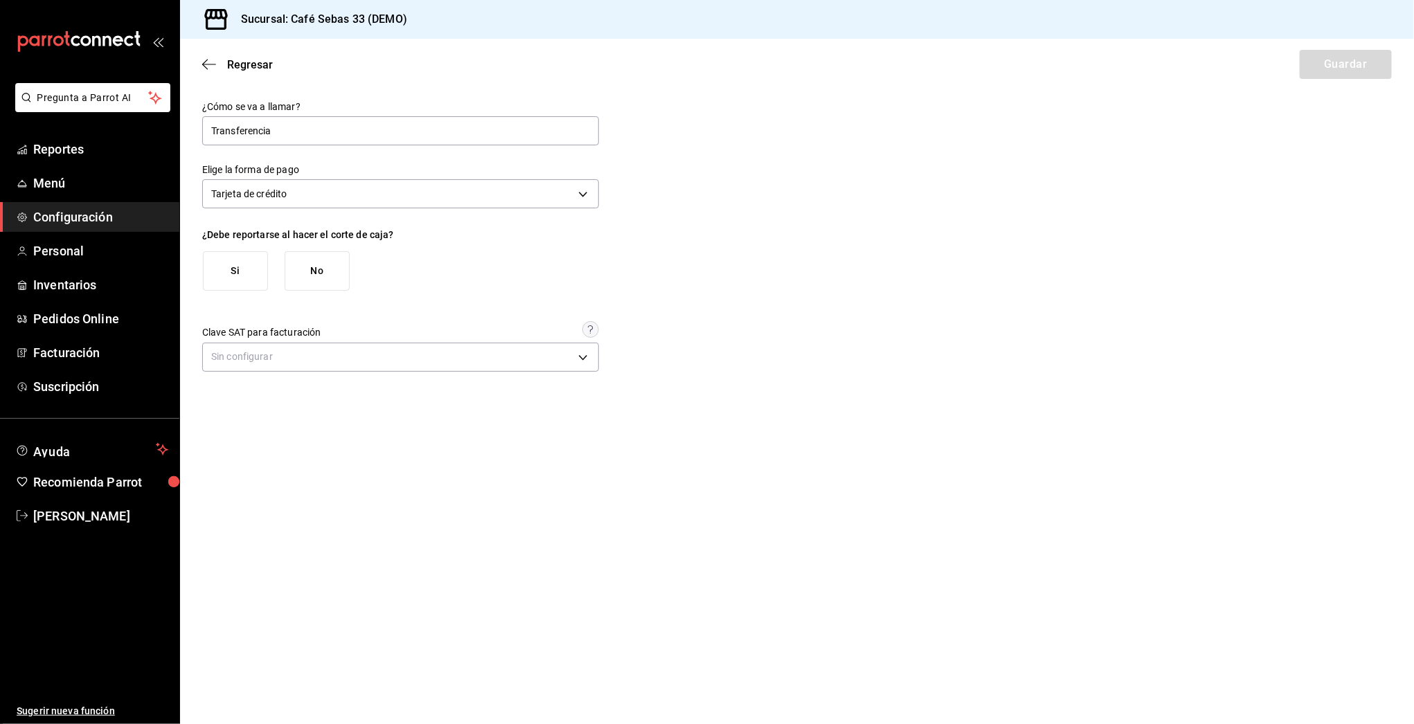
click at [238, 271] on button "Si" at bounding box center [235, 270] width 65 height 39
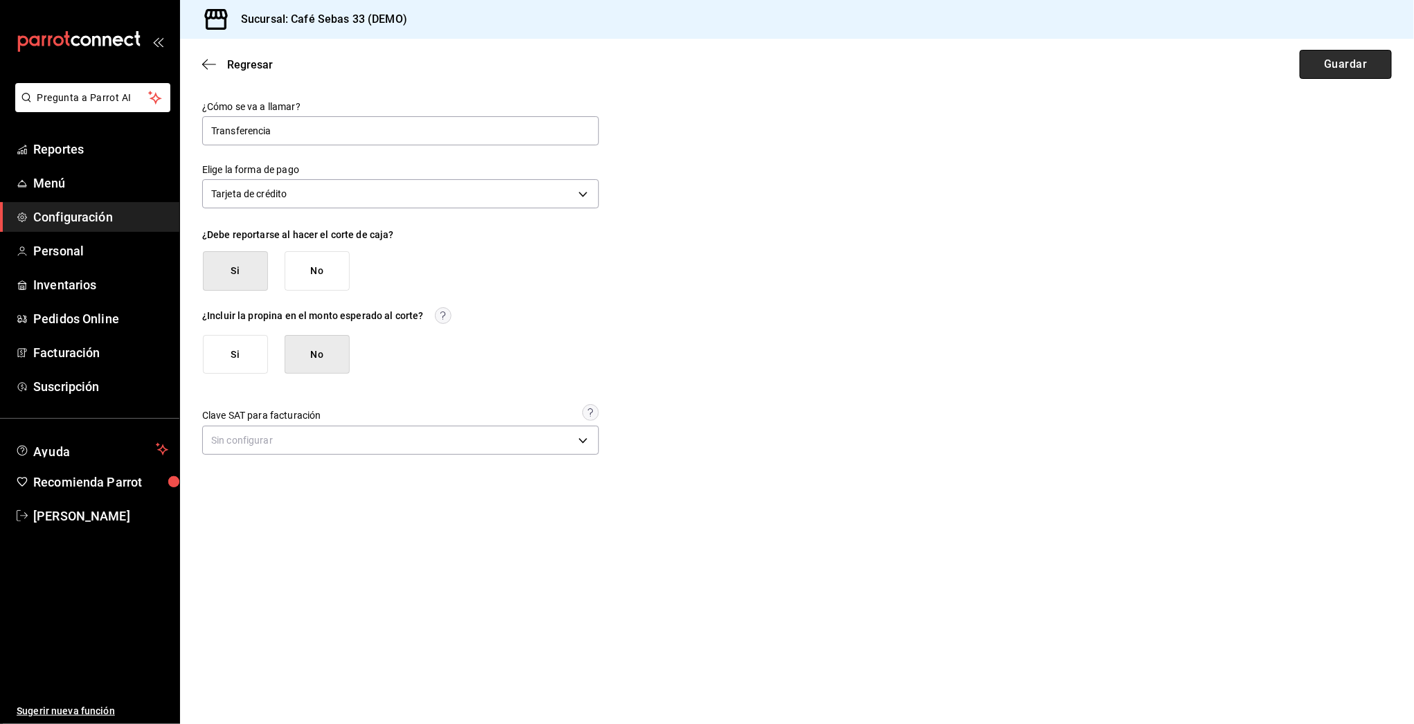
click at [1380, 64] on button "Guardar" at bounding box center [1346, 64] width 92 height 29
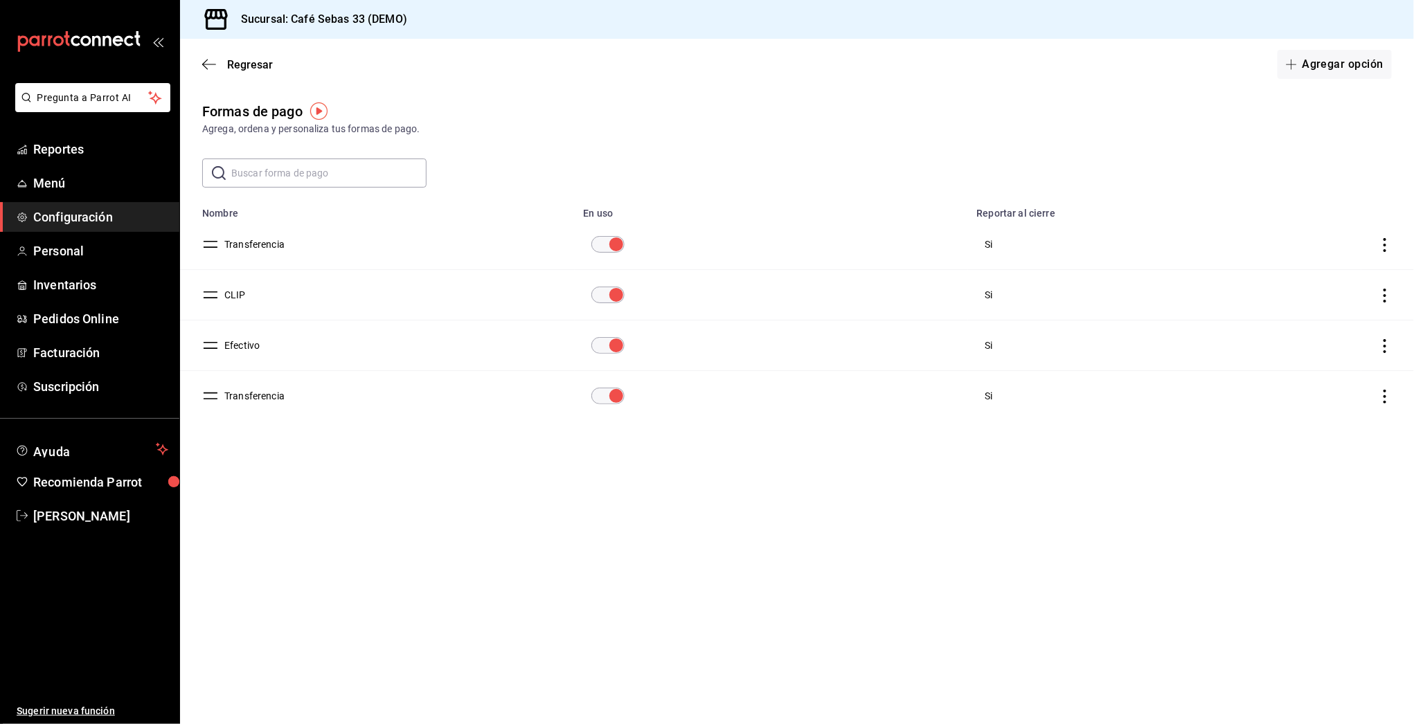
click at [1384, 393] on icon "actions" at bounding box center [1385, 397] width 14 height 14
click at [1353, 411] on li "Eliminar" at bounding box center [1334, 416] width 116 height 39
click at [1323, 438] on button "Eliminar" at bounding box center [1324, 451] width 92 height 29
click at [1358, 53] on button "Agregar opción" at bounding box center [1335, 64] width 114 height 29
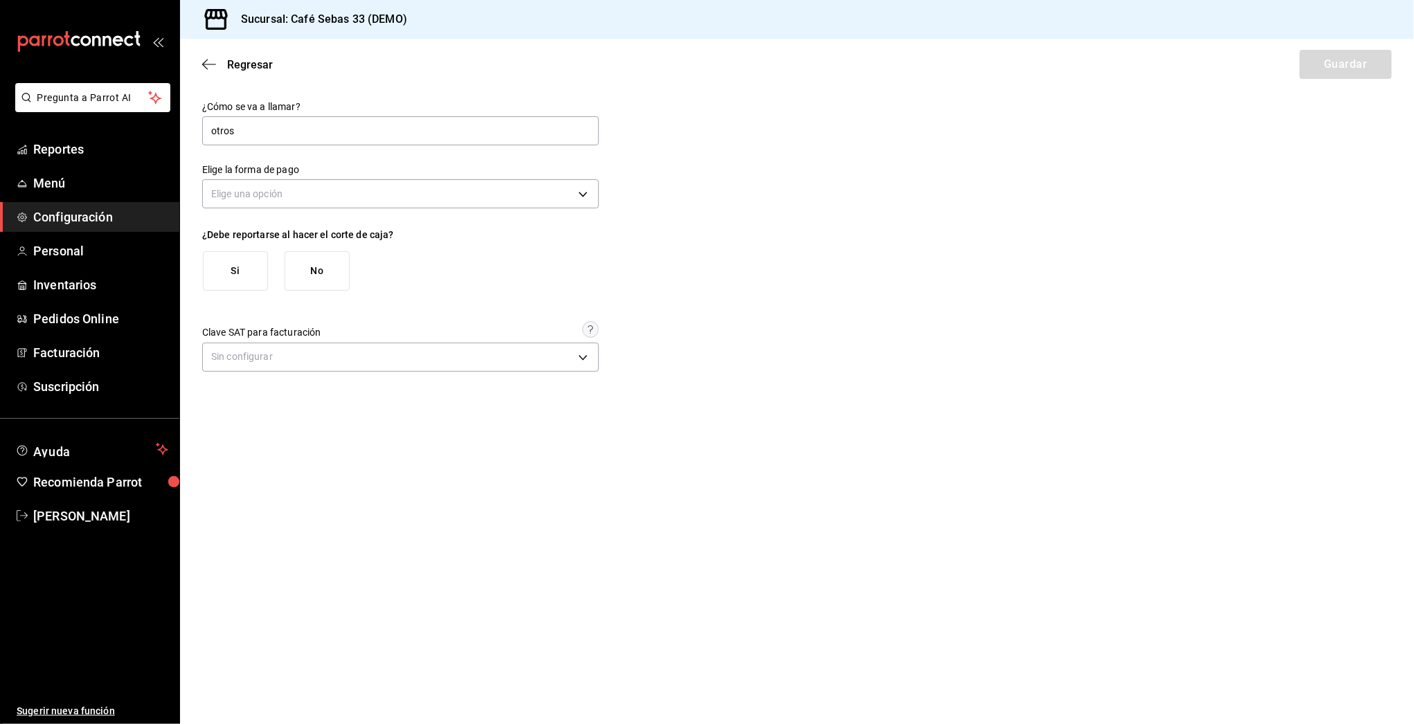
type input "otros"
click at [497, 208] on div "Elige una opción" at bounding box center [400, 192] width 397 height 37
click at [506, 197] on body "Pregunta a Parrot AI Reportes Menú Configuración Personal Inventarios Pedidos O…" at bounding box center [707, 362] width 1414 height 724
click at [276, 241] on li "Efectivo" at bounding box center [400, 237] width 395 height 23
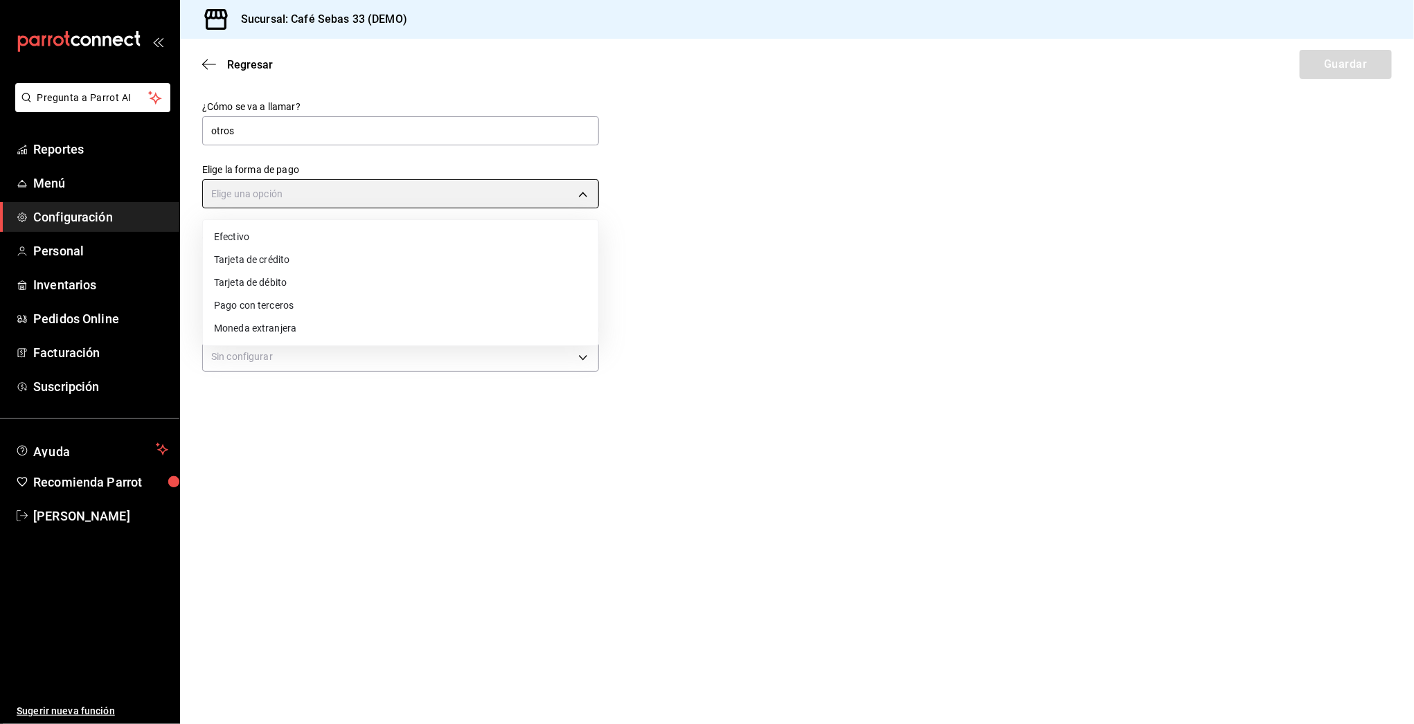
type input "CASH"
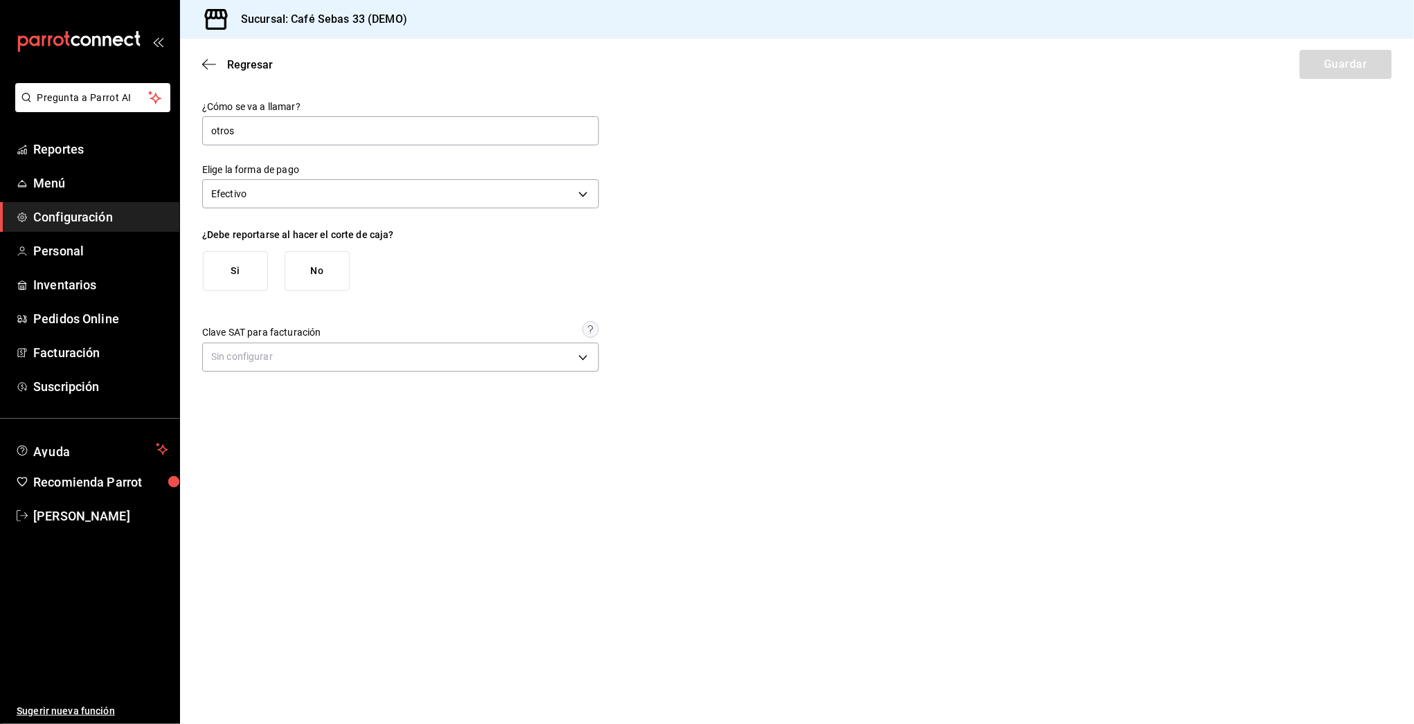
click at [228, 279] on button "Si" at bounding box center [235, 270] width 65 height 39
click at [1363, 62] on button "Guardar" at bounding box center [1346, 64] width 92 height 29
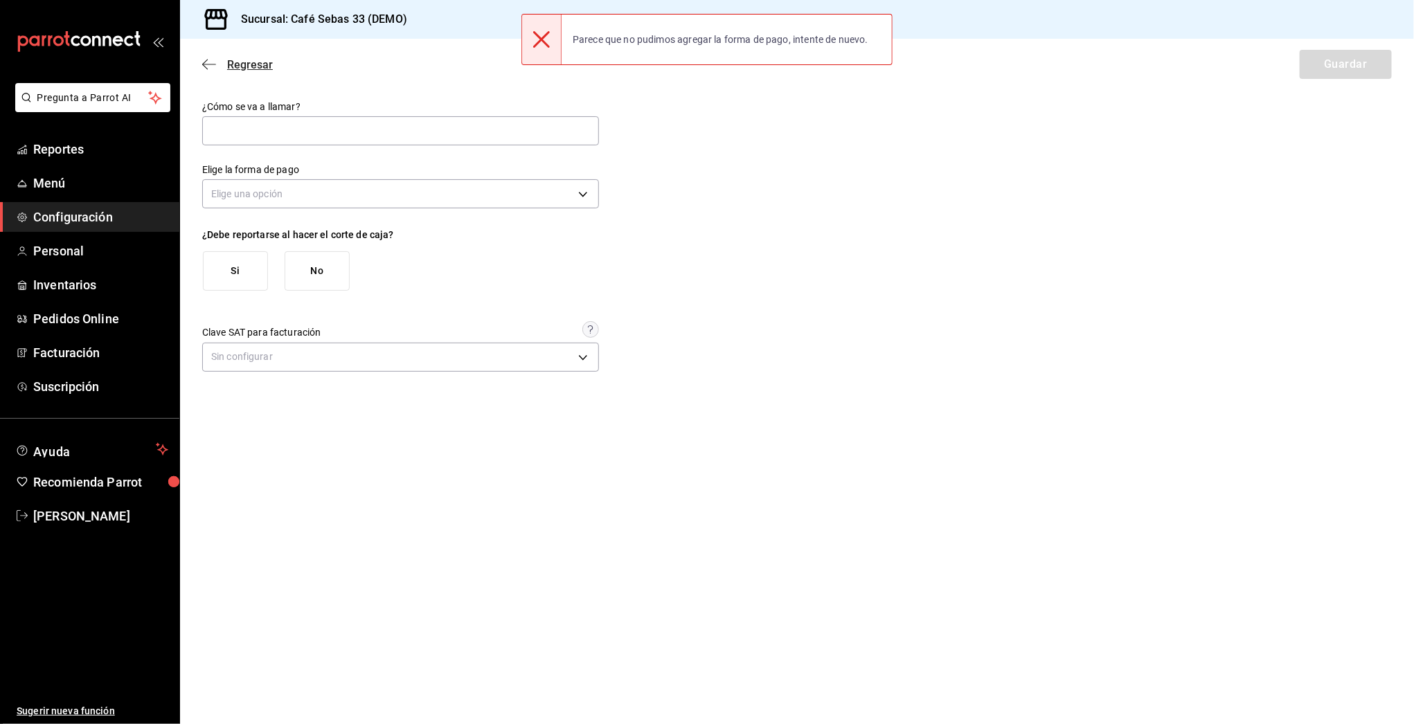
click at [208, 62] on icon "button" at bounding box center [209, 64] width 14 height 12
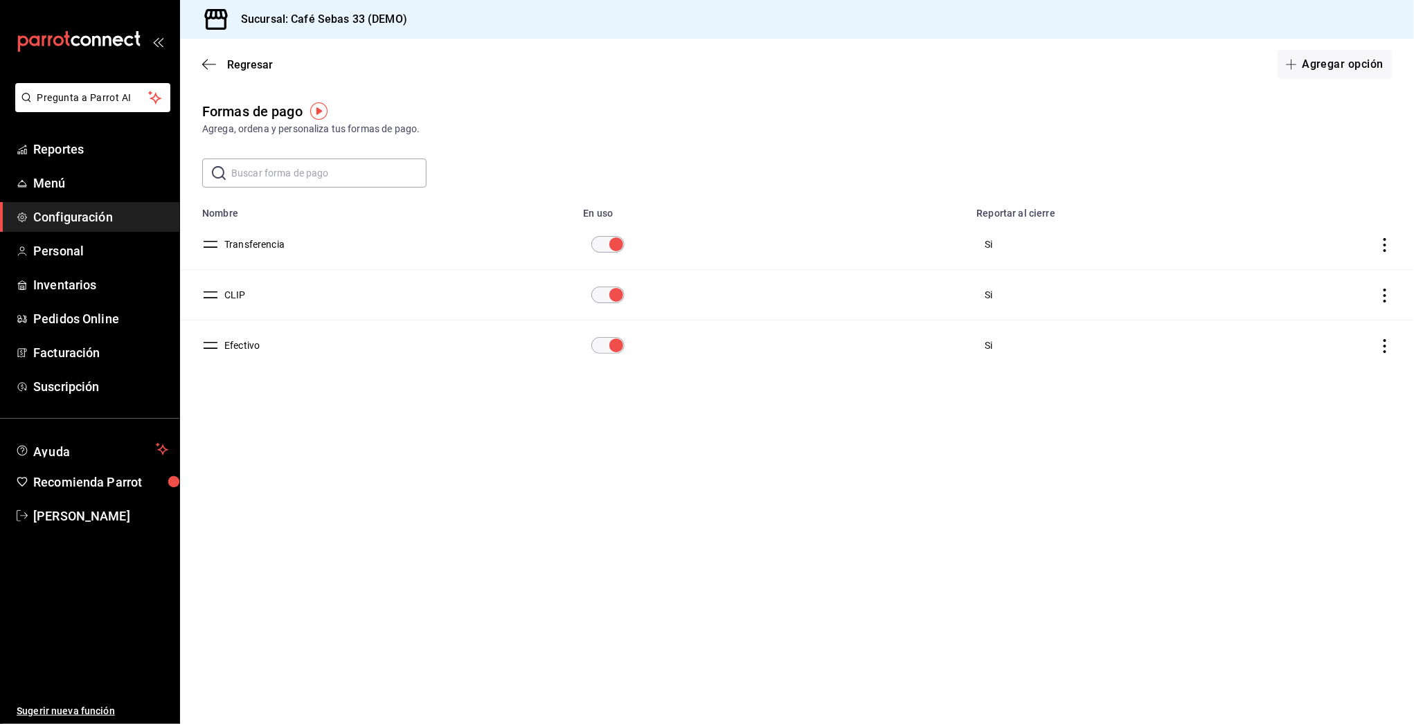
click at [1389, 339] on icon "actions" at bounding box center [1385, 346] width 14 height 14
click at [1341, 334] on span "Duplicar" at bounding box center [1322, 326] width 60 height 17
click at [1333, 365] on button "SI" at bounding box center [1324, 361] width 92 height 29
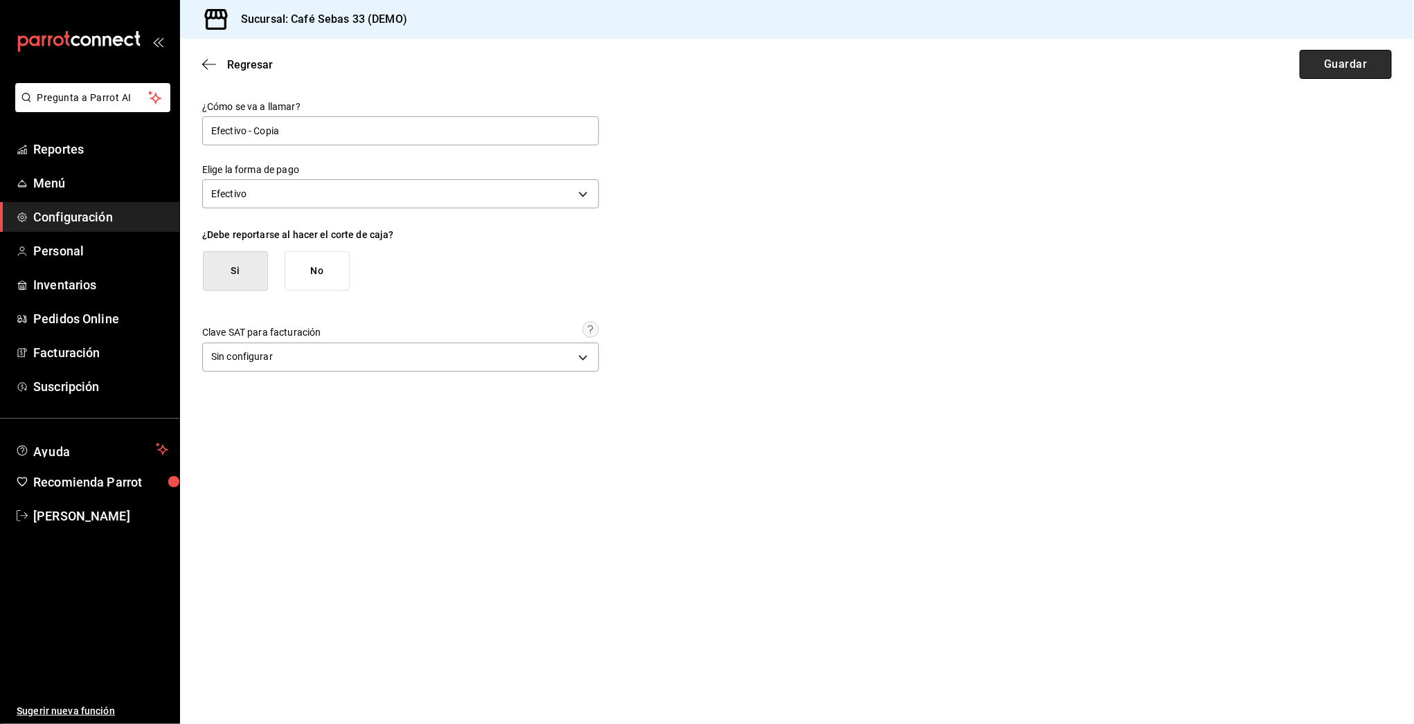
click at [1337, 63] on button "Guardar" at bounding box center [1346, 64] width 92 height 29
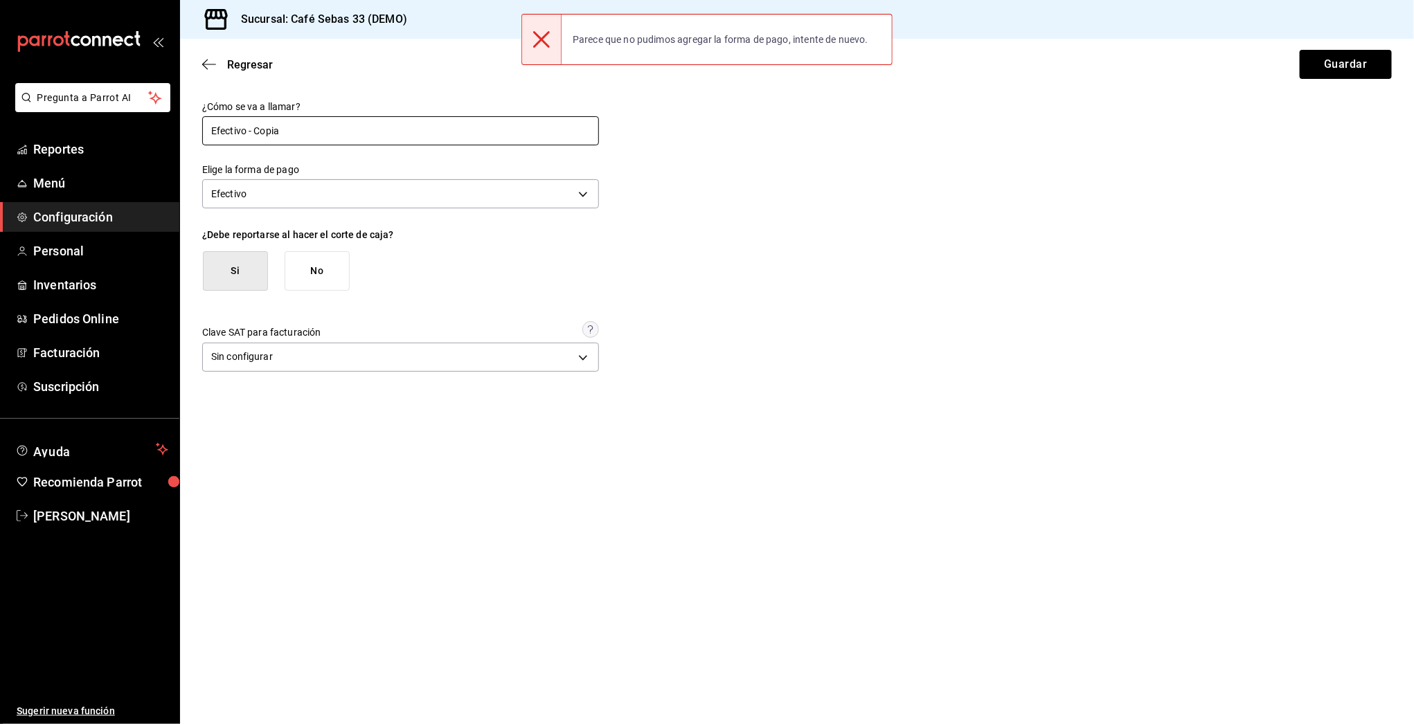
click at [325, 137] on input "Efectivo - Copia" at bounding box center [400, 130] width 397 height 29
drag, startPoint x: 321, startPoint y: 136, endPoint x: 308, endPoint y: 134, distance: 13.3
click at [315, 136] on input "Efectivo - Copia" at bounding box center [400, 130] width 397 height 29
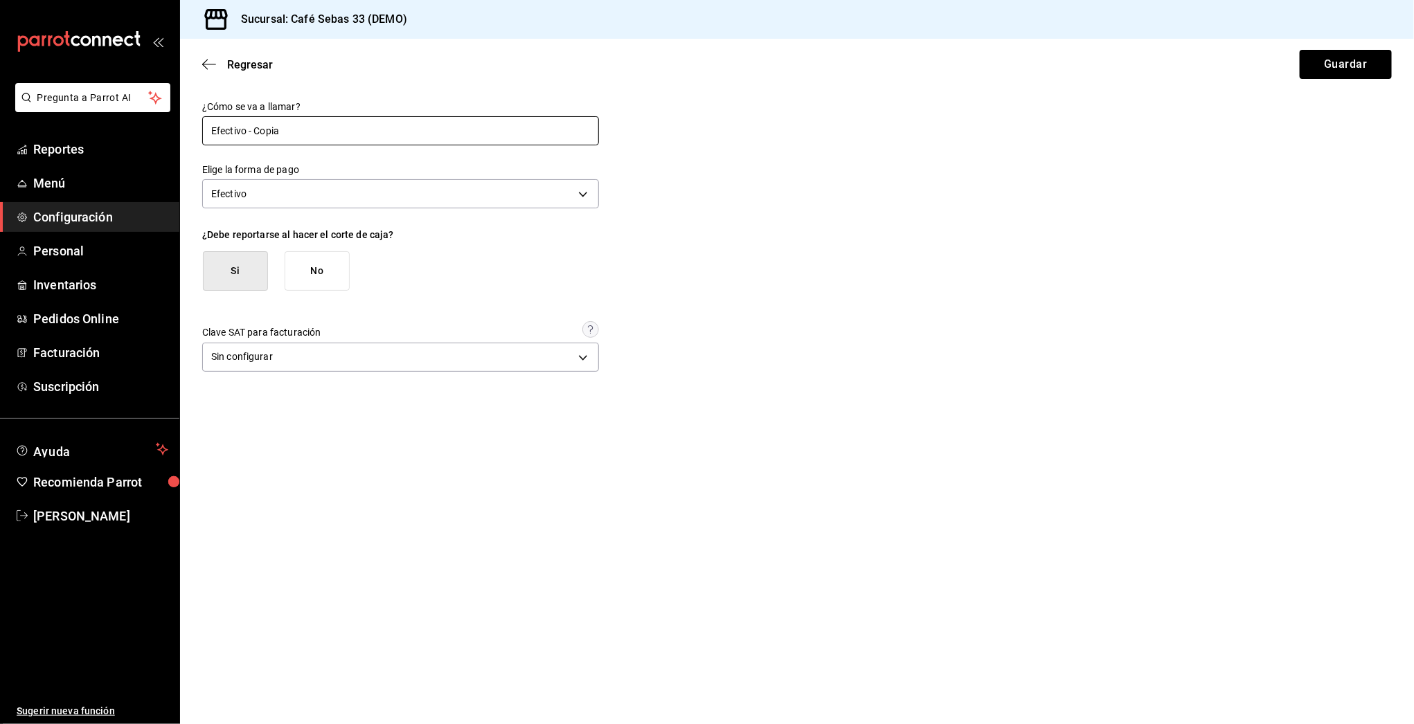
drag, startPoint x: 269, startPoint y: 132, endPoint x: 247, endPoint y: 132, distance: 21.5
click at [249, 132] on input "Efectivo - Copia" at bounding box center [400, 130] width 397 height 29
drag, startPoint x: 246, startPoint y: 132, endPoint x: 323, endPoint y: 131, distance: 77.6
click at [323, 131] on input "Efectivo - Copia" at bounding box center [400, 130] width 397 height 29
click at [55, 520] on span "Sebastian Rodriguez" at bounding box center [100, 516] width 135 height 19
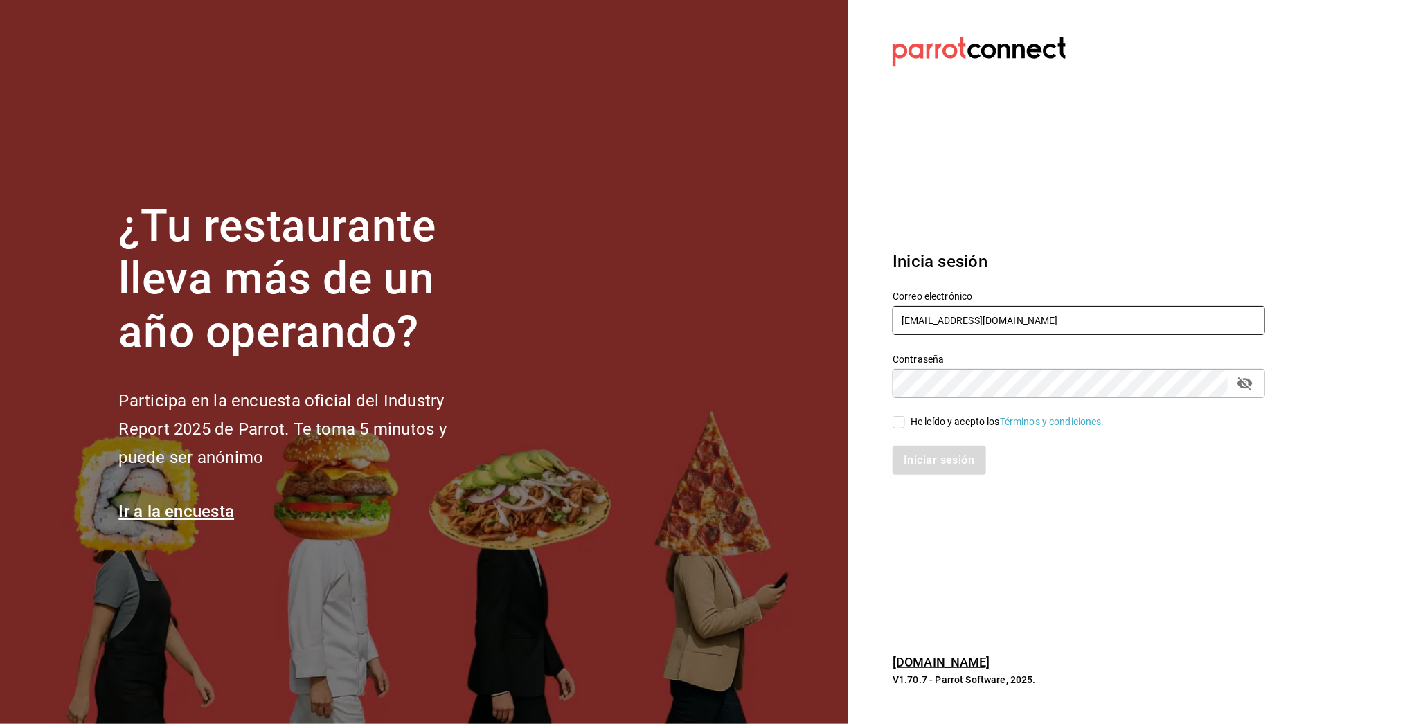
click at [925, 328] on input "[EMAIL_ADDRESS][DOMAIN_NAME]" at bounding box center [1079, 320] width 373 height 29
type input "[EMAIL_ADDRESS][DOMAIN_NAME]"
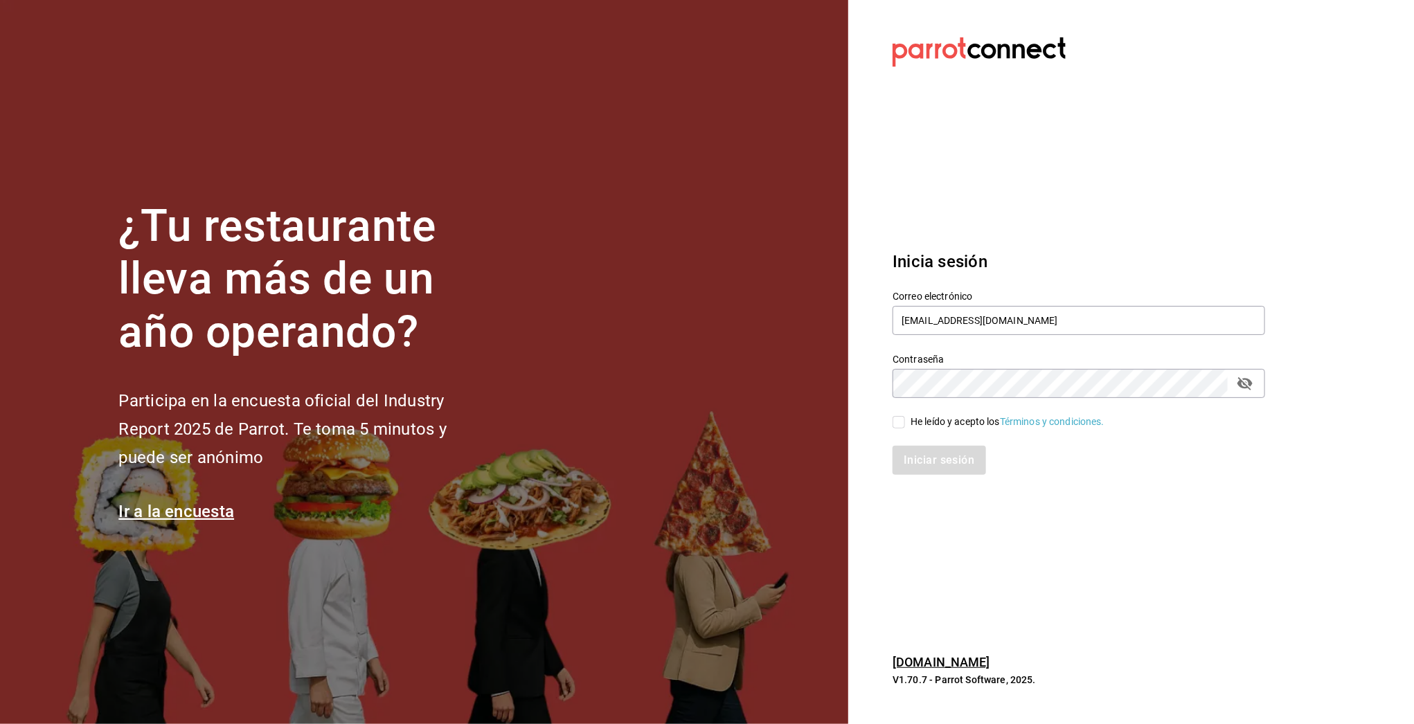
click at [945, 422] on div "He leído y acepto los Términos y condiciones." at bounding box center [1008, 422] width 194 height 15
click at [905, 422] on input "He leído y acepto los Términos y condiciones." at bounding box center [899, 422] width 12 height 12
checkbox input "true"
click at [938, 450] on button "Iniciar sesión" at bounding box center [940, 460] width 94 height 29
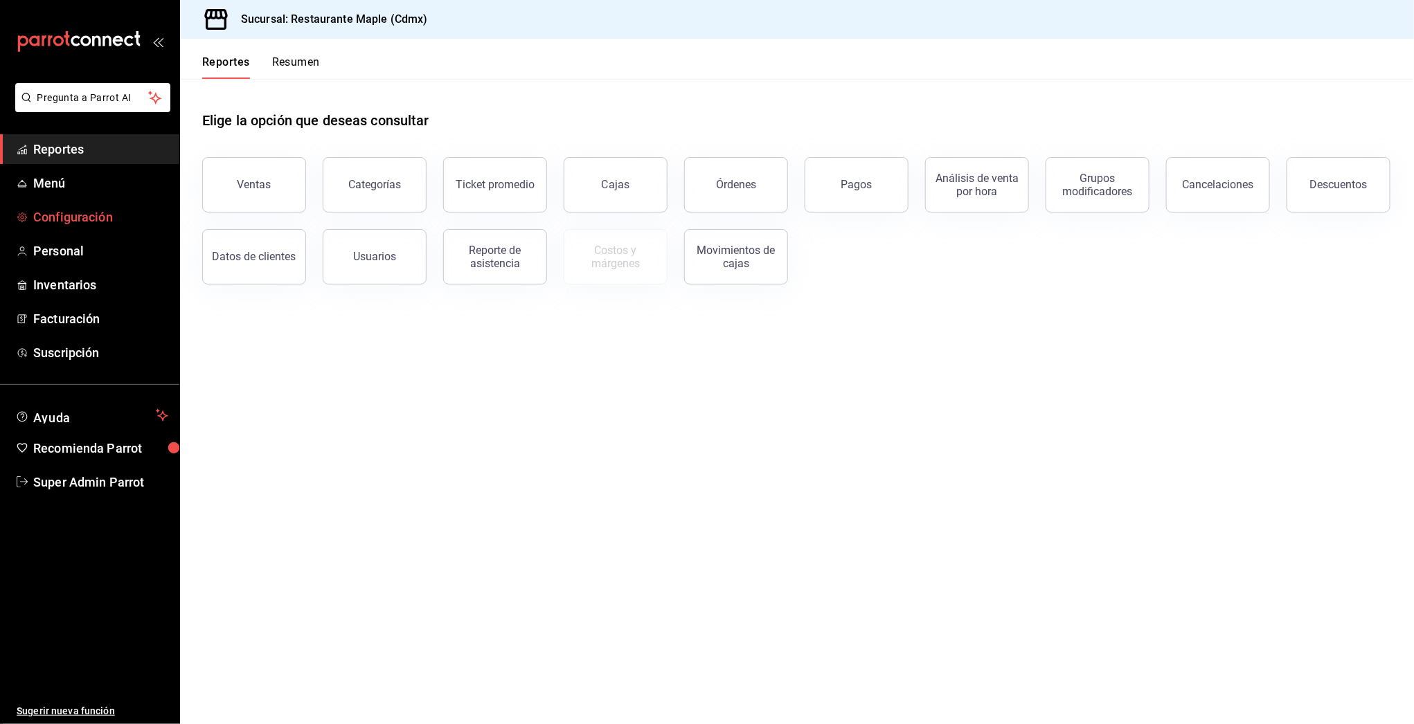
click at [84, 227] on link "Configuración" at bounding box center [89, 217] width 179 height 30
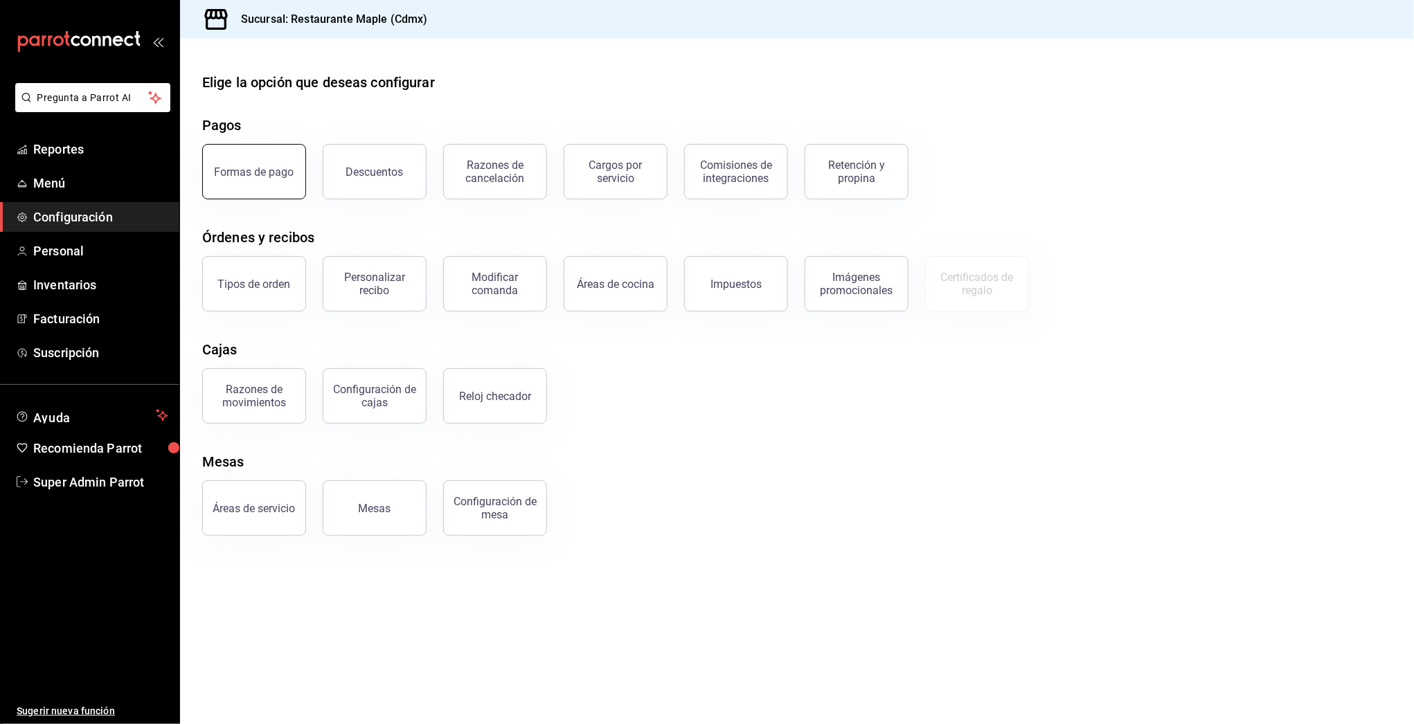
click at [256, 179] on button "Formas de pago" at bounding box center [254, 171] width 104 height 55
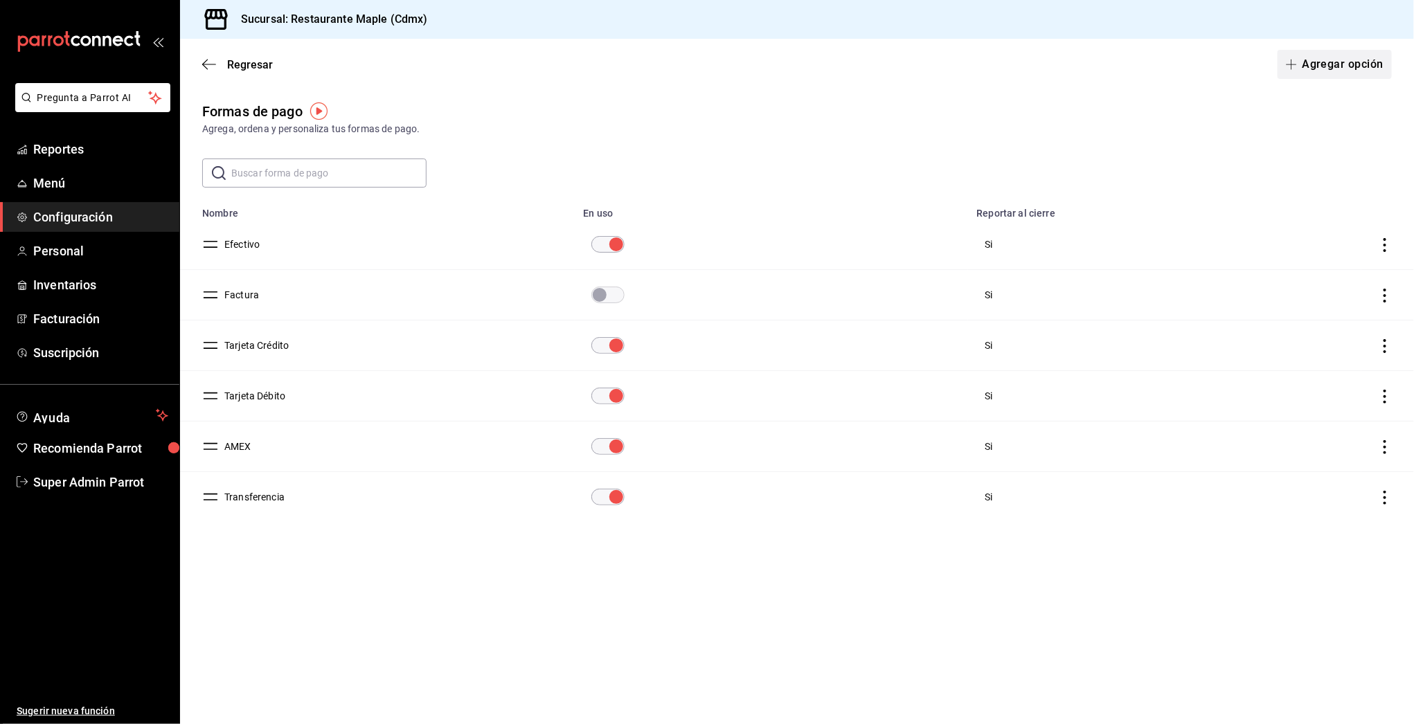
click at [1326, 65] on button "Agregar opción" at bounding box center [1335, 64] width 114 height 29
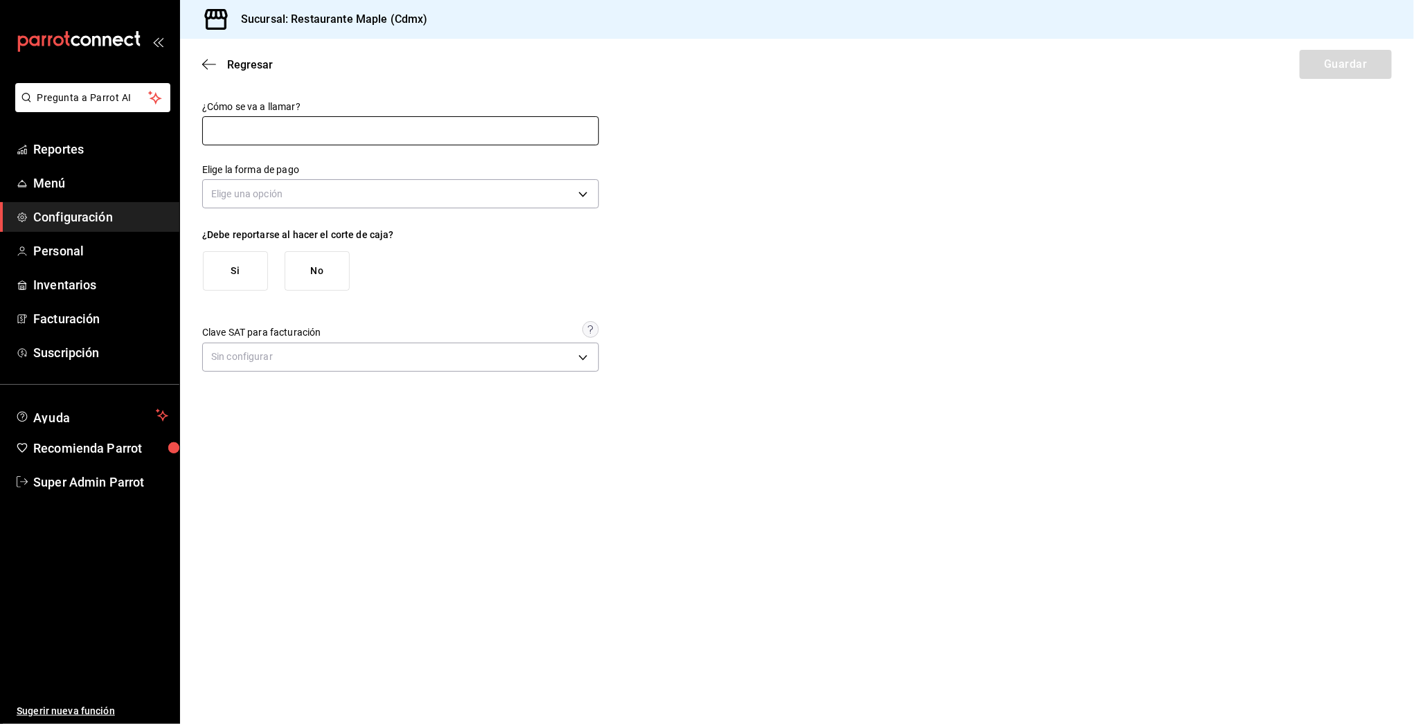
click at [302, 131] on input "text" at bounding box center [400, 130] width 397 height 29
paste input ""pagos en efectivo que se van a facturar""
type input "pagos en efectivo que se van a facturar"
click at [292, 202] on body "Pregunta a Parrot AI Reportes Menú Configuración Personal Inventarios Facturaci…" at bounding box center [707, 362] width 1414 height 724
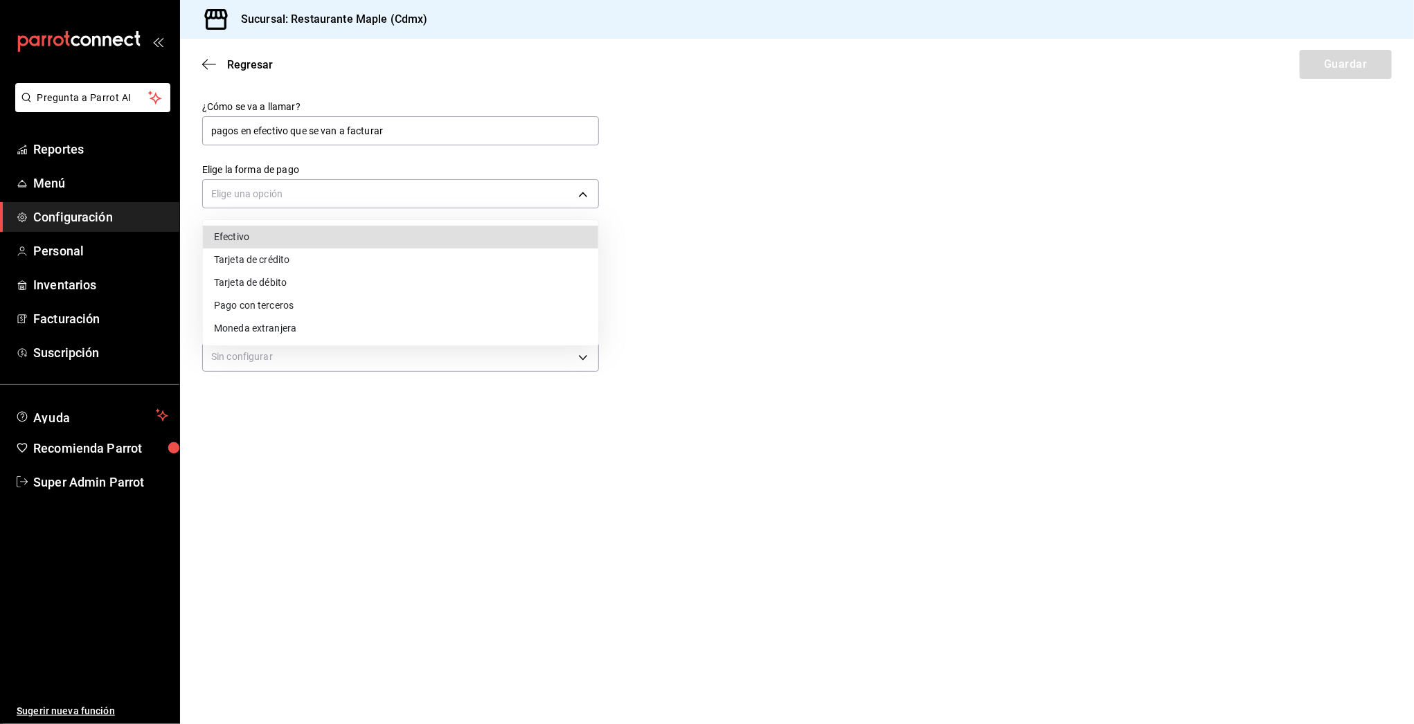
click at [242, 238] on li "Efectivo" at bounding box center [400, 237] width 395 height 23
type input "CASH"
click at [241, 265] on button "Si" at bounding box center [235, 270] width 65 height 39
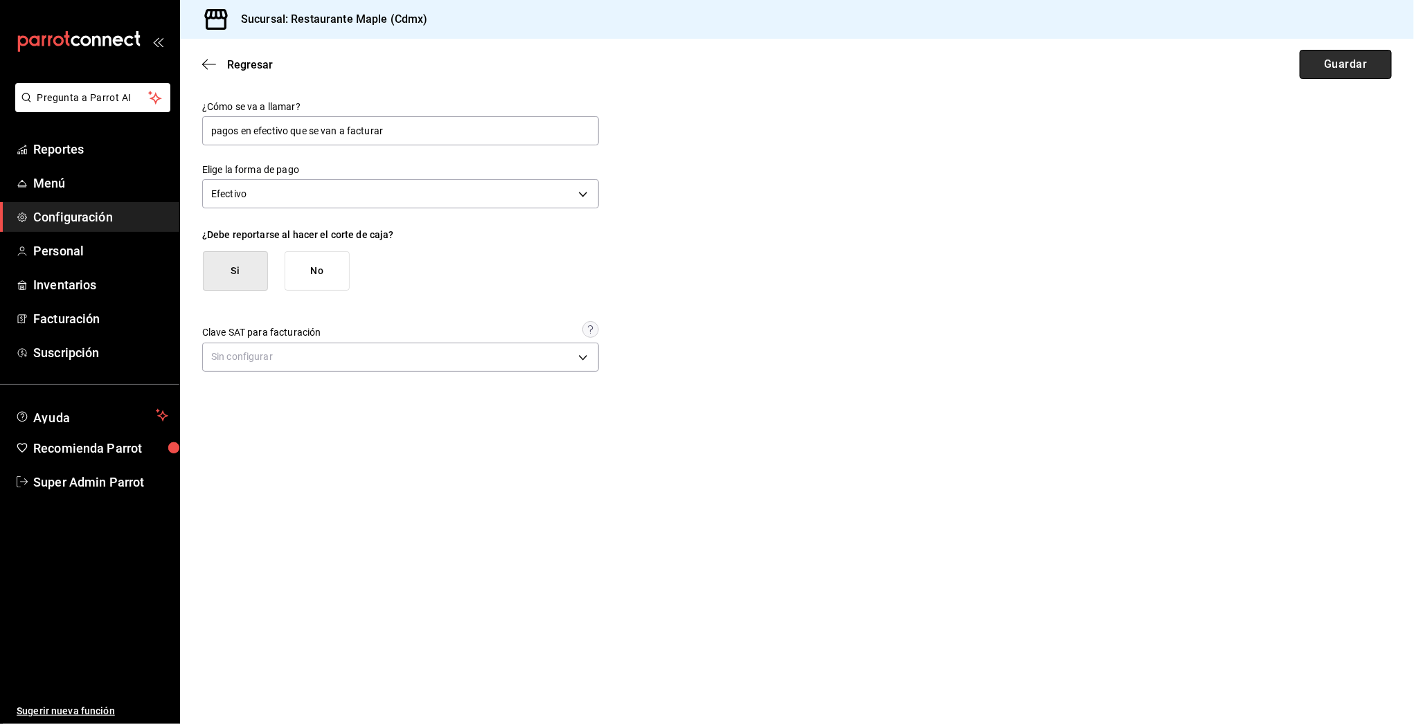
click at [1328, 66] on button "Guardar" at bounding box center [1346, 64] width 92 height 29
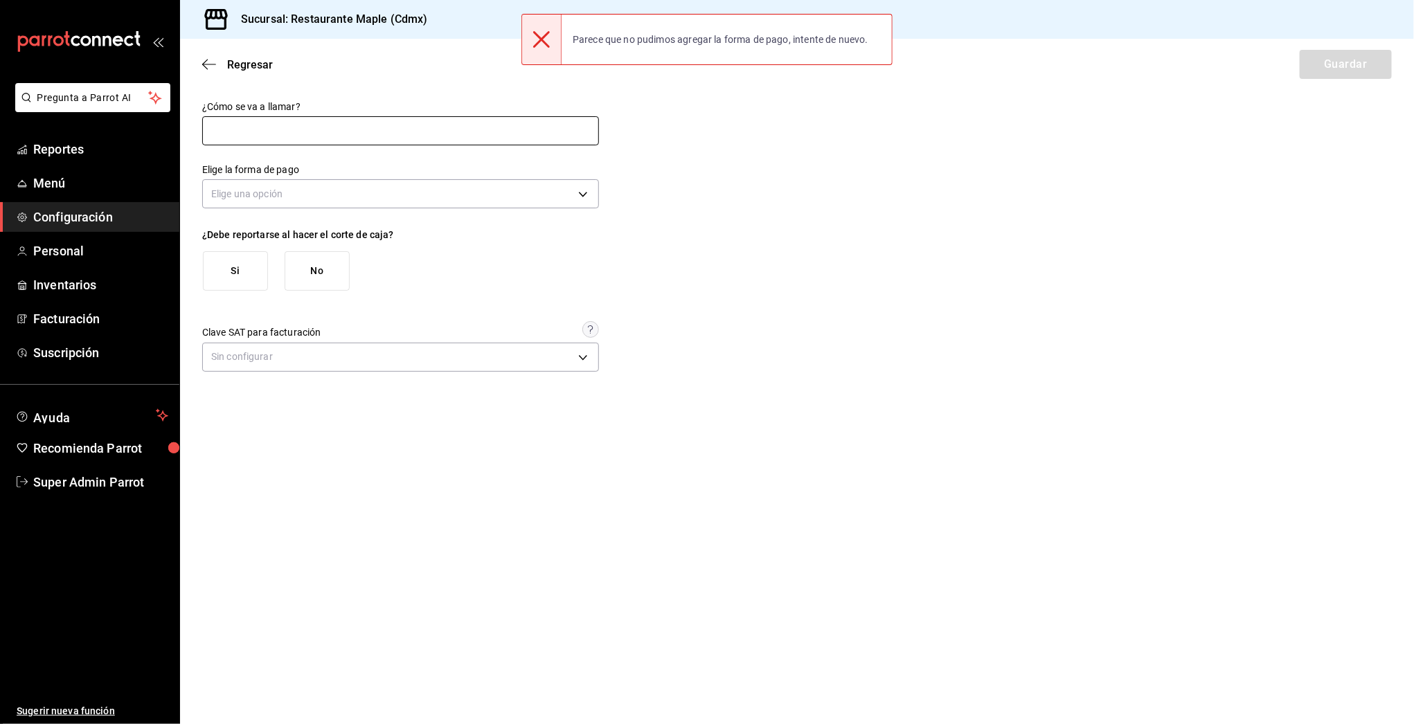
click at [254, 136] on input "text" at bounding box center [400, 130] width 397 height 29
click at [202, 63] on icon "button" at bounding box center [209, 64] width 14 height 12
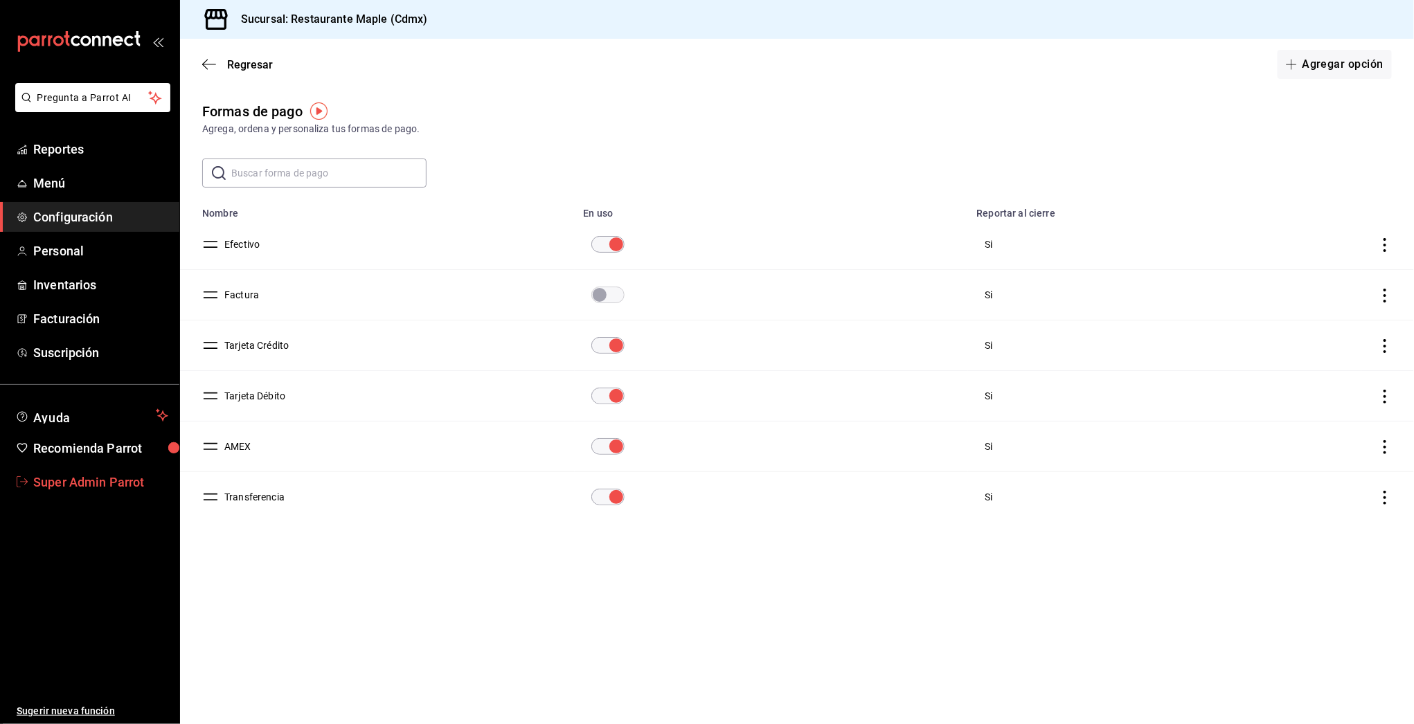
click at [99, 482] on span "Super Admin Parrot" at bounding box center [100, 482] width 135 height 19
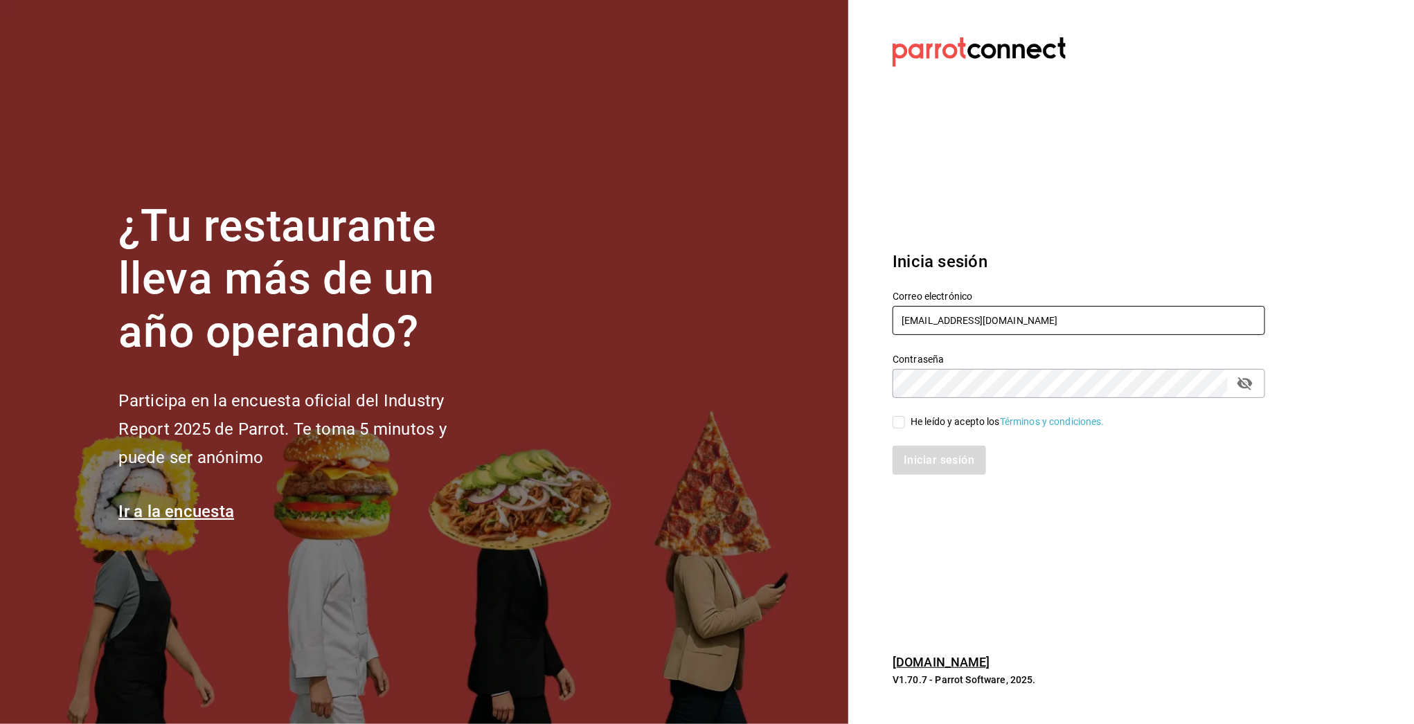
click at [909, 316] on input "[EMAIL_ADDRESS][DOMAIN_NAME]" at bounding box center [1079, 320] width 373 height 29
click at [909, 316] on input "retaurante@maple.com" at bounding box center [1079, 320] width 373 height 29
click at [911, 315] on input "retaurante@maple.com" at bounding box center [1079, 320] width 373 height 29
click at [911, 318] on input "retaurante@maple.com" at bounding box center [1079, 320] width 373 height 29
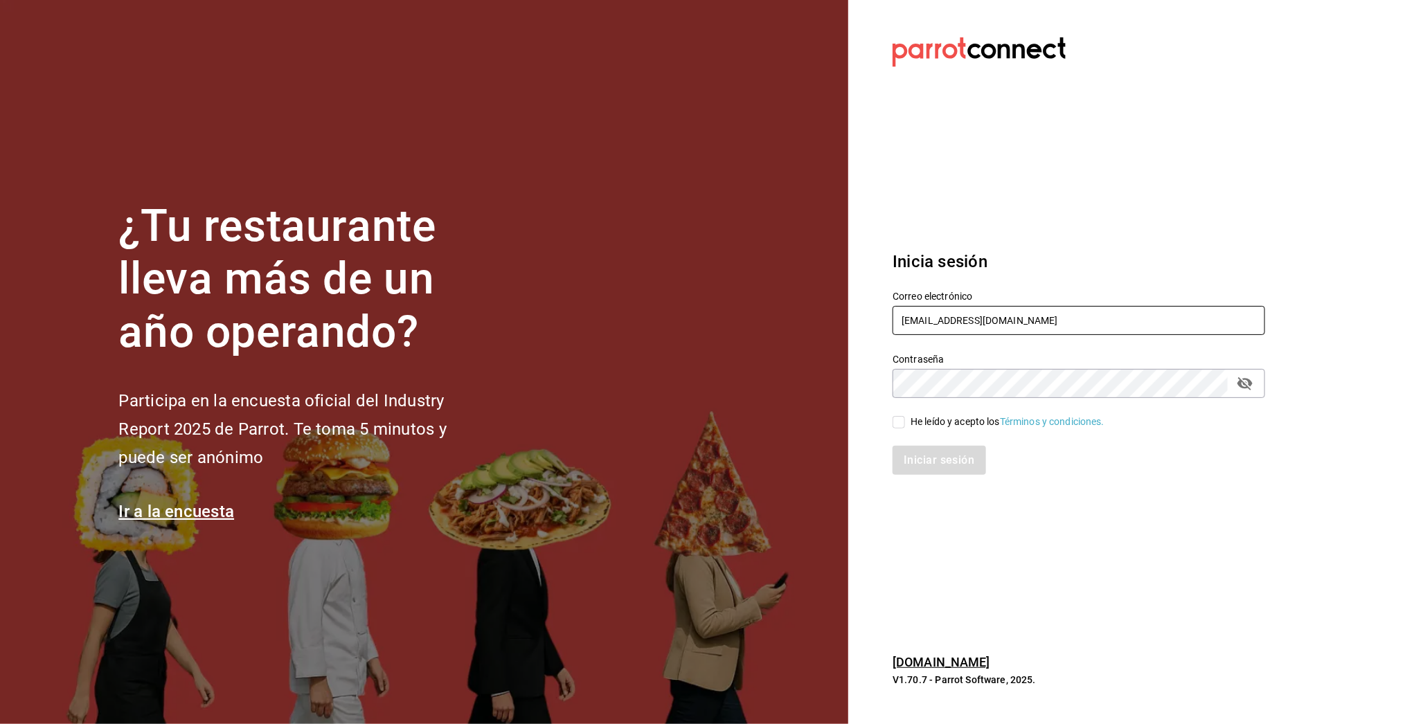
click at [911, 318] on input "retaurante@maple.com" at bounding box center [1079, 320] width 373 height 29
type input "a"
click at [940, 320] on input "a" at bounding box center [1079, 320] width 373 height 29
type input "d"
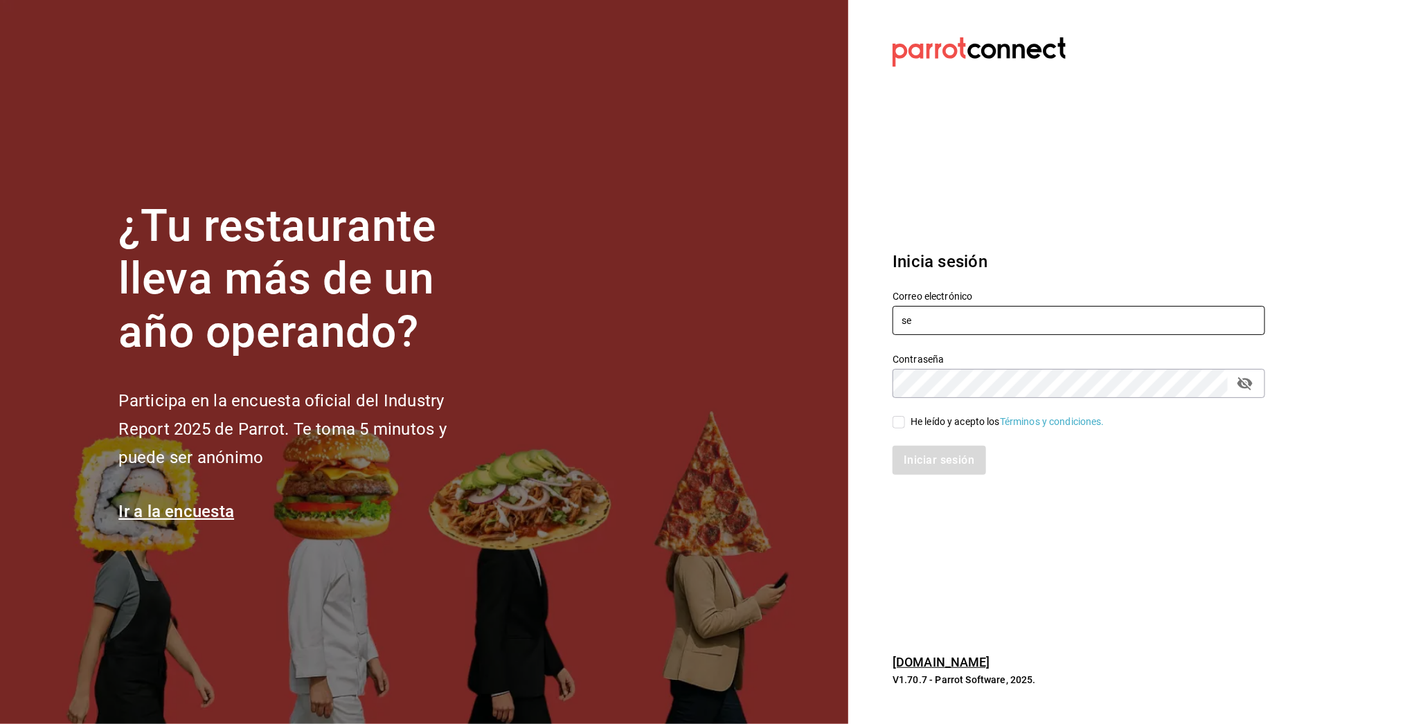
type input "[EMAIL_ADDRESS][DOMAIN_NAME]"
click at [928, 419] on div "He leído y acepto los Términos y condiciones." at bounding box center [1008, 422] width 194 height 15
click at [905, 419] on input "He leído y acepto los Términos y condiciones." at bounding box center [899, 422] width 12 height 12
checkbox input "true"
click at [922, 463] on button "Iniciar sesión" at bounding box center [940, 460] width 94 height 29
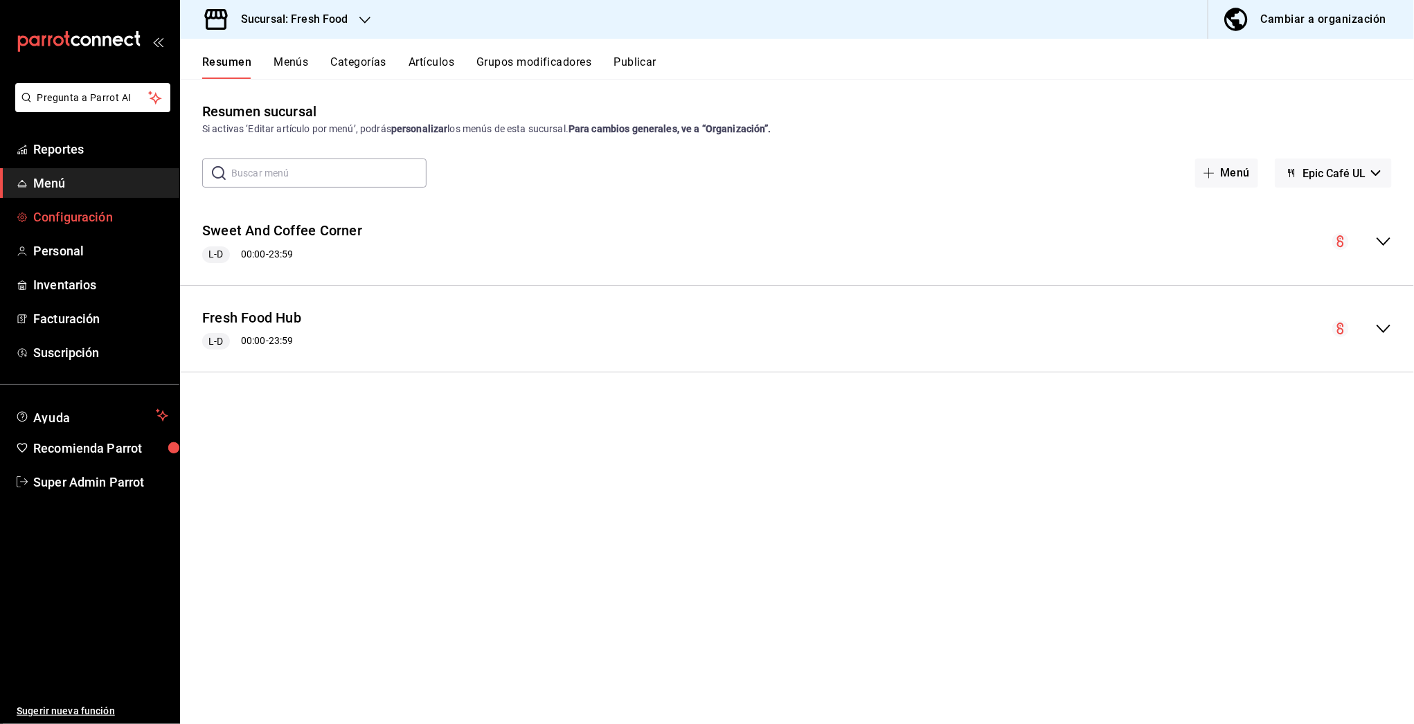
click at [71, 208] on span "Configuración" at bounding box center [100, 217] width 135 height 19
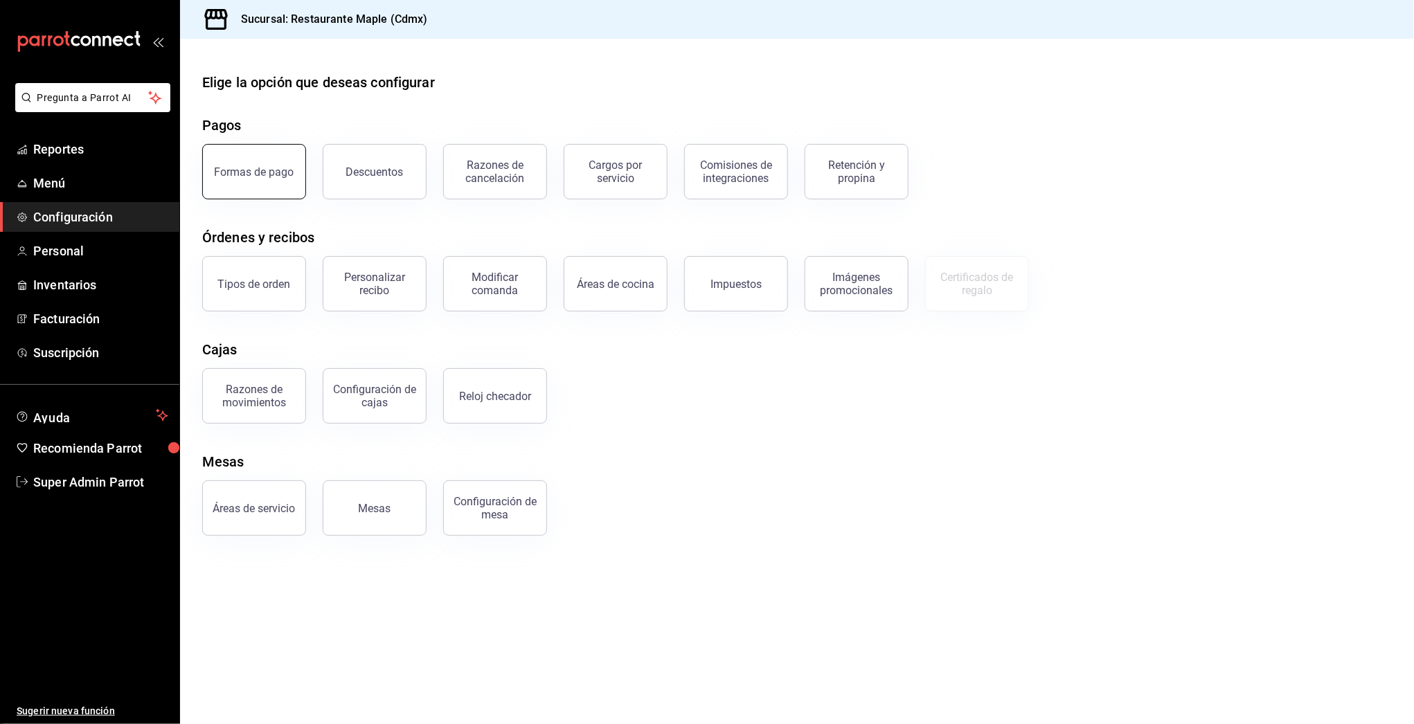
click at [238, 156] on button "Formas de pago" at bounding box center [254, 171] width 104 height 55
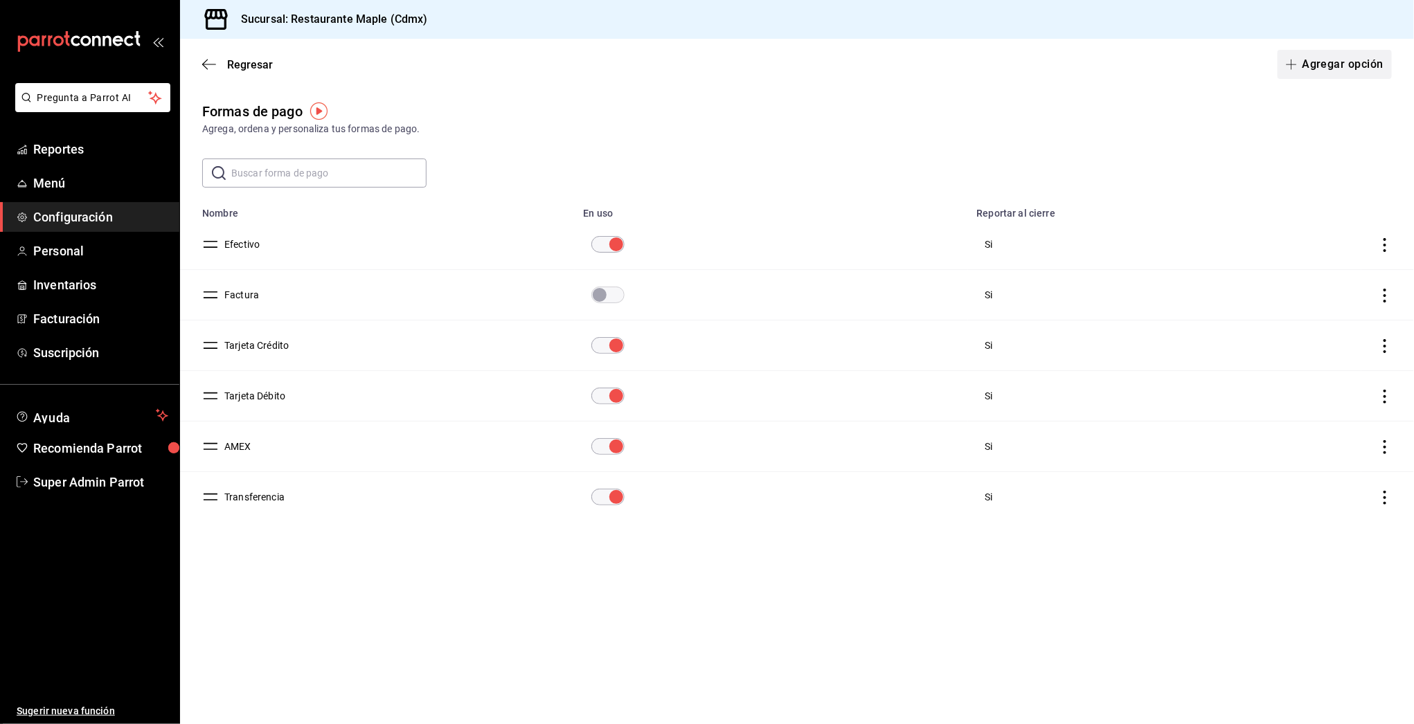
click at [1326, 69] on button "Agregar opción" at bounding box center [1335, 64] width 114 height 29
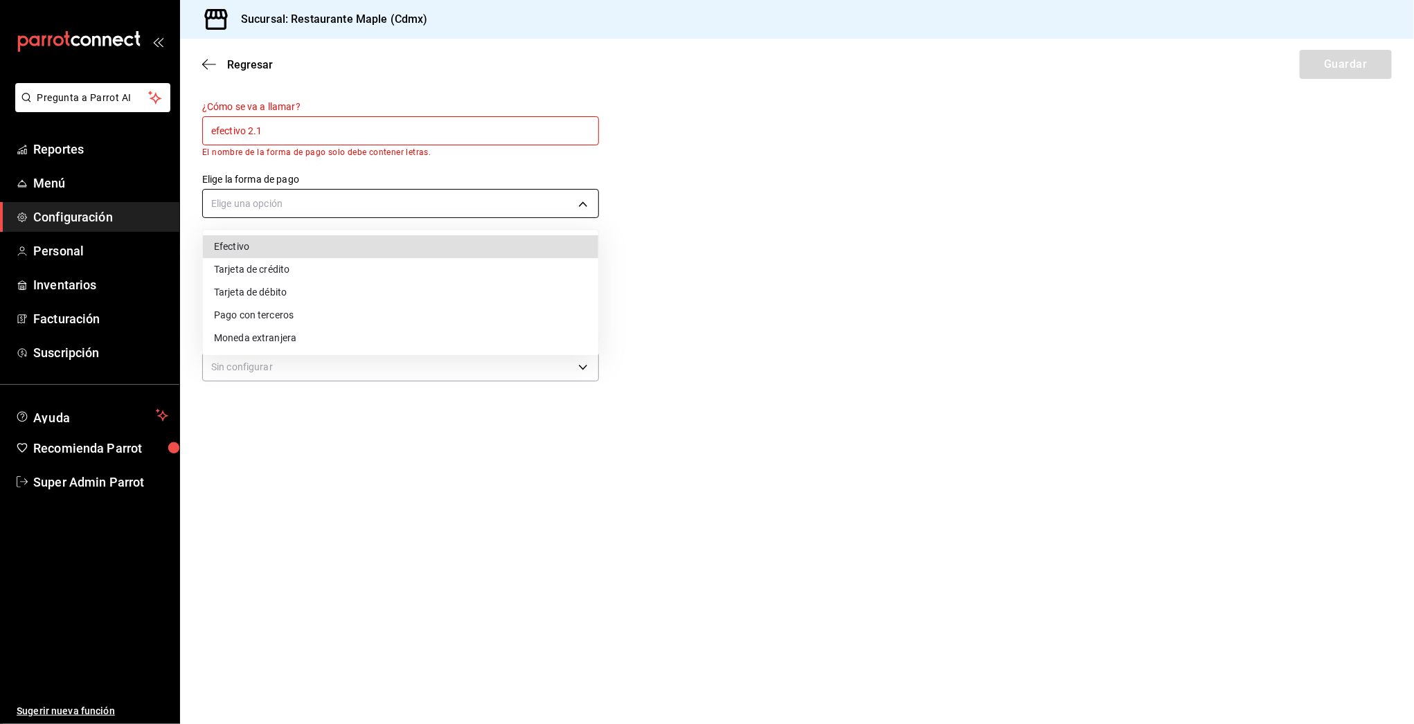
click at [264, 213] on body "Pregunta a Parrot AI Reportes Menú Configuración Personal Inventarios Facturaci…" at bounding box center [707, 362] width 1414 height 724
click at [253, 130] on div at bounding box center [707, 362] width 1414 height 724
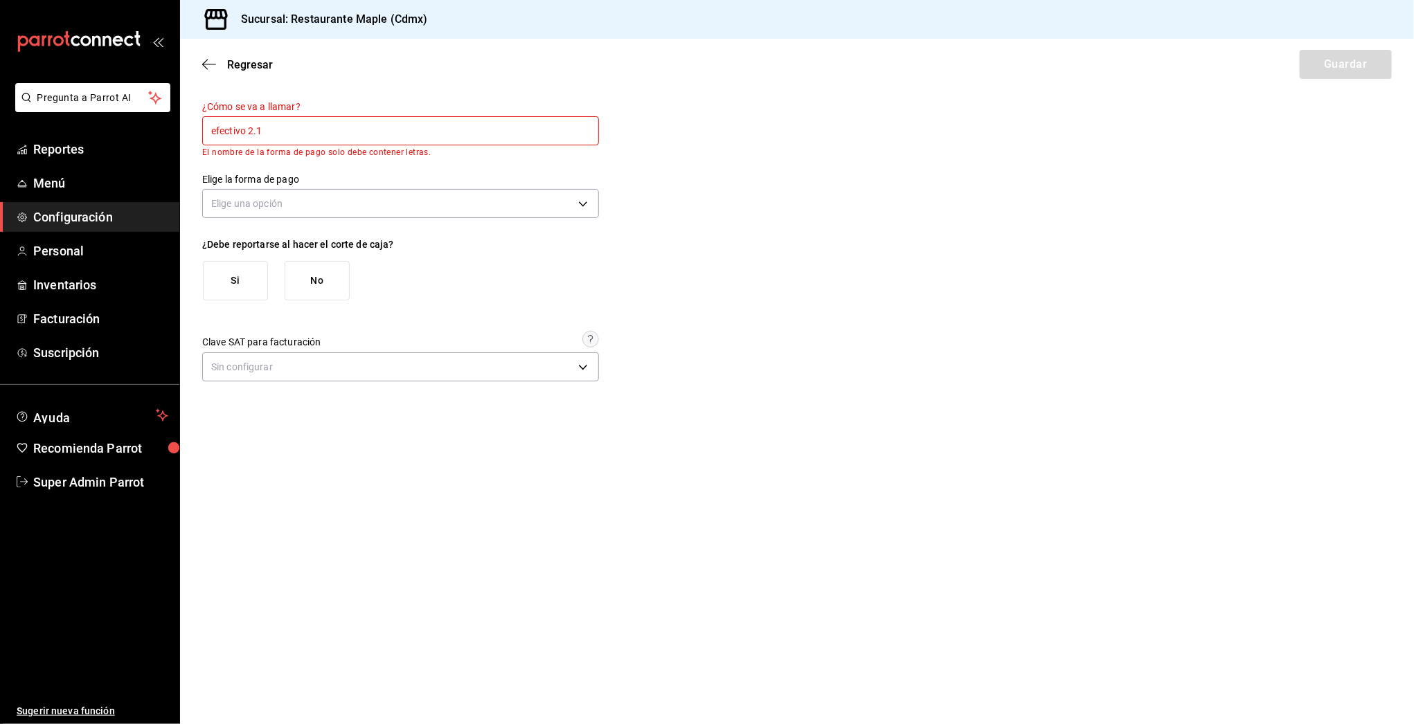
click at [269, 130] on input "efectivo 2.1" at bounding box center [400, 130] width 397 height 29
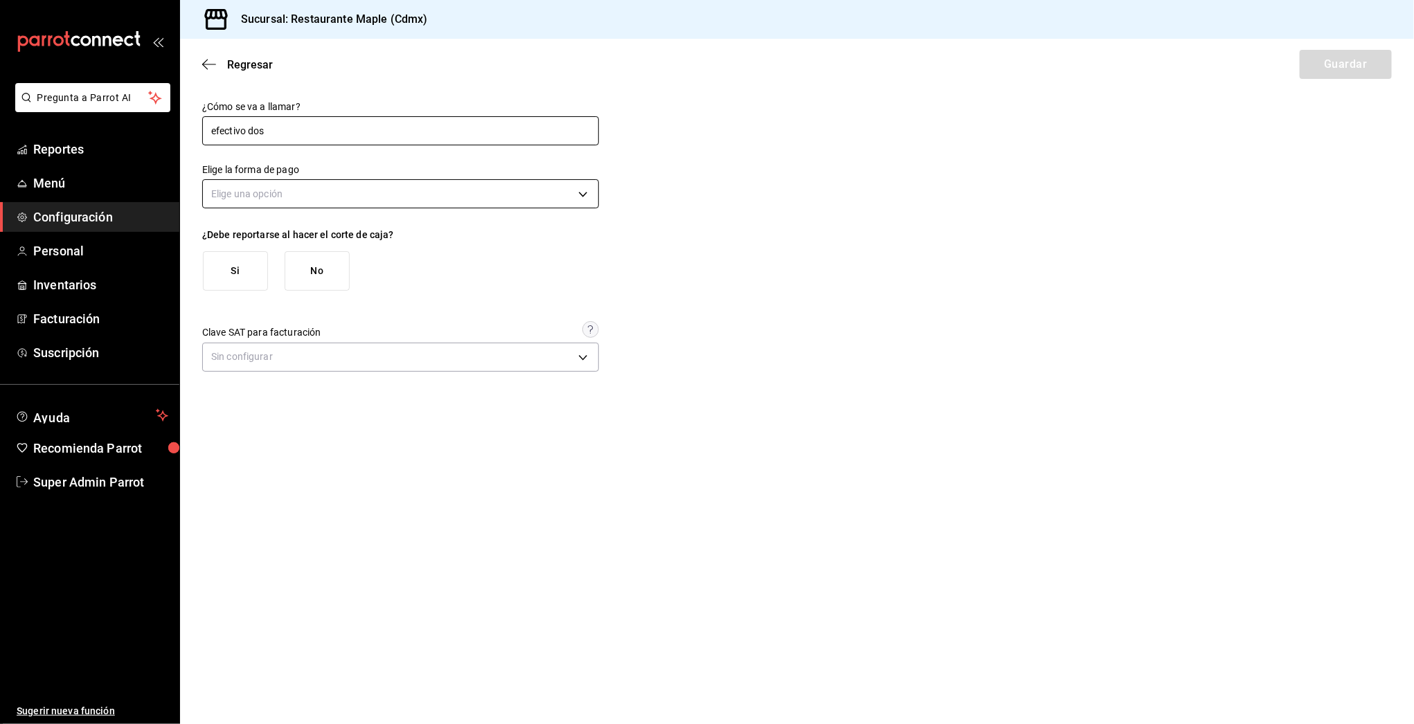
type input "efectivo dos"
click at [278, 184] on body "Pregunta a Parrot AI Reportes Menú Configuración Personal Inventarios Facturaci…" at bounding box center [707, 362] width 1414 height 724
click at [226, 235] on li "Efectivo" at bounding box center [400, 237] width 395 height 23
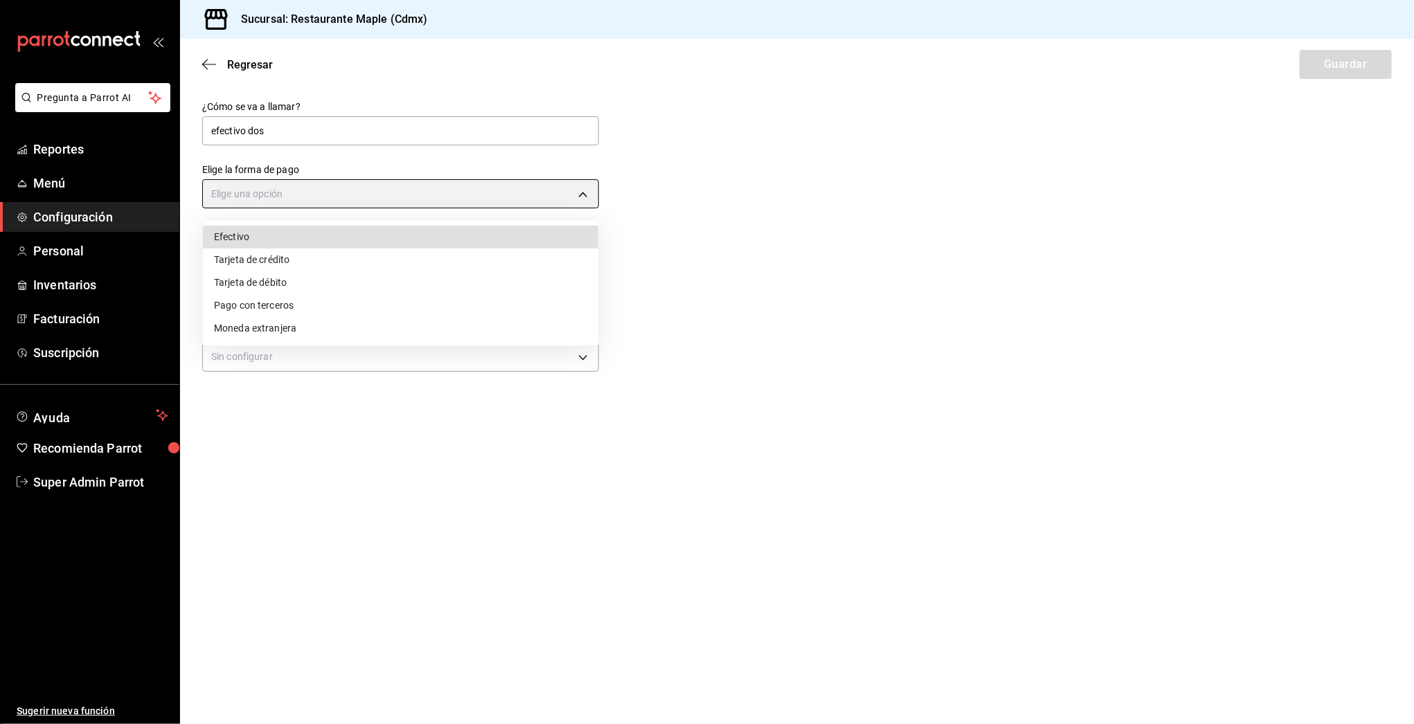
type input "CASH"
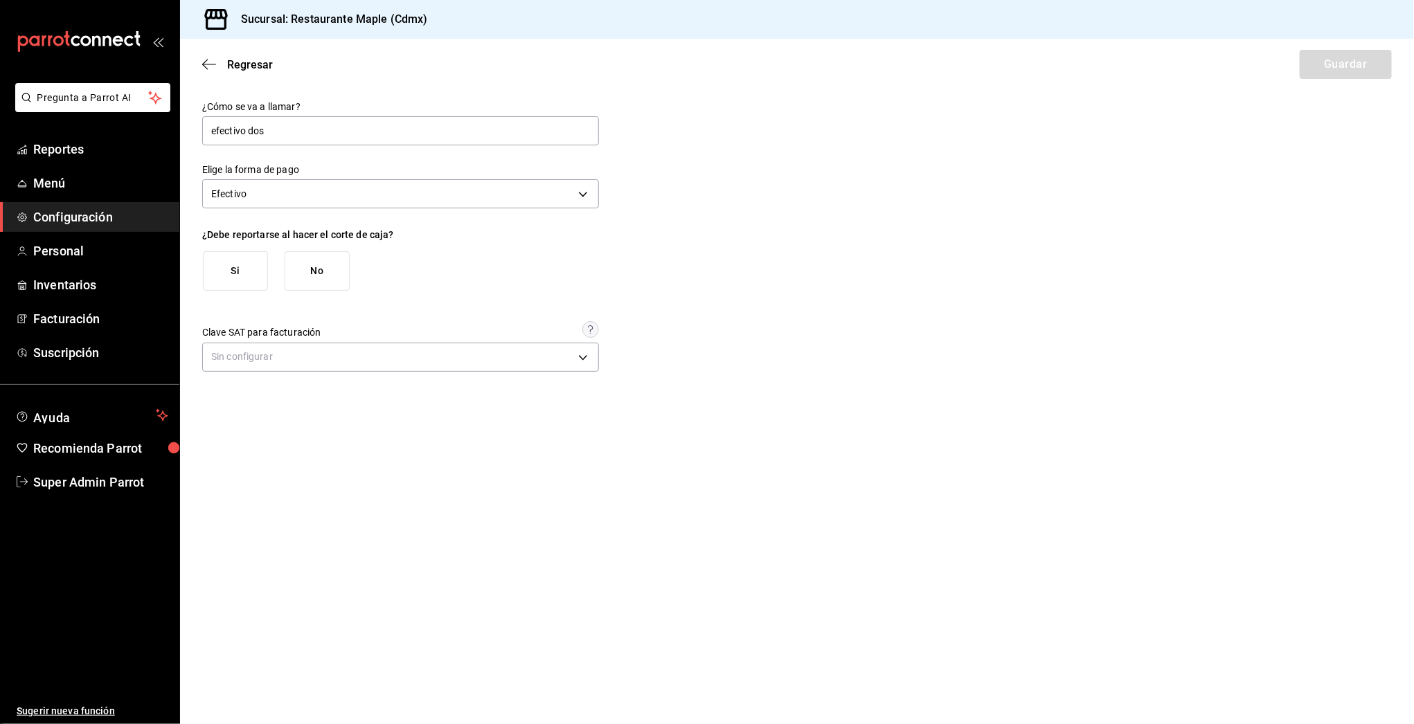
click at [237, 264] on button "Si" at bounding box center [235, 270] width 65 height 39
click at [275, 364] on body "Pregunta a Parrot AI Reportes Menú Configuración Personal Inventarios Facturaci…" at bounding box center [707, 362] width 1414 height 724
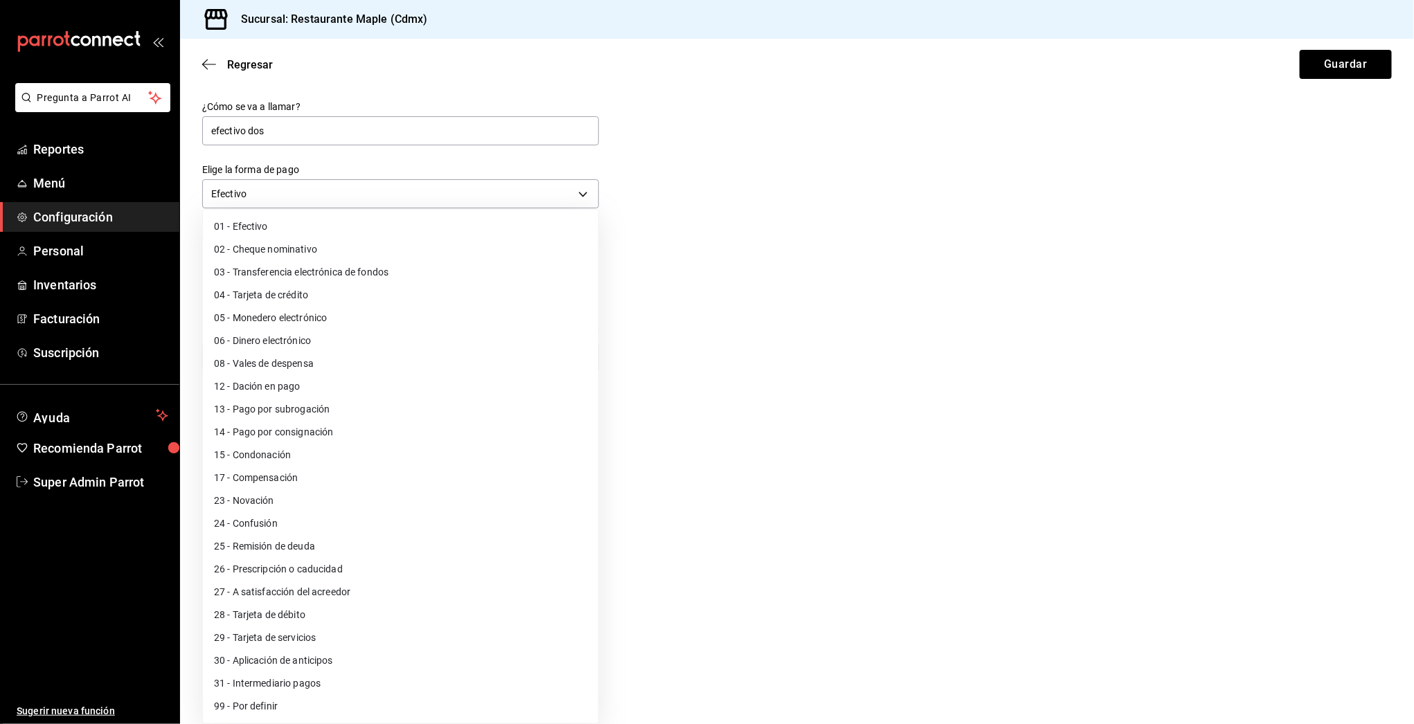
click at [312, 229] on li "01 - Efectivo" at bounding box center [400, 226] width 395 height 23
type input "01"
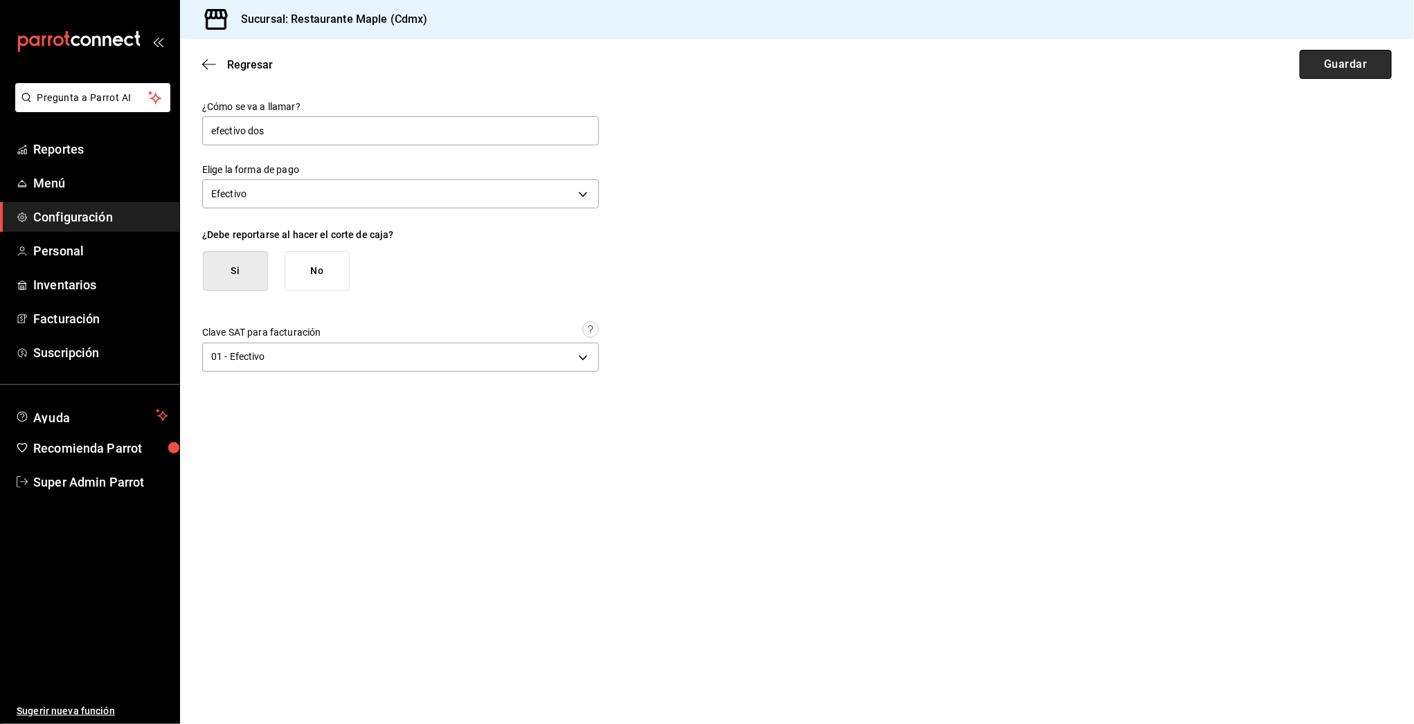
click at [1367, 62] on button "Guardar" at bounding box center [1346, 64] width 92 height 29
click at [79, 488] on span "Super Admin Parrot" at bounding box center [100, 482] width 135 height 19
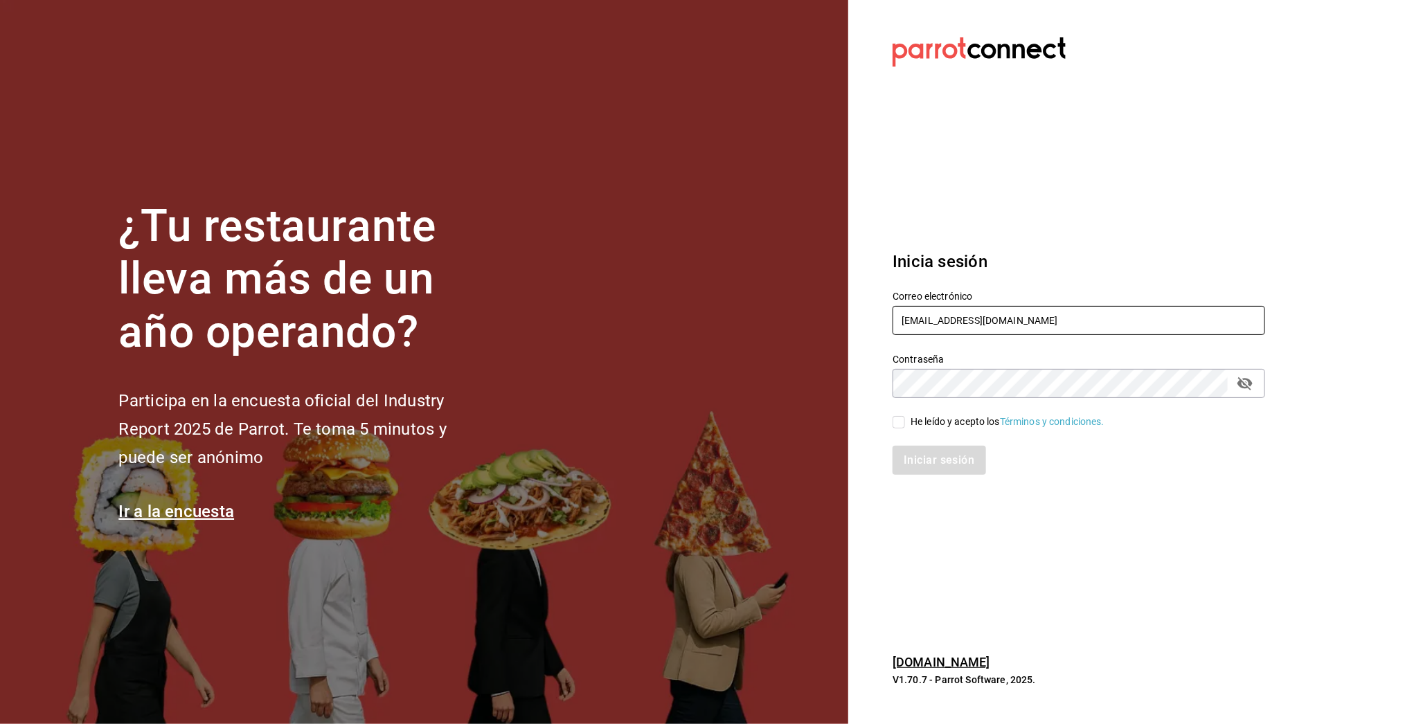
click at [907, 325] on input "restaurante@maple.com" at bounding box center [1079, 320] width 373 height 29
type input "sebas@demo.com"
click at [975, 425] on div "He leído y acepto los Términos y condiciones." at bounding box center [1008, 422] width 194 height 15
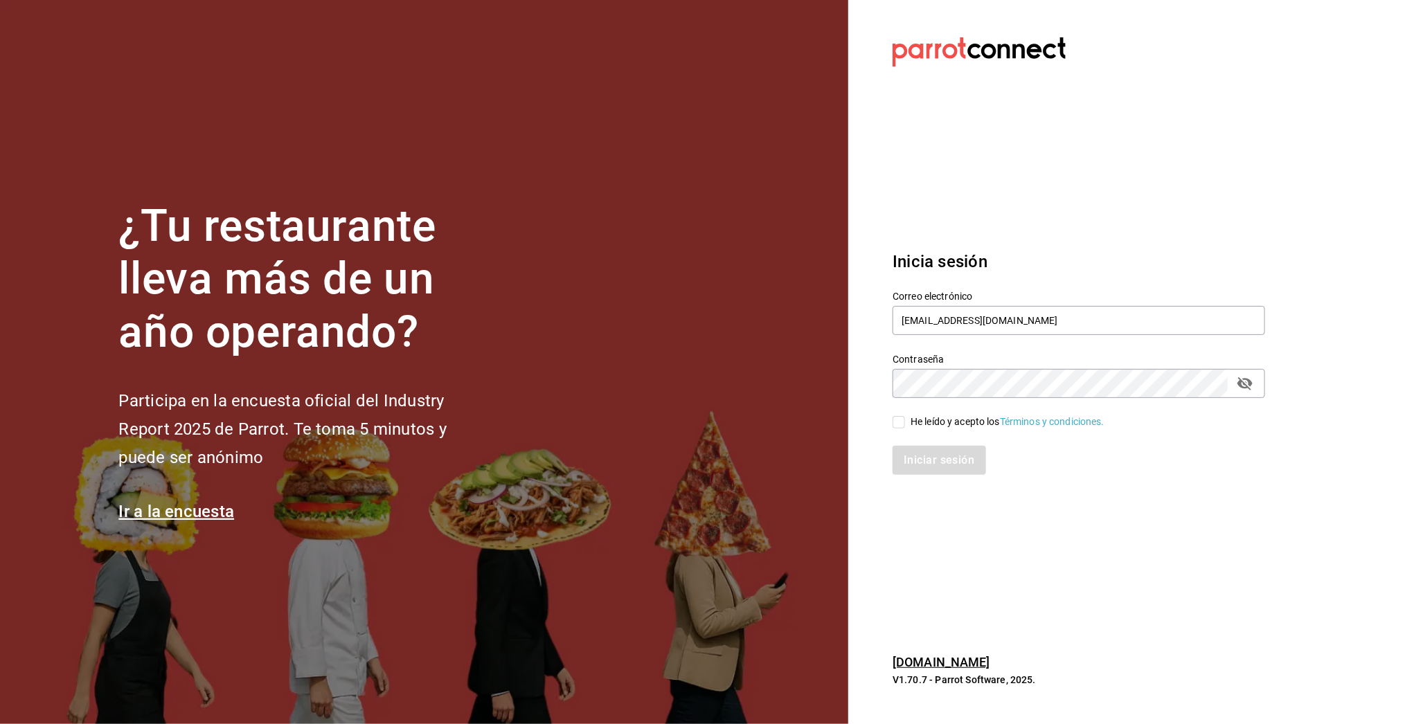
click at [905, 425] on input "He leído y acepto los Términos y condiciones." at bounding box center [899, 422] width 12 height 12
checkbox input "true"
click at [946, 454] on button "Iniciar sesión" at bounding box center [940, 460] width 94 height 29
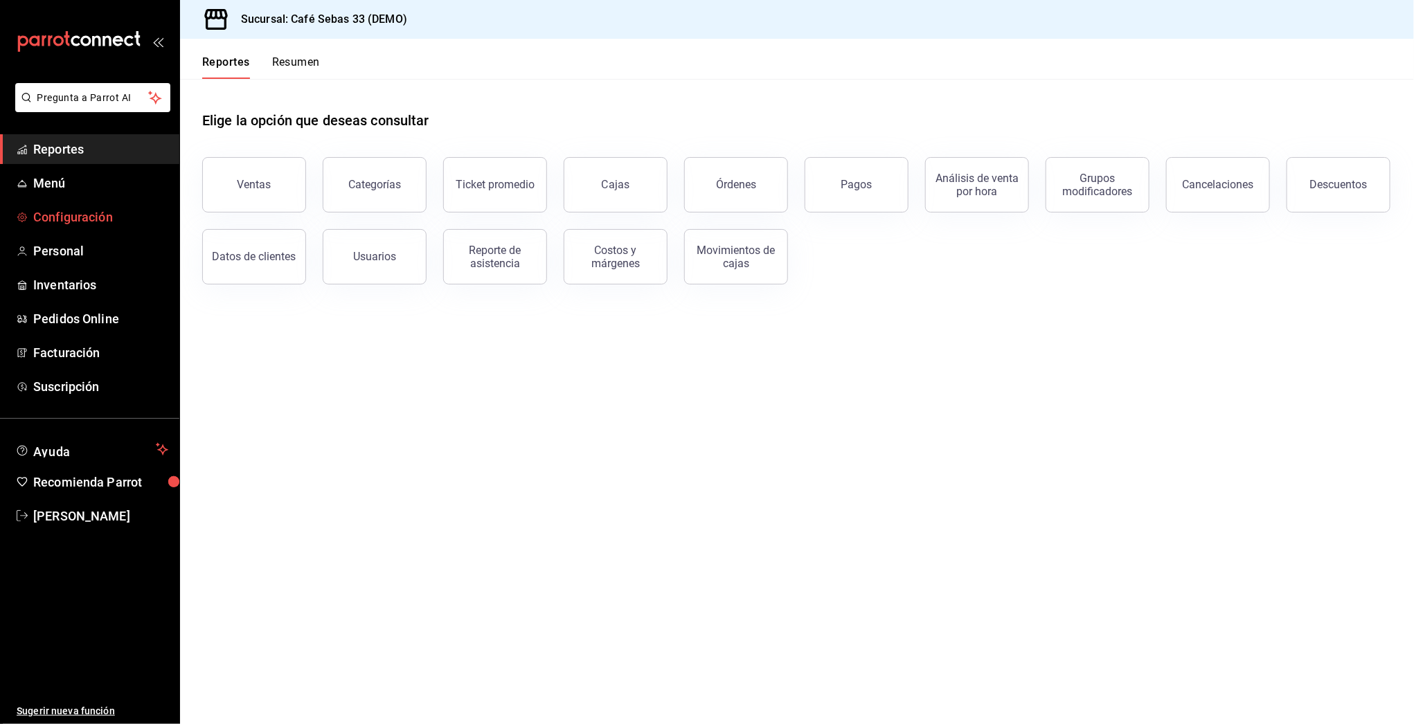
click at [78, 218] on span "Configuración" at bounding box center [100, 217] width 135 height 19
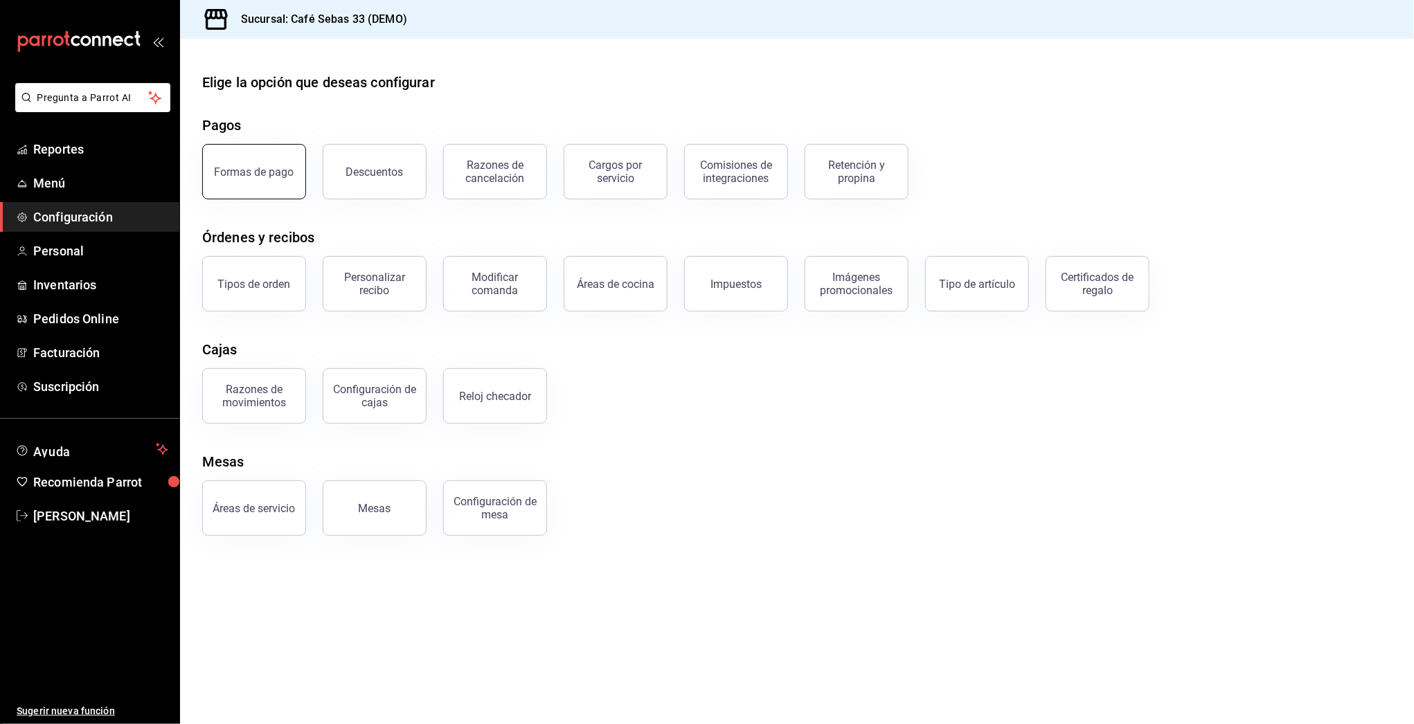
click at [278, 148] on button "Formas de pago" at bounding box center [254, 171] width 104 height 55
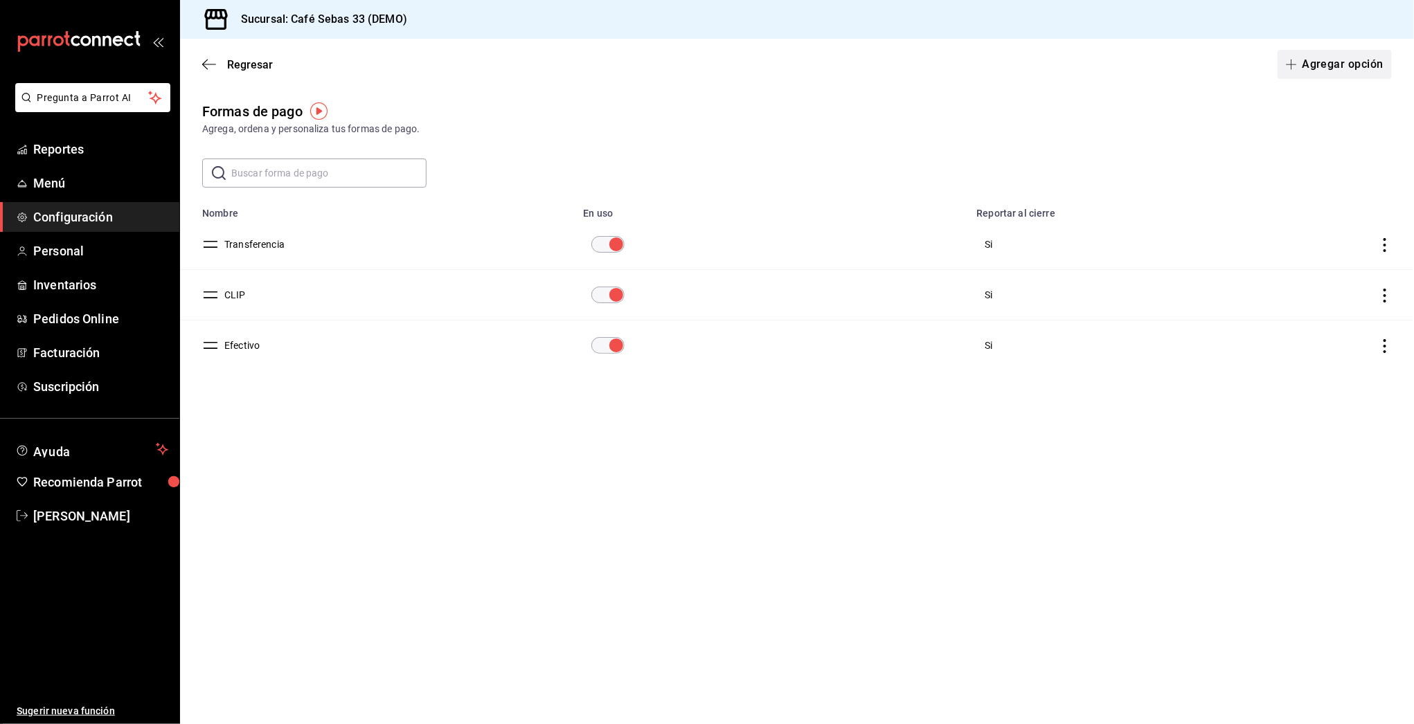
click at [1317, 69] on button "Agregar opción" at bounding box center [1335, 64] width 114 height 29
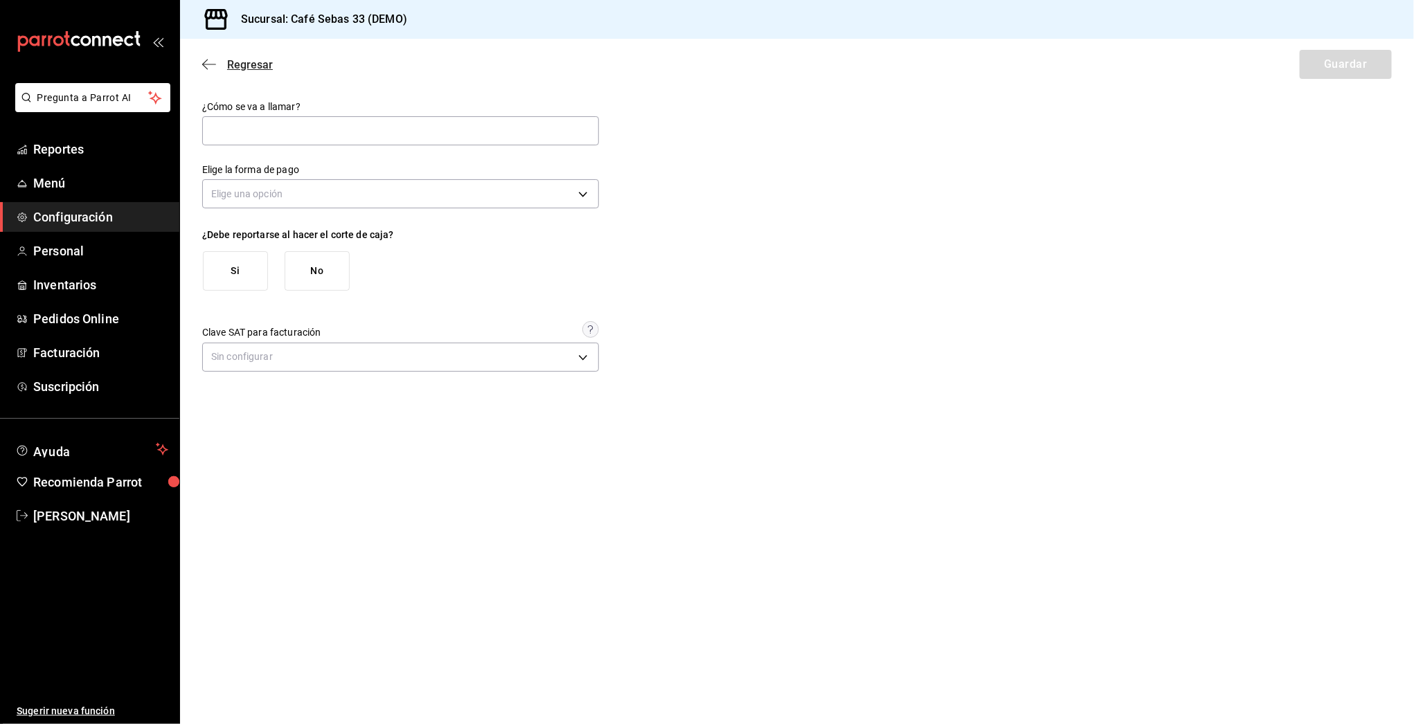
click at [208, 62] on icon "button" at bounding box center [209, 64] width 14 height 12
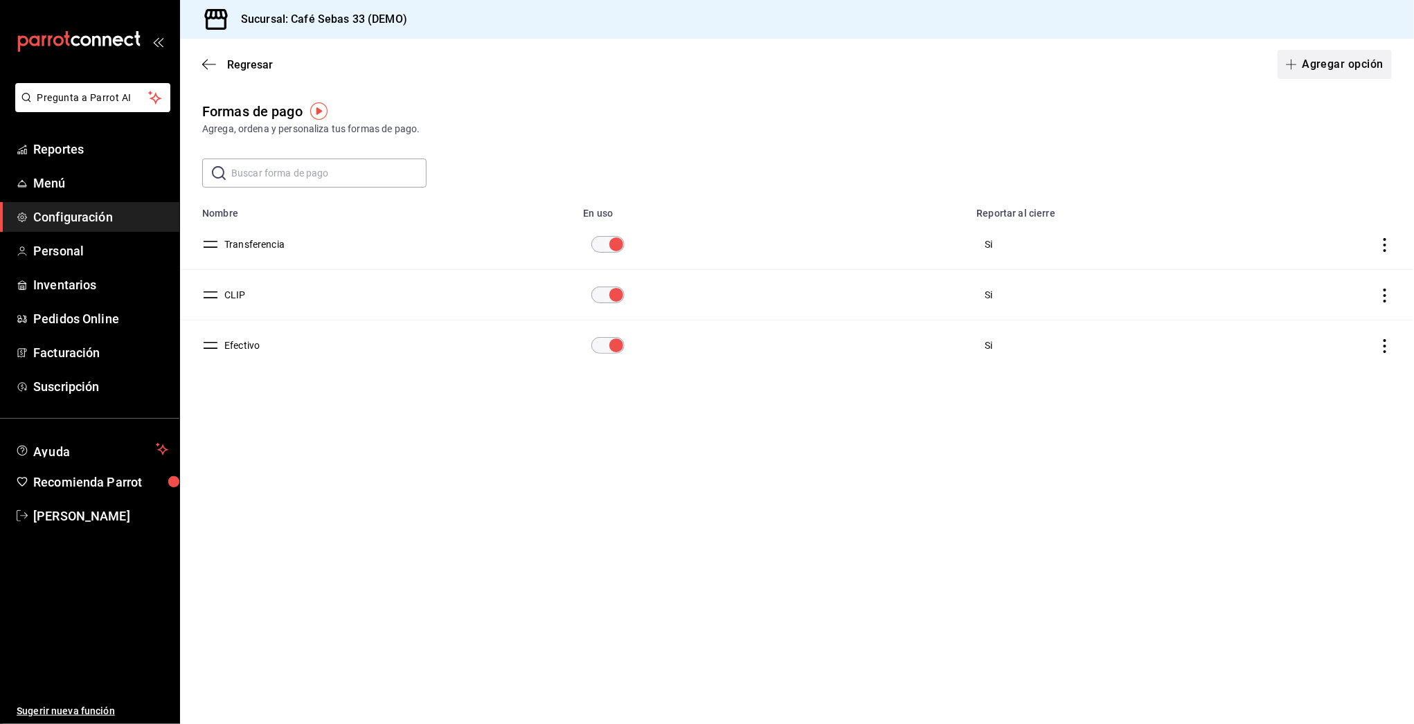
click at [1307, 57] on button "Agregar opción" at bounding box center [1335, 64] width 114 height 29
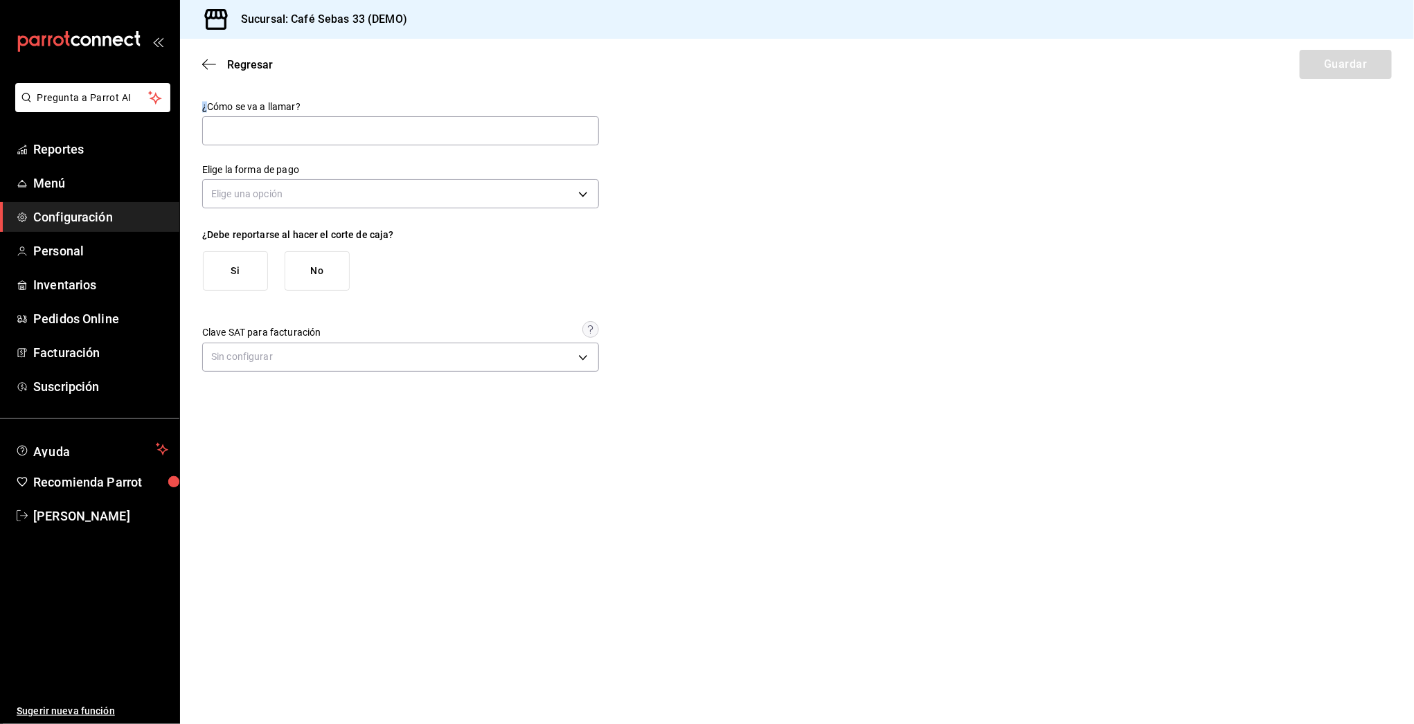
click at [73, 519] on span "Sebastian Rodriguez" at bounding box center [100, 516] width 135 height 19
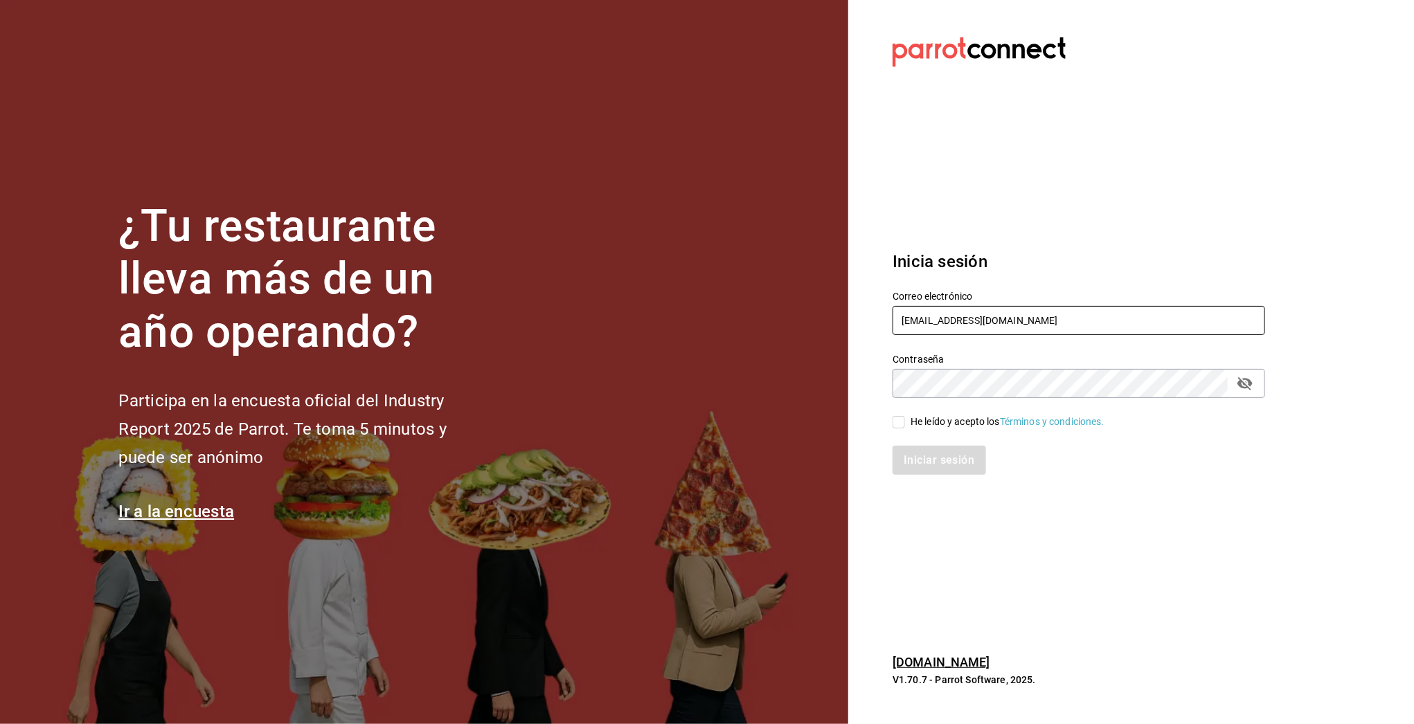
click at [927, 327] on input "[EMAIL_ADDRESS][DOMAIN_NAME]" at bounding box center [1079, 320] width 373 height 29
click at [927, 326] on input "[EMAIL_ADDRESS][DOMAIN_NAME]" at bounding box center [1079, 320] width 373 height 29
click at [928, 327] on input "[EMAIL_ADDRESS][DOMAIN_NAME]" at bounding box center [1079, 320] width 373 height 29
type input "[EMAIL_ADDRESS][DOMAIN_NAME]"
click at [947, 418] on div "He leído y acepto los Términos y condiciones." at bounding box center [1008, 422] width 194 height 15
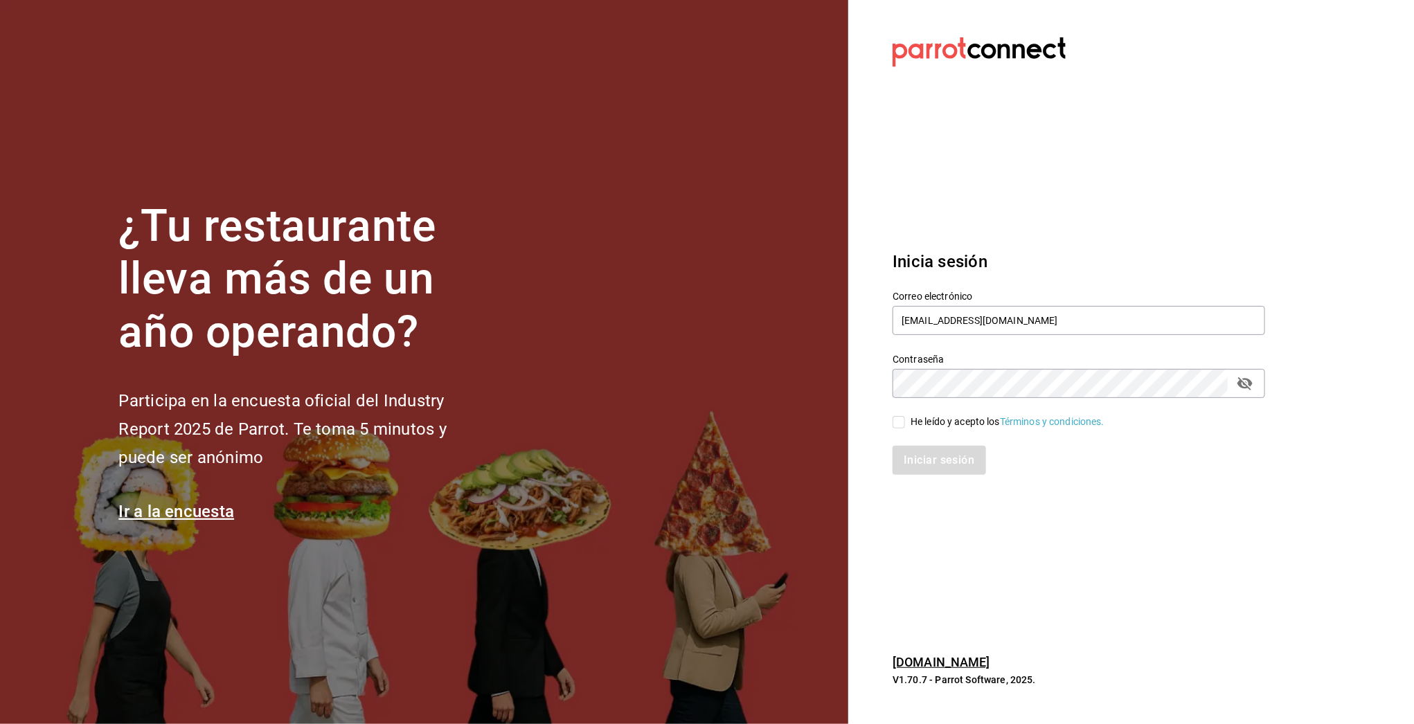
click at [905, 418] on input "He leído y acepto los Términos y condiciones." at bounding box center [899, 422] width 12 height 12
checkbox input "true"
click at [925, 481] on div "Inicia sesión Correo electrónico restaurante@maple.com Contraseña Contraseña He…" at bounding box center [1079, 363] width 373 height 260
click at [929, 468] on button "Iniciar sesión" at bounding box center [940, 460] width 94 height 29
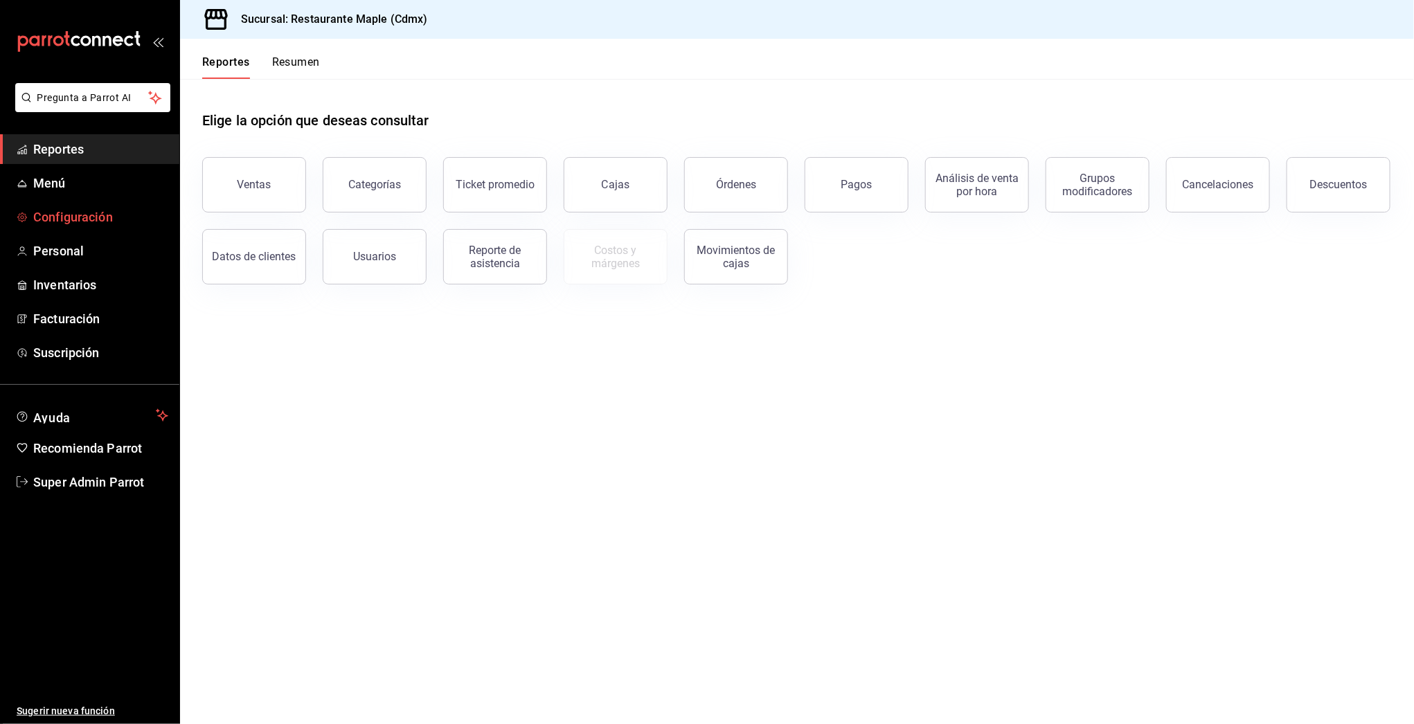
click at [48, 213] on span "Configuración" at bounding box center [100, 217] width 135 height 19
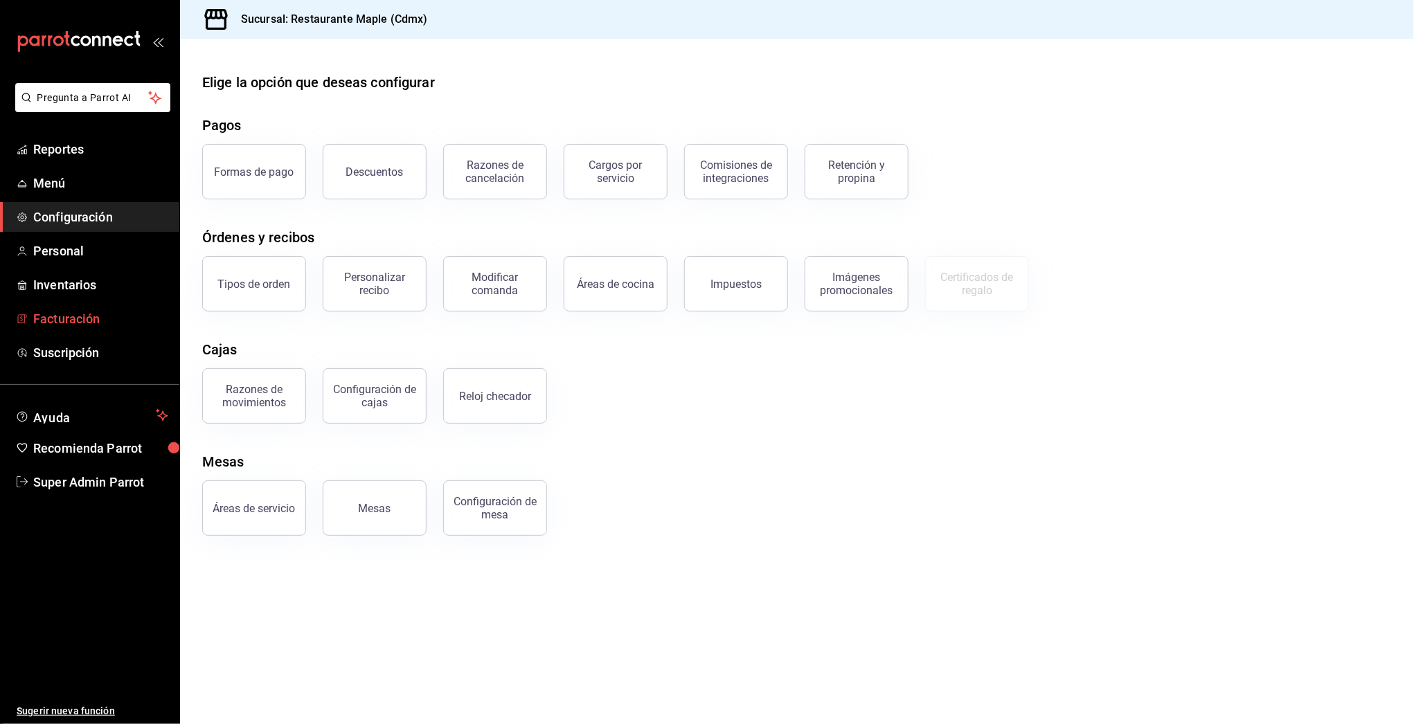
click at [67, 310] on span "Facturación" at bounding box center [100, 319] width 135 height 19
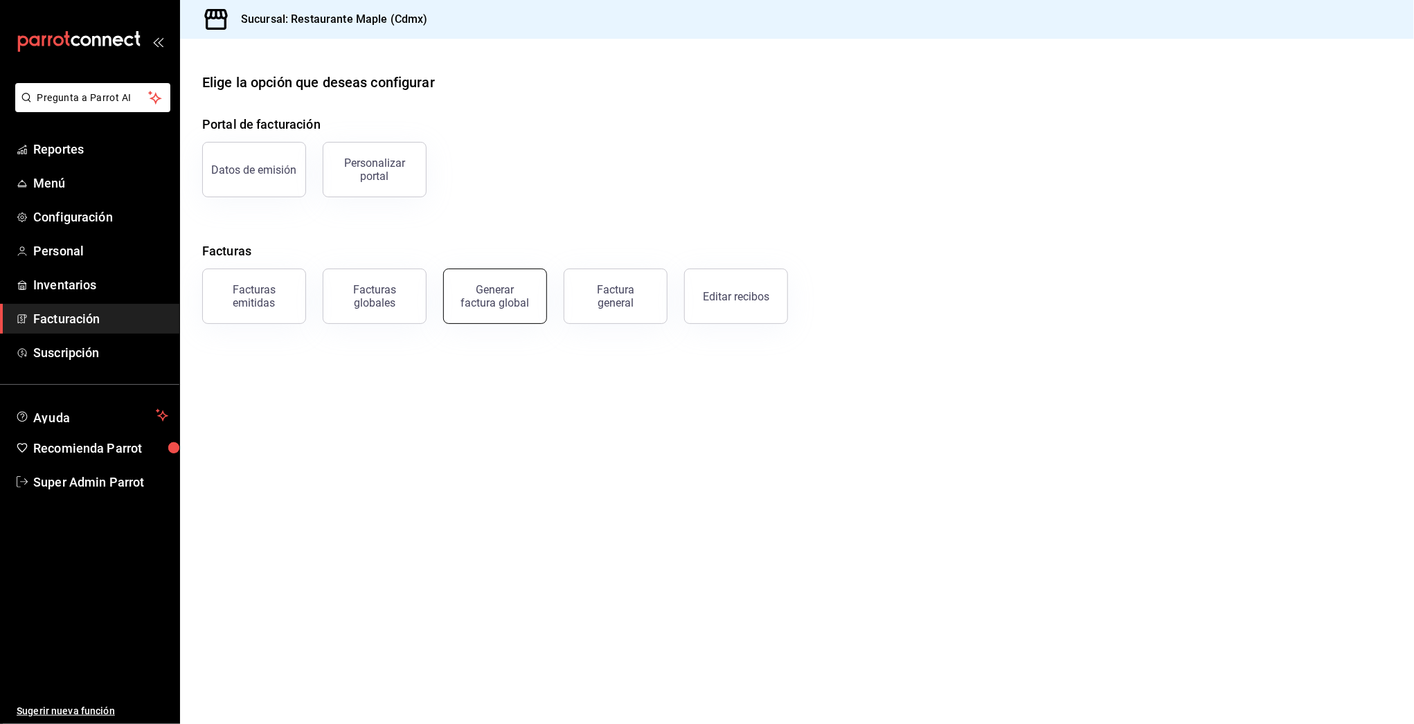
click at [517, 298] on div "Generar factura global" at bounding box center [495, 296] width 69 height 26
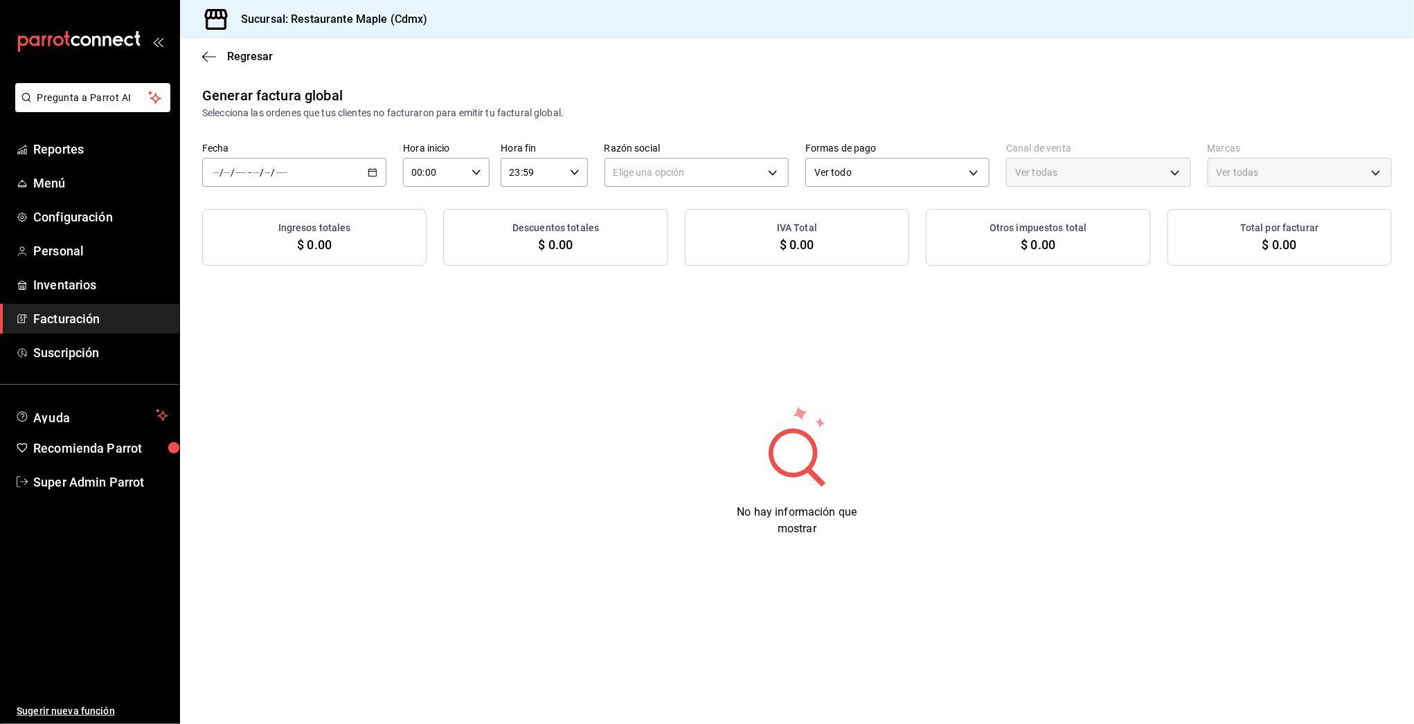
type input "PARROT,UBER_EATS,RAPPI,DIDI_FOOD,ONLINE"
click at [969, 171] on body "Pregunta a Parrot AI Reportes Menú Configuración Personal Inventarios Facturaci…" at bounding box center [707, 362] width 1414 height 724
click at [71, 227] on div at bounding box center [707, 362] width 1414 height 724
click at [69, 222] on div "Ver todo Tarjeta Efectivo Mixto Transferencia" at bounding box center [707, 362] width 1414 height 724
click at [69, 221] on span "Configuración" at bounding box center [100, 217] width 135 height 19
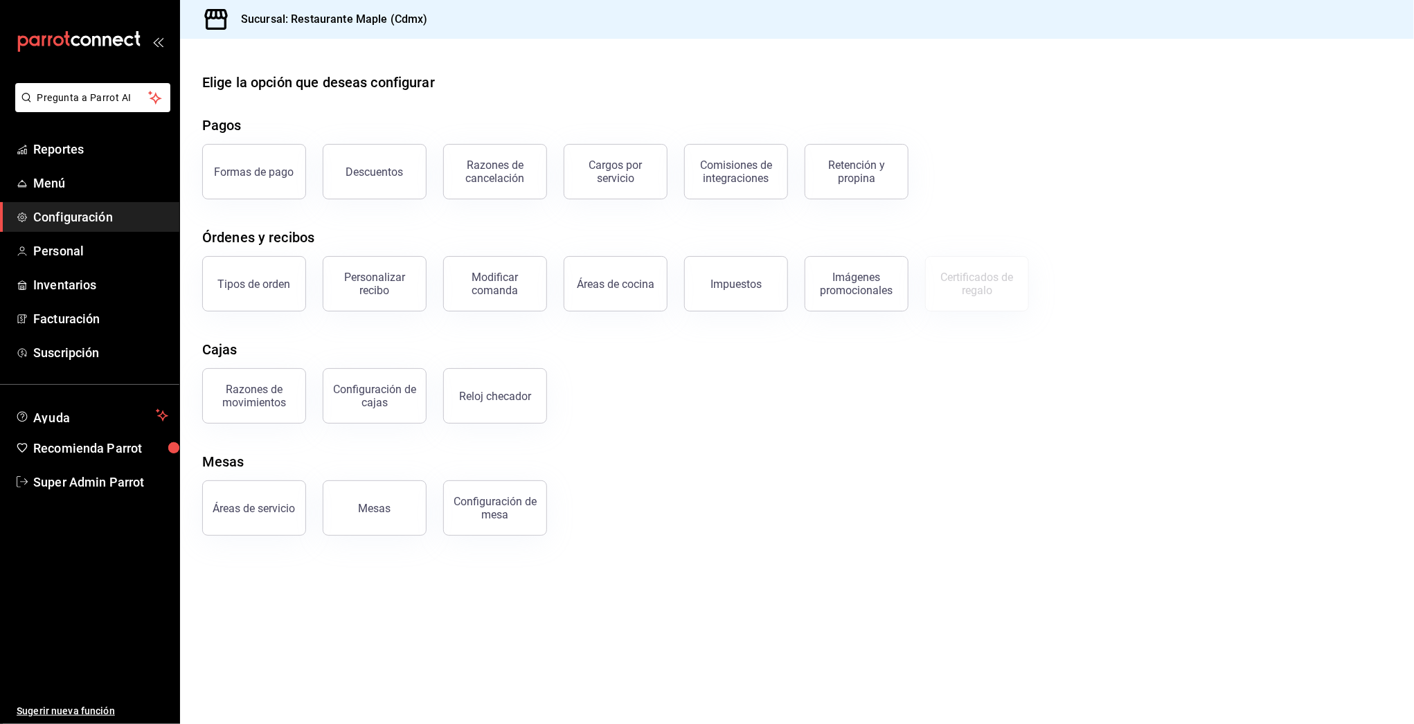
click at [98, 213] on span "Configuración" at bounding box center [100, 217] width 135 height 19
click at [81, 213] on span "Configuración" at bounding box center [100, 217] width 135 height 19
click at [72, 236] on link "Personal" at bounding box center [89, 251] width 179 height 30
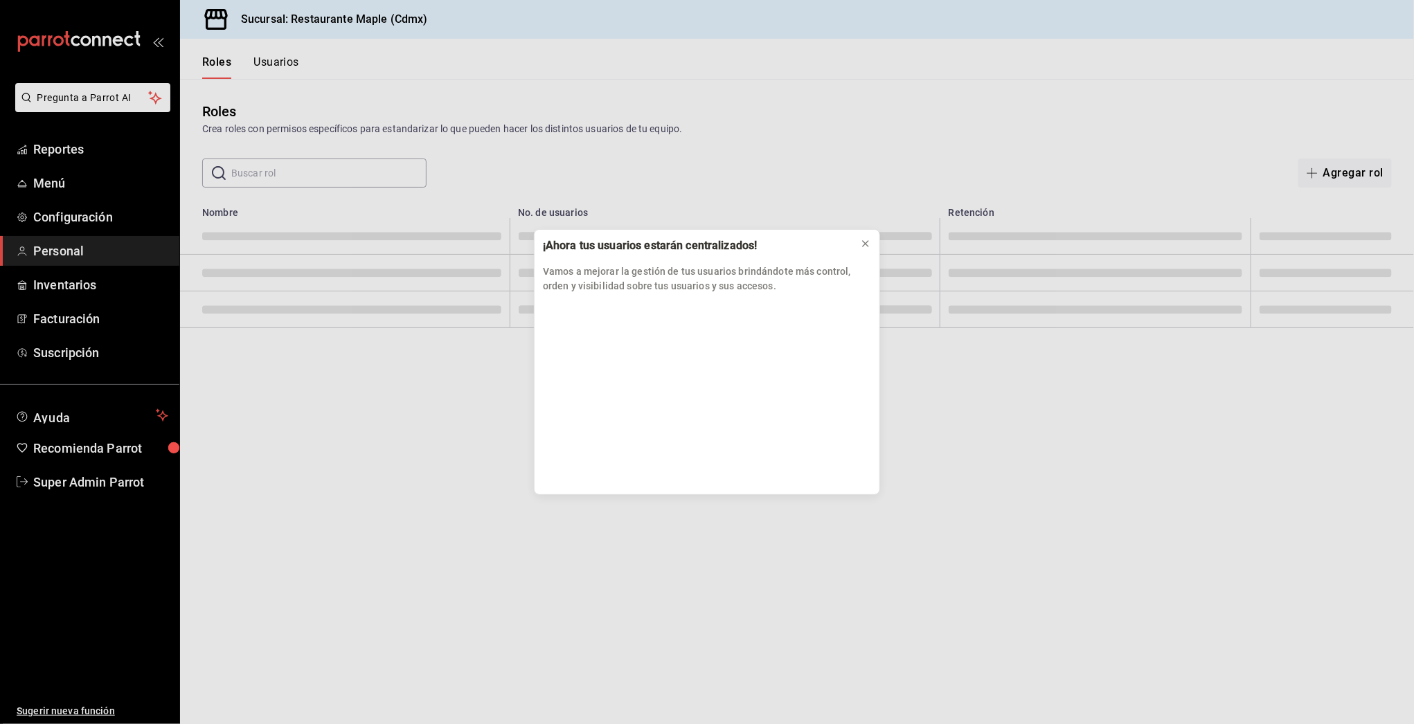
click at [85, 217] on div "¡Ahora tus usuarios estarán centralizados! Vamos a mejorar la gestión de tus us…" at bounding box center [707, 362] width 1414 height 724
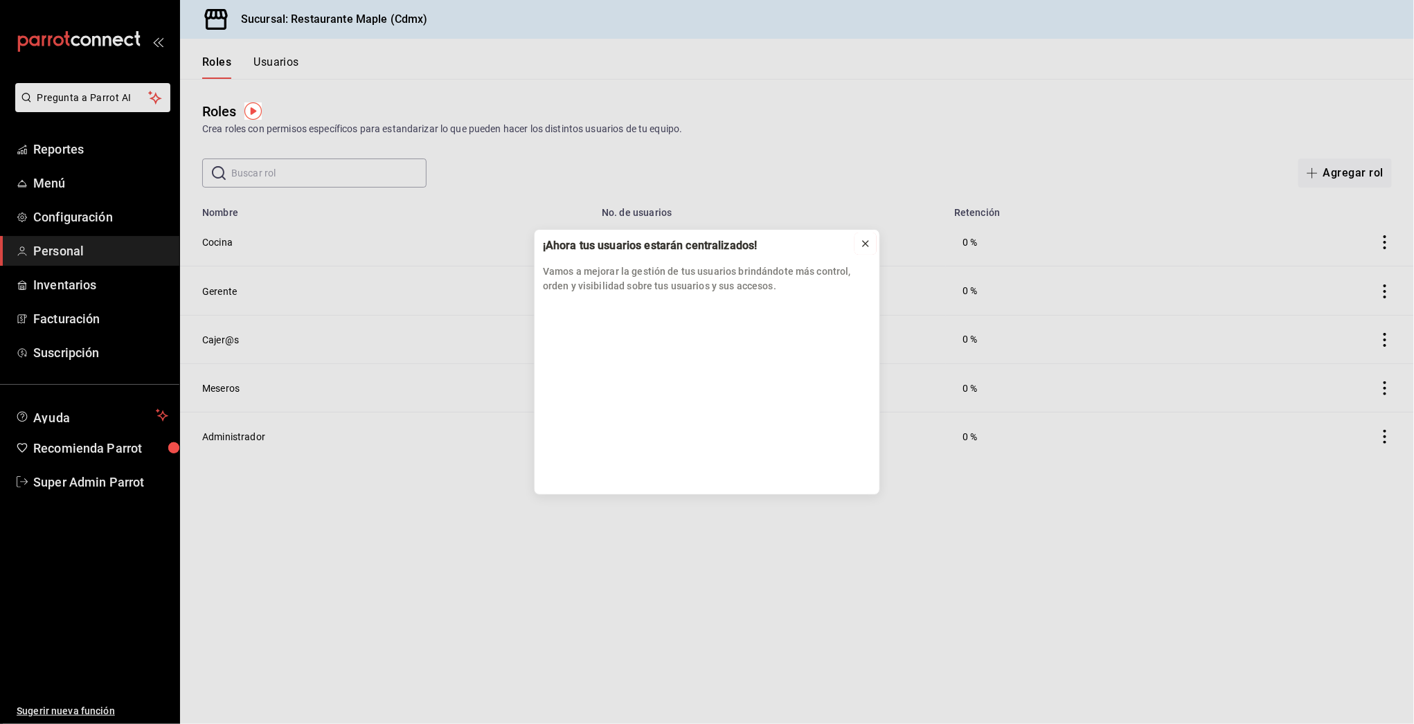
click at [868, 249] on div at bounding box center [865, 244] width 11 height 14
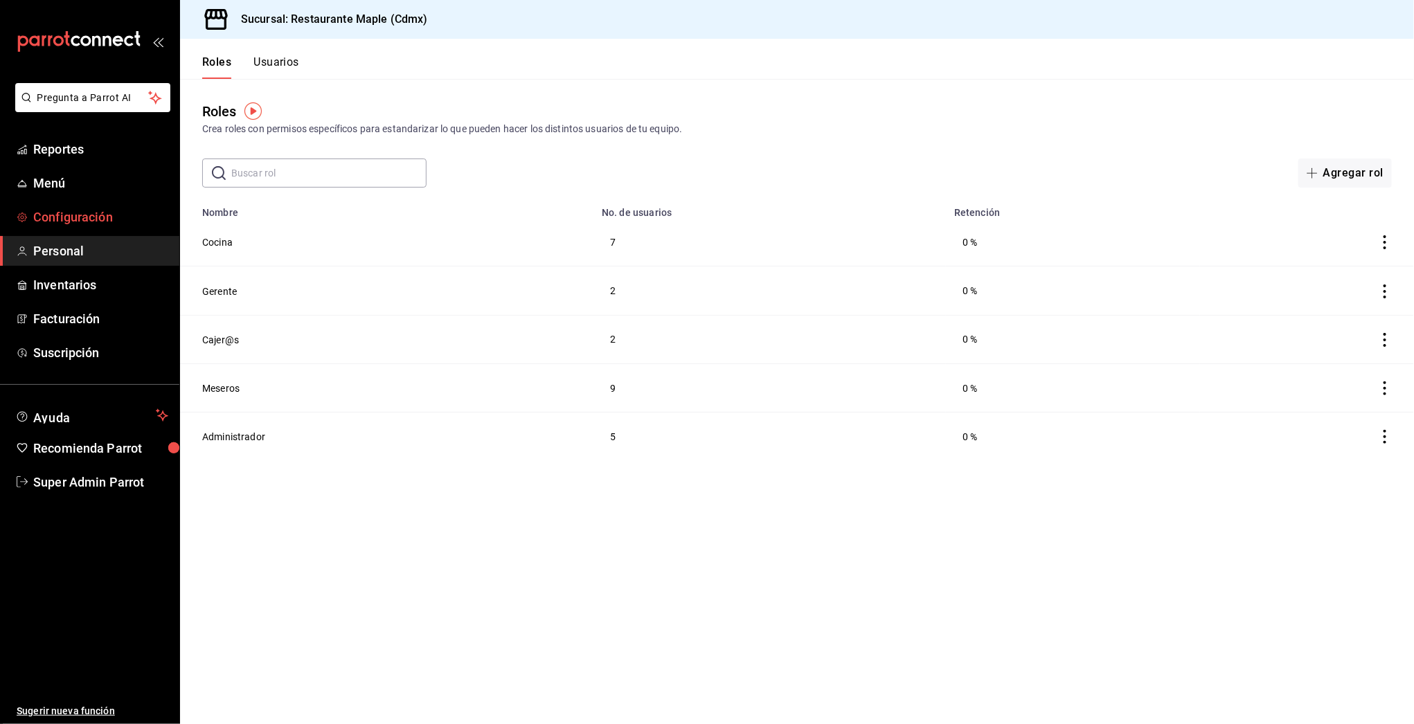
click at [89, 213] on span "Configuración" at bounding box center [100, 217] width 135 height 19
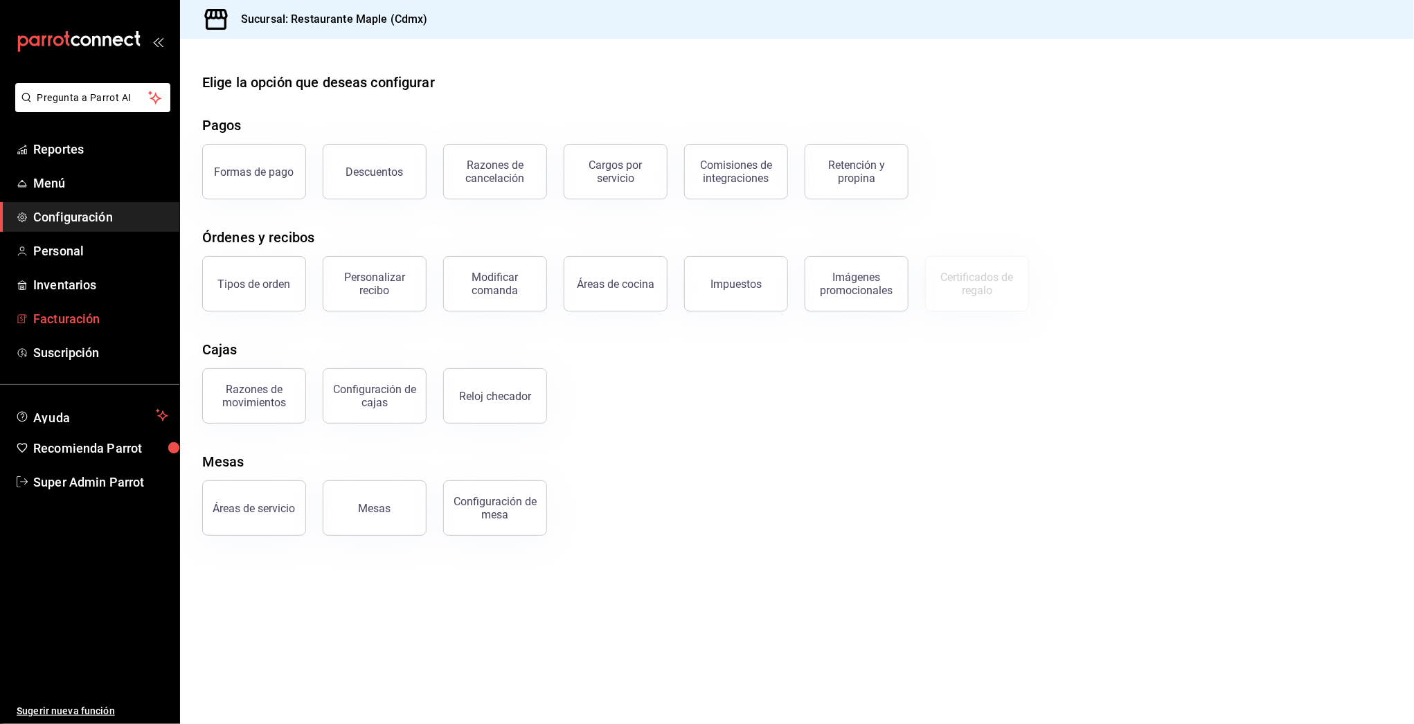
click at [60, 314] on span "Facturación" at bounding box center [100, 319] width 135 height 19
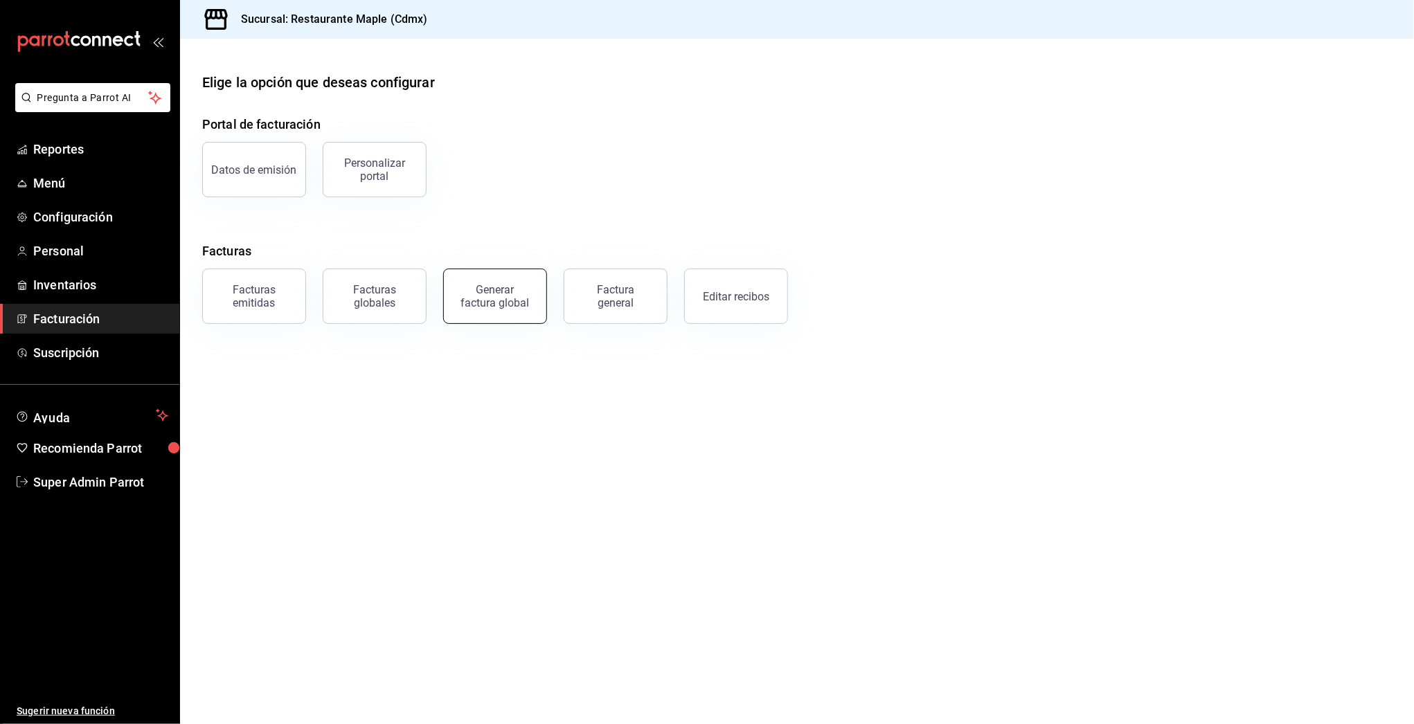
click at [496, 300] on div "Generar factura global" at bounding box center [495, 296] width 69 height 26
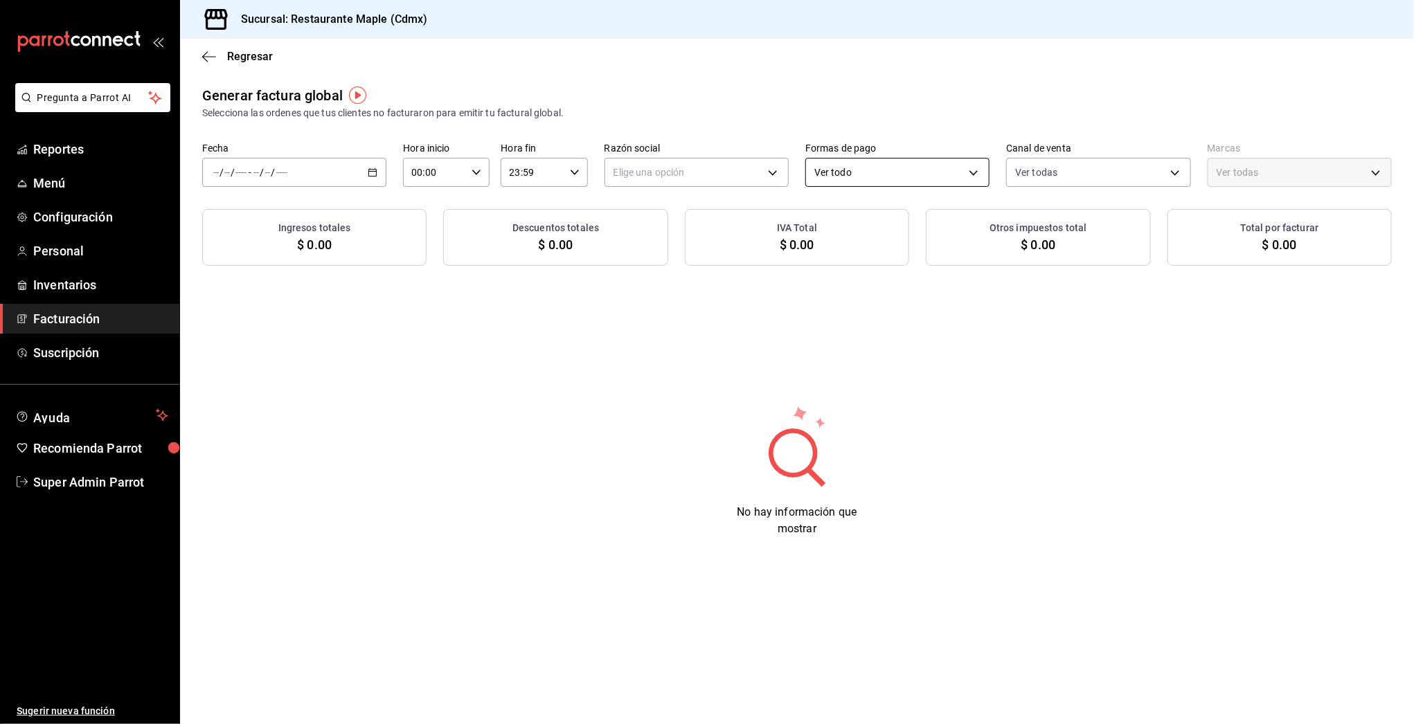
click at [890, 178] on body "Pregunta a Parrot AI Reportes Menú Configuración Personal Inventarios Facturaci…" at bounding box center [707, 362] width 1414 height 724
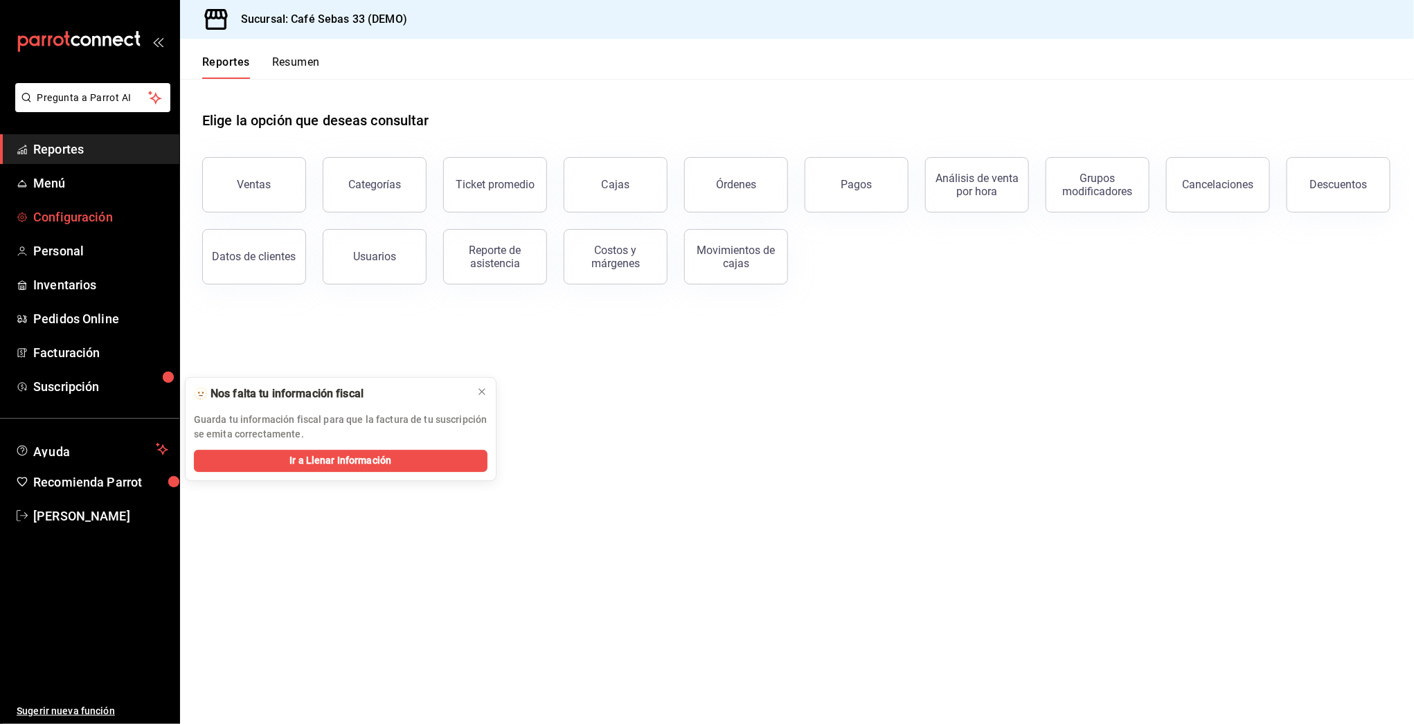
click at [68, 221] on span "Configuración" at bounding box center [100, 217] width 135 height 19
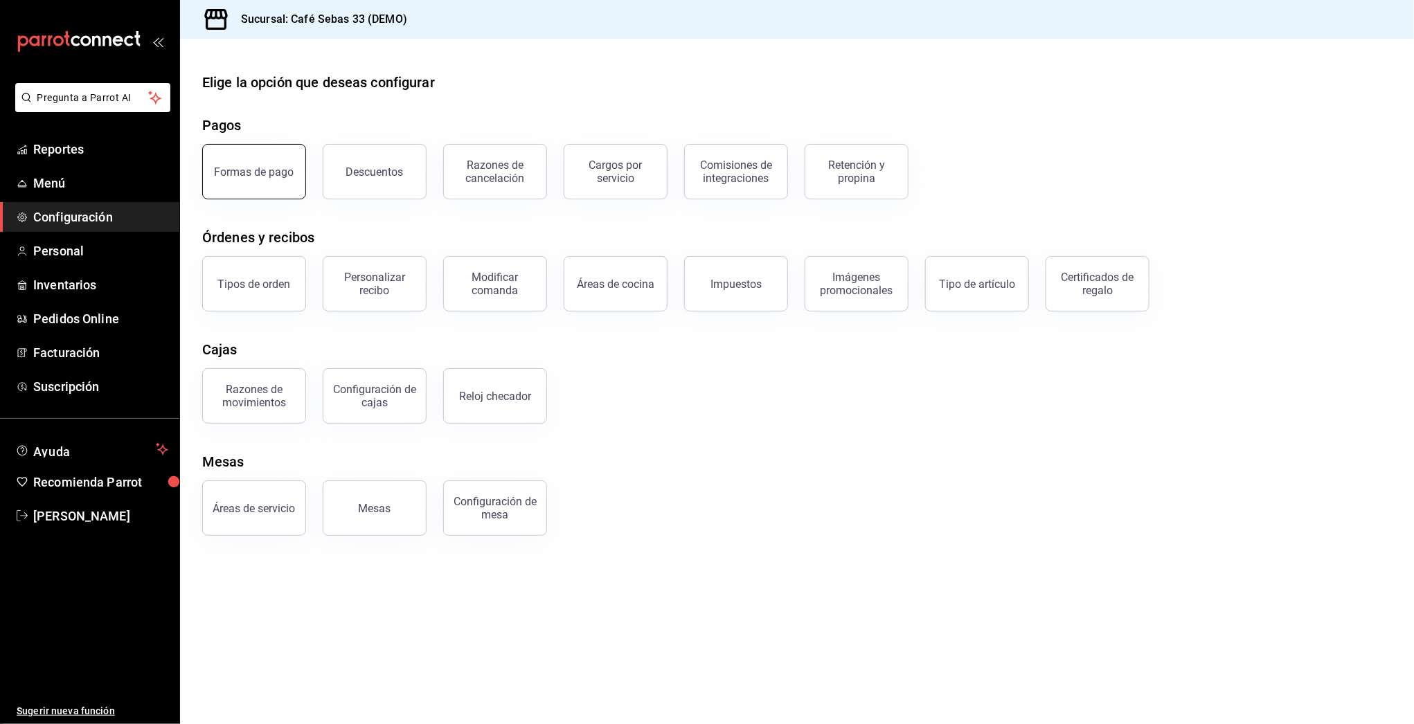
click at [255, 191] on button "Formas de pago" at bounding box center [254, 171] width 104 height 55
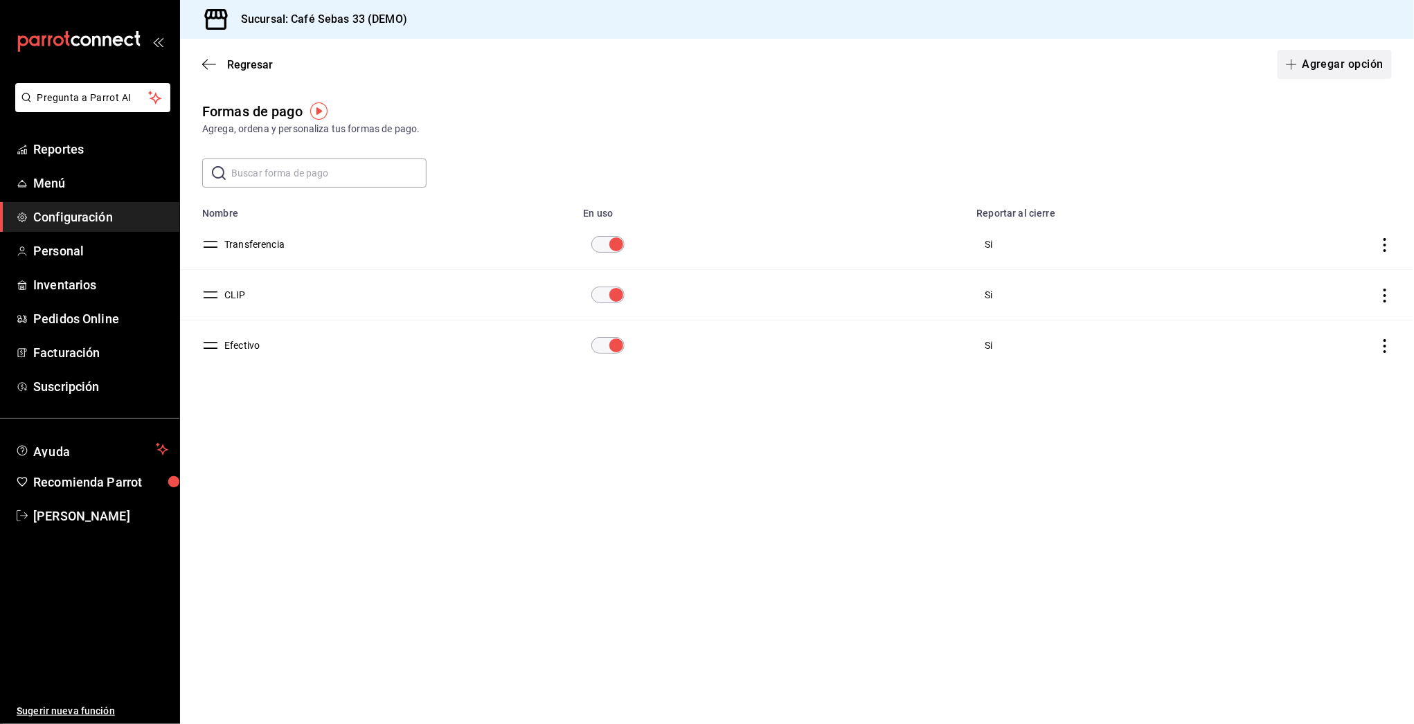
click at [1327, 61] on button "Agregar opción" at bounding box center [1335, 64] width 114 height 29
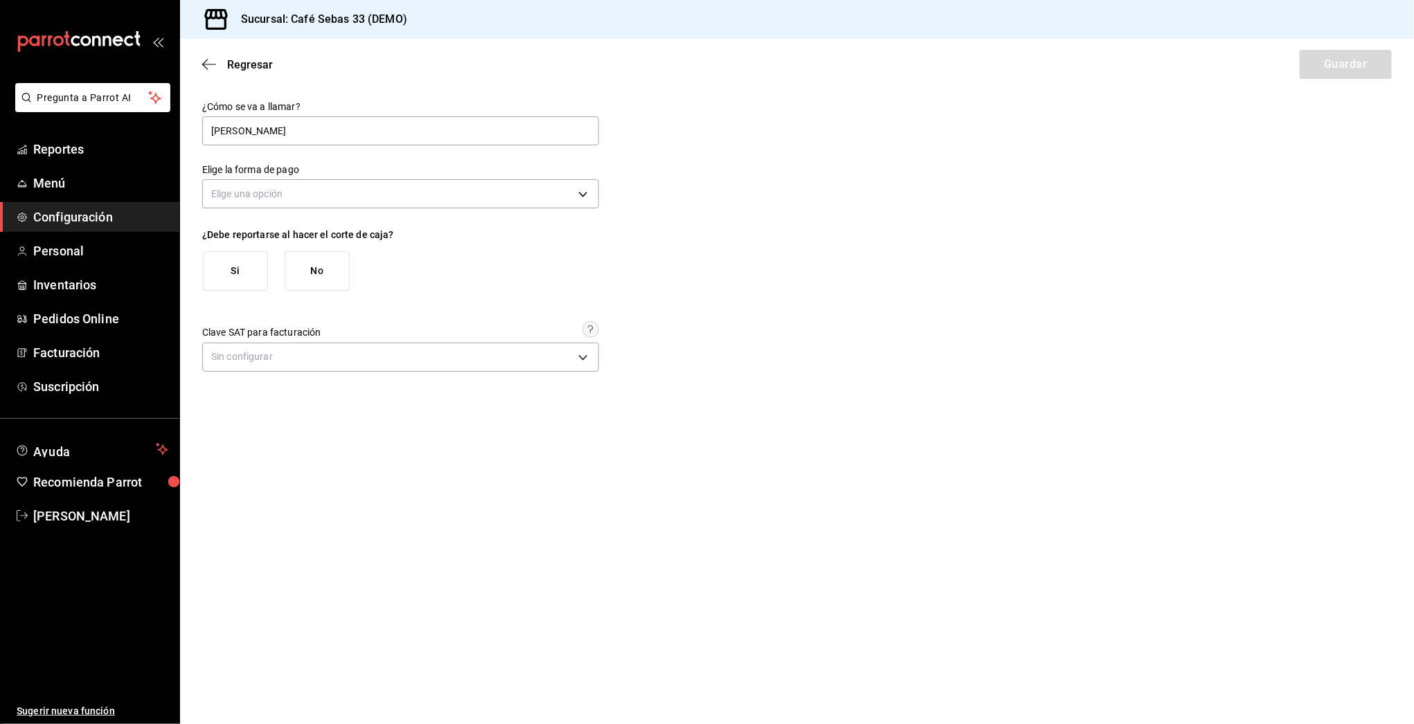
type input "[PERSON_NAME]"
drag, startPoint x: 289, startPoint y: 224, endPoint x: 287, endPoint y: 207, distance: 17.5
click at [287, 219] on div "¿Cómo se va a llamar? [PERSON_NAME] Elige la forma de pago Elige una opción ¿De…" at bounding box center [400, 238] width 397 height 275
click at [287, 205] on body "Pregunta a Parrot AI Reportes Menú Configuración Personal Inventarios Pedidos O…" at bounding box center [707, 362] width 1414 height 724
click at [251, 253] on li "Tarjeta de crédito" at bounding box center [400, 260] width 395 height 23
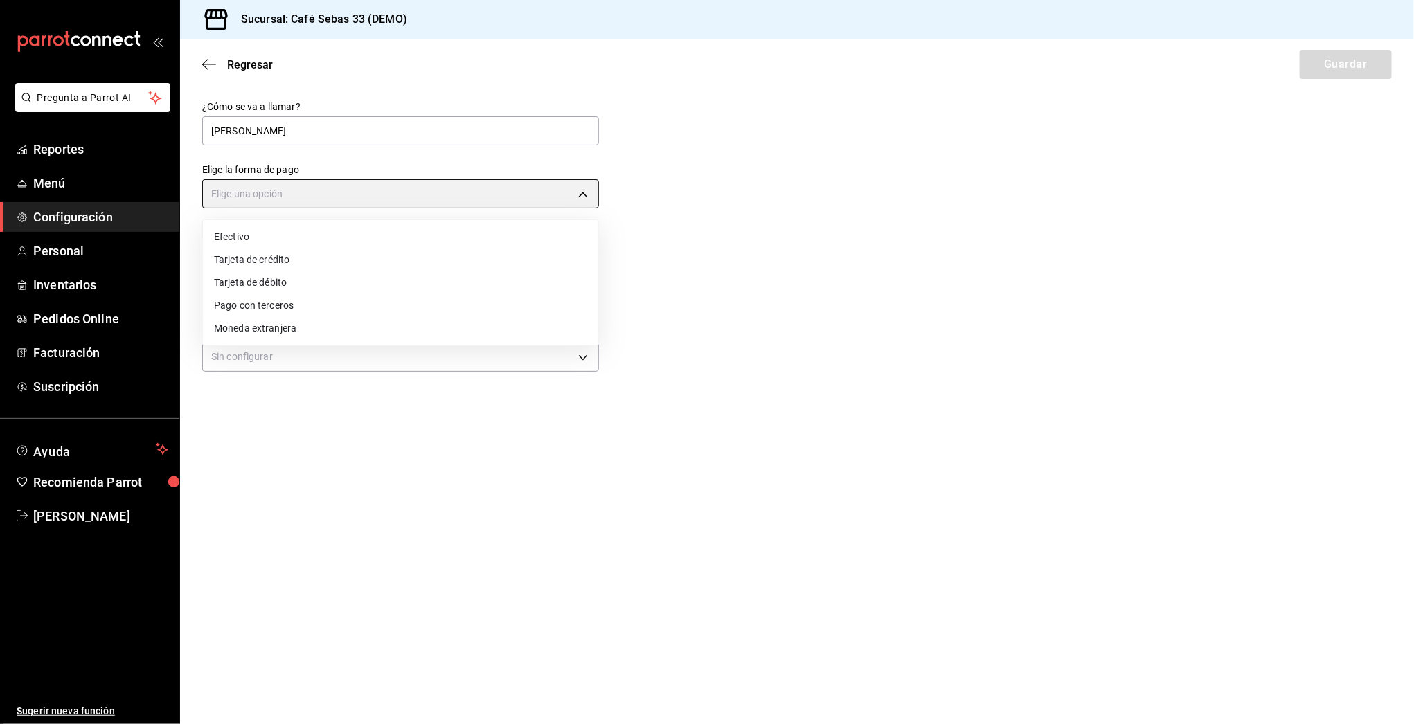
type input "CREDIT_CARD"
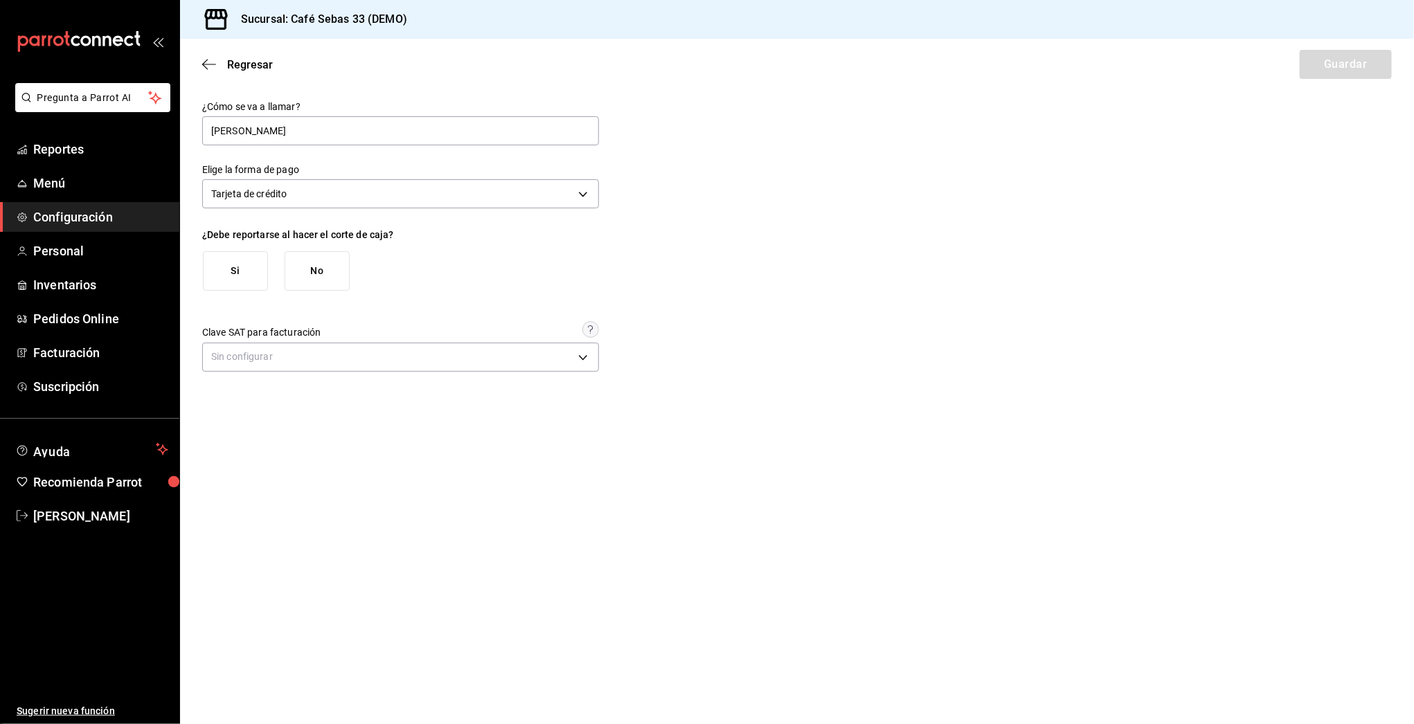
click at [244, 277] on button "Si" at bounding box center [235, 270] width 65 height 39
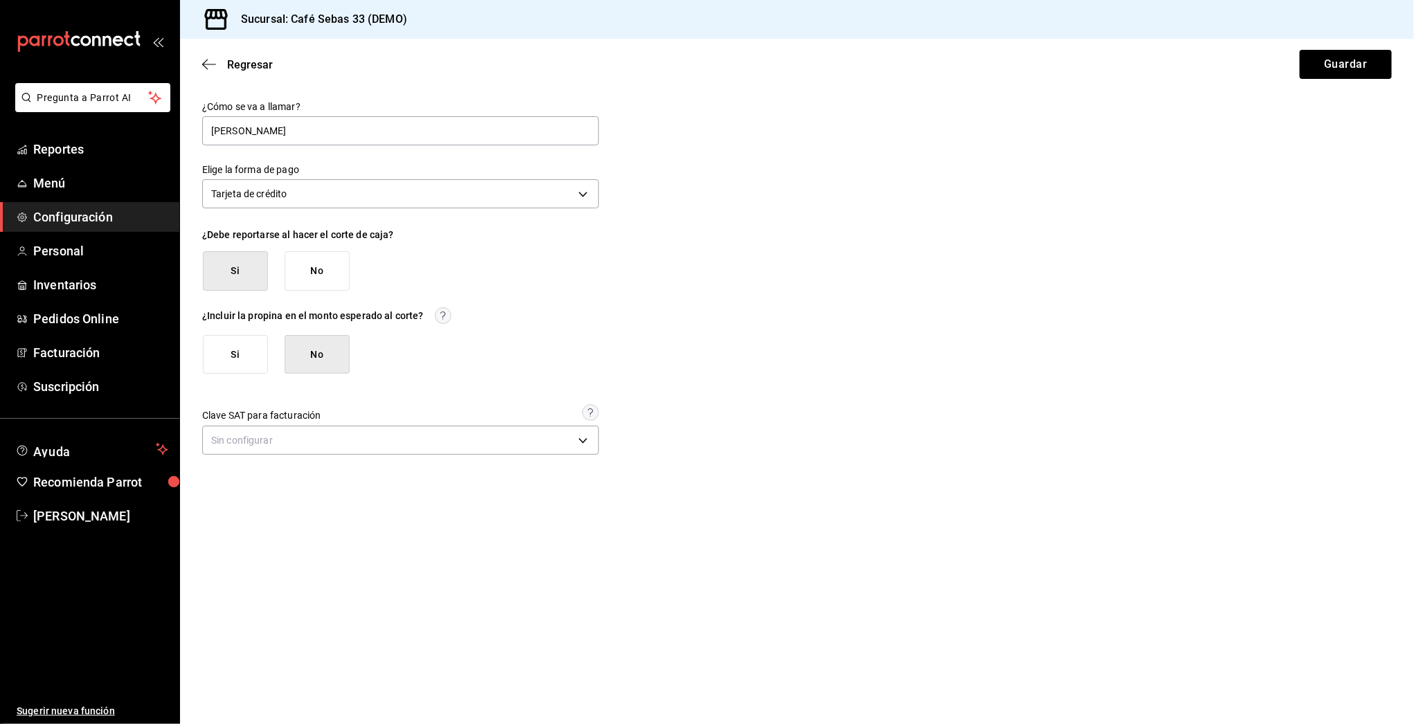
click at [255, 341] on button "Si" at bounding box center [235, 354] width 65 height 39
click at [1366, 53] on button "Guardar" at bounding box center [1346, 64] width 92 height 29
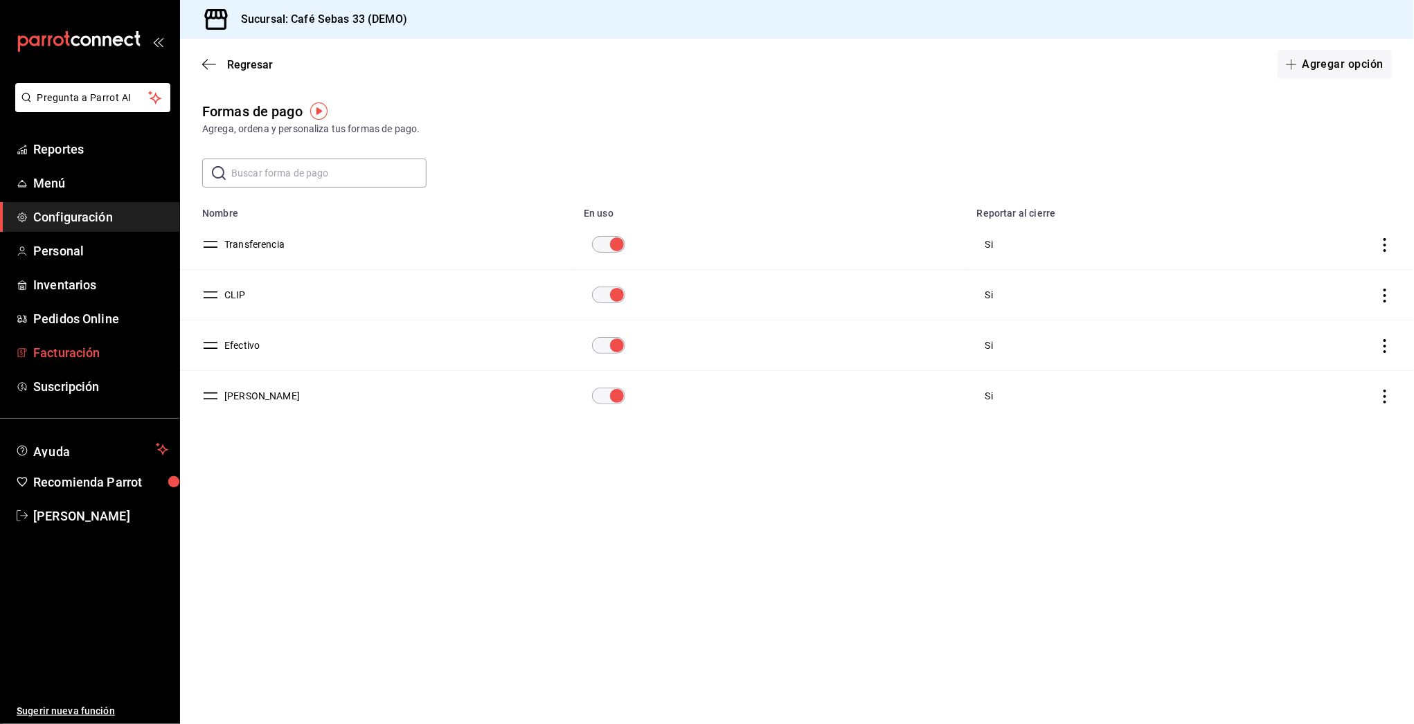
click at [62, 354] on span "Facturación" at bounding box center [100, 353] width 135 height 19
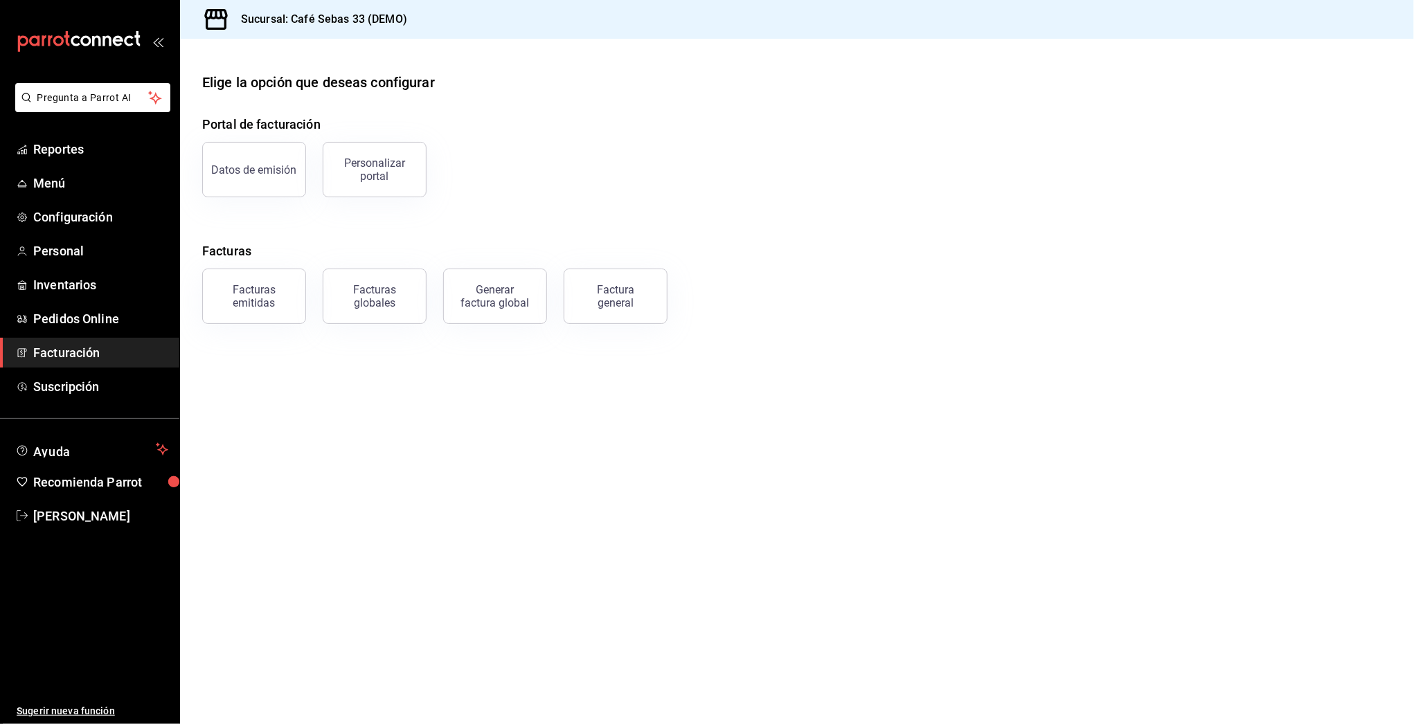
click at [601, 310] on button "Factura general" at bounding box center [616, 296] width 104 height 55
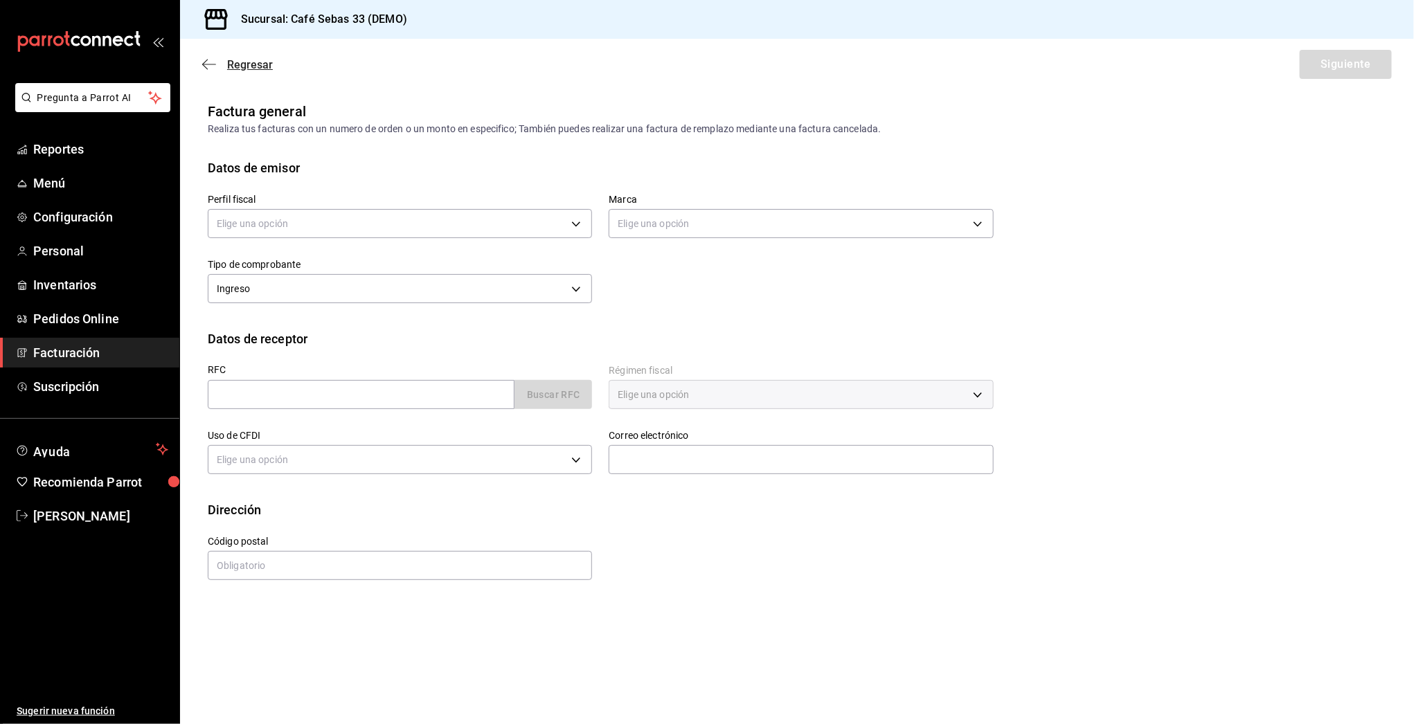
click at [206, 60] on icon "button" at bounding box center [205, 65] width 6 height 10
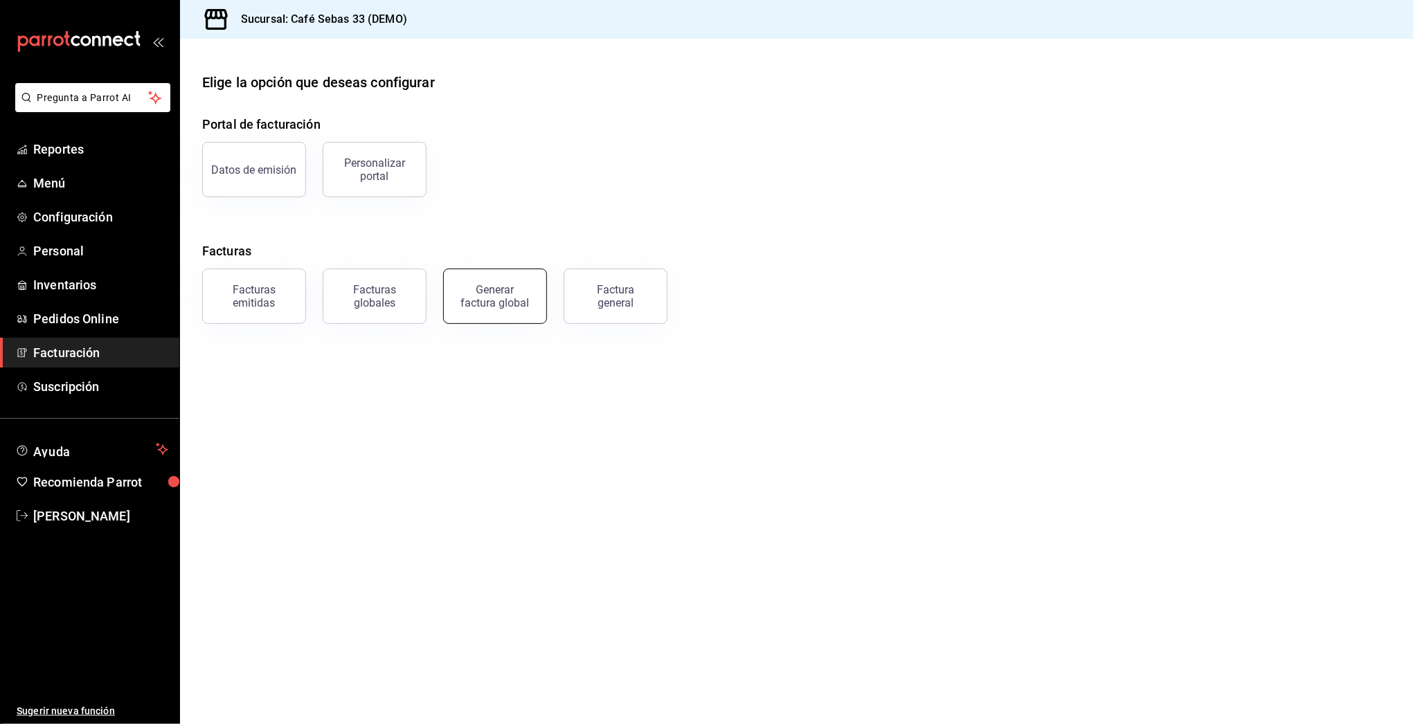
click at [499, 298] on div "Generar factura global" at bounding box center [495, 296] width 69 height 26
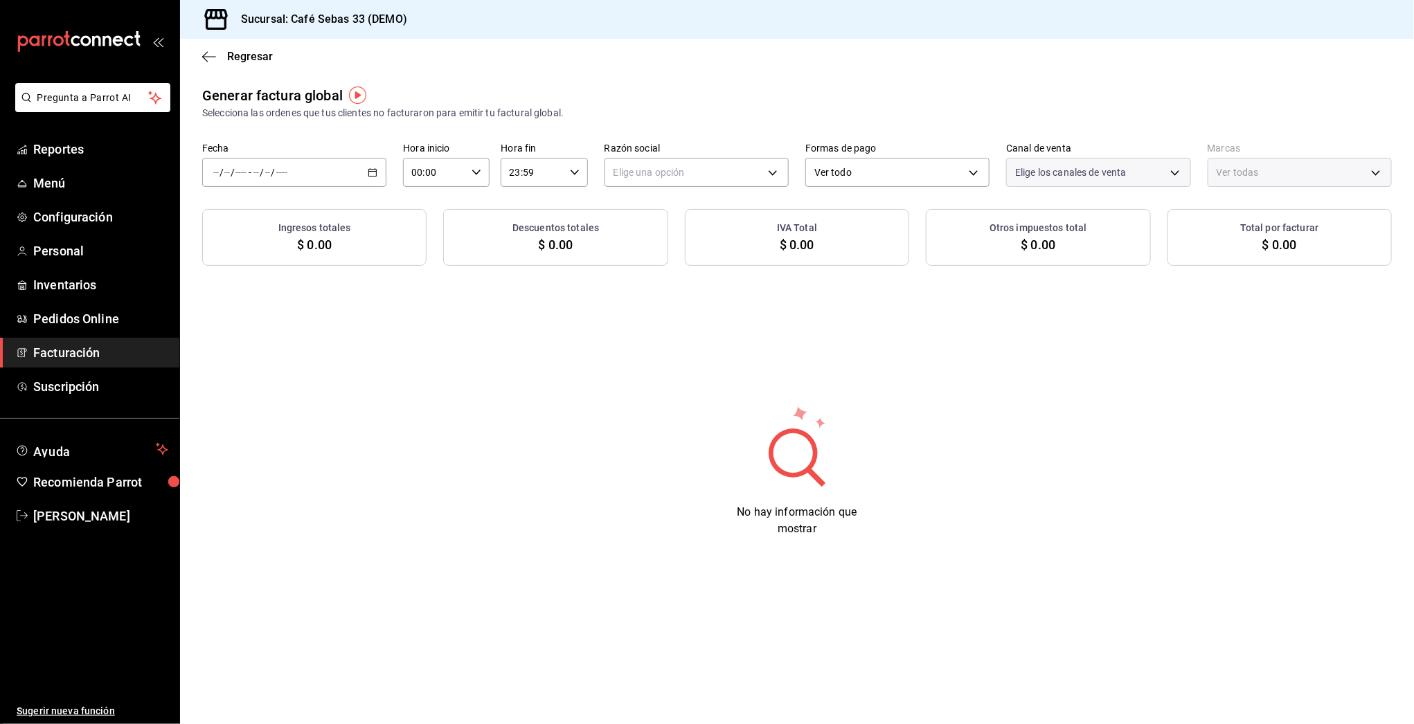
type input "PARROT,UBER_EATS,RAPPI,DIDI_FOOD,ONLINE"
click at [1072, 156] on div "Ver todas PARROT,UBER_EATS,RAPPI,DIDI_FOOD,ONLINE" at bounding box center [1098, 169] width 184 height 35
click at [1074, 172] on body "Pregunta a Parrot AI Reportes Menú Configuración Personal Inventarios Pedidos O…" at bounding box center [707, 362] width 1414 height 724
click at [898, 179] on div at bounding box center [707, 362] width 1414 height 724
click at [898, 178] on body "Pregunta a Parrot AI Reportes Menú Configuración Personal Inventarios Pedidos O…" at bounding box center [707, 362] width 1414 height 724
